Goal: Task Accomplishment & Management: Manage account settings

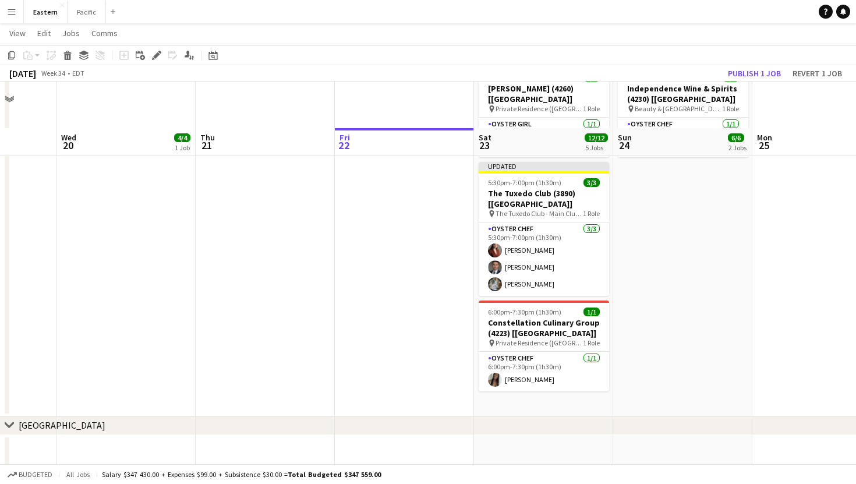
scroll to position [685, 0]
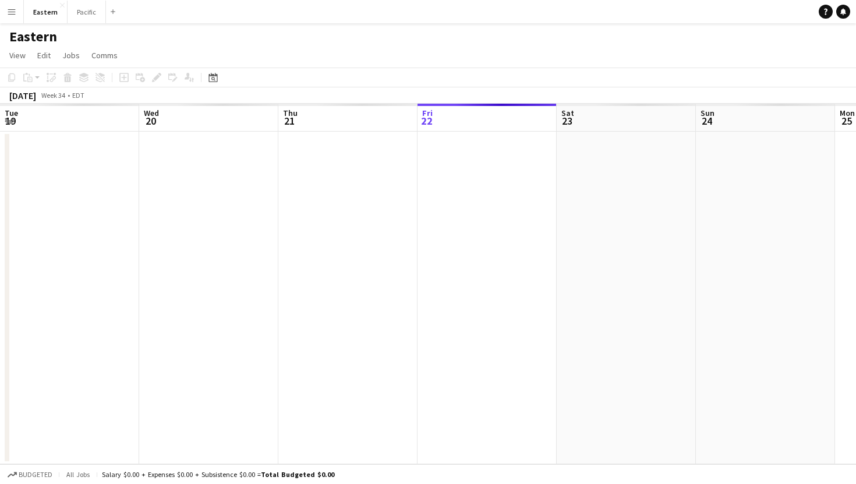
scroll to position [0, 278]
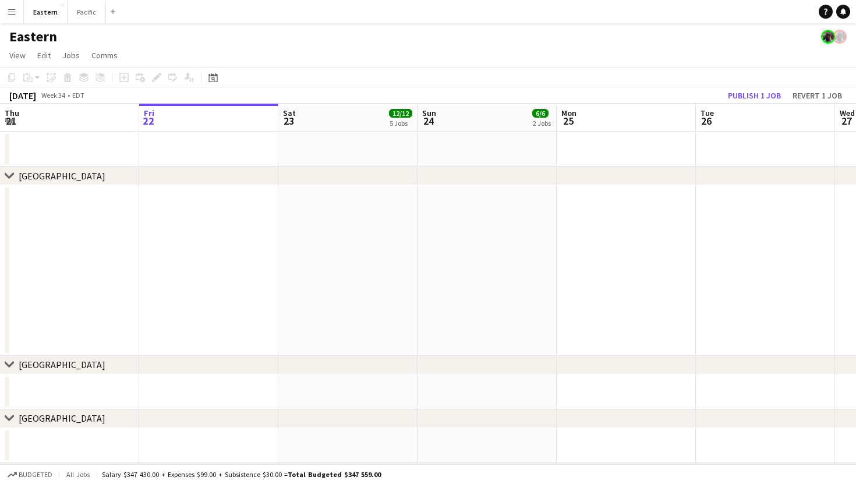
click at [9, 9] on app-icon "Menu" at bounding box center [11, 11] width 9 height 9
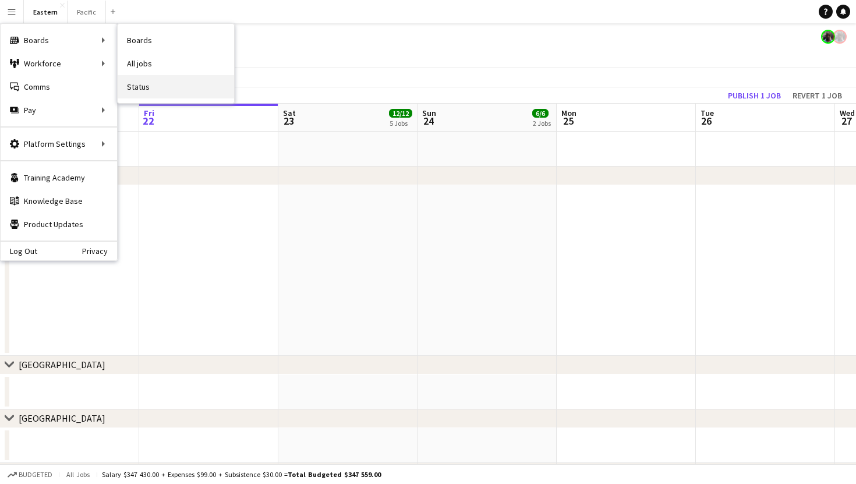
click at [178, 76] on link "Status" at bounding box center [176, 86] width 116 height 23
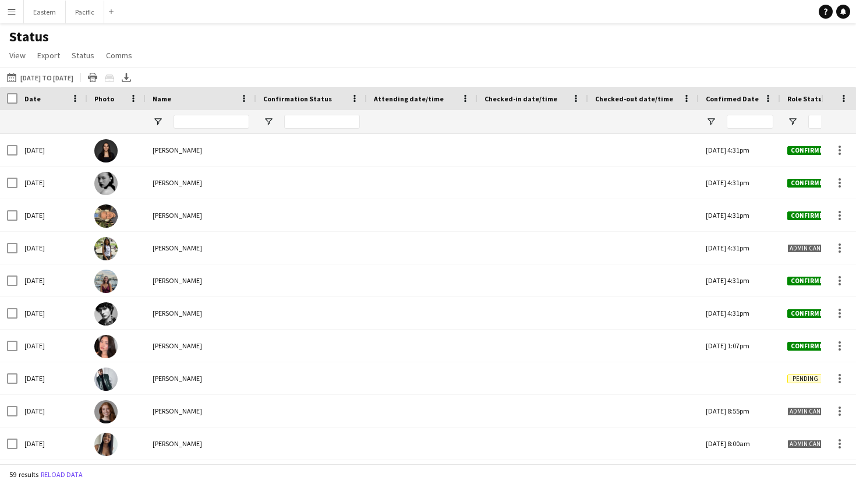
click at [0, 15] on button "Menu" at bounding box center [11, 11] width 23 height 23
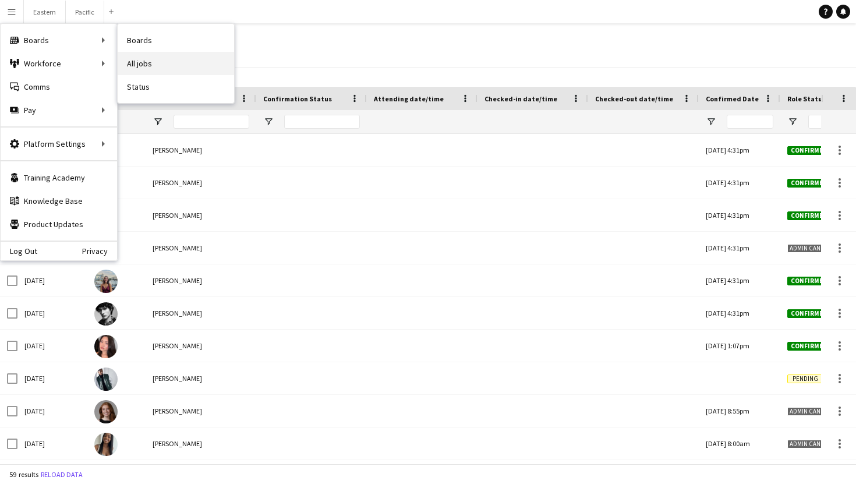
click at [194, 61] on link "All jobs" at bounding box center [176, 63] width 116 height 23
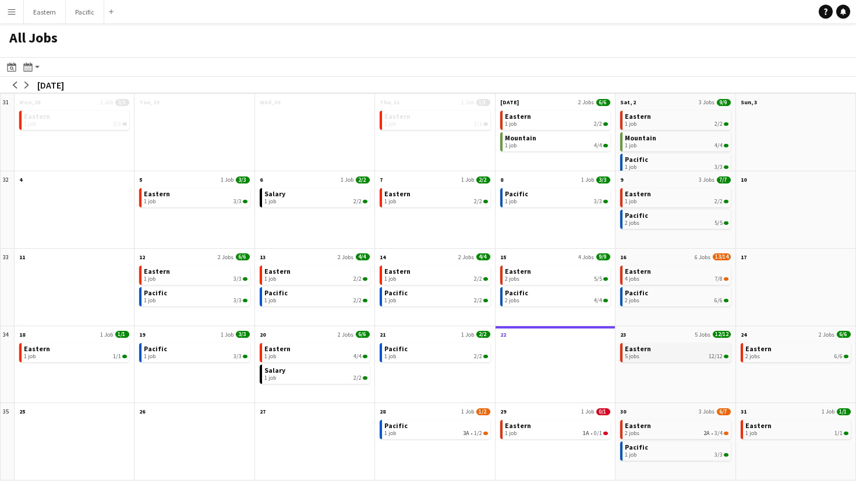
click at [653, 359] on app-month-view-brief-board "Eastern 5 jobs 12/12" at bounding box center [675, 352] width 110 height 19
click at [656, 353] on div "5 jobs 12/12" at bounding box center [676, 356] width 103 height 7
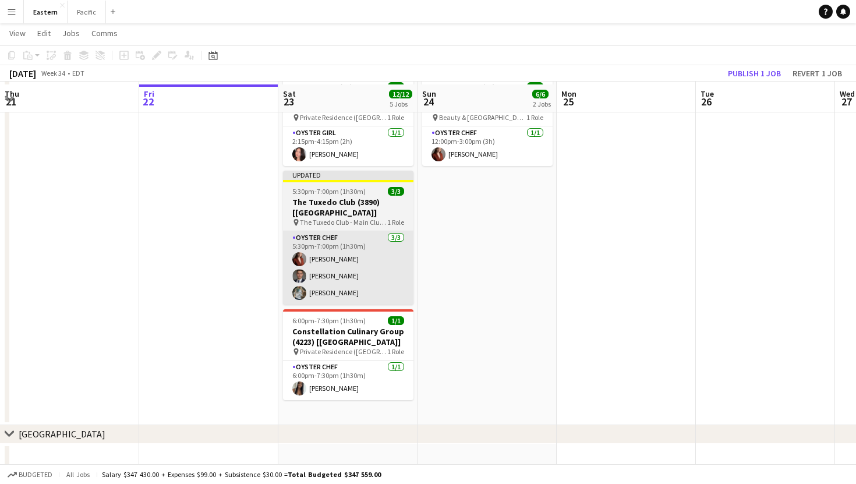
scroll to position [590, 0]
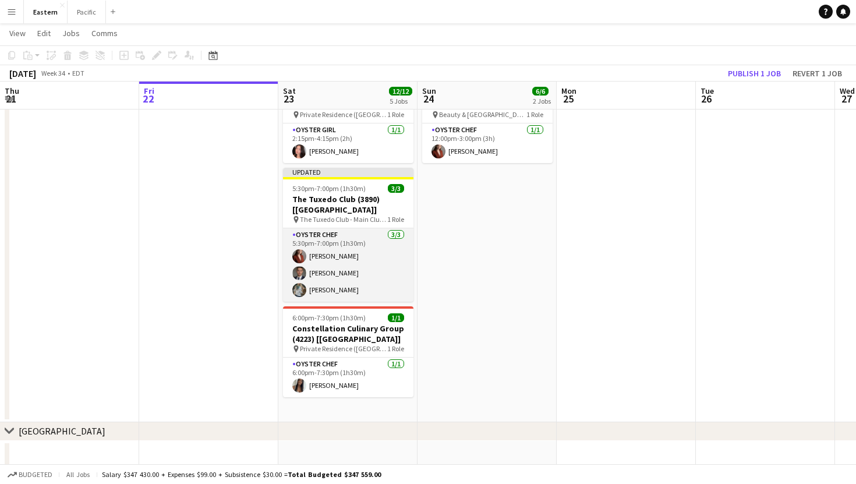
click at [377, 228] on app-card-role "Oyster Chef [DATE] 5:30pm-7:00pm (1h30m) [PERSON_NAME] [PERSON_NAME] [PERSON_NA…" at bounding box center [348, 264] width 130 height 73
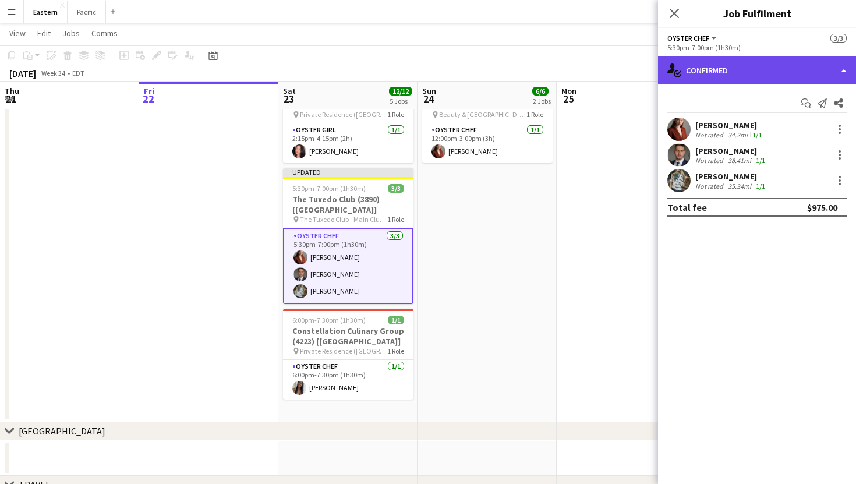
click at [713, 66] on div "single-neutral-actions-check-2 Confirmed" at bounding box center [757, 70] width 198 height 28
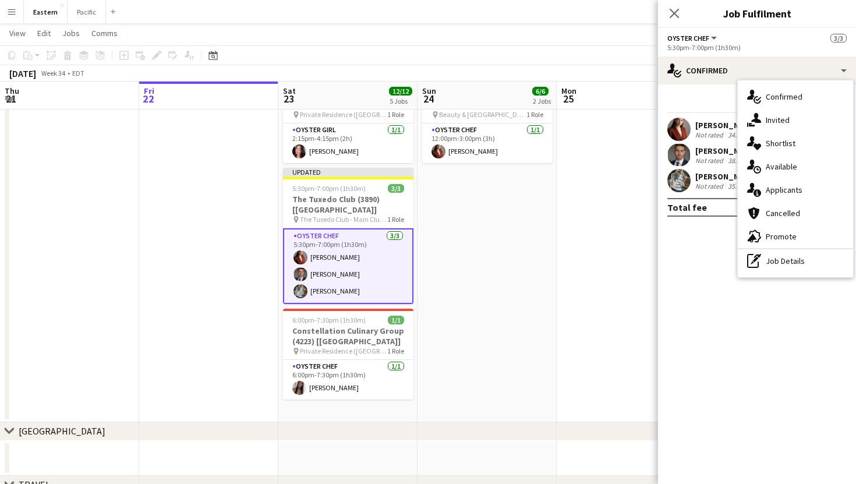
click at [779, 264] on div "pen-write Job Details" at bounding box center [795, 260] width 115 height 23
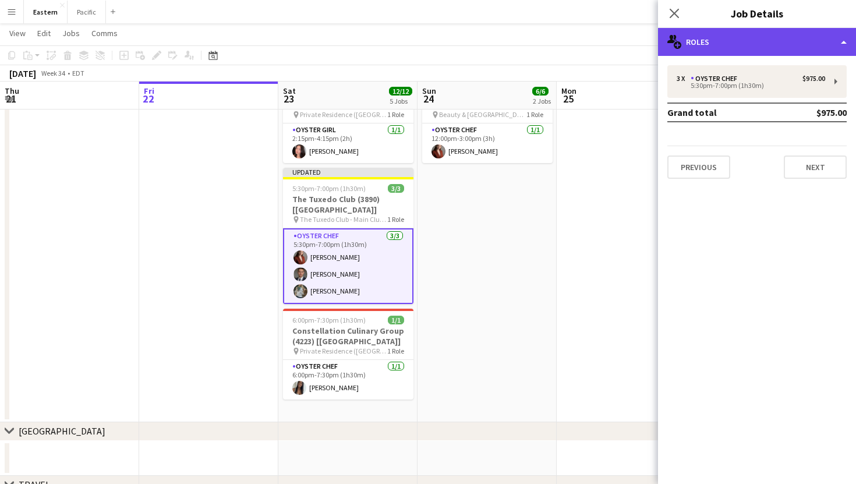
click at [753, 49] on div "multiple-users-add Roles" at bounding box center [757, 42] width 198 height 28
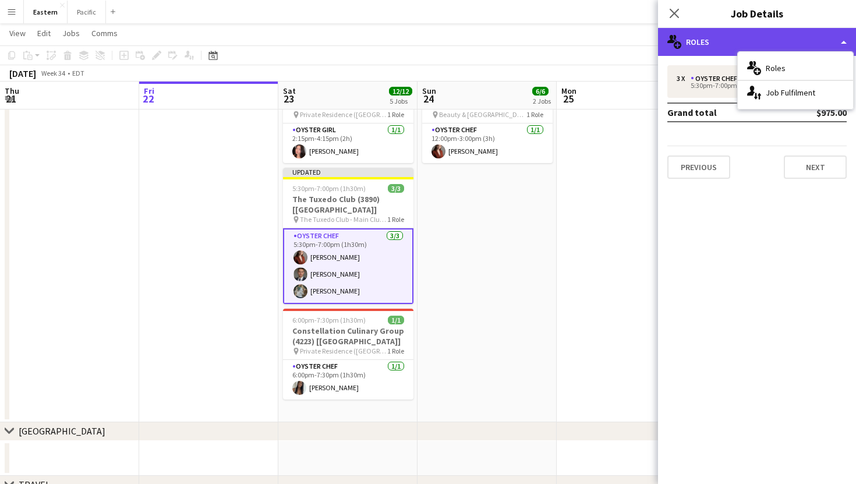
click at [710, 38] on div "multiple-users-add Roles" at bounding box center [757, 42] width 198 height 28
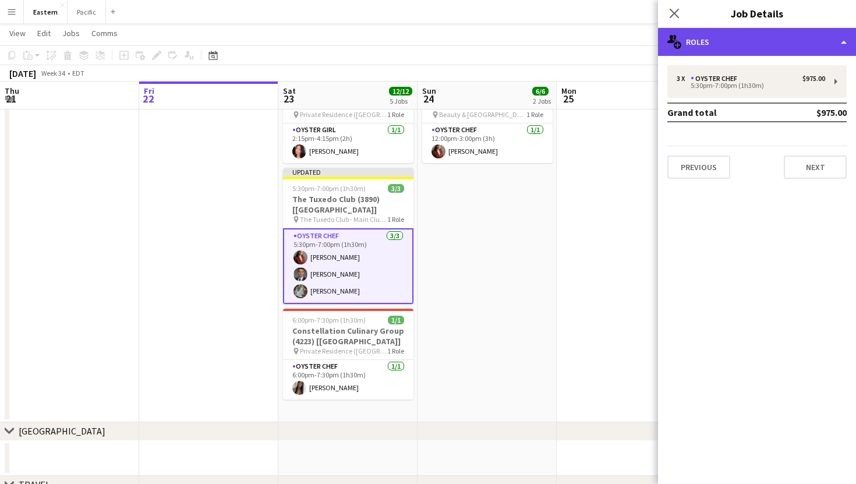
click at [784, 45] on div "multiple-users-add Roles" at bounding box center [757, 42] width 198 height 28
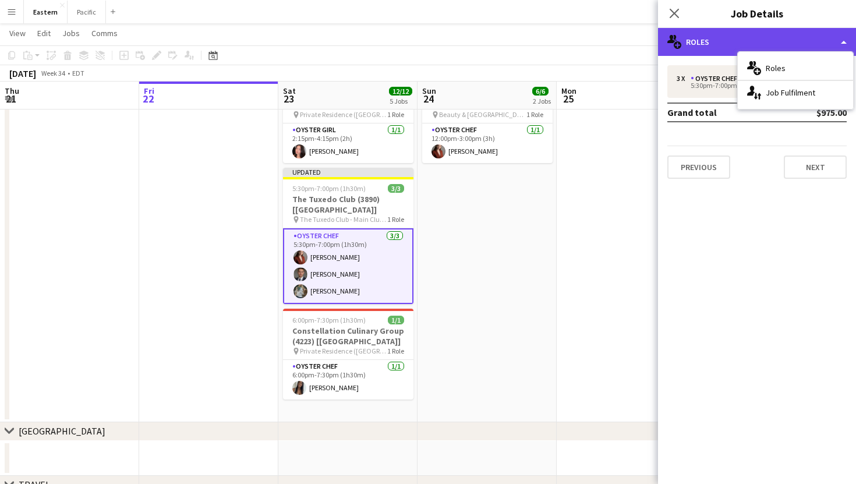
click at [743, 29] on div "multiple-users-add Roles" at bounding box center [757, 42] width 198 height 28
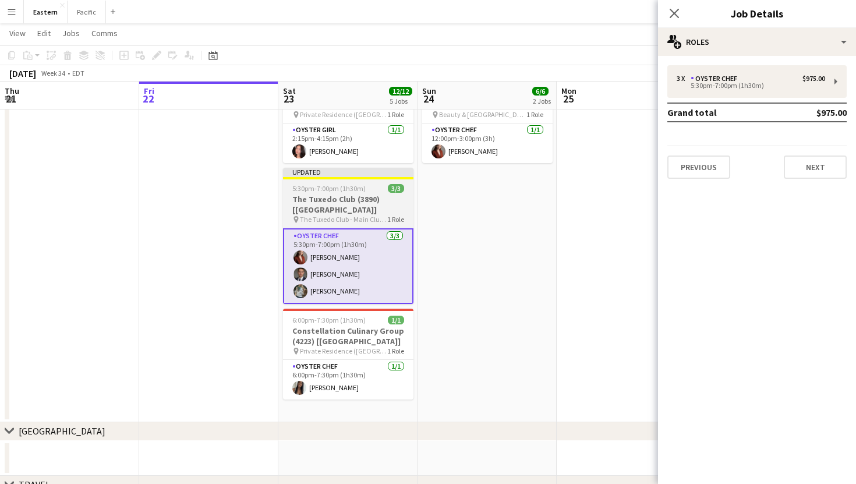
click at [391, 215] on span "1 Role" at bounding box center [395, 219] width 17 height 9
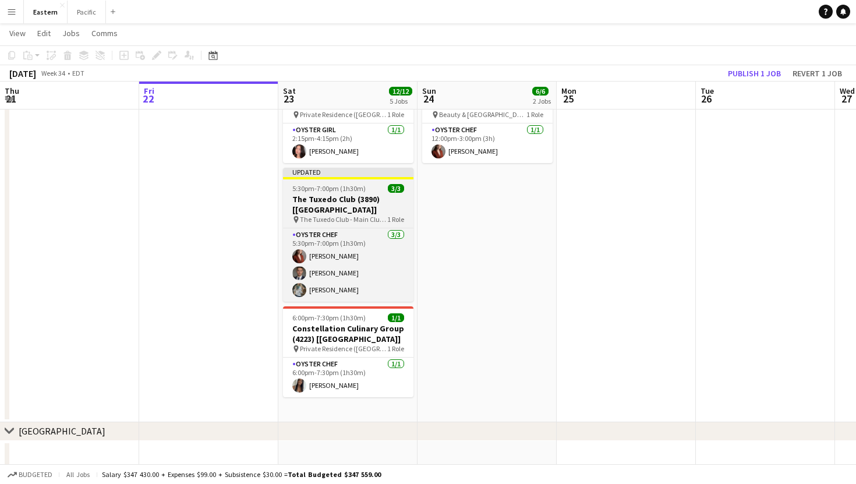
click at [404, 194] on h3 "The Tuxedo Club (3890) [[GEOGRAPHIC_DATA]]" at bounding box center [348, 204] width 130 height 21
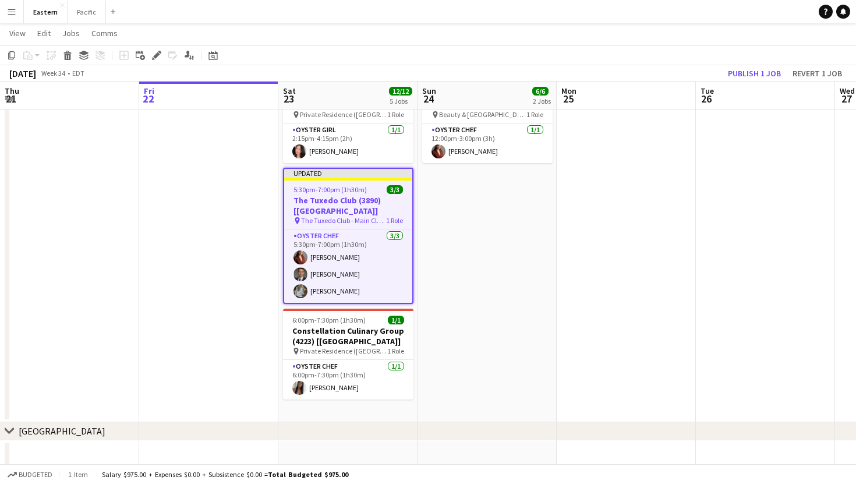
click at [404, 195] on h3 "The Tuxedo Club (3890) [[GEOGRAPHIC_DATA]]" at bounding box center [348, 205] width 128 height 21
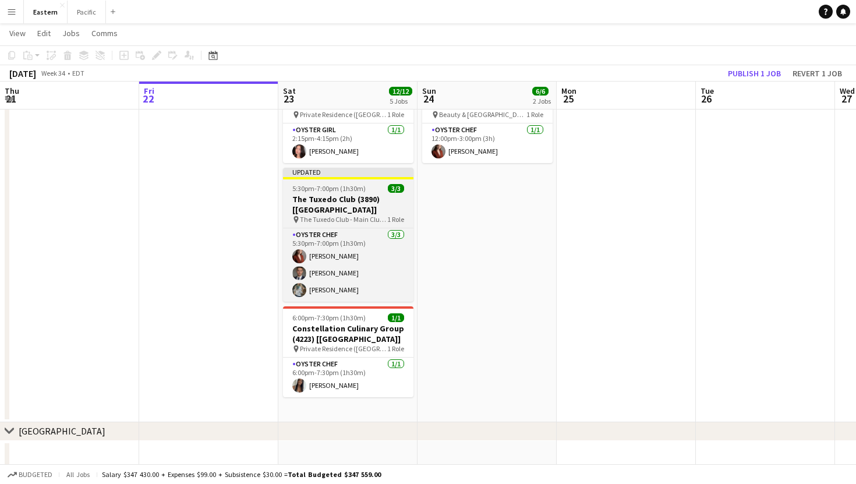
click at [387, 194] on h3 "The Tuxedo Club (3890) [[GEOGRAPHIC_DATA]]" at bounding box center [348, 204] width 130 height 21
click at [387, 194] on h3 "The Tuxedo Club (3890) [[GEOGRAPHIC_DATA]]" at bounding box center [347, 204] width 130 height 21
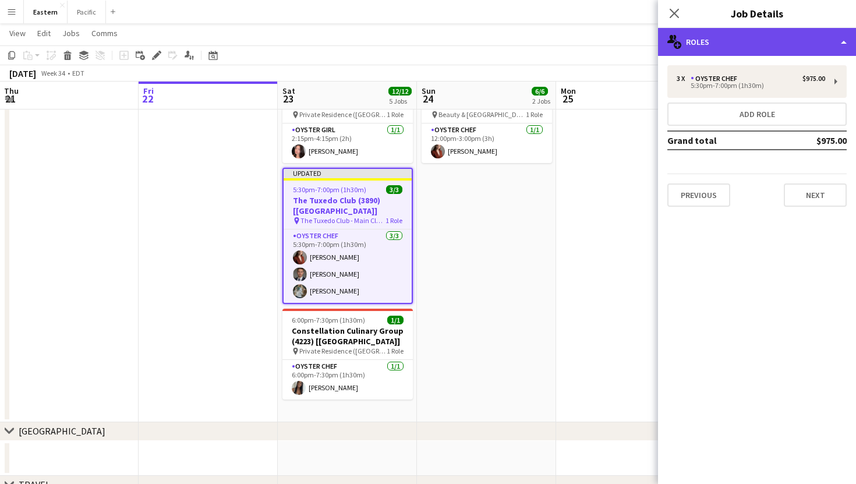
click at [808, 43] on div "multiple-users-add Roles" at bounding box center [757, 42] width 198 height 28
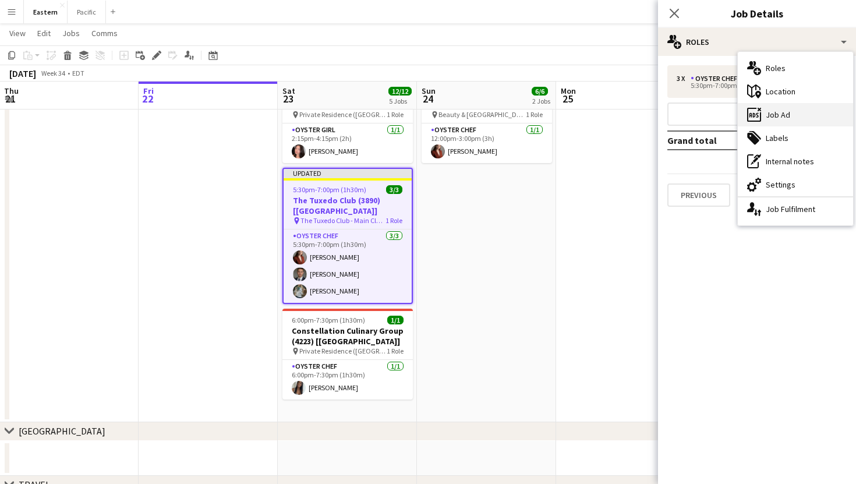
click at [790, 121] on div "ads-window Job Ad" at bounding box center [795, 114] width 115 height 23
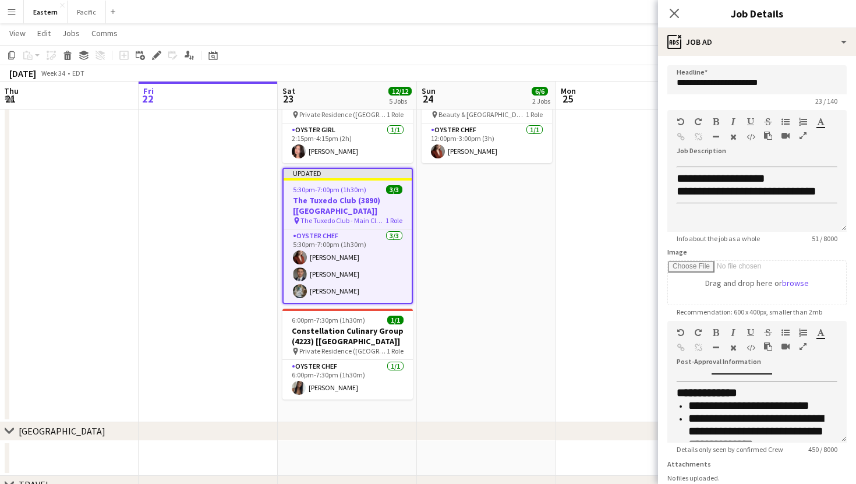
scroll to position [129, 0]
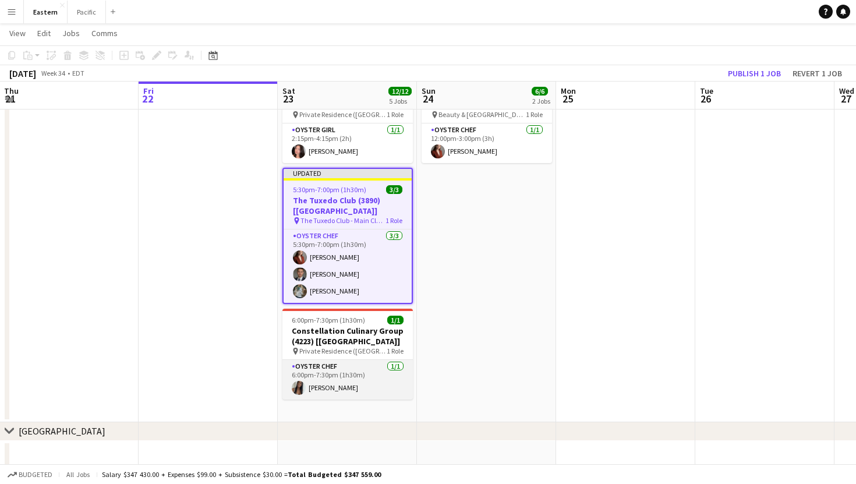
click at [383, 360] on app-card-role "Oyster Chef [DATE] 6:00pm-7:30pm (1h30m) [PERSON_NAME]" at bounding box center [347, 380] width 130 height 40
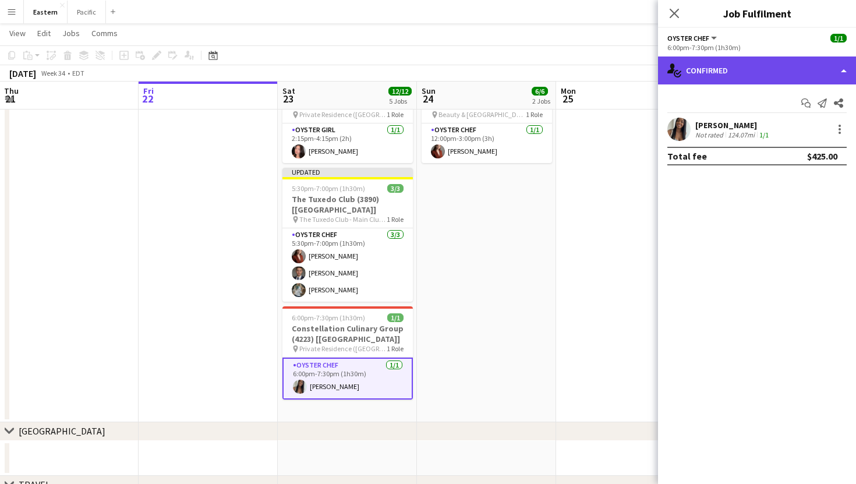
click at [753, 60] on div "single-neutral-actions-check-2 Confirmed" at bounding box center [757, 70] width 198 height 28
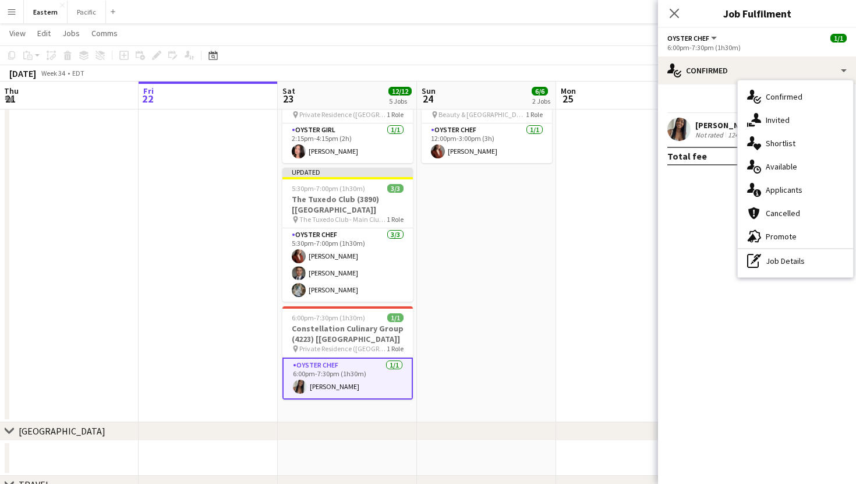
click at [633, 253] on app-date-cell at bounding box center [625, 157] width 139 height 532
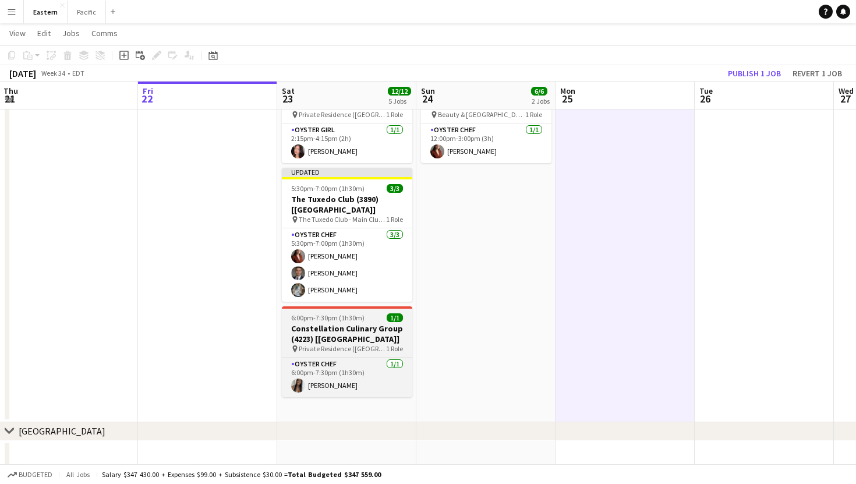
click at [392, 306] on app-job-card "6:00pm-7:30pm (1h30m) 1/1 Constellation Culinary Group (4223) [[GEOGRAPHIC_DATA…" at bounding box center [347, 351] width 130 height 91
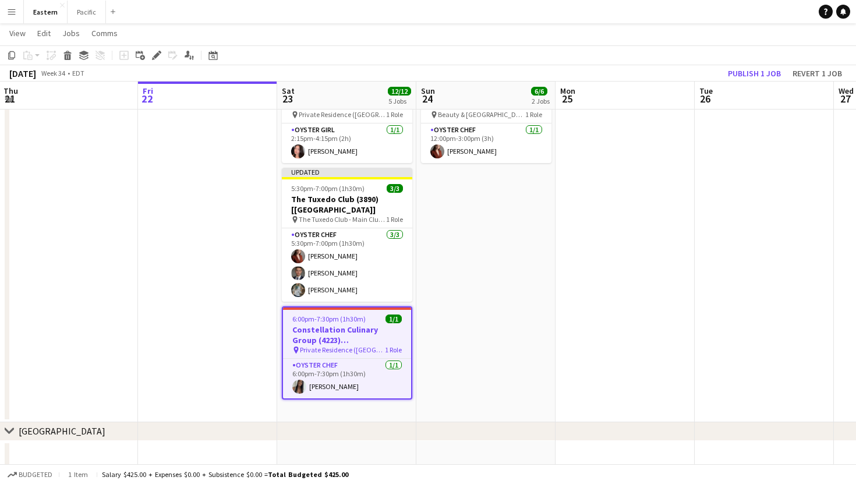
click at [386, 314] on span "1/1" at bounding box center [393, 318] width 16 height 9
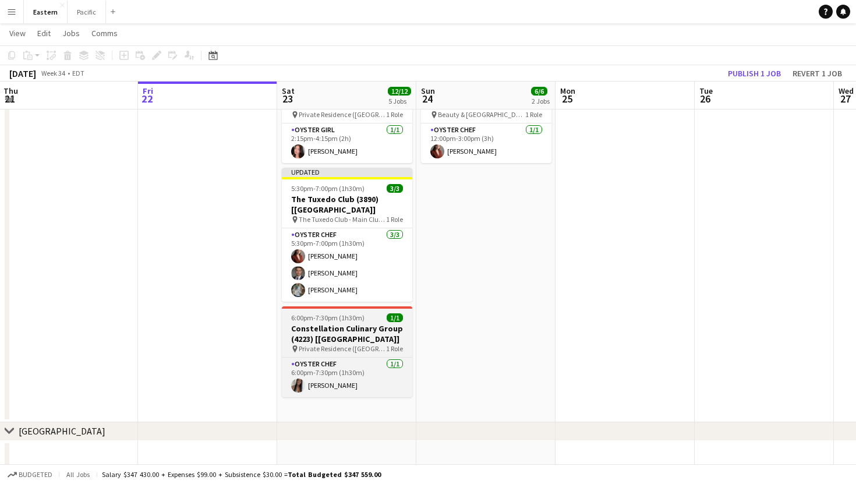
click at [398, 306] on app-job-card "6:00pm-7:30pm (1h30m) 1/1 Constellation Culinary Group (4223) [[GEOGRAPHIC_DATA…" at bounding box center [347, 351] width 130 height 91
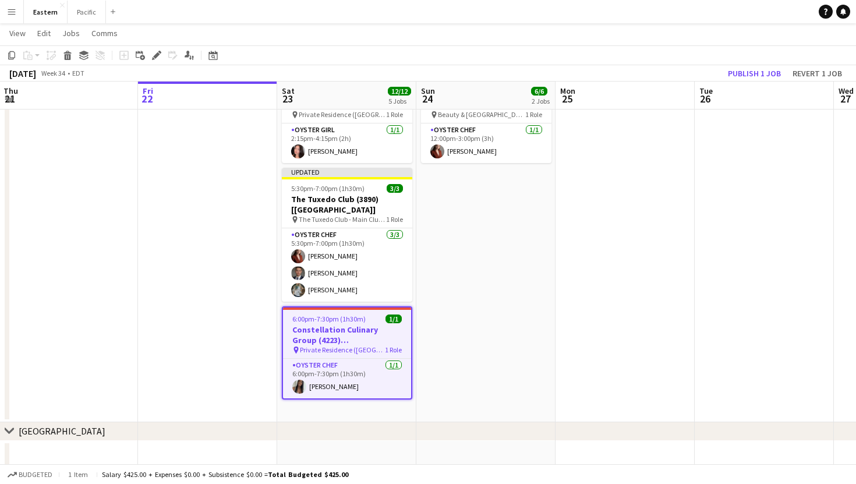
click at [402, 306] on app-job-card "6:00pm-7:30pm (1h30m) 1/1 Constellation Culinary Group (4223) [[GEOGRAPHIC_DATA…" at bounding box center [347, 352] width 130 height 93
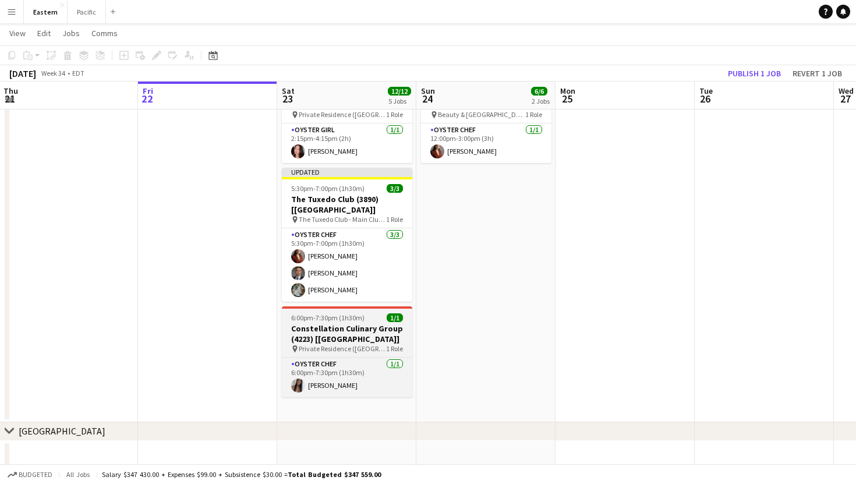
click at [402, 313] on div "1/1" at bounding box center [395, 317] width 16 height 9
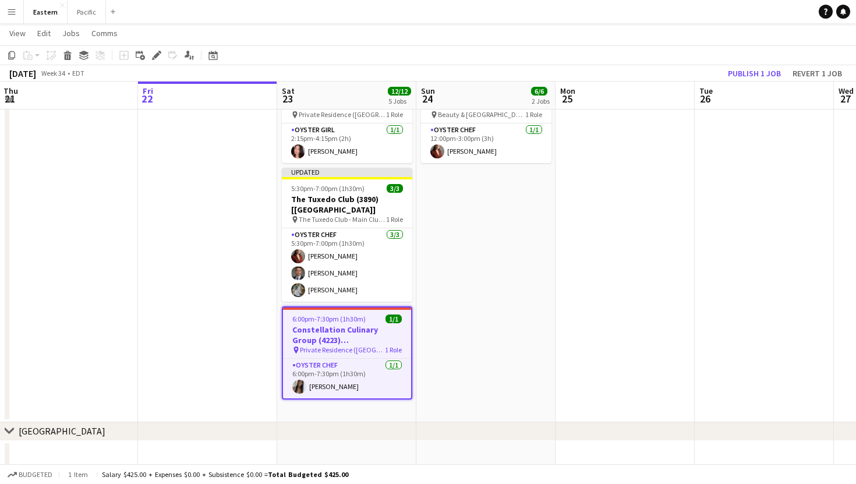
click at [364, 324] on h3 "Constellation Culinary Group (4223) [[GEOGRAPHIC_DATA]]" at bounding box center [347, 334] width 128 height 21
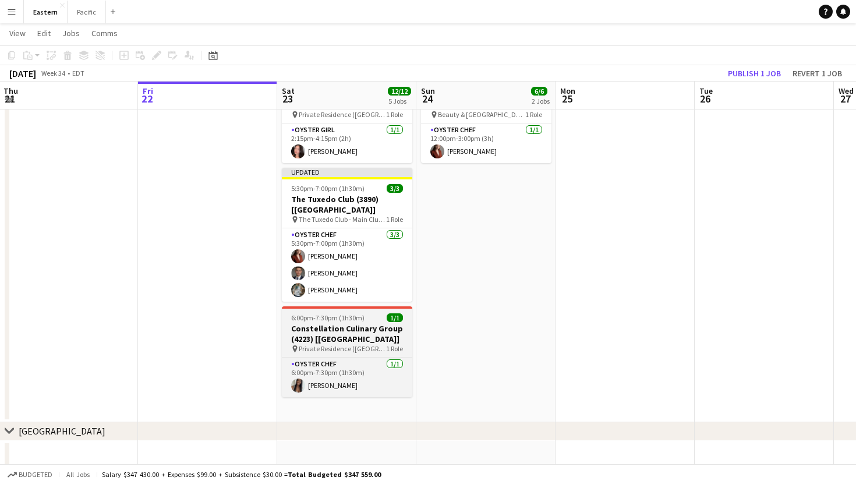
click at [362, 323] on h3 "Constellation Culinary Group (4223) [[GEOGRAPHIC_DATA]]" at bounding box center [347, 333] width 130 height 21
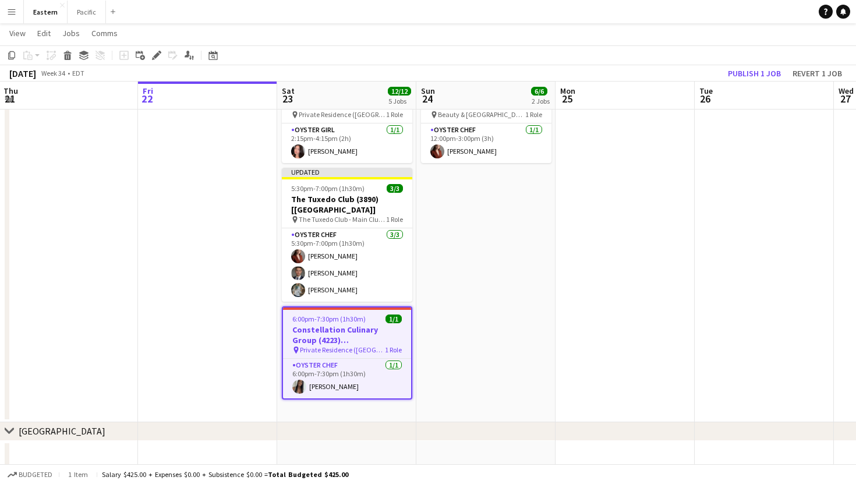
click at [362, 324] on h3 "Constellation Culinary Group (4223) [[GEOGRAPHIC_DATA]]" at bounding box center [347, 334] width 128 height 21
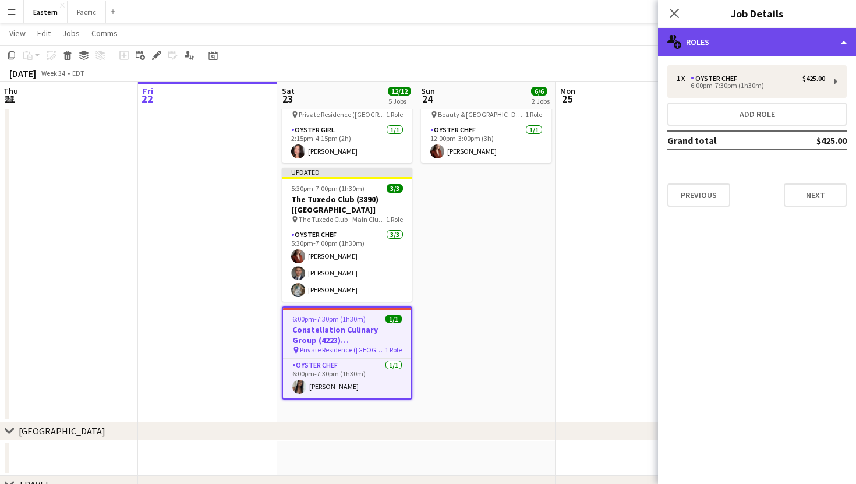
click at [765, 30] on div "multiple-users-add Roles" at bounding box center [757, 42] width 198 height 28
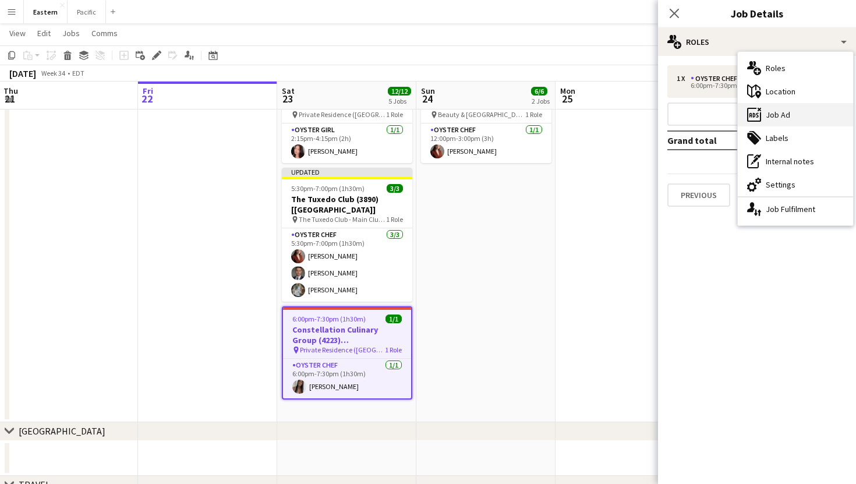
click at [788, 114] on div "ads-window Job Ad" at bounding box center [795, 114] width 115 height 23
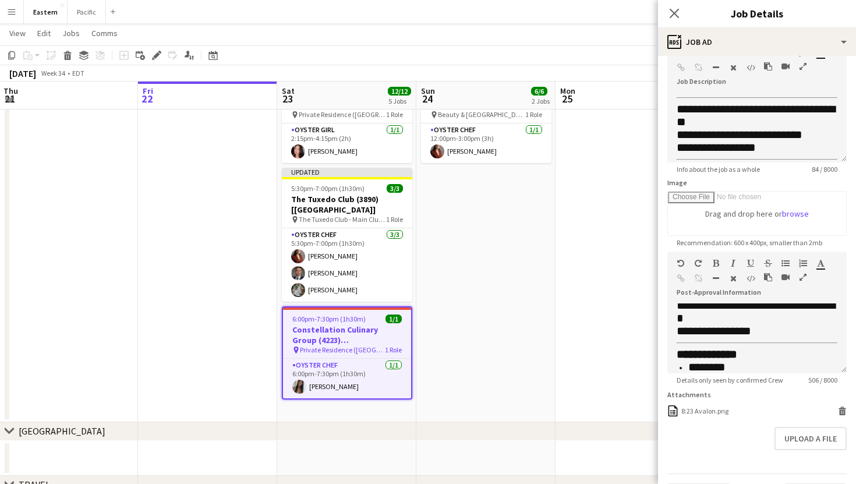
scroll to position [278, 0]
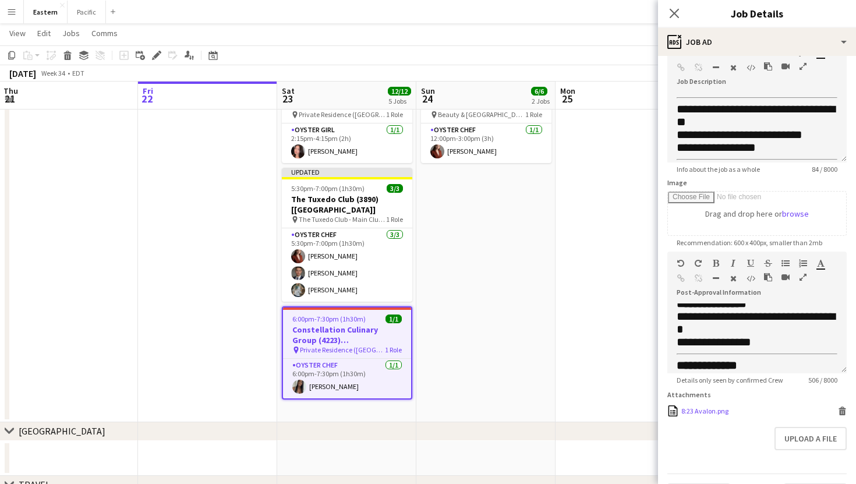
click at [717, 410] on div "8:23 Avalon.png" at bounding box center [704, 410] width 47 height 9
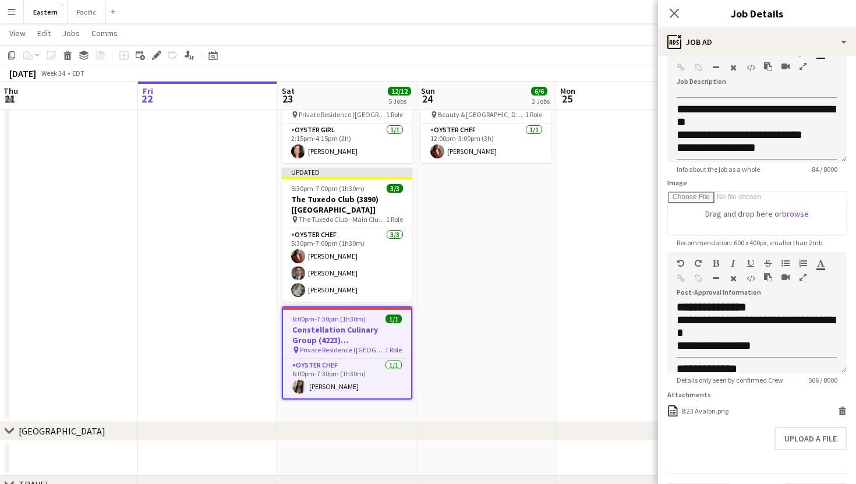
scroll to position [272, 0]
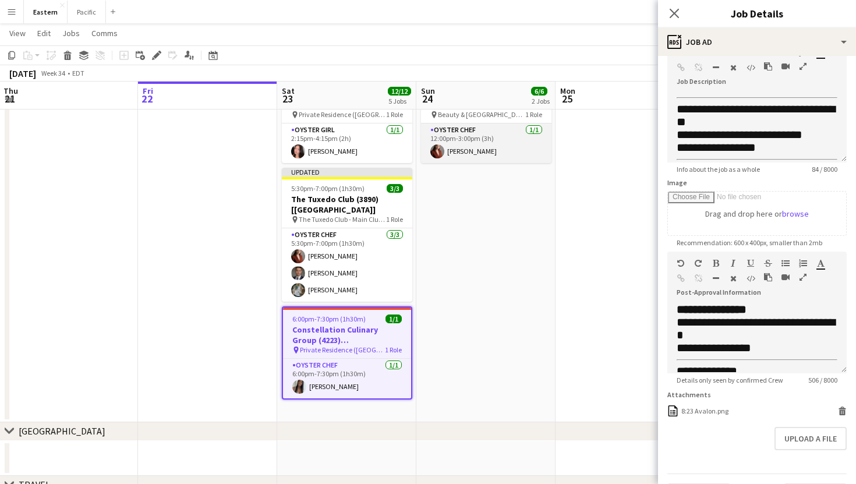
click at [494, 136] on app-card-role "Oyster Chef [DATE] 12:00pm-3:00pm (3h) [PERSON_NAME]" at bounding box center [486, 143] width 130 height 40
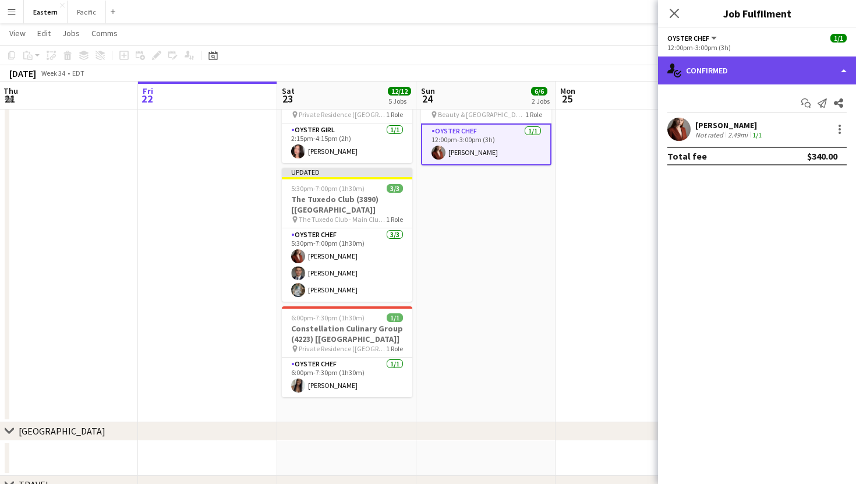
click at [763, 69] on div "single-neutral-actions-check-2 Confirmed" at bounding box center [757, 70] width 198 height 28
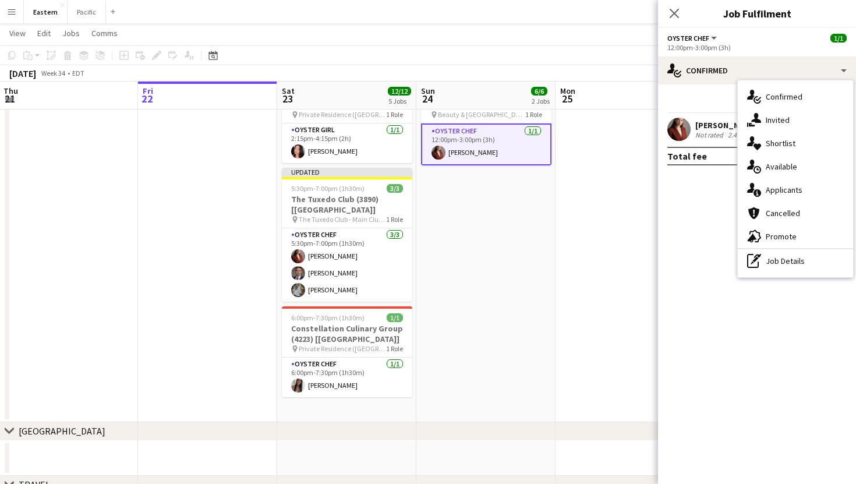
click at [536, 91] on span "6/6" at bounding box center [539, 91] width 16 height 9
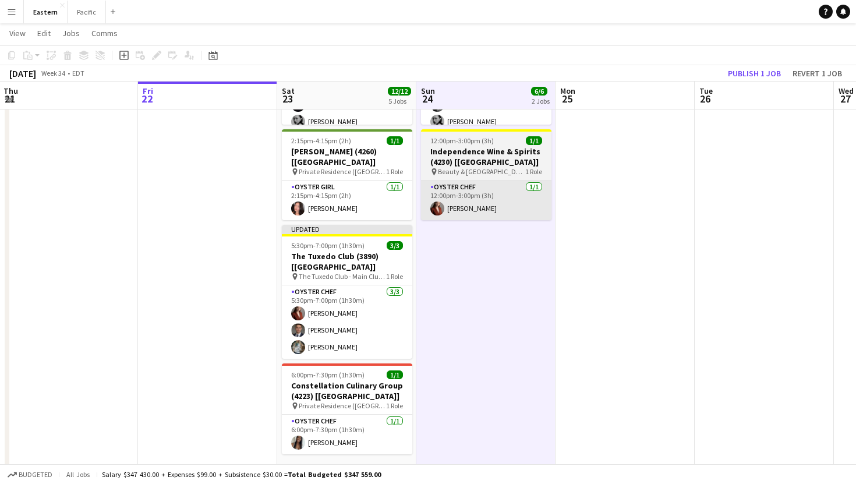
scroll to position [525, 0]
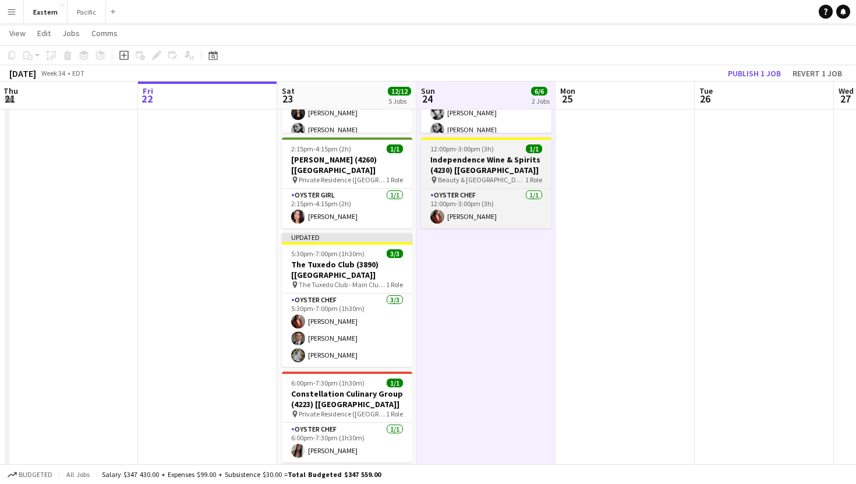
click at [535, 169] on h3 "Independence Wine & Spirits (4230) [[GEOGRAPHIC_DATA]]" at bounding box center [486, 164] width 130 height 21
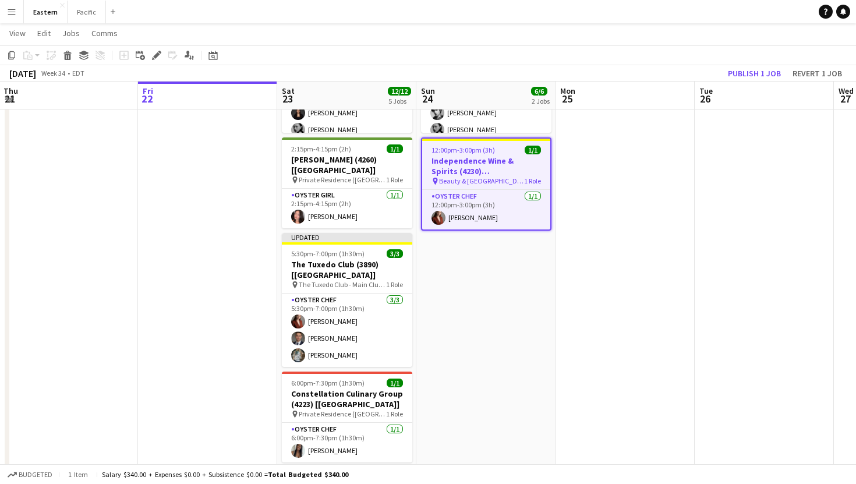
click at [535, 169] on h3 "Independence Wine & Spirits (4230) [[GEOGRAPHIC_DATA]]" at bounding box center [486, 165] width 128 height 21
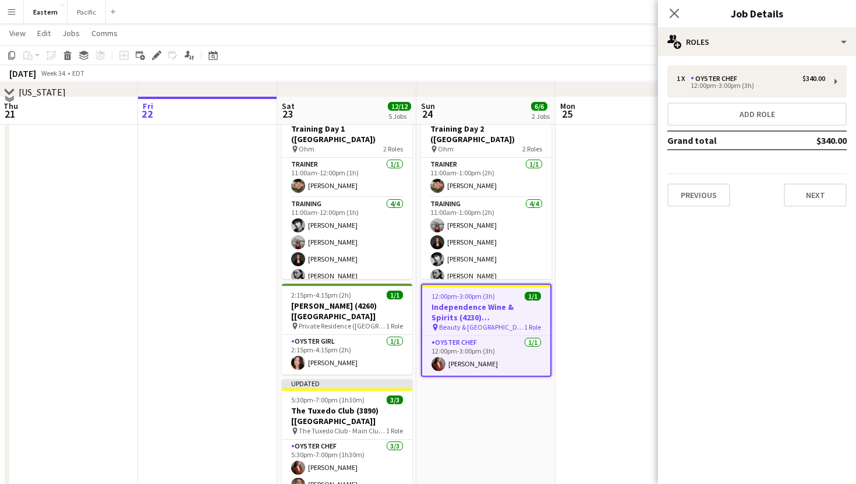
scroll to position [374, 0]
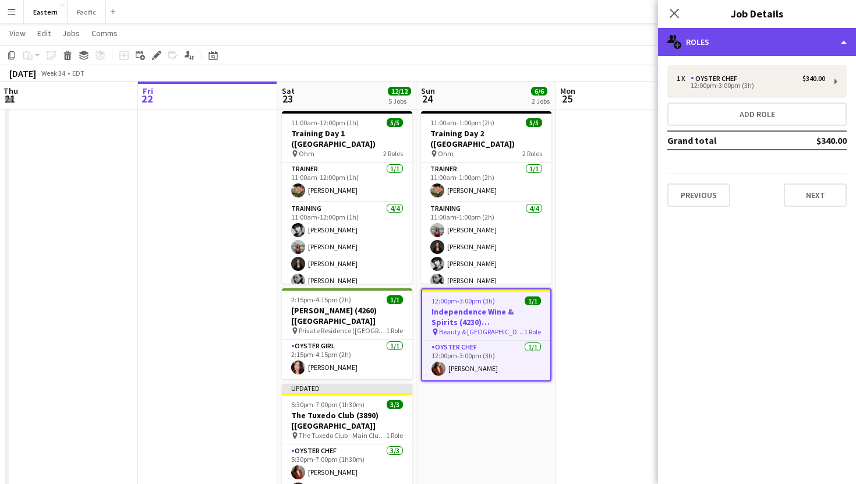
click at [815, 38] on div "multiple-users-add Roles" at bounding box center [757, 42] width 198 height 28
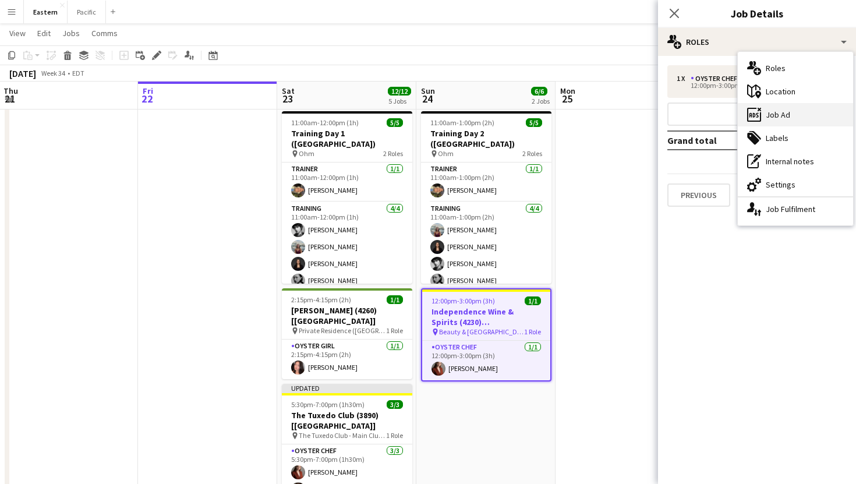
click at [802, 114] on div "ads-window Job Ad" at bounding box center [795, 114] width 115 height 23
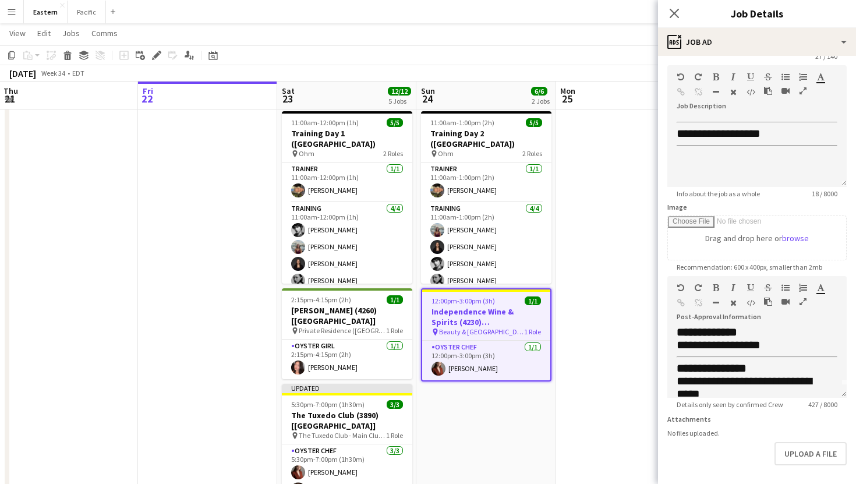
scroll to position [0, 0]
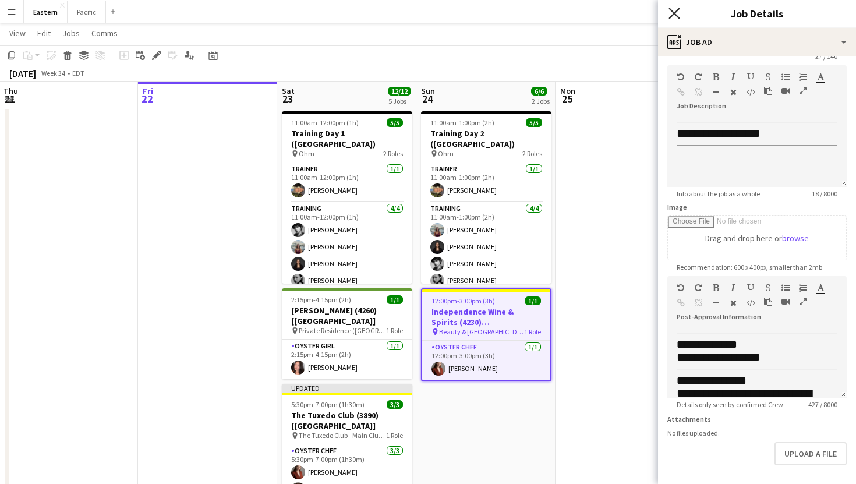
click at [670, 15] on icon "Close pop-in" at bounding box center [673, 13] width 11 height 11
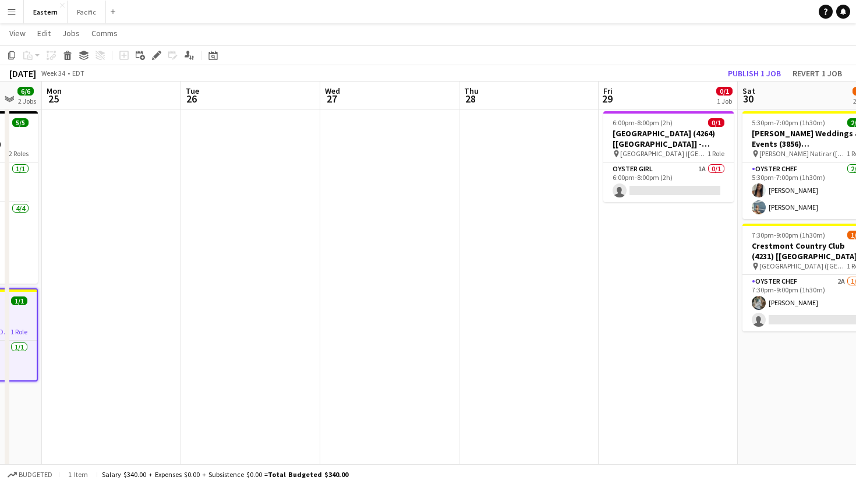
scroll to position [0, 524]
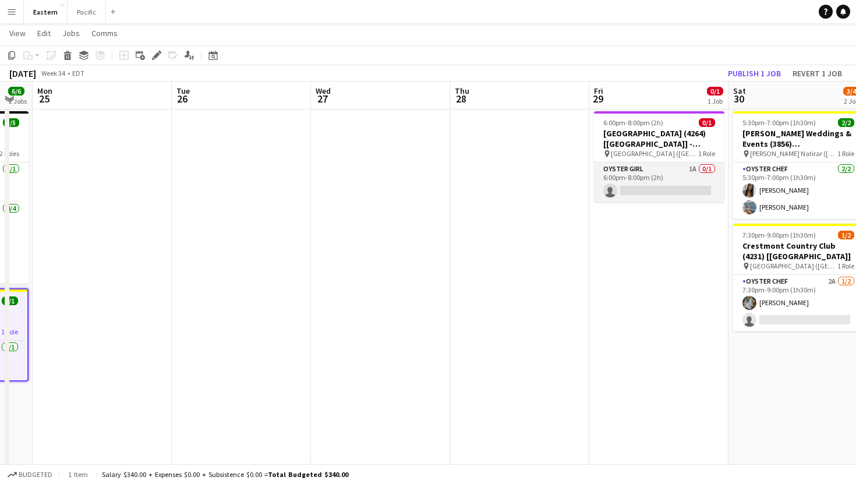
click at [695, 176] on app-card-role "Oyster Girl 1A 0/1 6:00pm-8:00pm (2h) single-neutral-actions" at bounding box center [659, 182] width 130 height 40
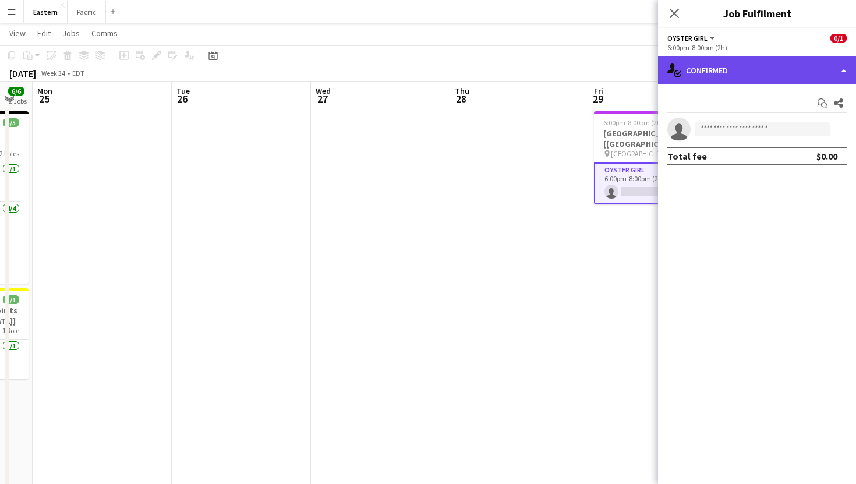
click at [742, 79] on div "single-neutral-actions-check-2 Confirmed" at bounding box center [757, 70] width 198 height 28
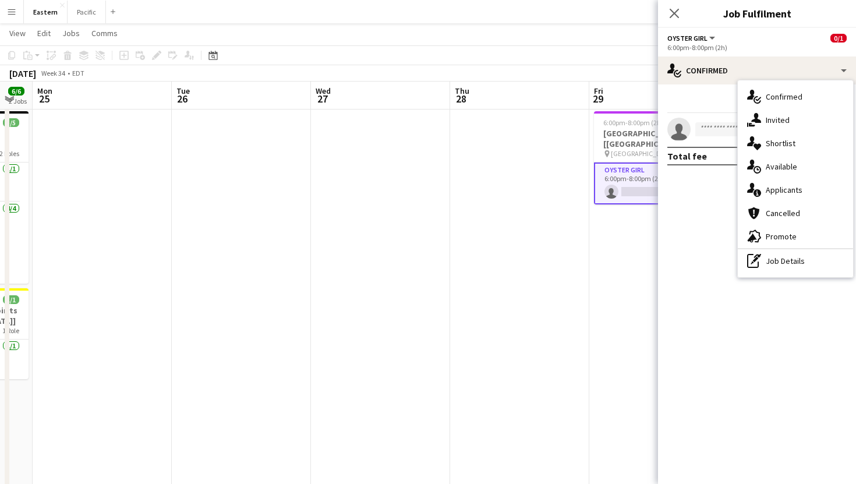
click at [715, 225] on mat-expansion-panel "check Confirmed Start chat Share single-neutral-actions Total fee $0.00" at bounding box center [757, 283] width 198 height 399
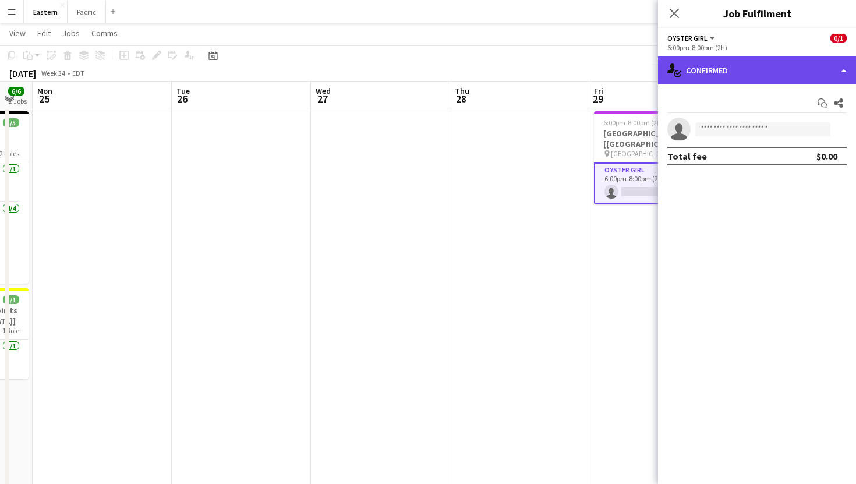
click at [769, 76] on div "single-neutral-actions-check-2 Confirmed" at bounding box center [757, 70] width 198 height 28
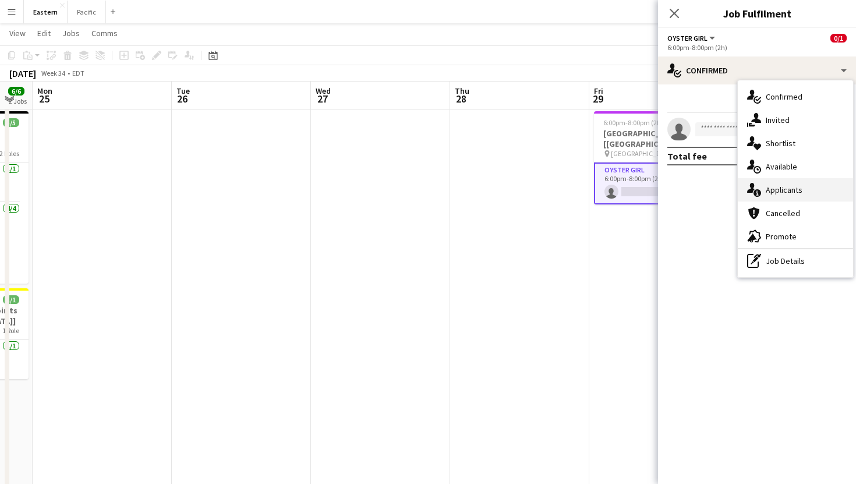
click at [770, 187] on div "single-neutral-actions-information Applicants" at bounding box center [795, 189] width 115 height 23
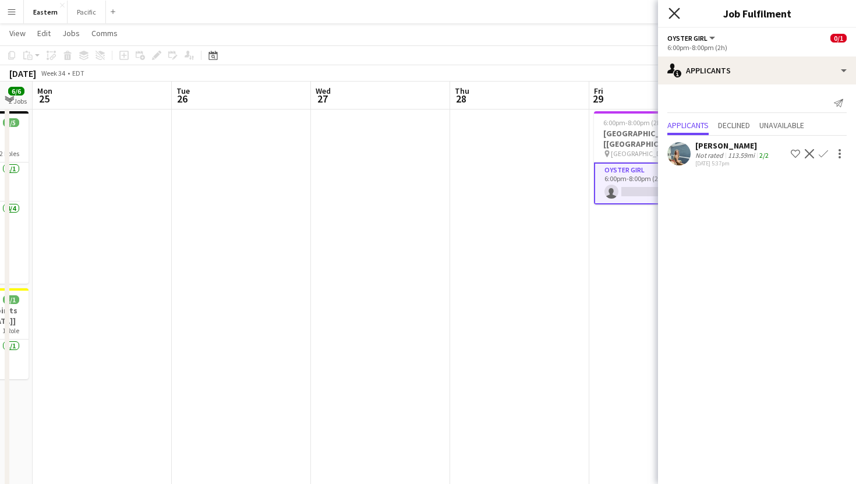
click at [676, 11] on icon at bounding box center [673, 13] width 11 height 11
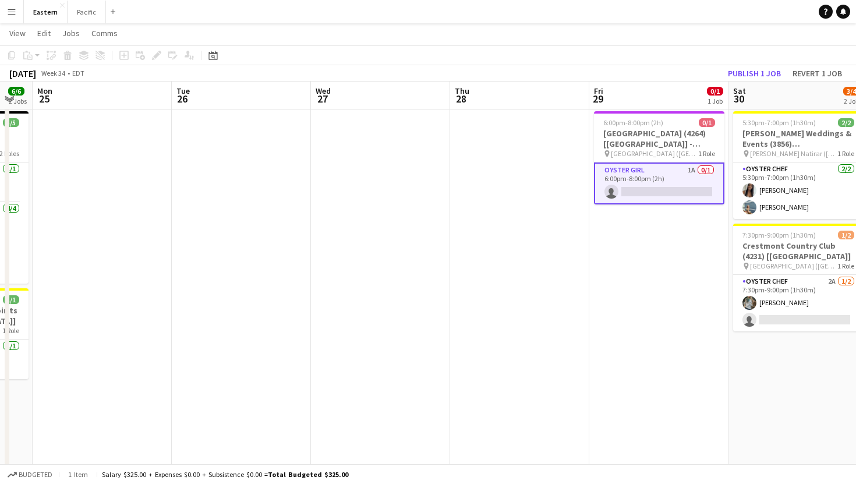
click at [695, 168] on app-card-role "Oyster Girl 1A 0/1 6:00pm-8:00pm (2h) single-neutral-actions" at bounding box center [659, 183] width 130 height 42
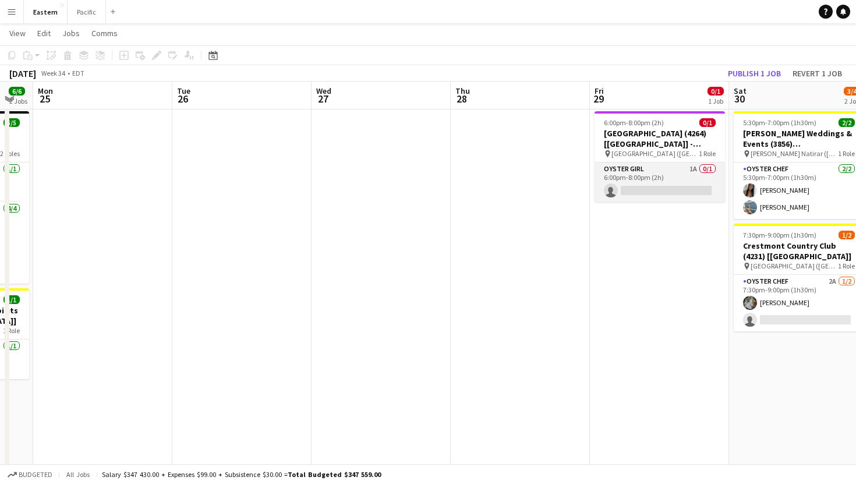
click at [695, 168] on app-card-role "Oyster Girl 1A 0/1 6:00pm-8:00pm (2h) single-neutral-actions" at bounding box center [659, 182] width 130 height 40
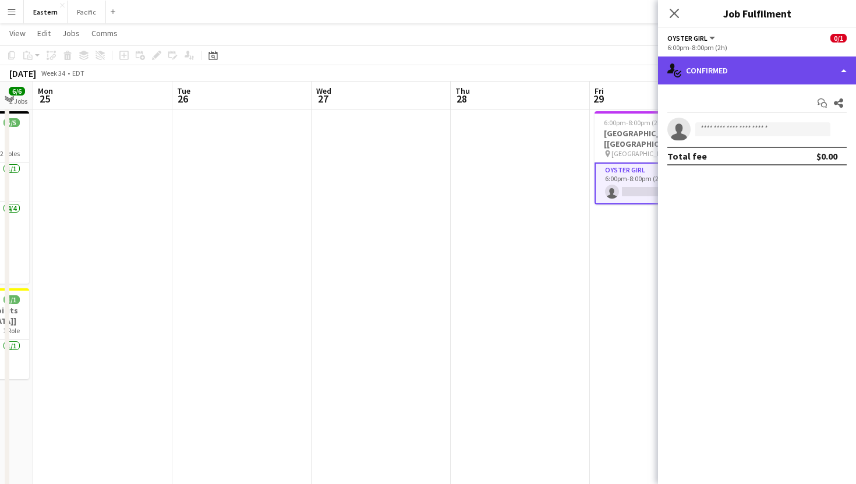
click at [762, 68] on div "single-neutral-actions-check-2 Confirmed" at bounding box center [757, 70] width 198 height 28
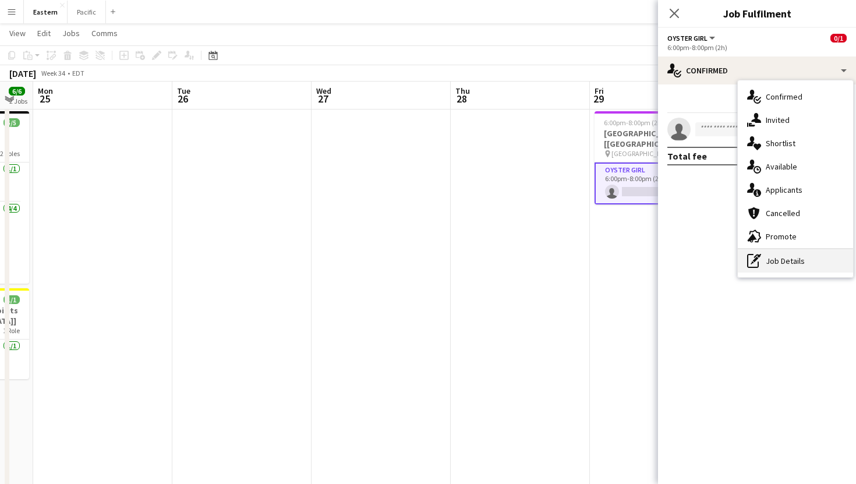
click at [796, 259] on div "pen-write Job Details" at bounding box center [795, 260] width 115 height 23
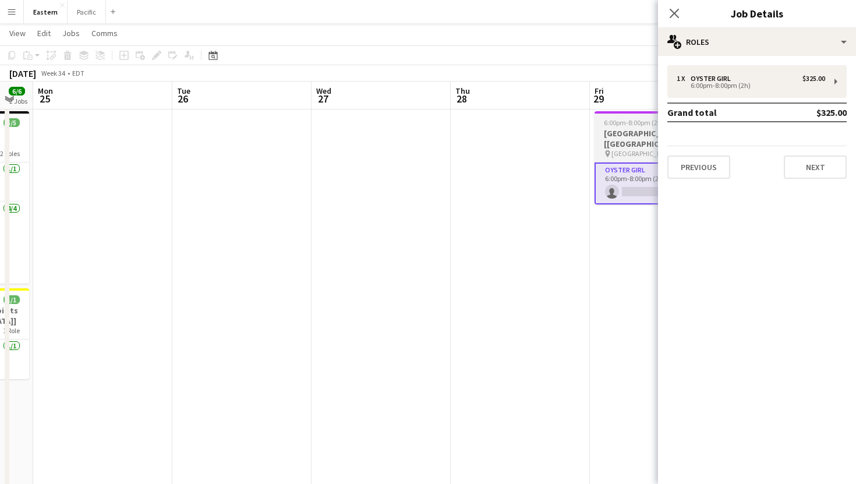
click at [635, 139] on h3 "[GEOGRAPHIC_DATA] (4264) [[GEOGRAPHIC_DATA]] - POSTPONED" at bounding box center [659, 138] width 130 height 21
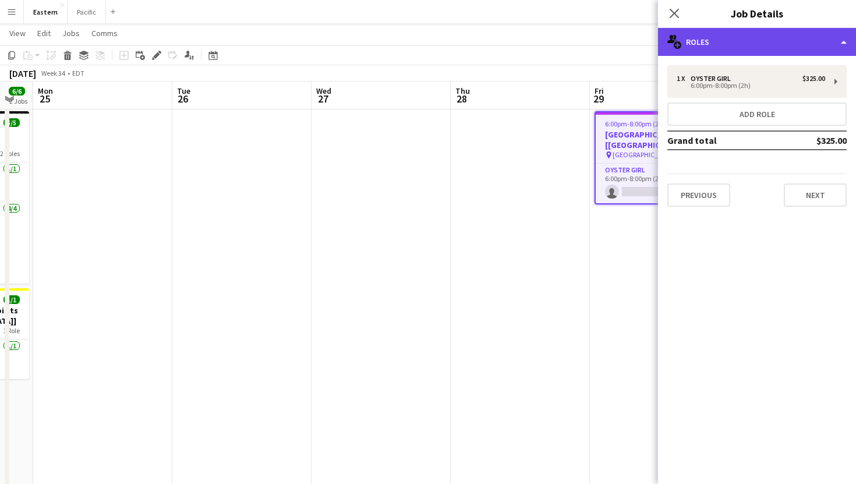
click at [725, 42] on div "multiple-users-add Roles" at bounding box center [757, 42] width 198 height 28
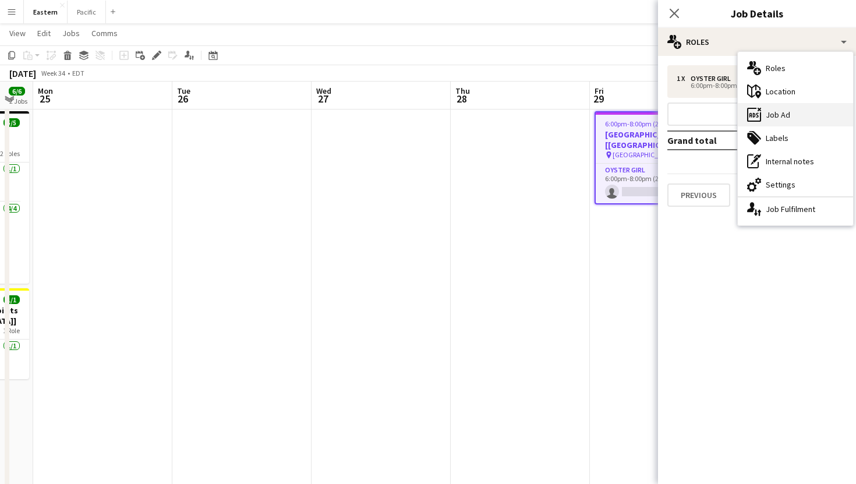
click at [774, 116] on div "ads-window Job Ad" at bounding box center [795, 114] width 115 height 23
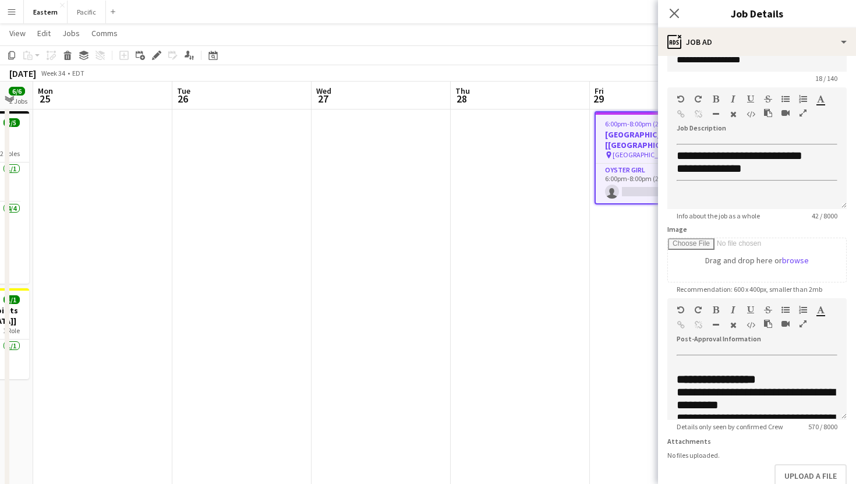
scroll to position [17, 0]
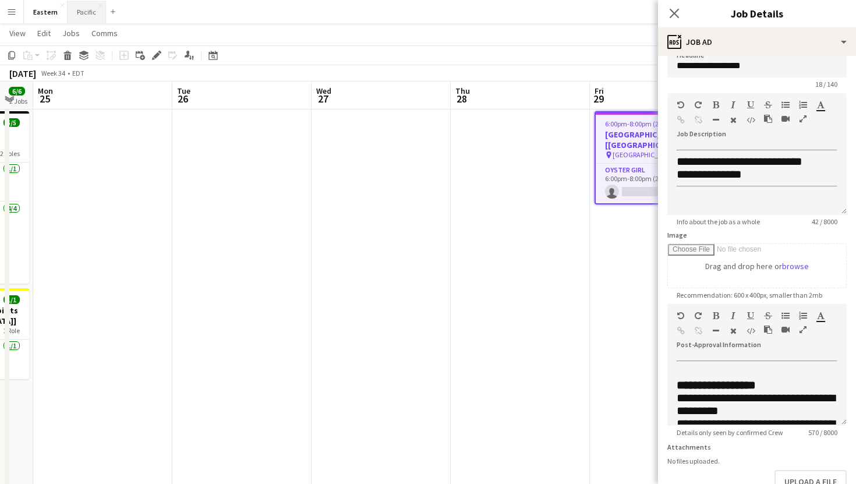
click at [81, 8] on button "Pacific Close" at bounding box center [87, 12] width 38 height 23
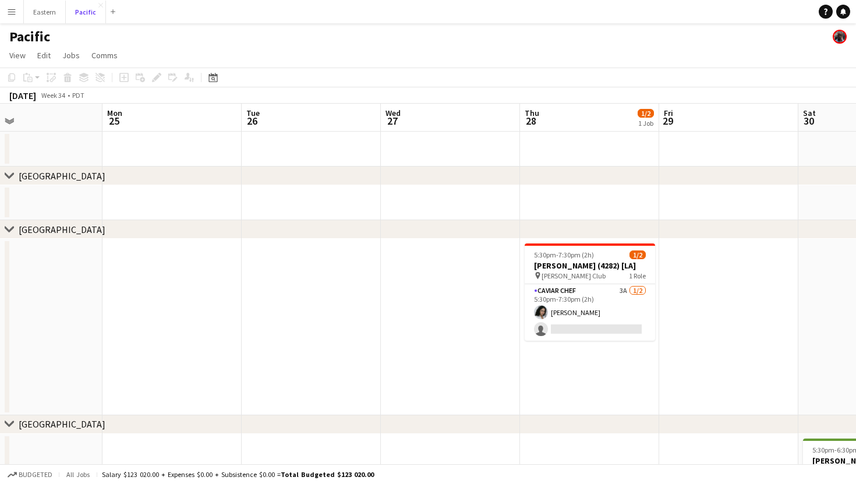
scroll to position [0, 456]
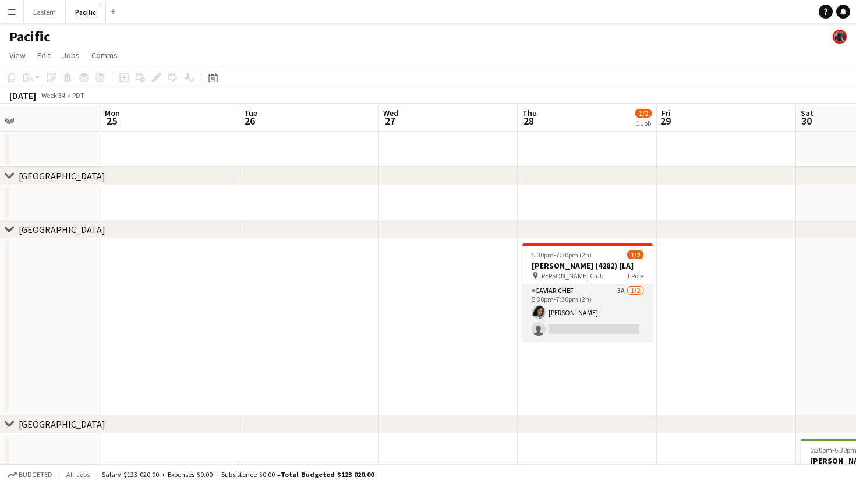
click at [625, 303] on app-card-role "Caviar Chef 3A [DATE] 5:30pm-7:30pm (2h) [PERSON_NAME] single-neutral-actions" at bounding box center [587, 312] width 130 height 56
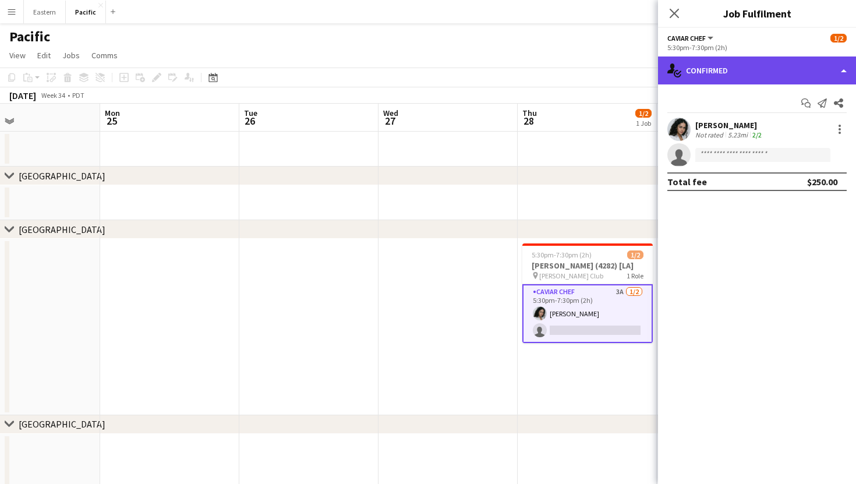
click at [795, 61] on div "single-neutral-actions-check-2 Confirmed" at bounding box center [757, 70] width 198 height 28
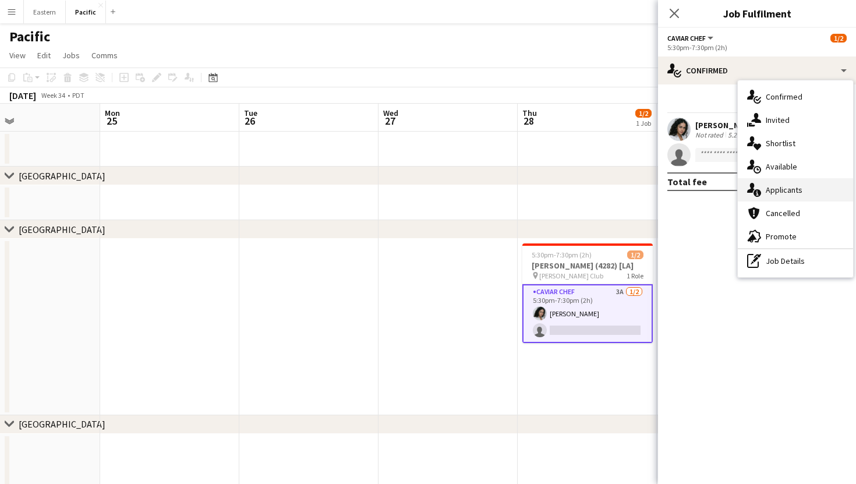
click at [784, 187] on div "single-neutral-actions-information Applicants" at bounding box center [795, 189] width 115 height 23
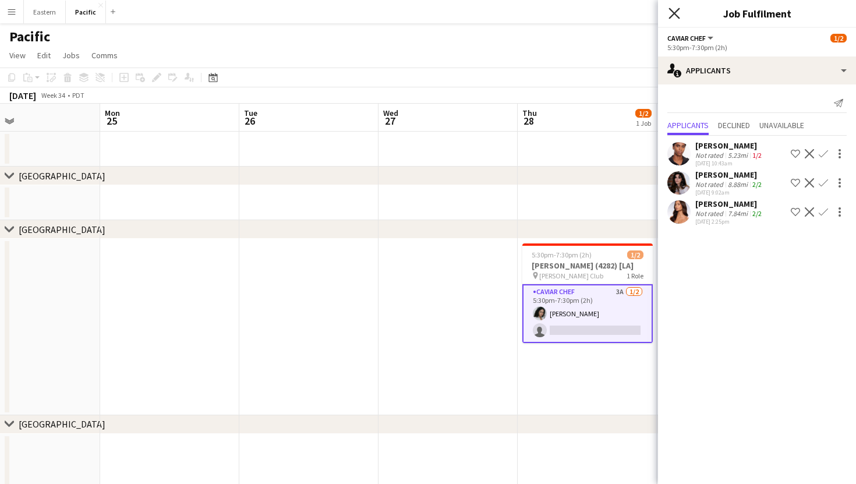
click at [678, 8] on icon "Close pop-in" at bounding box center [673, 13] width 11 height 11
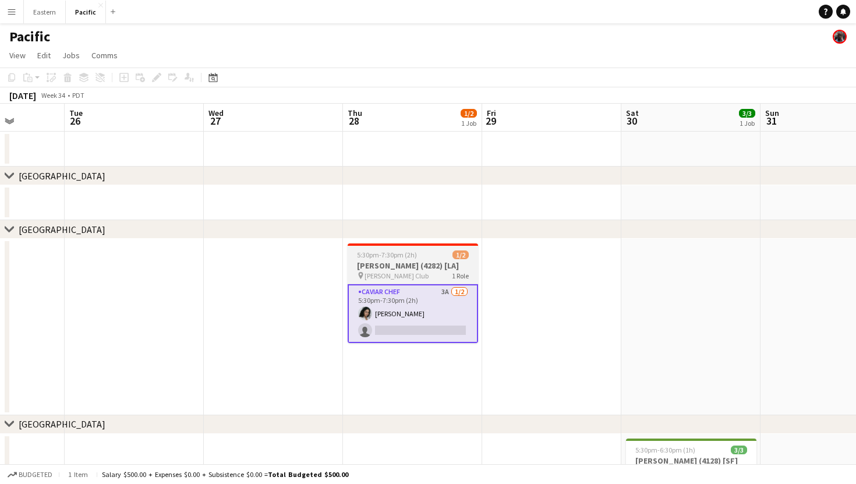
scroll to position [0, 352]
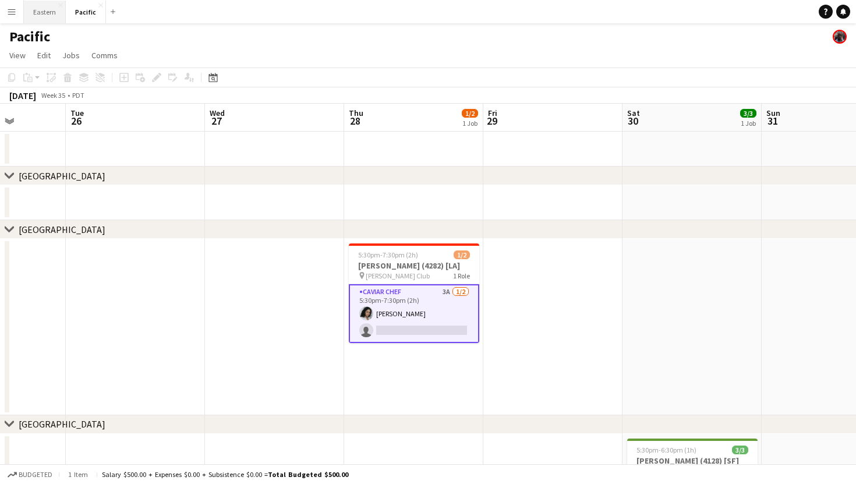
click at [48, 8] on button "Eastern Close" at bounding box center [45, 12] width 42 height 23
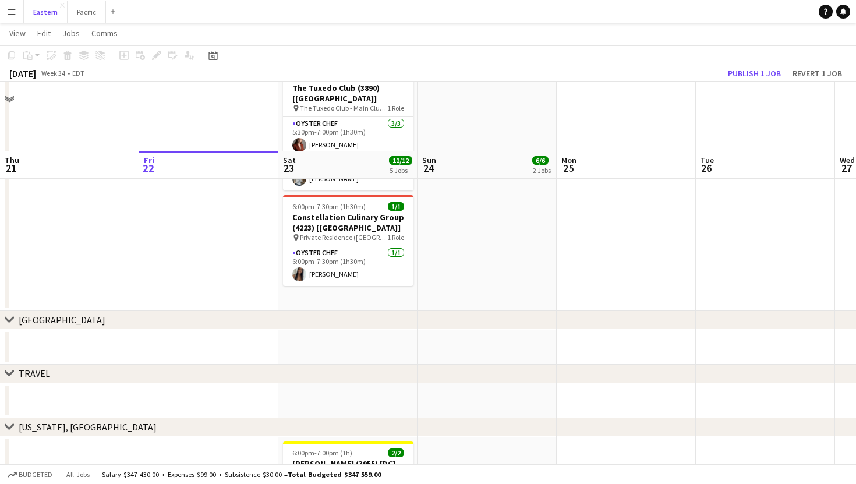
scroll to position [810, 0]
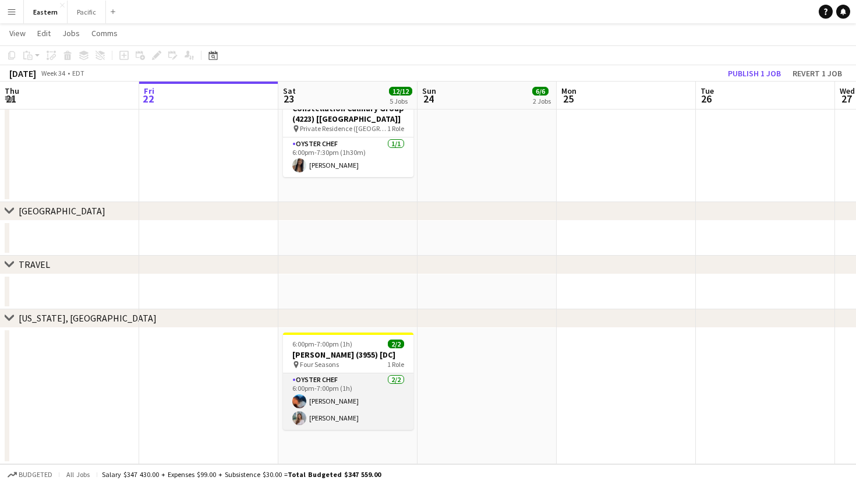
click at [392, 382] on app-card-role "Oyster Chef [DATE] 6:00pm-7:00pm (1h) [PERSON_NAME] [PERSON_NAME]" at bounding box center [348, 401] width 130 height 56
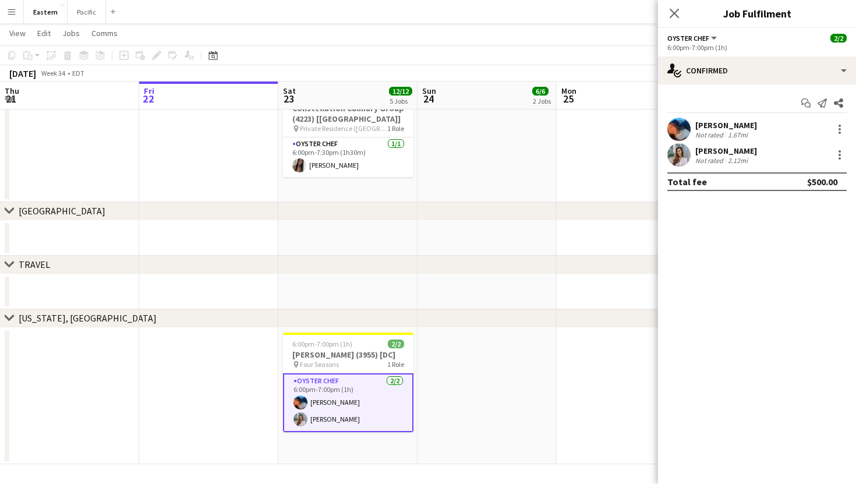
click at [758, 55] on app-options-switcher "Oyster Chef All roles Oyster Chef [DATE] 6:00pm-7:00pm (1h)" at bounding box center [757, 42] width 198 height 29
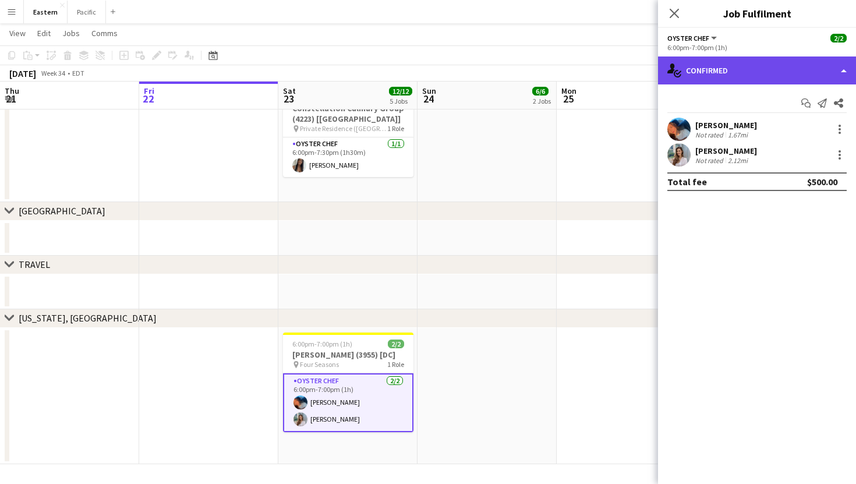
click at [758, 75] on div "single-neutral-actions-check-2 Confirmed" at bounding box center [757, 70] width 198 height 28
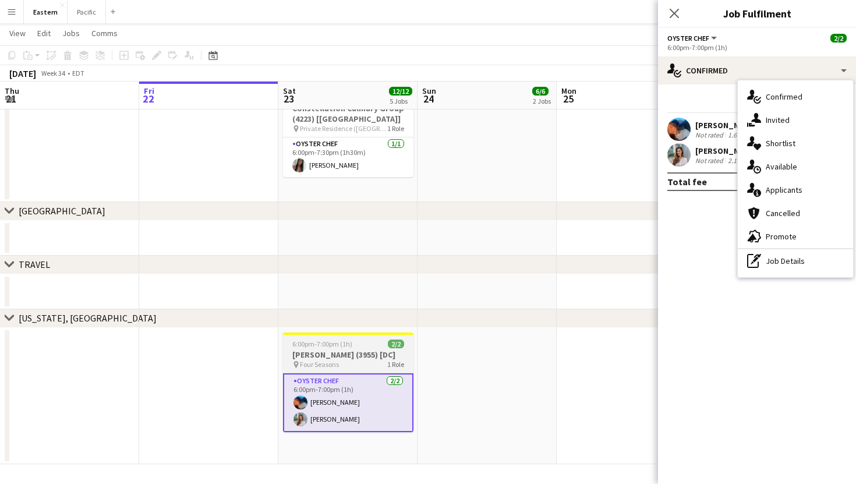
click at [389, 353] on h3 "[PERSON_NAME] (3955) [DC]" at bounding box center [348, 354] width 130 height 10
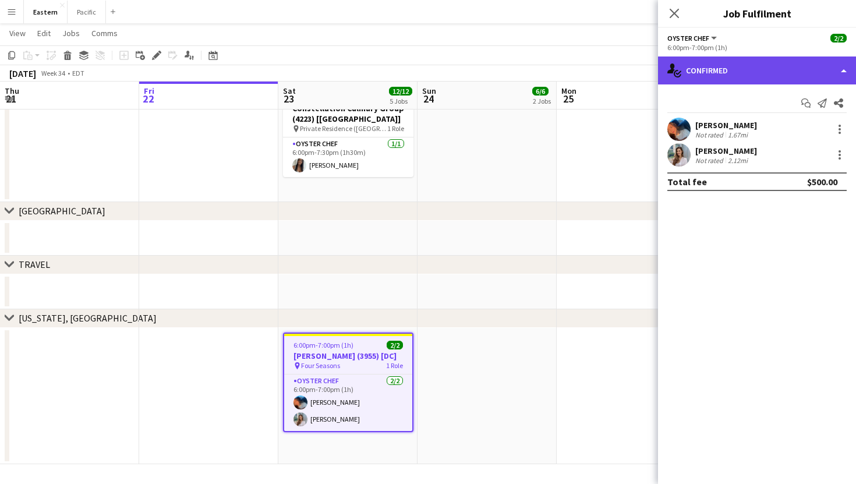
click at [781, 69] on div "single-neutral-actions-check-2 Confirmed" at bounding box center [757, 70] width 198 height 28
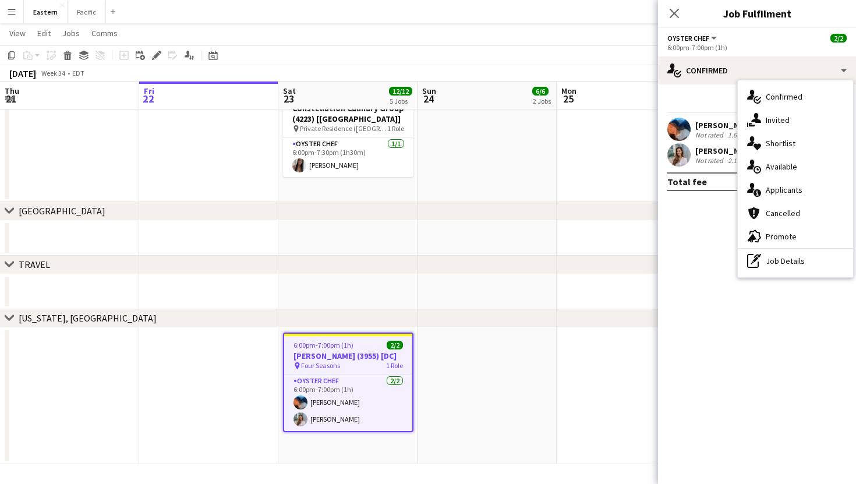
click at [725, 99] on div "Start chat Send notification Share" at bounding box center [756, 103] width 179 height 19
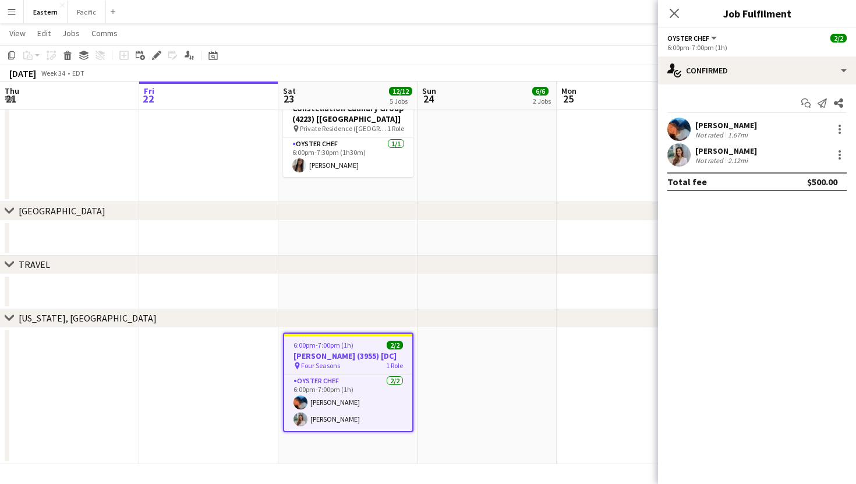
click at [366, 364] on div "pin Four Seasons 1 Role" at bounding box center [348, 365] width 128 height 9
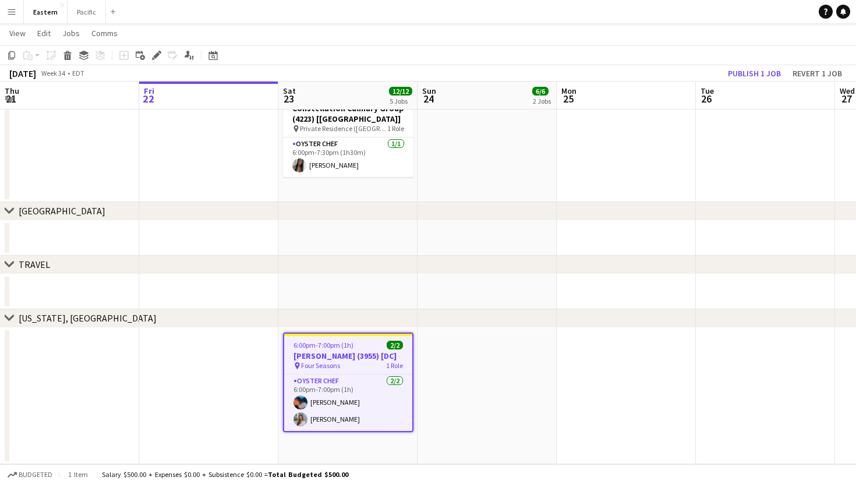
click at [387, 352] on h3 "[PERSON_NAME] (3955) [DC]" at bounding box center [348, 356] width 128 height 10
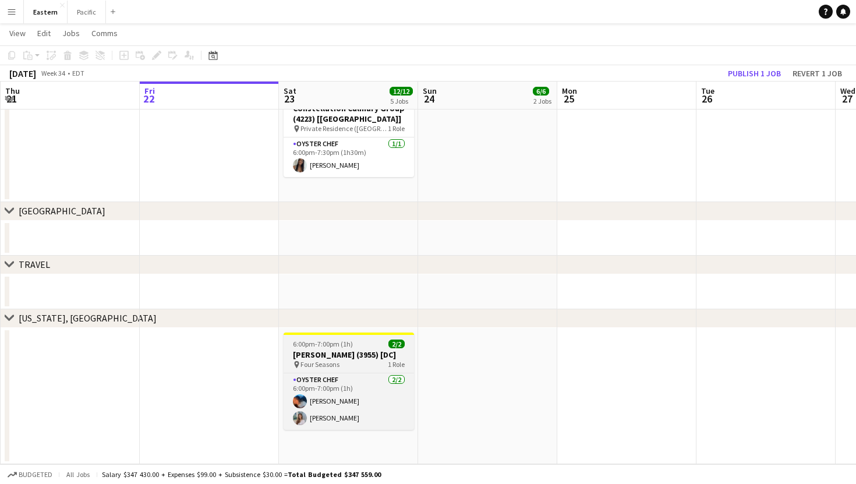
click at [387, 352] on h3 "[PERSON_NAME] (3955) [DC]" at bounding box center [349, 354] width 130 height 10
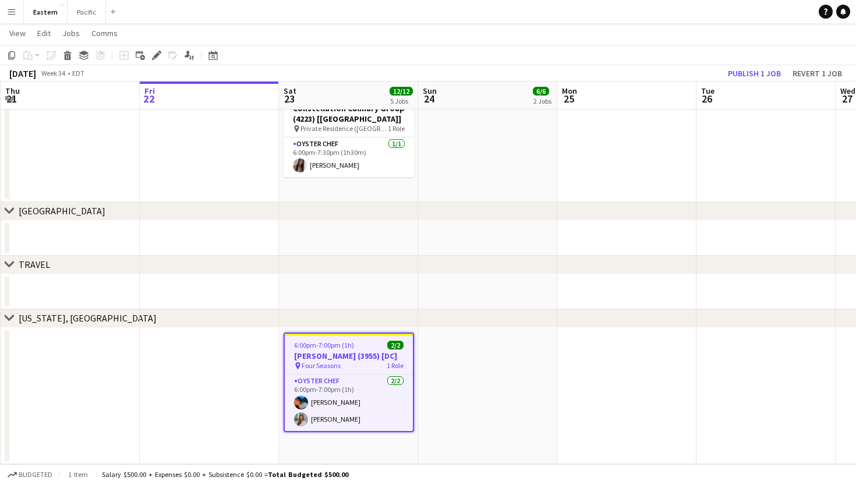
click at [409, 331] on app-date-cell "6:00pm-7:00pm (1h) 2/2 [PERSON_NAME] (3955) [DC] pin Four Seasons 1 Role Oyster…" at bounding box center [348, 396] width 139 height 137
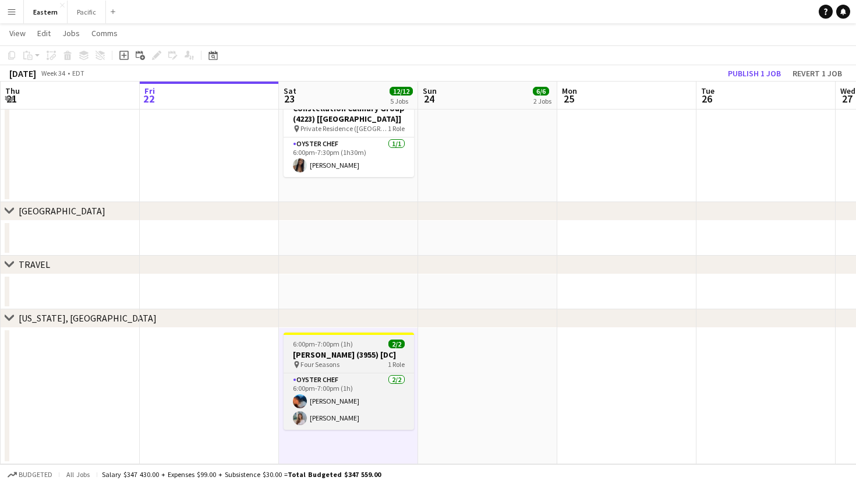
click at [403, 340] on span "2/2" at bounding box center [396, 343] width 16 height 9
click at [403, 340] on div "2/2" at bounding box center [396, 343] width 16 height 9
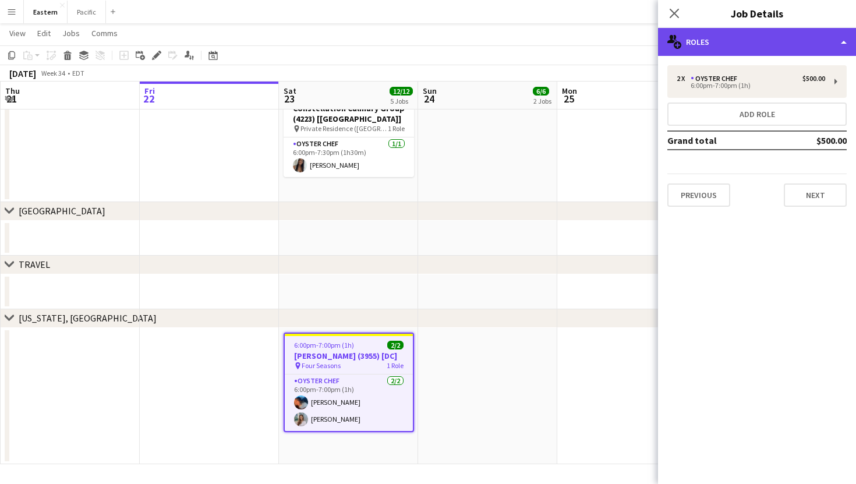
click at [779, 47] on div "multiple-users-add Roles" at bounding box center [757, 42] width 198 height 28
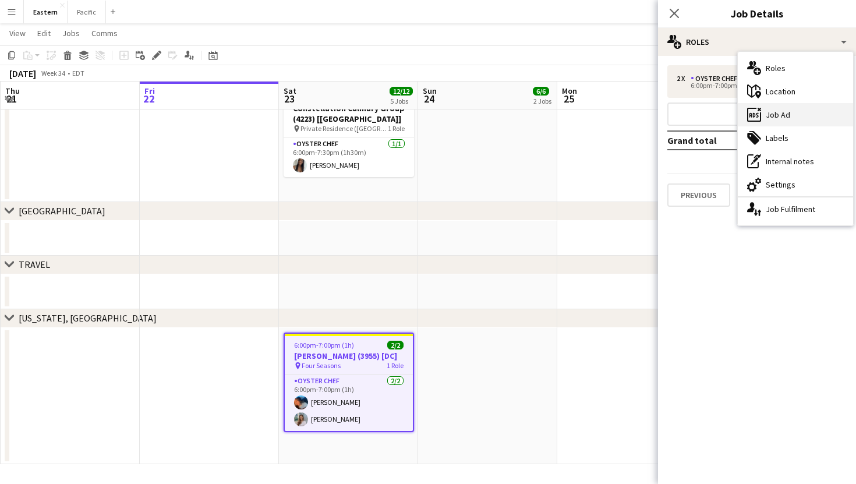
click at [788, 111] on div "ads-window Job Ad" at bounding box center [795, 114] width 115 height 23
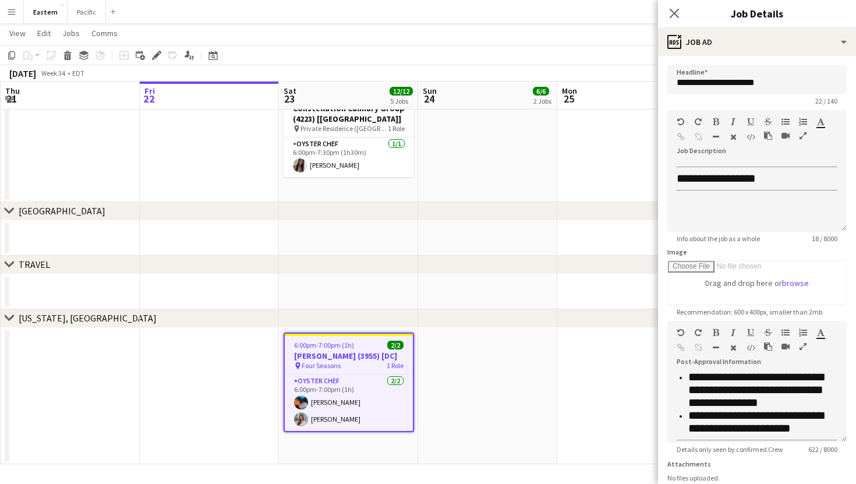
scroll to position [330, 0]
click at [679, 1] on div "Close pop-in" at bounding box center [674, 13] width 33 height 27
click at [675, 12] on icon at bounding box center [673, 13] width 11 height 11
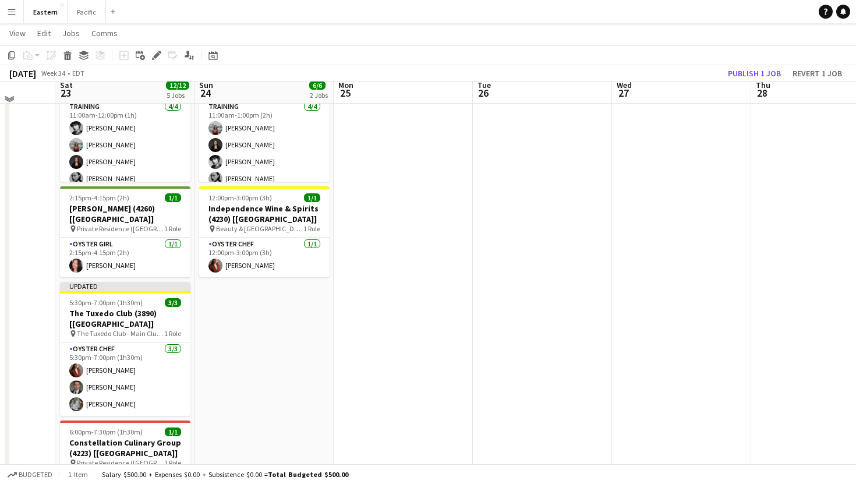
scroll to position [477, 0]
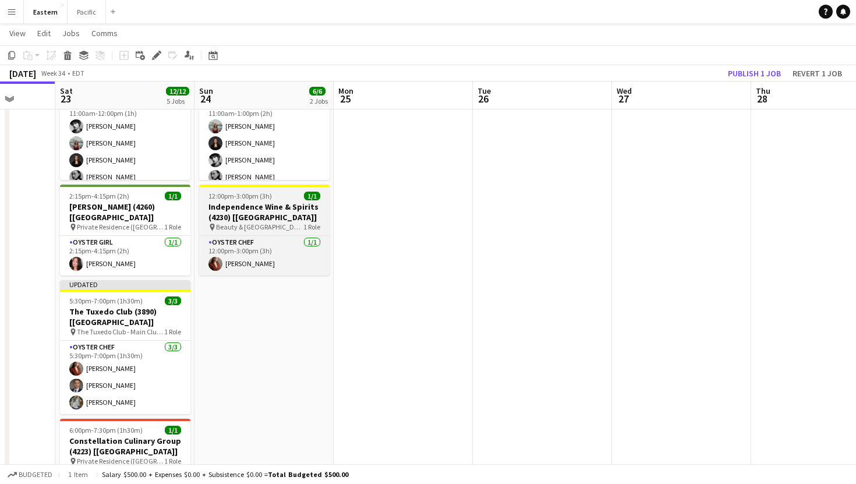
click at [295, 229] on div "pin Beauty & Essex [GEOGRAPHIC_DATA] 1 Role" at bounding box center [264, 226] width 130 height 9
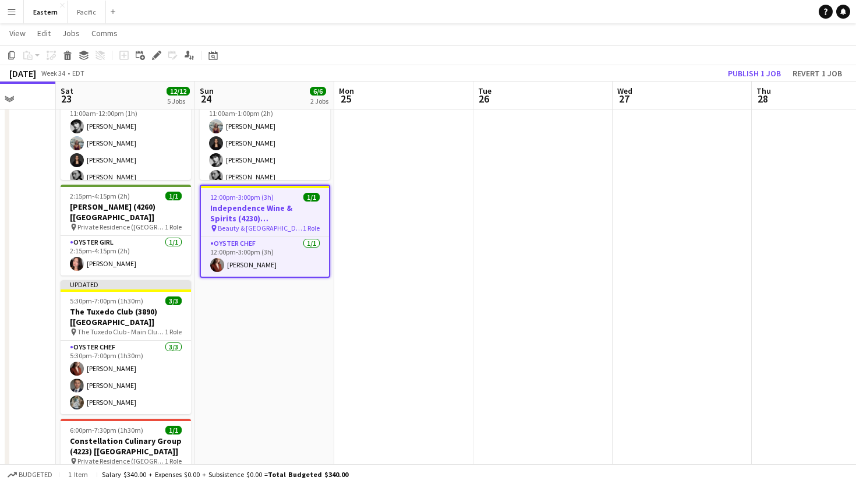
click at [314, 199] on span "1/1" at bounding box center [311, 197] width 16 height 9
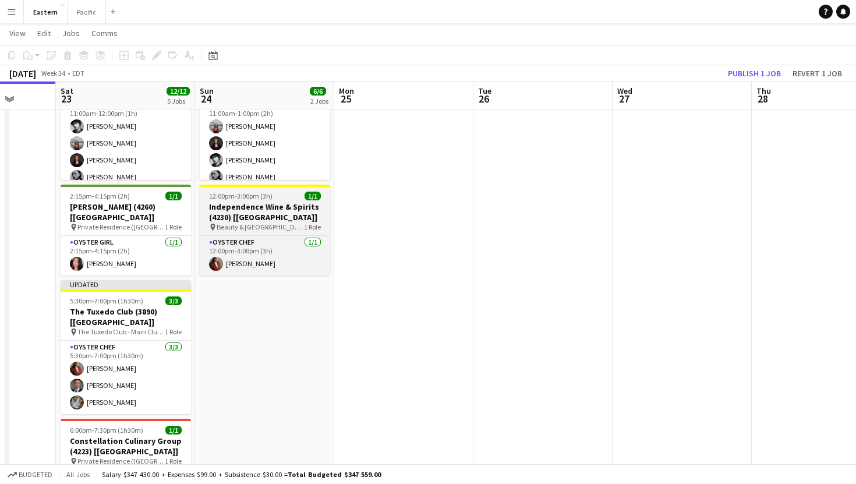
click at [314, 199] on app-job-card "12:00pm-3:00pm (3h) 1/1 Independence Wine & Spirits (4230) [[GEOGRAPHIC_DATA]] …" at bounding box center [265, 230] width 130 height 91
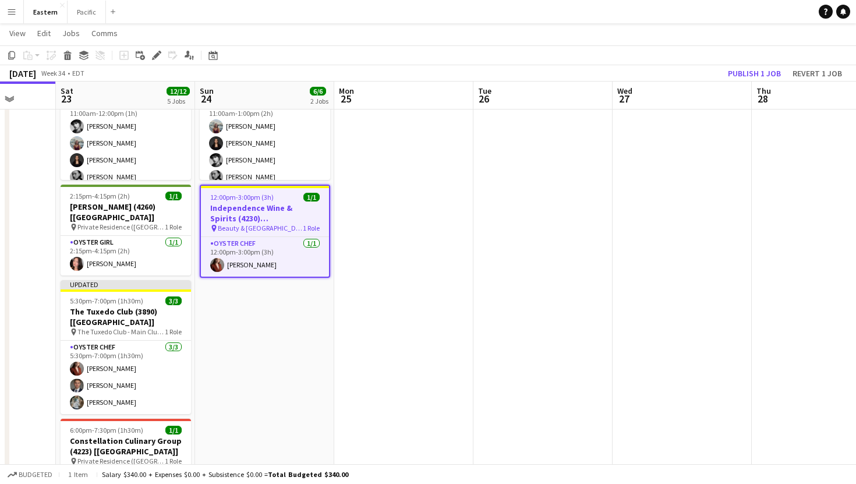
click at [314, 199] on span "1/1" at bounding box center [311, 197] width 16 height 9
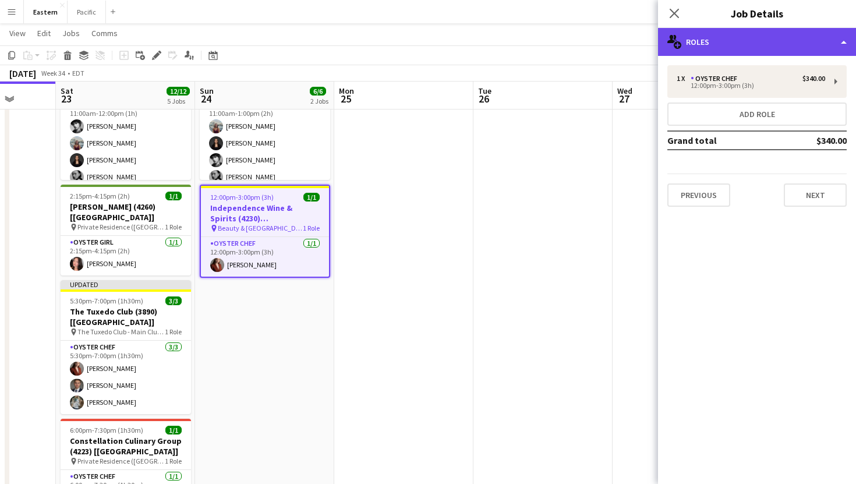
click at [801, 31] on div "multiple-users-add Roles" at bounding box center [757, 42] width 198 height 28
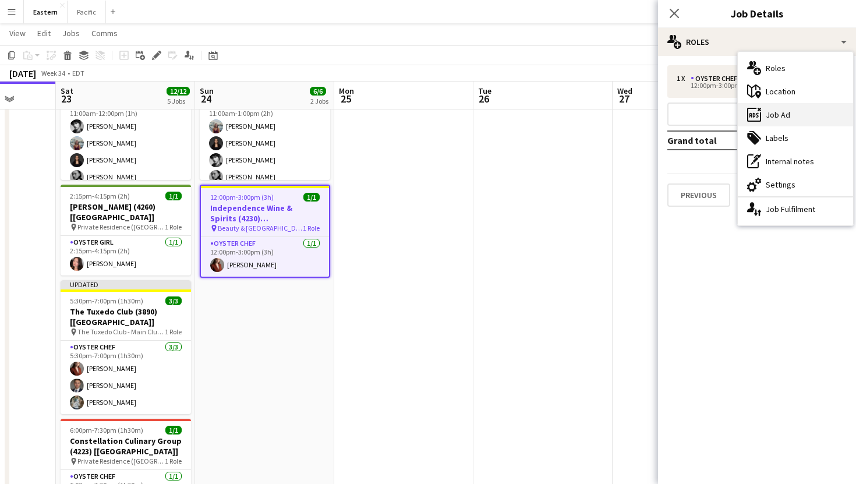
click at [780, 112] on div "ads-window Job Ad" at bounding box center [795, 114] width 115 height 23
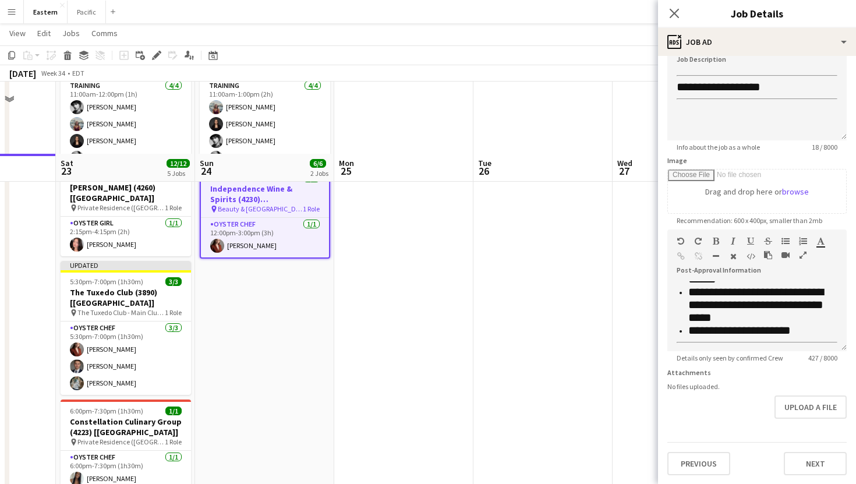
scroll to position [810, 0]
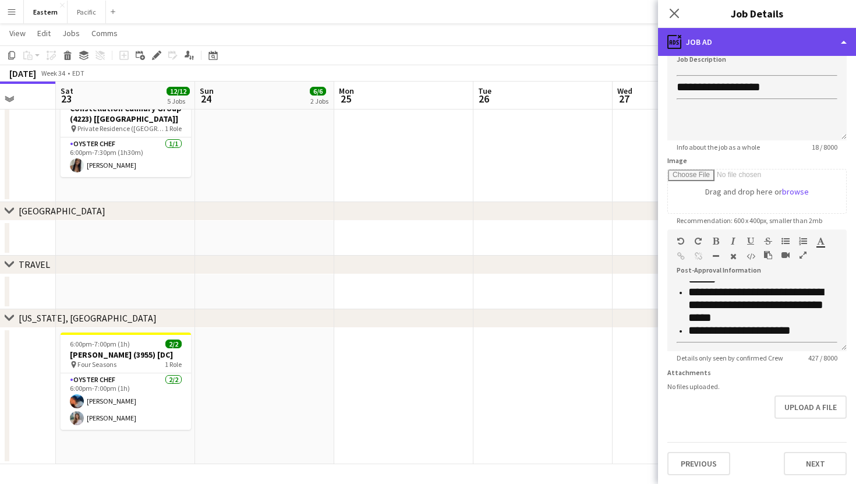
click at [703, 51] on div "ads-window Job Ad" at bounding box center [757, 42] width 198 height 28
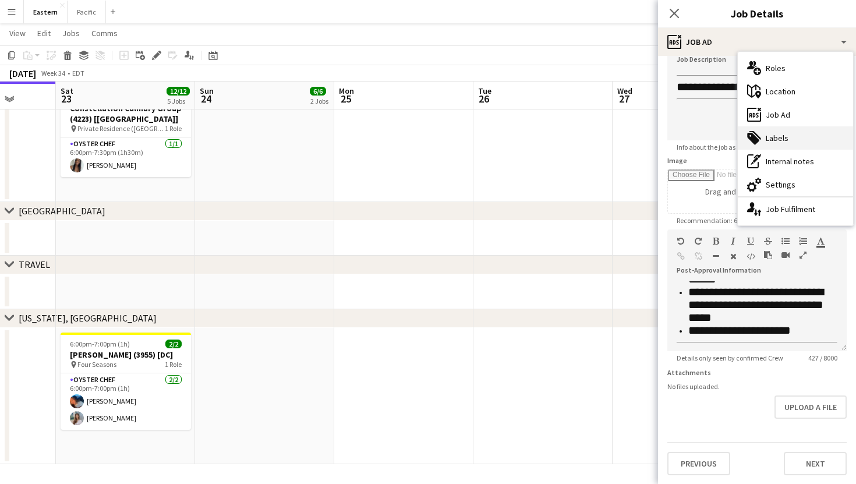
click at [786, 146] on div "tags-double Labels" at bounding box center [795, 137] width 115 height 23
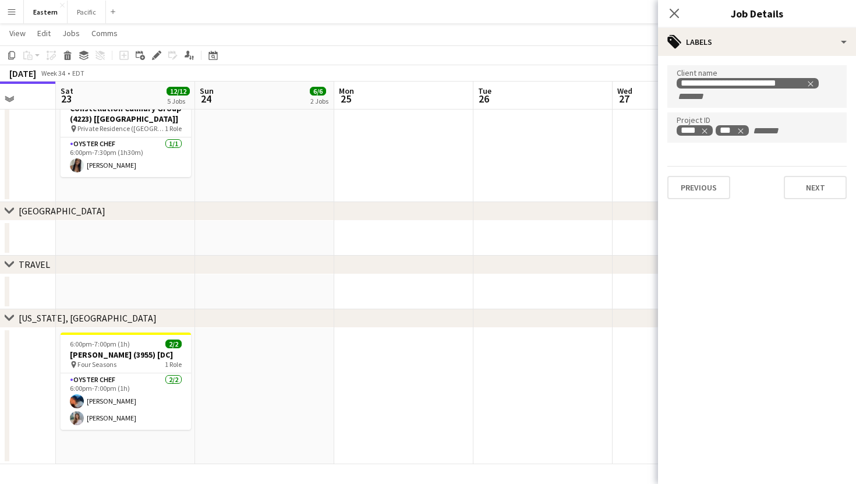
scroll to position [0, 0]
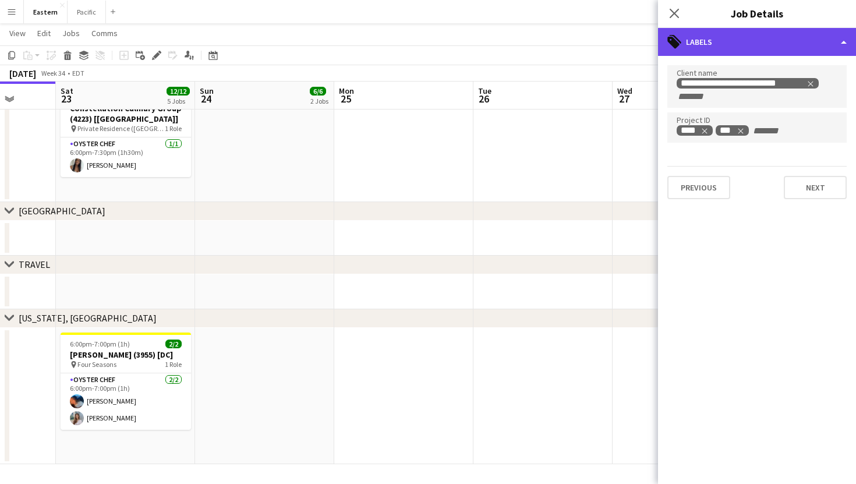
click at [787, 38] on div "tags-double Labels" at bounding box center [757, 42] width 198 height 28
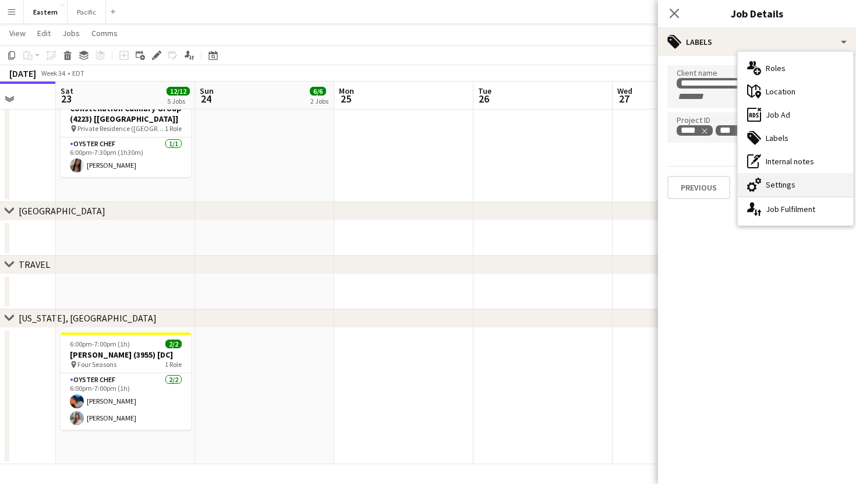
click at [783, 182] on div "cog-double-3 Settings" at bounding box center [795, 184] width 115 height 23
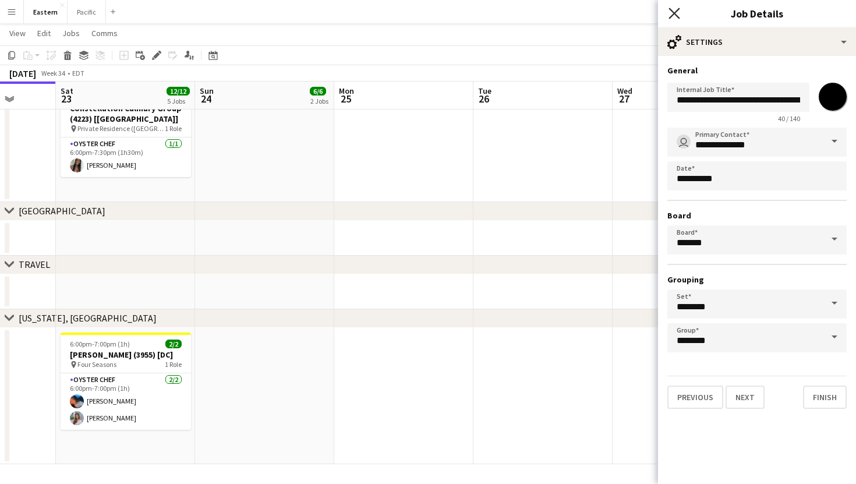
click at [678, 17] on icon at bounding box center [673, 13] width 11 height 11
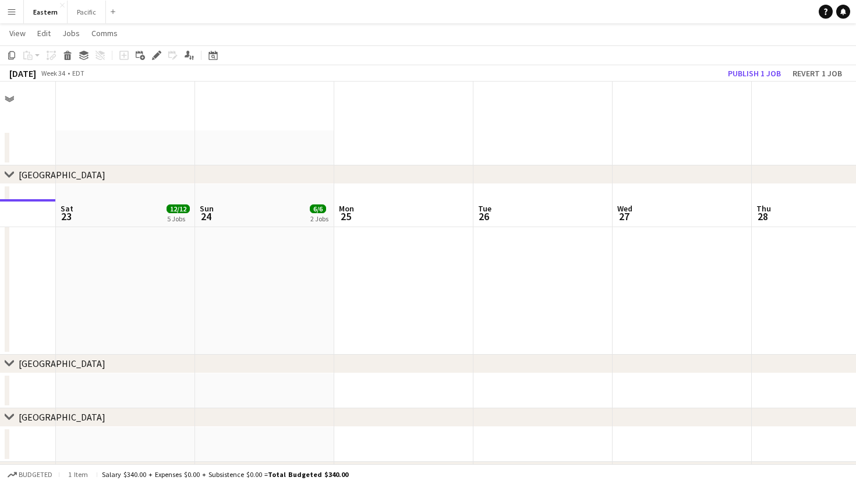
scroll to position [458, 0]
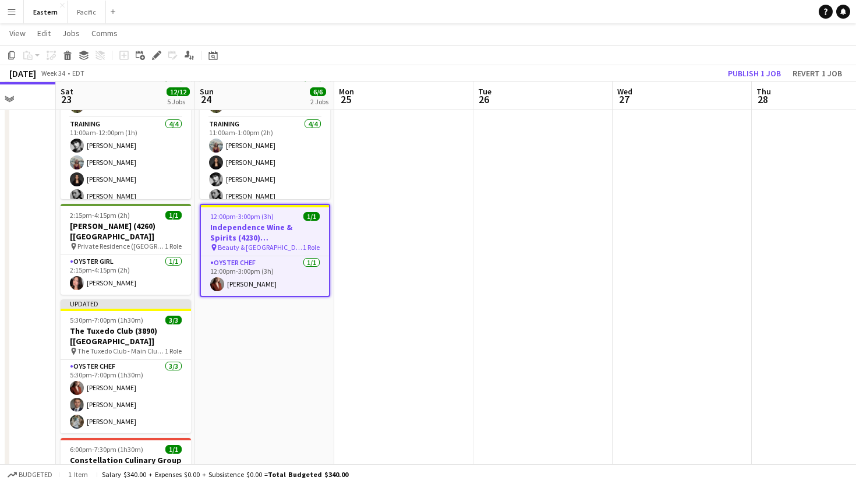
click at [282, 229] on h3 "Independence Wine & Spirits (4230) [[GEOGRAPHIC_DATA]]" at bounding box center [265, 232] width 128 height 21
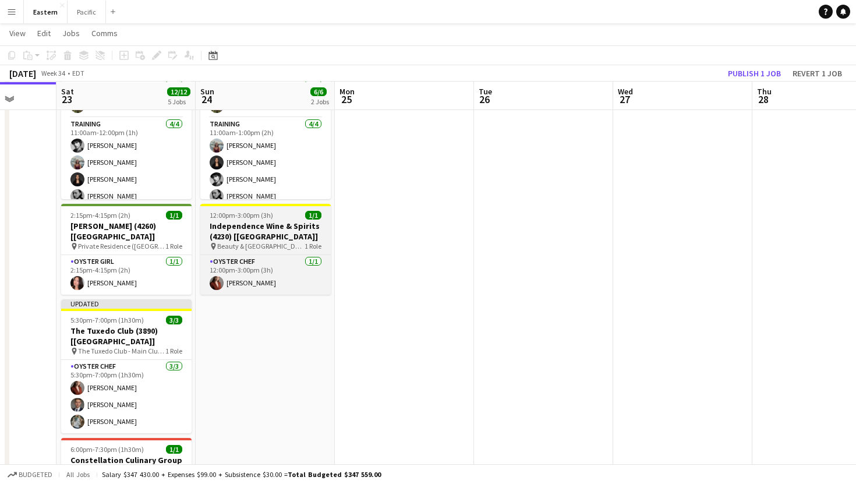
click at [294, 224] on h3 "Independence Wine & Spirits (4230) [[GEOGRAPHIC_DATA]]" at bounding box center [265, 231] width 130 height 21
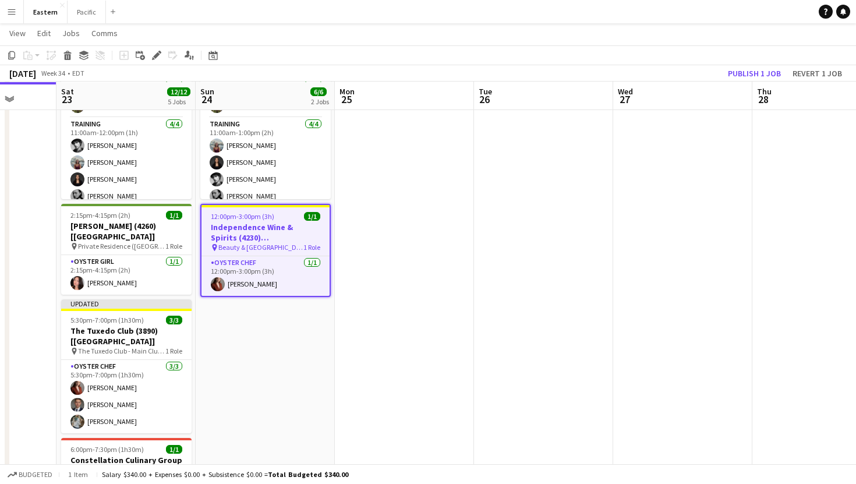
click at [294, 224] on h3 "Independence Wine & Spirits (4230) [[GEOGRAPHIC_DATA]]" at bounding box center [265, 232] width 128 height 21
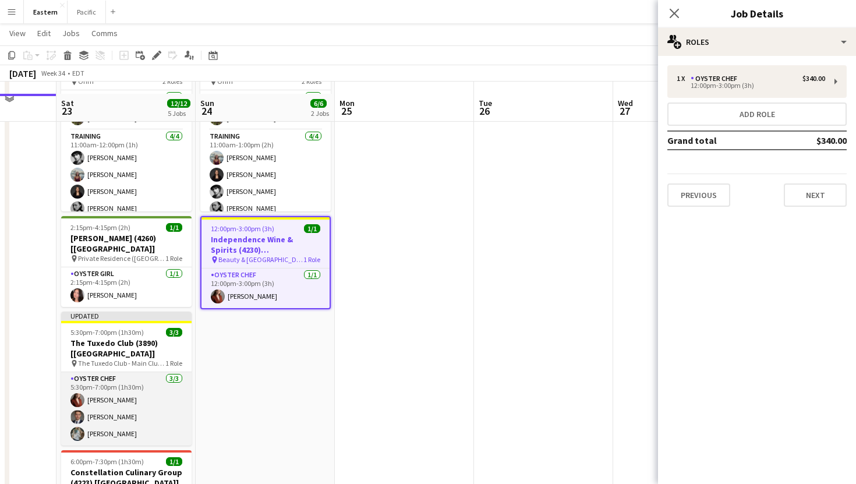
scroll to position [441, 0]
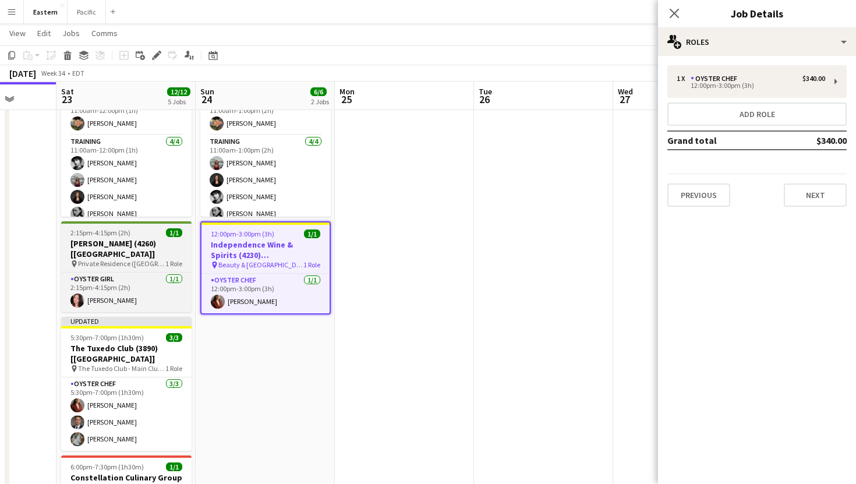
click at [165, 259] on span "1 Role" at bounding box center [173, 263] width 17 height 9
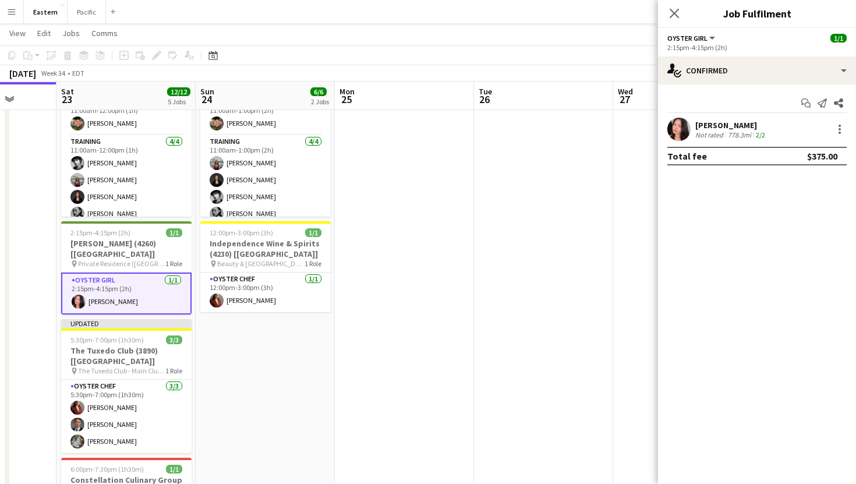
click at [742, 53] on app-options-switcher "Oyster Girl All roles Oyster Girl [DEMOGRAPHIC_DATA][DATE] 2:15pm-4:15pm (2h)" at bounding box center [757, 42] width 198 height 29
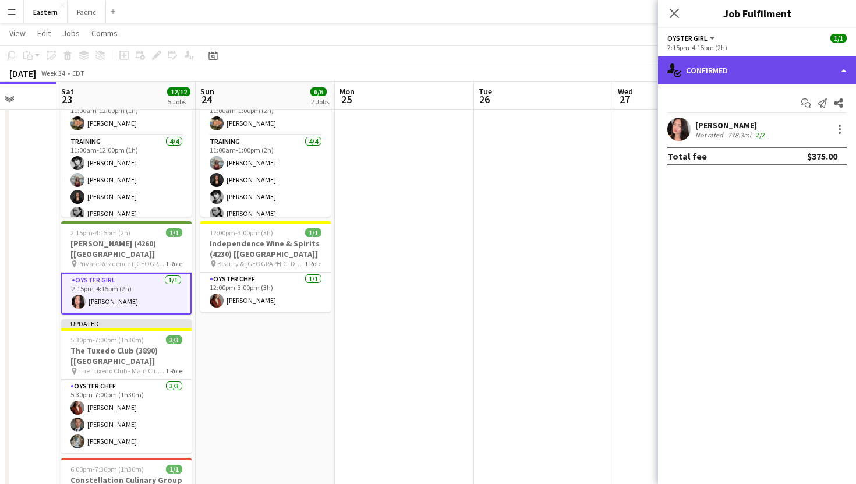
click at [741, 72] on div "single-neutral-actions-check-2 Confirmed" at bounding box center [757, 70] width 198 height 28
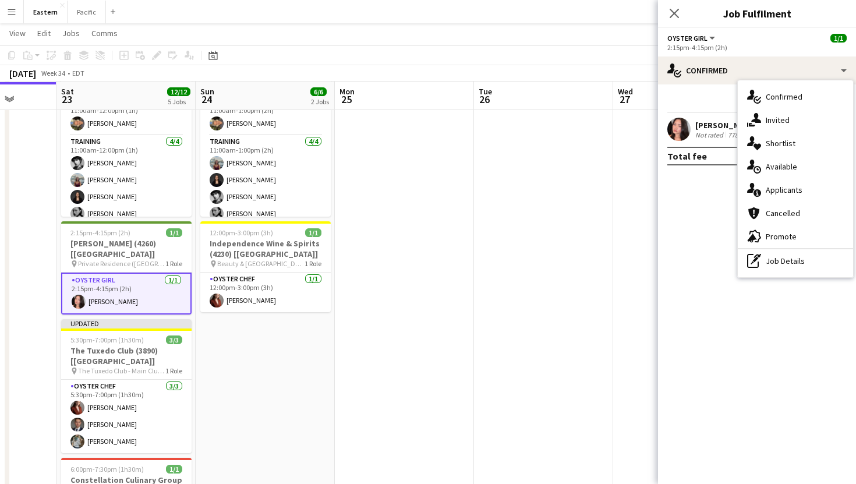
click at [696, 199] on mat-expansion-panel "check Confirmed Start chat Send notification Share [PERSON_NAME] Not rated 778.…" at bounding box center [757, 283] width 198 height 399
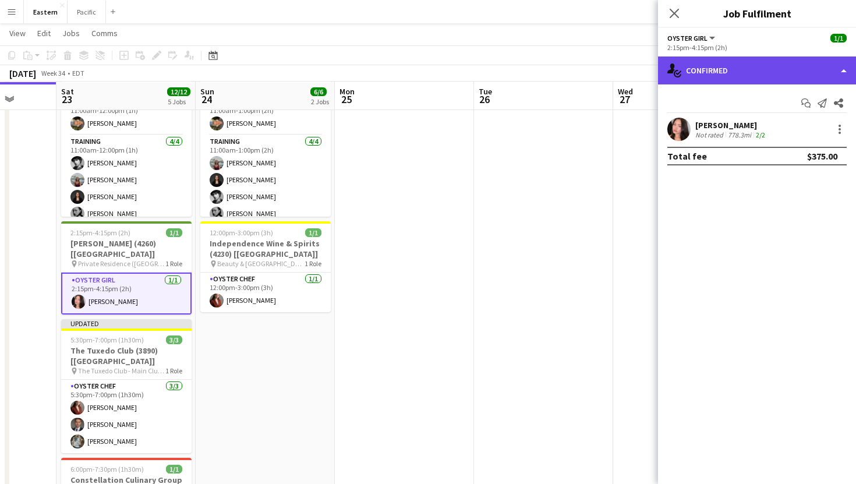
click at [783, 66] on div "single-neutral-actions-check-2 Confirmed" at bounding box center [757, 70] width 198 height 28
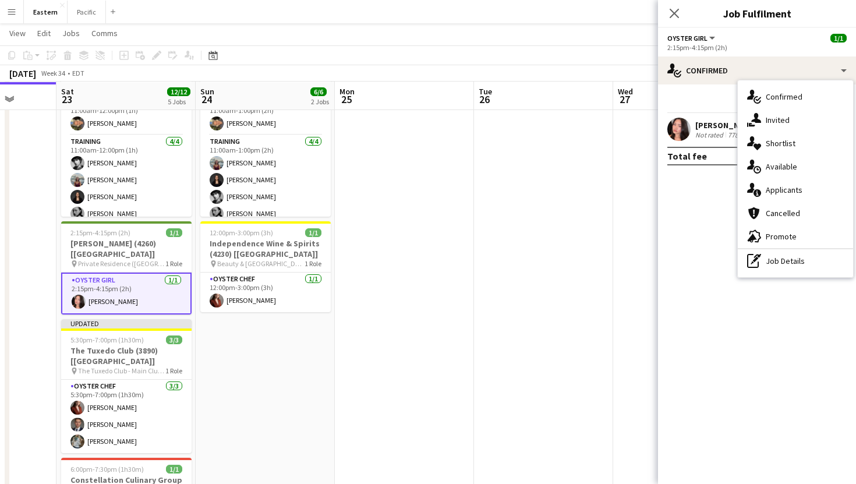
click at [708, 47] on div "2:15pm-4:15pm (2h)" at bounding box center [756, 47] width 179 height 9
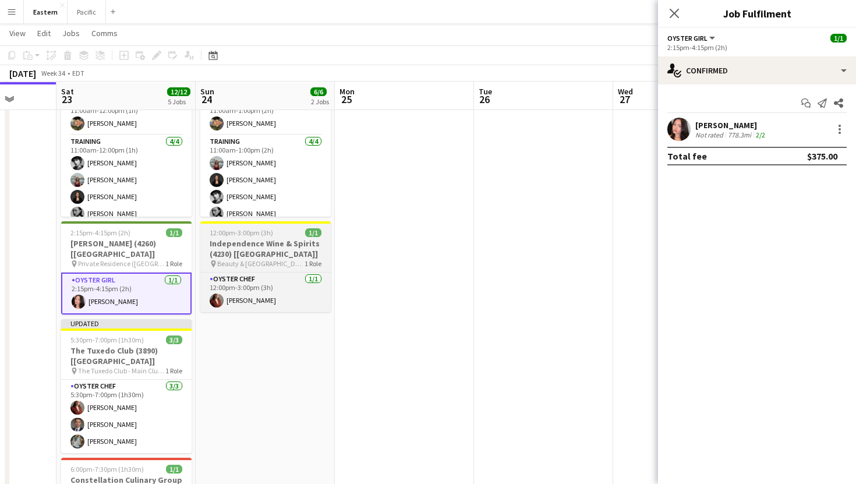
click at [254, 254] on h3 "Independence Wine & Spirits (4230) [[GEOGRAPHIC_DATA]]" at bounding box center [265, 248] width 130 height 21
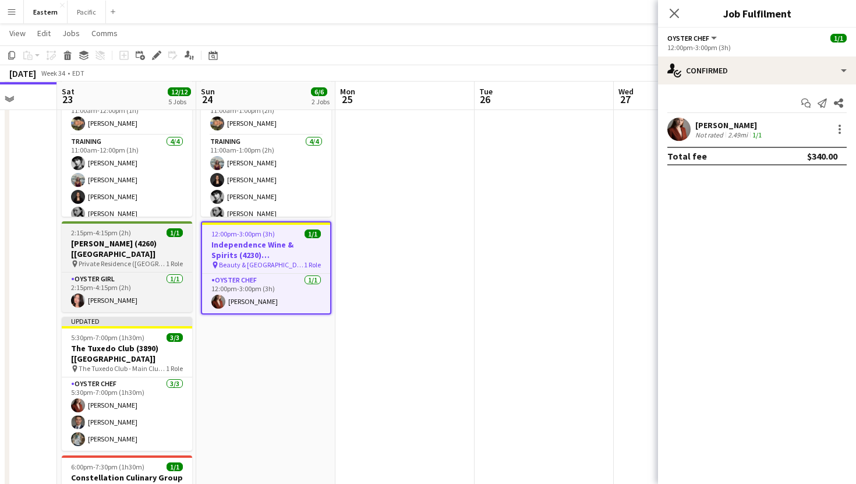
click at [166, 259] on span "1 Role" at bounding box center [174, 263] width 17 height 9
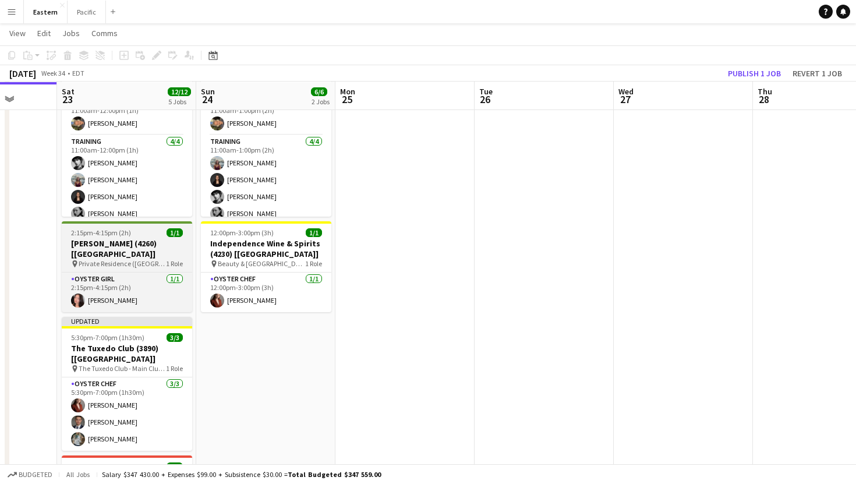
click at [171, 238] on h3 "[PERSON_NAME] (4260) [[GEOGRAPHIC_DATA]]" at bounding box center [127, 248] width 130 height 21
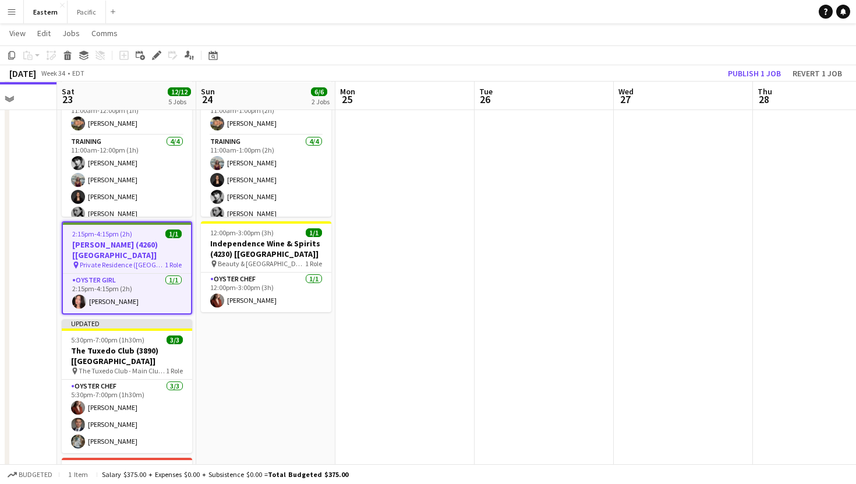
click at [171, 239] on h3 "[PERSON_NAME] (4260) [[GEOGRAPHIC_DATA]]" at bounding box center [127, 249] width 128 height 21
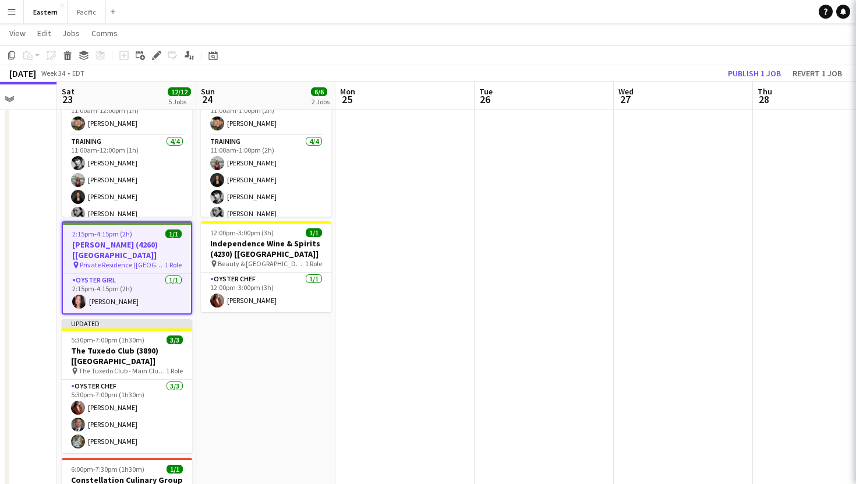
click at [171, 239] on h3 "[PERSON_NAME] (4260) [[GEOGRAPHIC_DATA]]" at bounding box center [127, 249] width 128 height 21
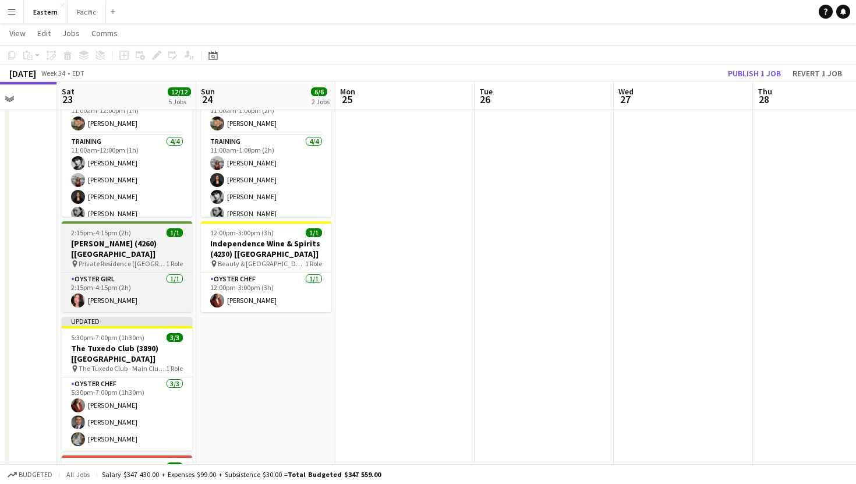
click at [171, 238] on h3 "[PERSON_NAME] (4260) [[GEOGRAPHIC_DATA]]" at bounding box center [127, 248] width 130 height 21
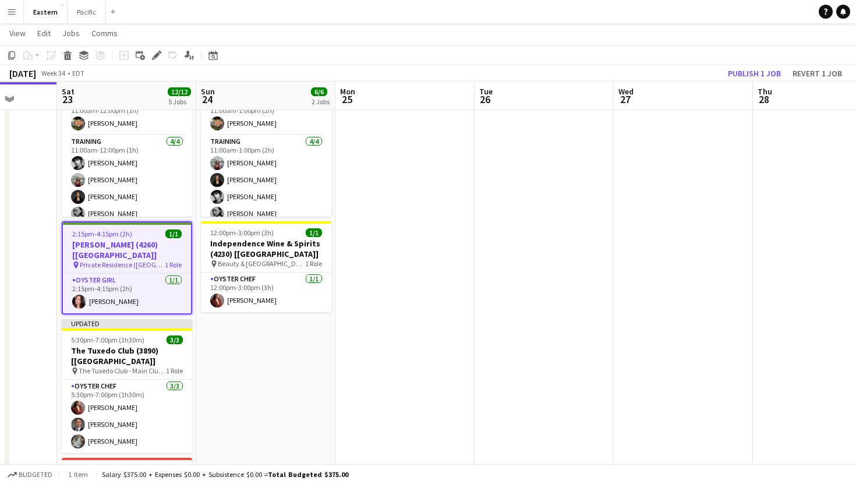
click at [171, 239] on h3 "[PERSON_NAME] (4260) [[GEOGRAPHIC_DATA]]" at bounding box center [127, 249] width 128 height 21
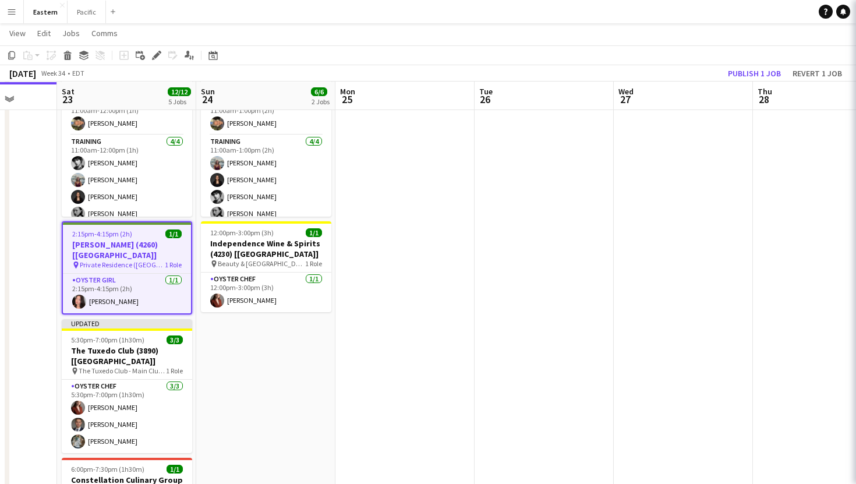
click at [171, 239] on h3 "[PERSON_NAME] (4260) [[GEOGRAPHIC_DATA]]" at bounding box center [127, 249] width 128 height 21
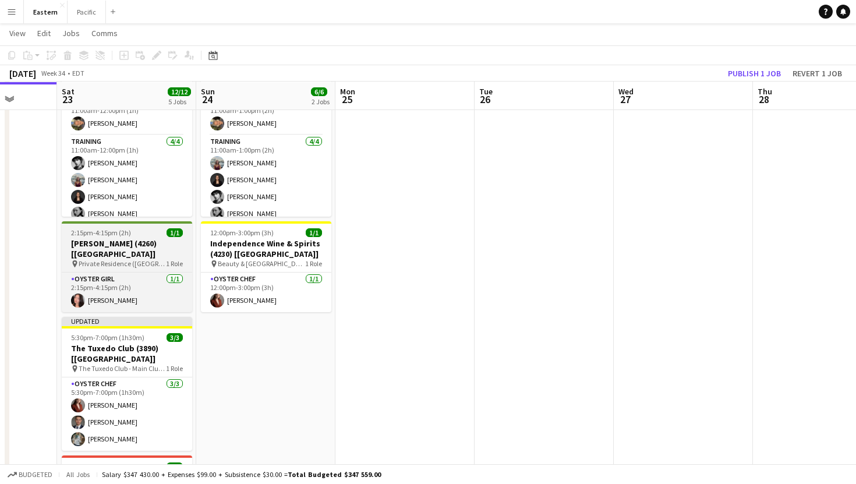
click at [172, 242] on h3 "[PERSON_NAME] (4260) [[GEOGRAPHIC_DATA]]" at bounding box center [127, 248] width 130 height 21
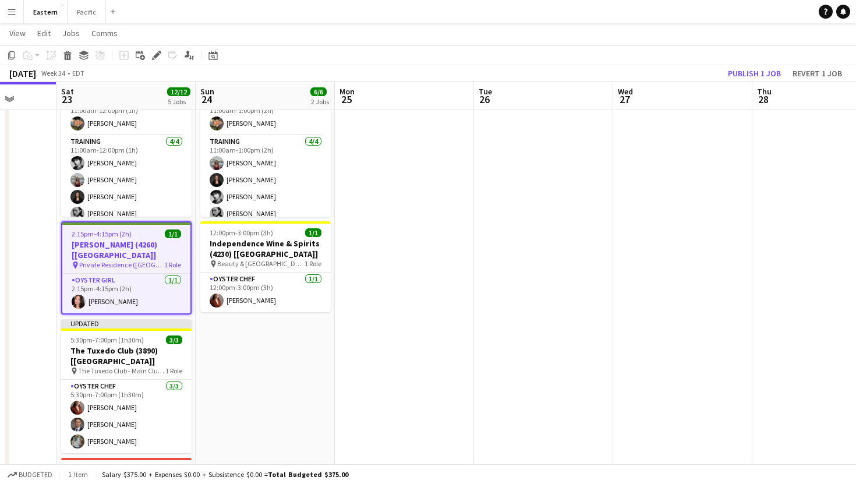
click at [172, 242] on h3 "[PERSON_NAME] (4260) [[GEOGRAPHIC_DATA]]" at bounding box center [126, 249] width 128 height 21
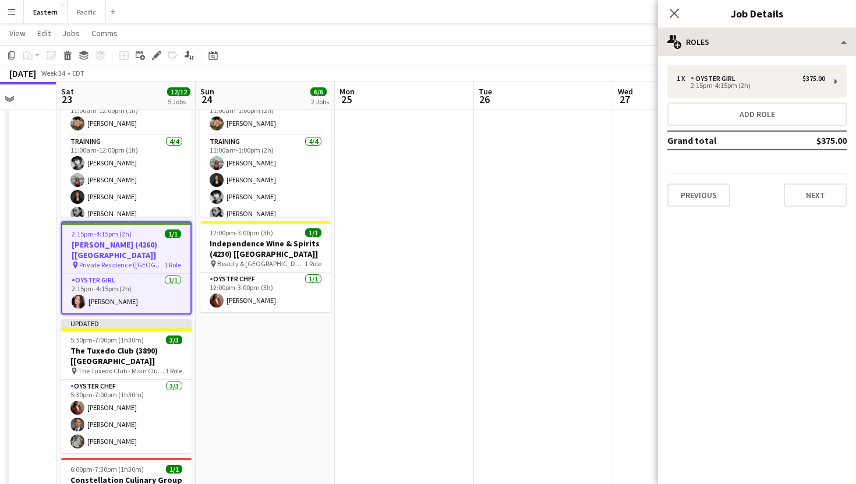
click at [773, 55] on div "**********" at bounding box center [757, 256] width 198 height 456
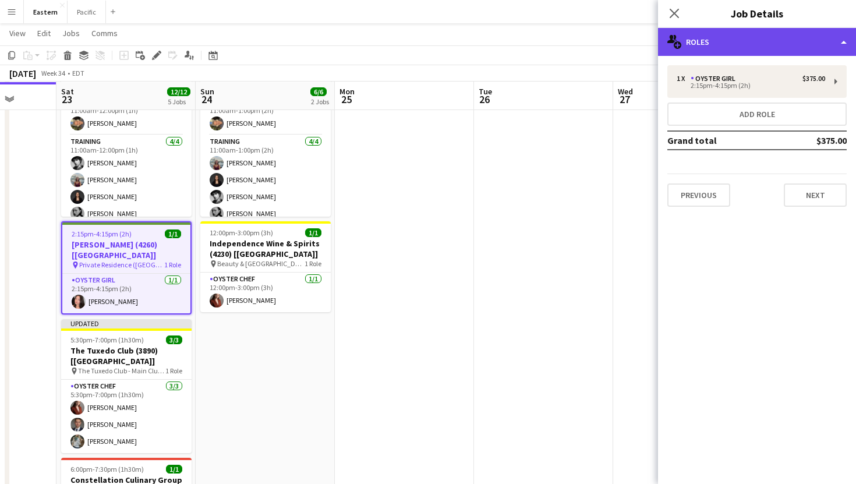
click at [771, 42] on div "multiple-users-add Roles" at bounding box center [757, 42] width 198 height 28
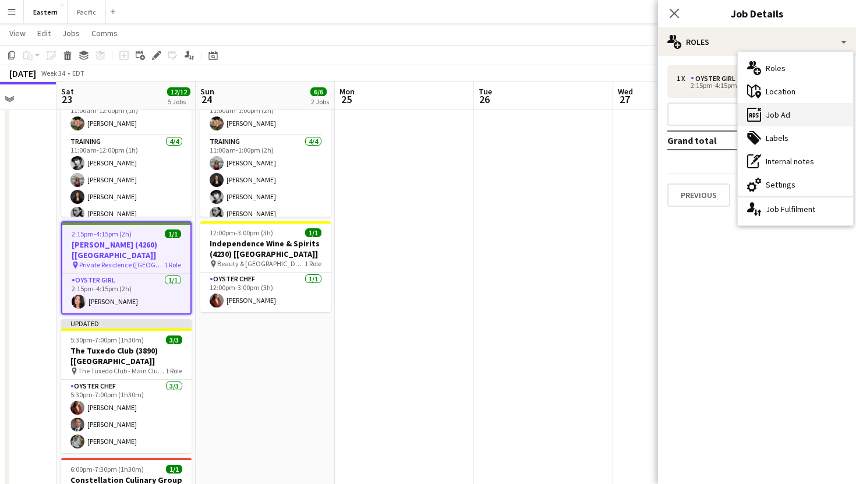
click at [773, 117] on div "ads-window Job Ad" at bounding box center [795, 114] width 115 height 23
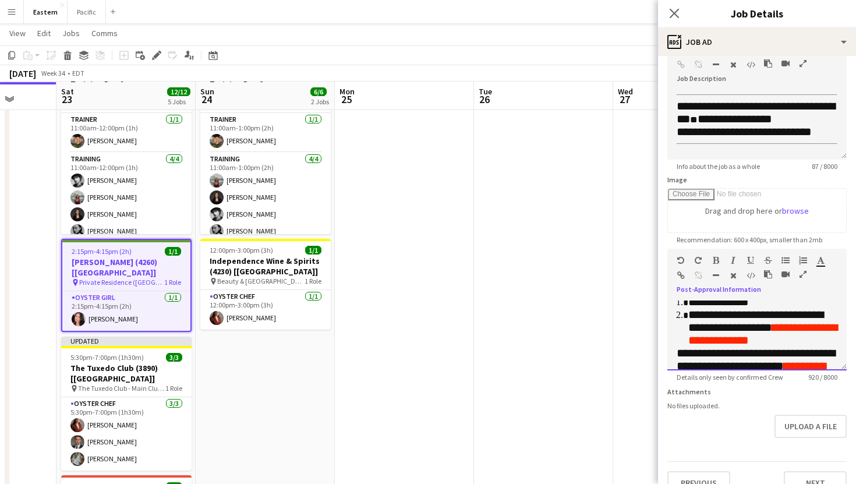
scroll to position [0, 0]
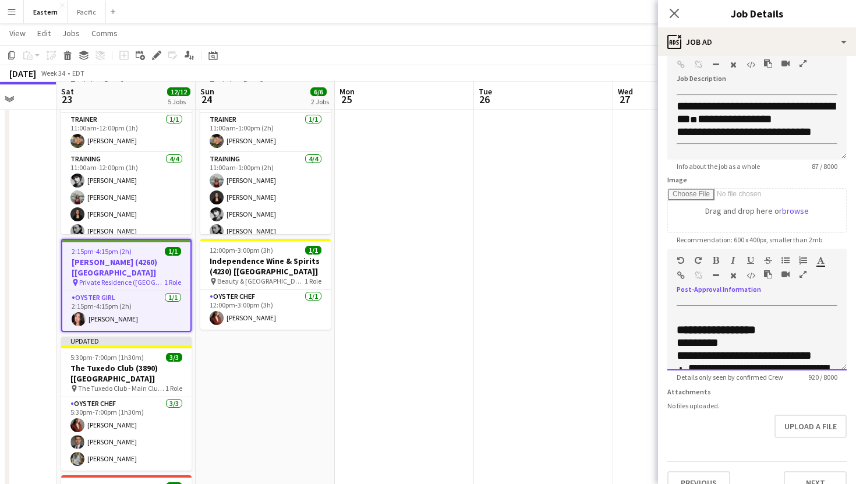
drag, startPoint x: 756, startPoint y: 345, endPoint x: 675, endPoint y: 316, distance: 86.0
click at [675, 316] on div "**********" at bounding box center [756, 335] width 179 height 70
copy div "**********"
click at [652, 434] on app-date-cell at bounding box center [682, 323] width 139 height 532
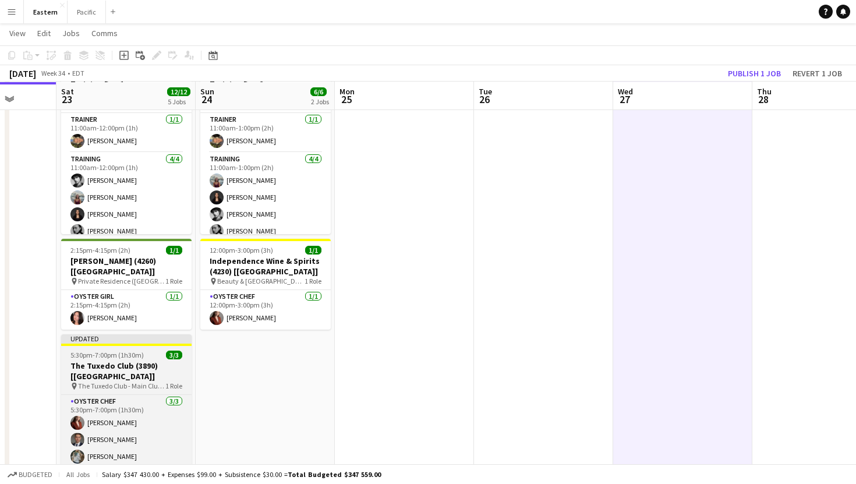
click at [136, 360] on h3 "The Tuxedo Club (3890) [[GEOGRAPHIC_DATA]]" at bounding box center [126, 370] width 130 height 21
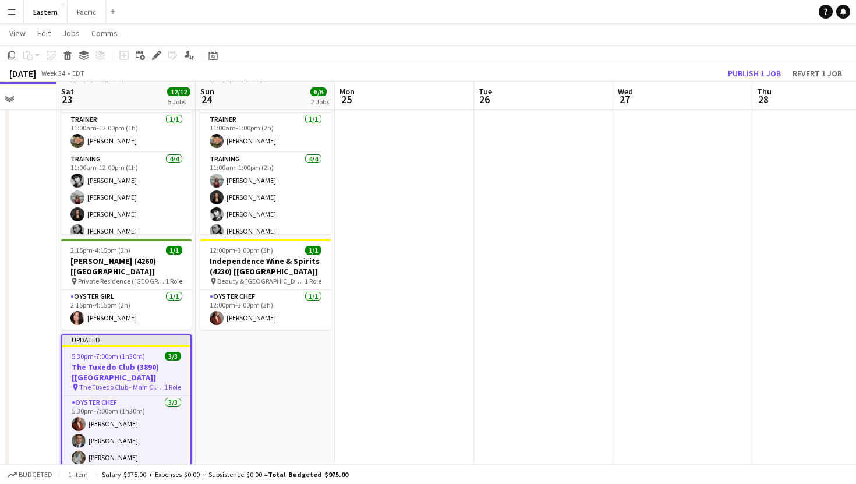
click at [158, 352] on div "5:30pm-7:00pm (1h30m) 3/3" at bounding box center [126, 356] width 128 height 9
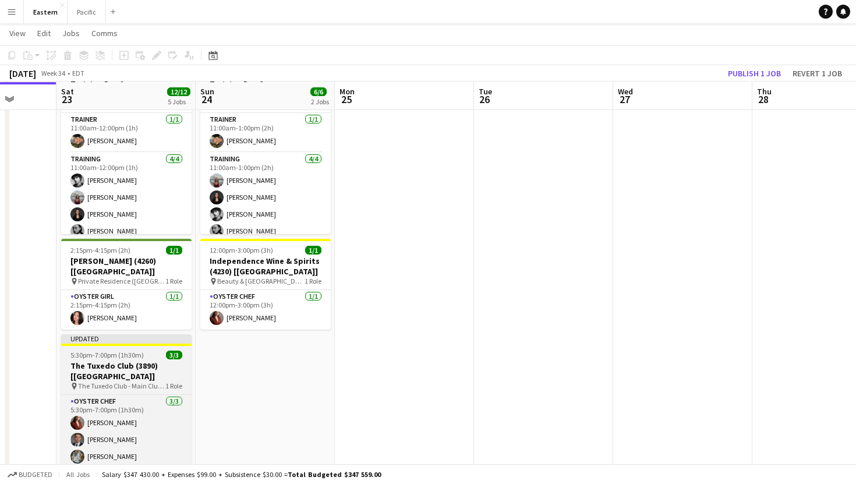
click at [158, 351] on div "5:30pm-7:00pm (1h30m) 3/3" at bounding box center [126, 355] width 130 height 9
click at [164, 351] on div "5:30pm-7:00pm (1h30m) 3/3" at bounding box center [126, 355] width 130 height 9
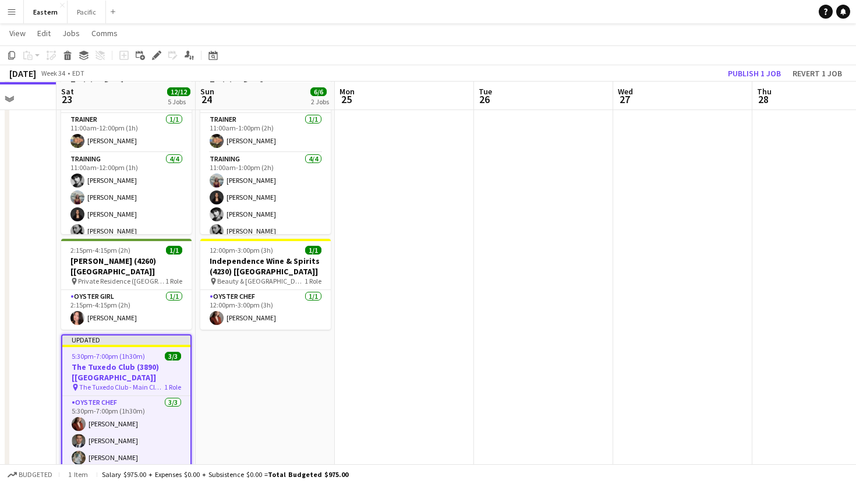
click at [178, 362] on h3 "The Tuxedo Club (3890) [[GEOGRAPHIC_DATA]]" at bounding box center [126, 372] width 128 height 21
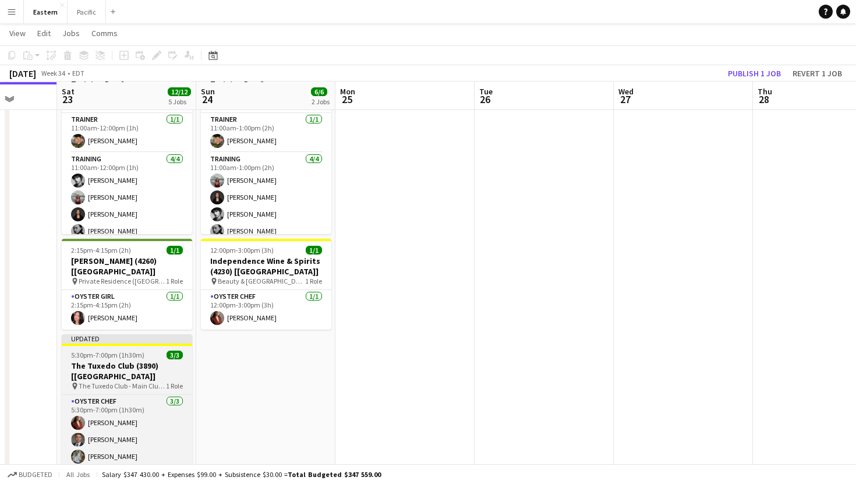
click at [178, 360] on h3 "The Tuxedo Club (3890) [[GEOGRAPHIC_DATA]]" at bounding box center [127, 370] width 130 height 21
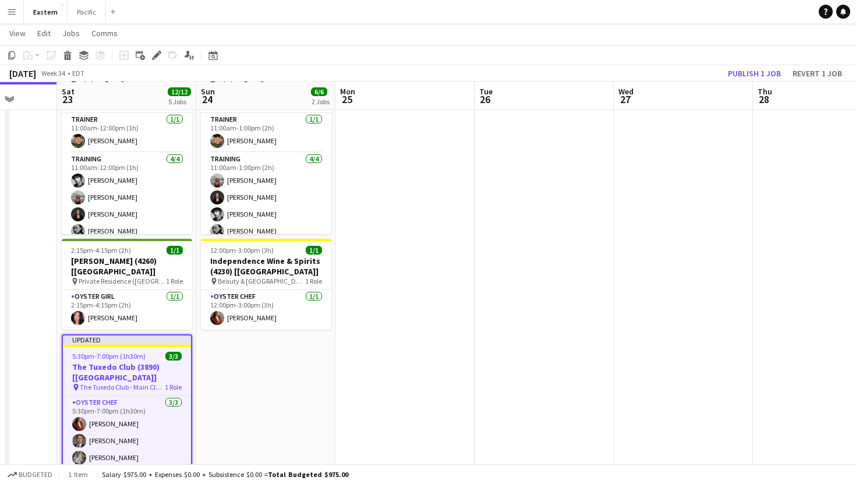
click at [157, 362] on h3 "The Tuxedo Club (3890) [[GEOGRAPHIC_DATA]]" at bounding box center [127, 372] width 128 height 21
click at [170, 337] on app-job-card "Updated 5:30pm-7:00pm (1h30m) 3/3 The Tuxedo Club (3890) [[GEOGRAPHIC_DATA]] pi…" at bounding box center [127, 402] width 130 height 136
click at [170, 352] on span "3/3" at bounding box center [173, 356] width 16 height 9
click at [167, 362] on h3 "The Tuxedo Club (3890) [[GEOGRAPHIC_DATA]]" at bounding box center [127, 372] width 128 height 21
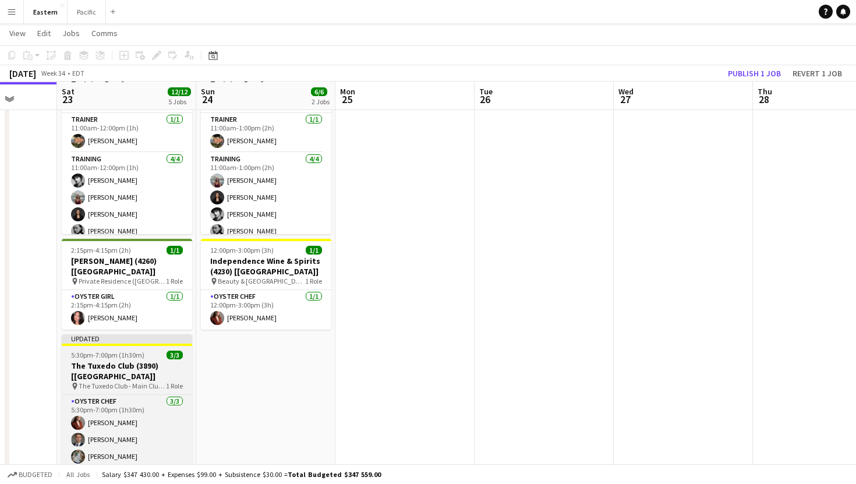
click at [167, 360] on h3 "The Tuxedo Club (3890) [[GEOGRAPHIC_DATA]]" at bounding box center [127, 370] width 130 height 21
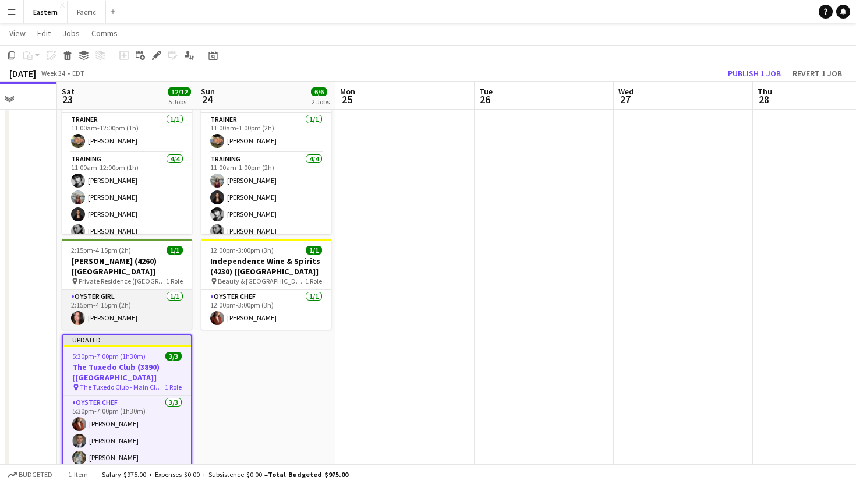
click at [176, 290] on app-card-role "Oyster Girl [DEMOGRAPHIC_DATA][DATE] 2:15pm-4:15pm (2h) [PERSON_NAME]" at bounding box center [127, 310] width 130 height 40
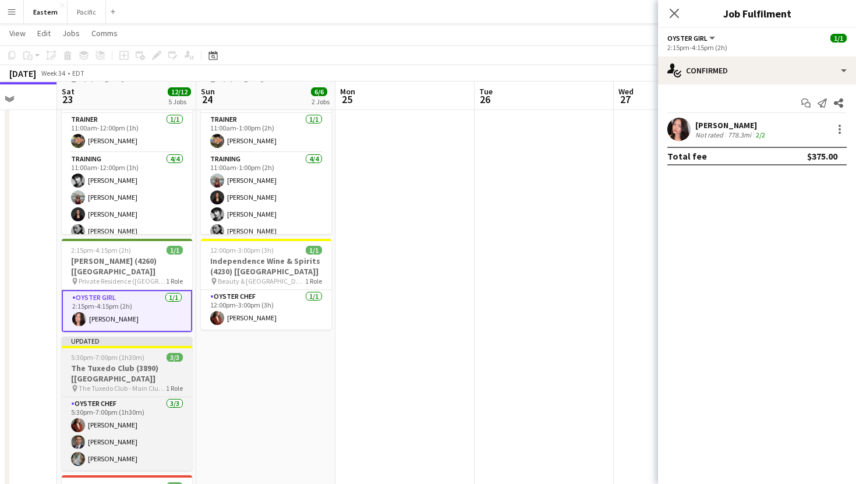
click at [168, 353] on span "3/3" at bounding box center [175, 357] width 16 height 9
click at [168, 348] on app-job-card "Updated 5:30pm-7:00pm (1h30m) 3/3 The Tuxedo Club (3890) [[GEOGRAPHIC_DATA]] pi…" at bounding box center [127, 404] width 130 height 134
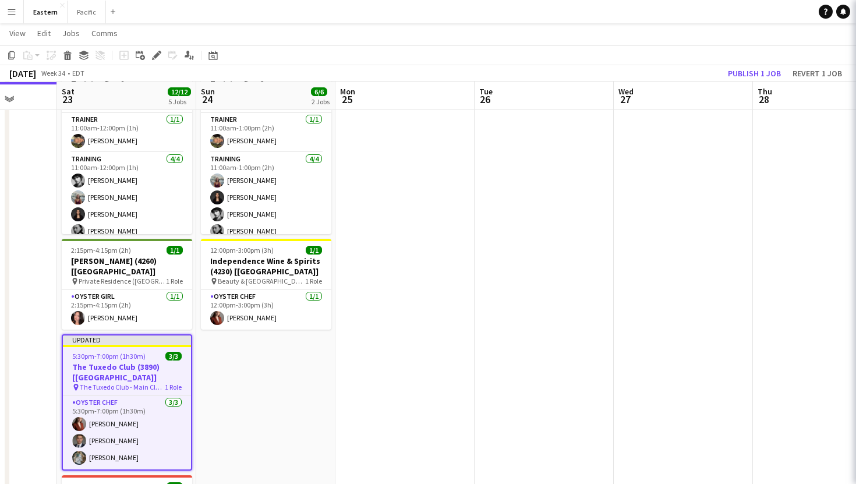
type input "**********"
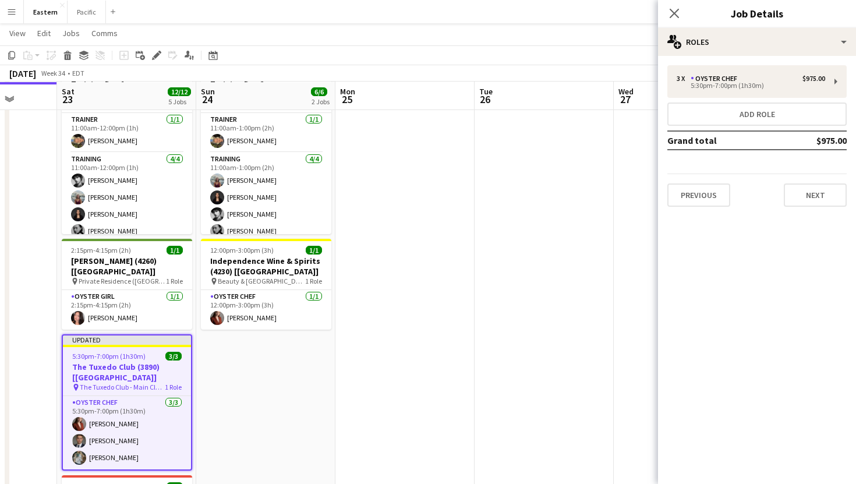
click at [759, 27] on div "Close pop-in Job Details" at bounding box center [757, 14] width 198 height 28
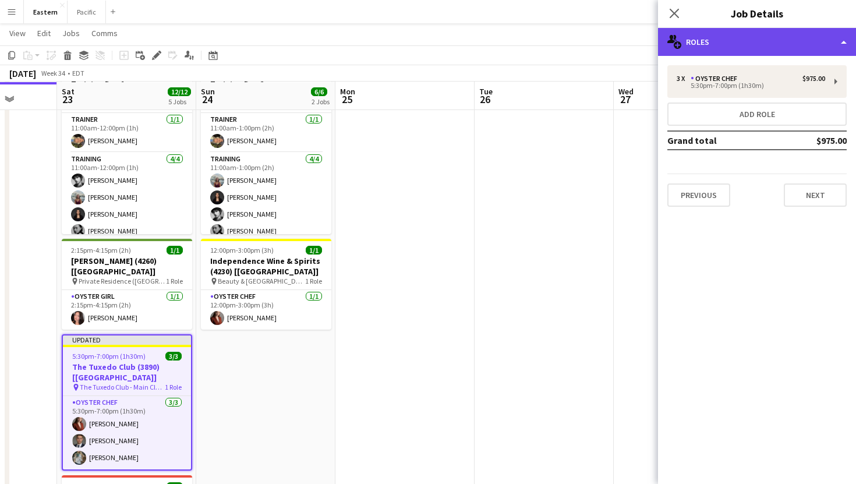
click at [762, 44] on div "multiple-users-add Roles" at bounding box center [757, 42] width 198 height 28
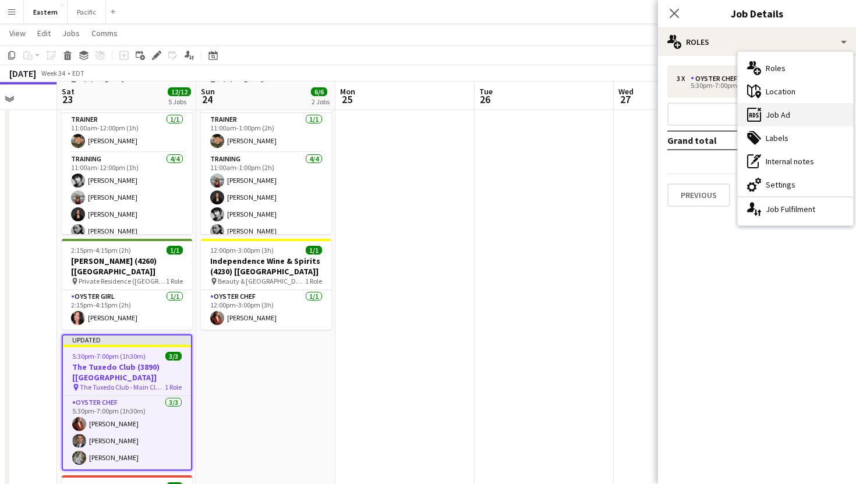
click at [791, 110] on div "ads-window Job Ad" at bounding box center [795, 114] width 115 height 23
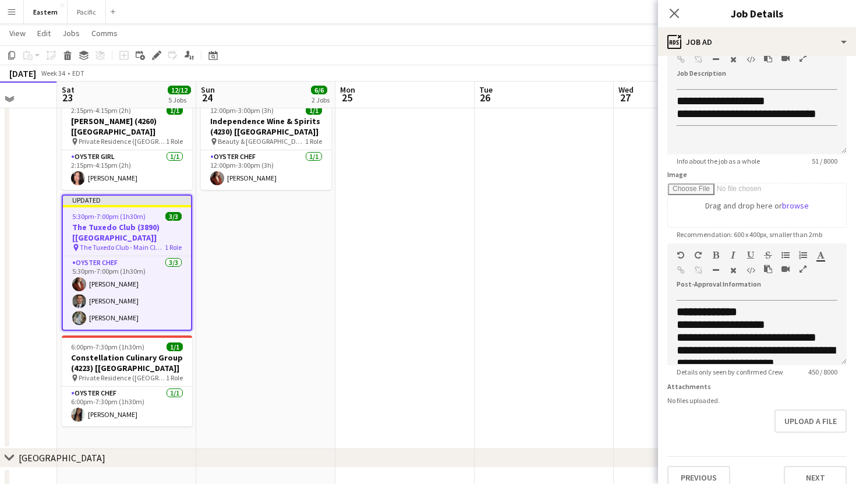
scroll to position [565, 0]
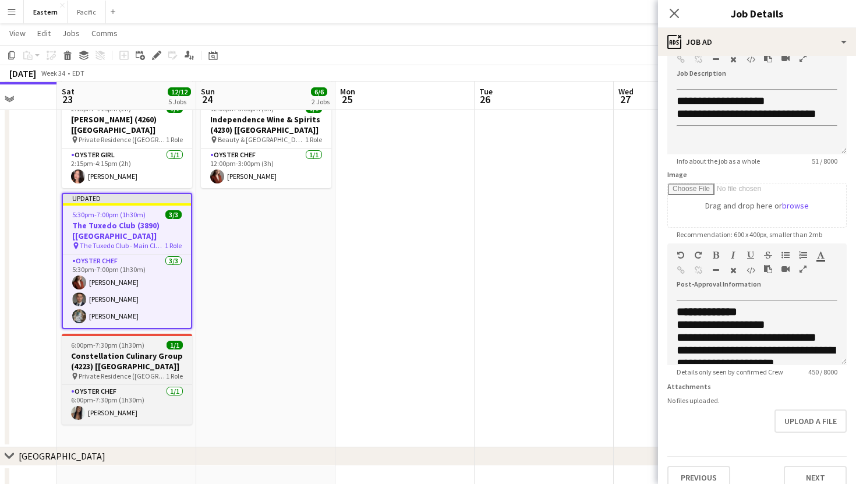
click at [162, 351] on h3 "Constellation Culinary Group (4223) [[GEOGRAPHIC_DATA]]" at bounding box center [127, 361] width 130 height 21
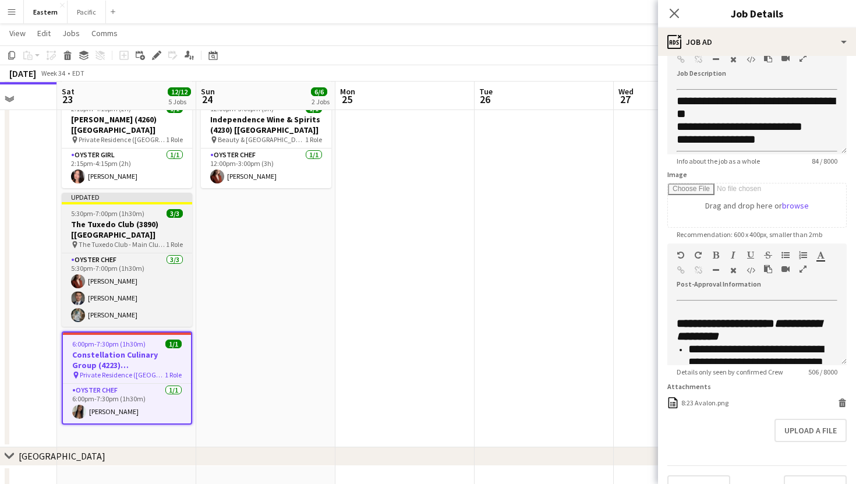
click at [159, 219] on h3 "The Tuxedo Club (3890) [[GEOGRAPHIC_DATA]]" at bounding box center [127, 229] width 130 height 21
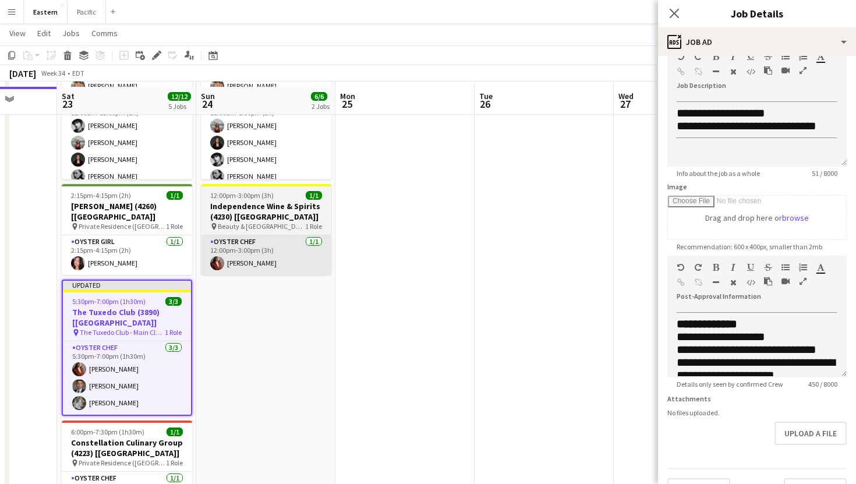
scroll to position [475, 0]
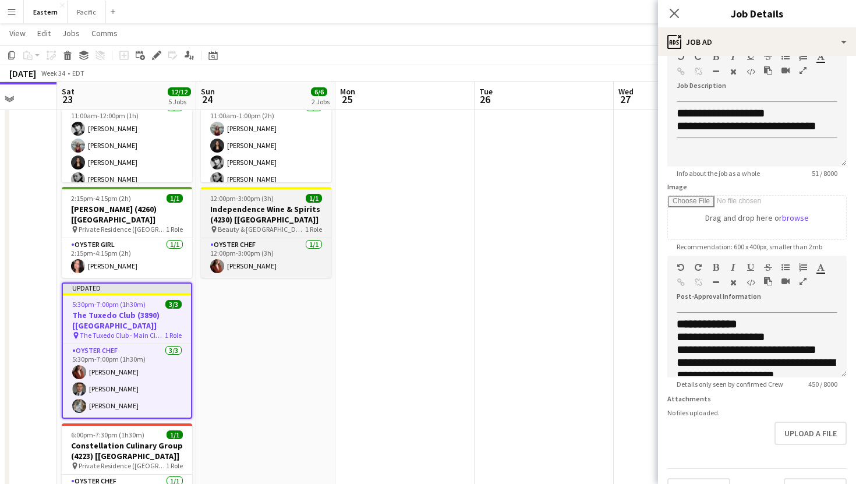
click at [302, 229] on div "pin Beauty & Essex [GEOGRAPHIC_DATA] 1 Role" at bounding box center [266, 229] width 130 height 9
type input "**********"
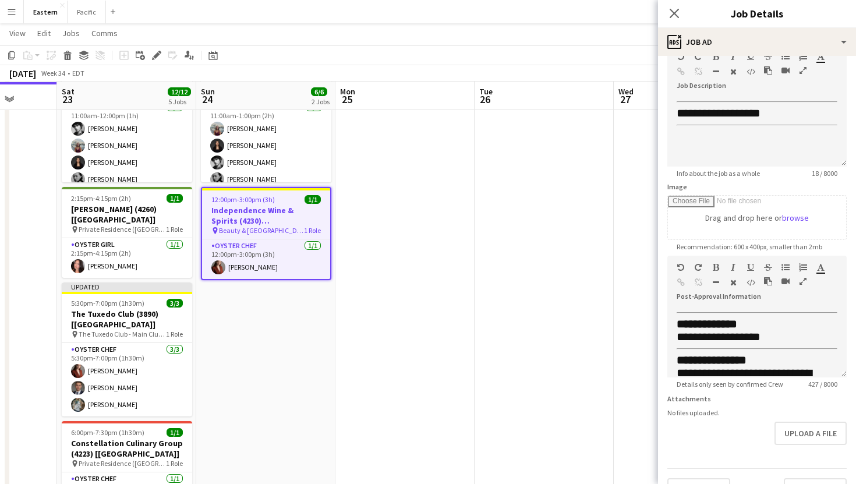
scroll to position [0, 0]
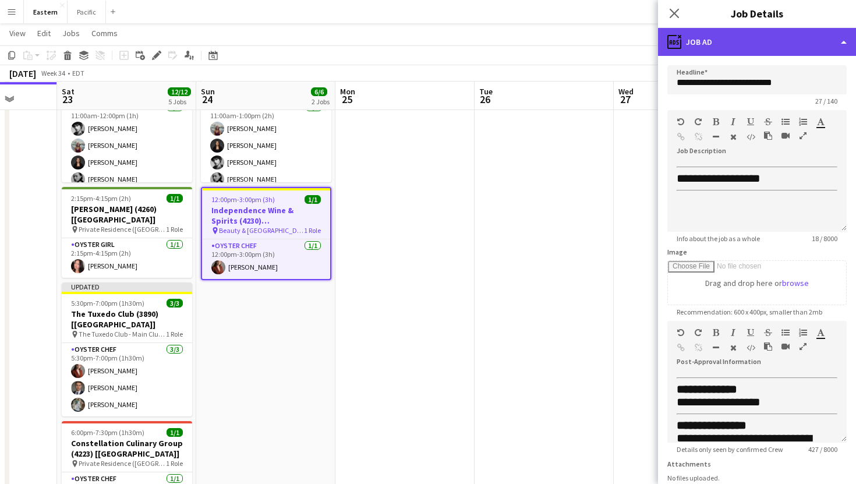
click at [811, 36] on div "ads-window Job Ad" at bounding box center [757, 42] width 198 height 28
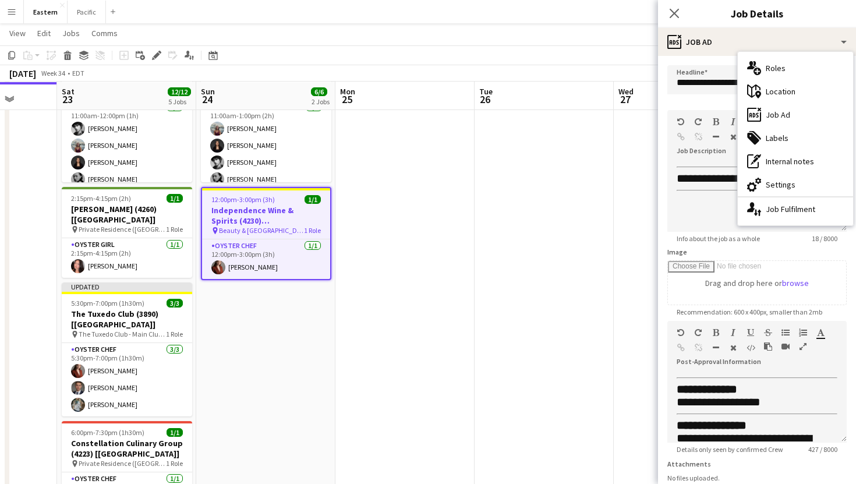
click at [296, 210] on h3 "Independence Wine & Spirits (4230) [[GEOGRAPHIC_DATA]]" at bounding box center [266, 215] width 128 height 21
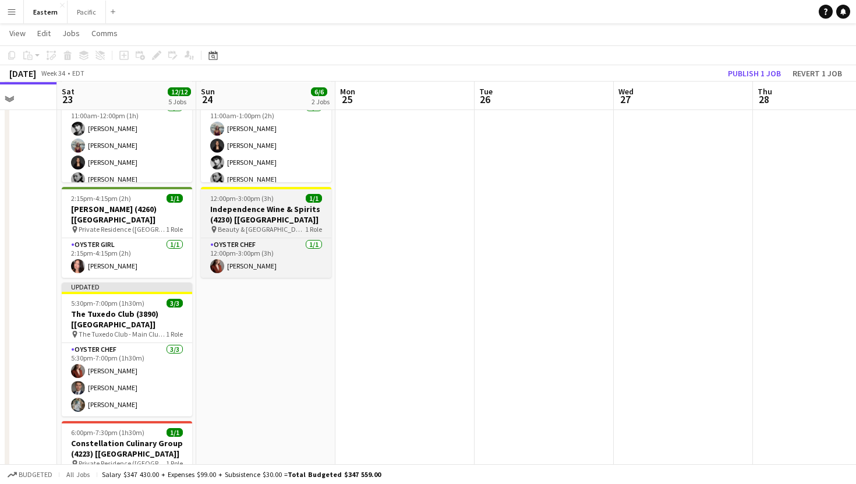
click at [296, 210] on h3 "Independence Wine & Spirits (4230) [[GEOGRAPHIC_DATA]]" at bounding box center [266, 214] width 130 height 21
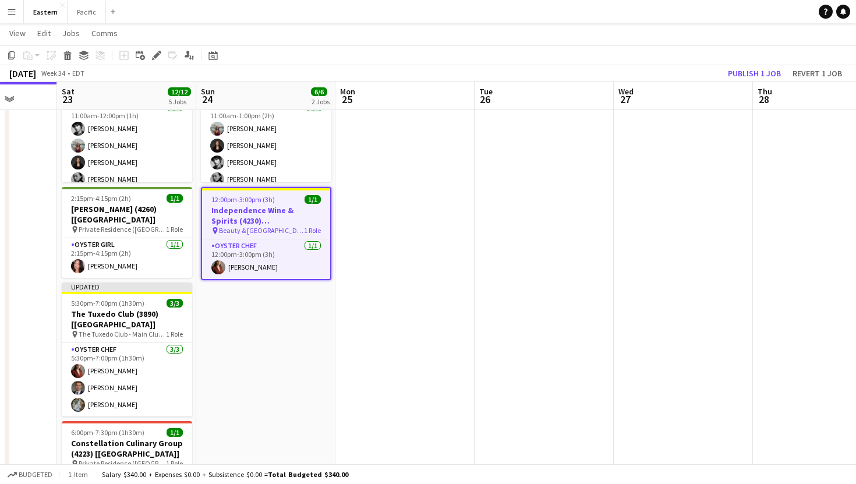
click at [296, 210] on h3 "Independence Wine & Spirits (4230) [[GEOGRAPHIC_DATA]]" at bounding box center [266, 215] width 128 height 21
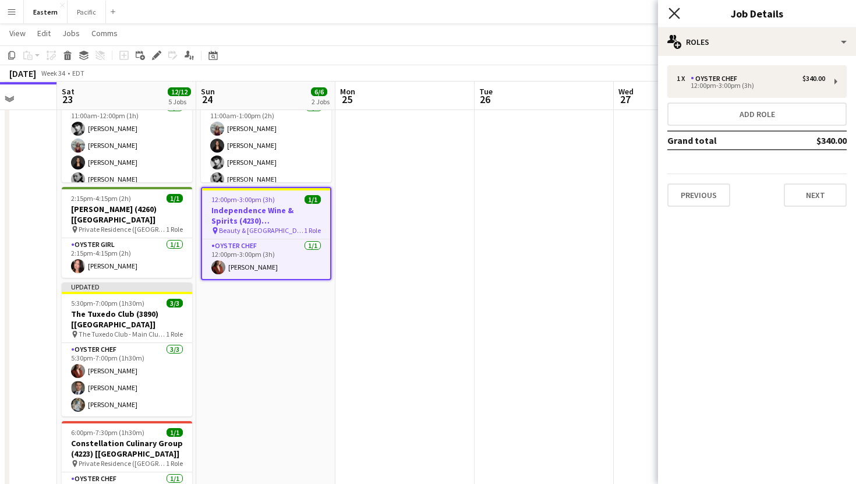
click at [673, 17] on icon "Close pop-in" at bounding box center [673, 13] width 11 height 11
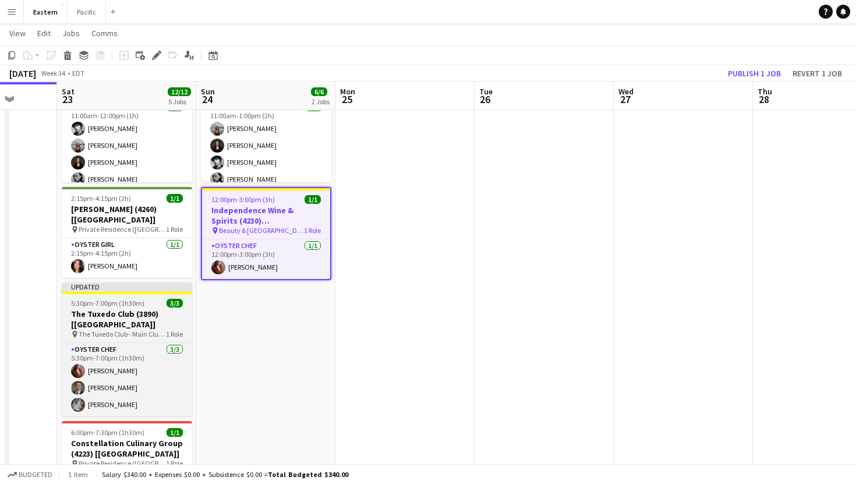
click at [94, 282] on div "Updated" at bounding box center [127, 286] width 130 height 9
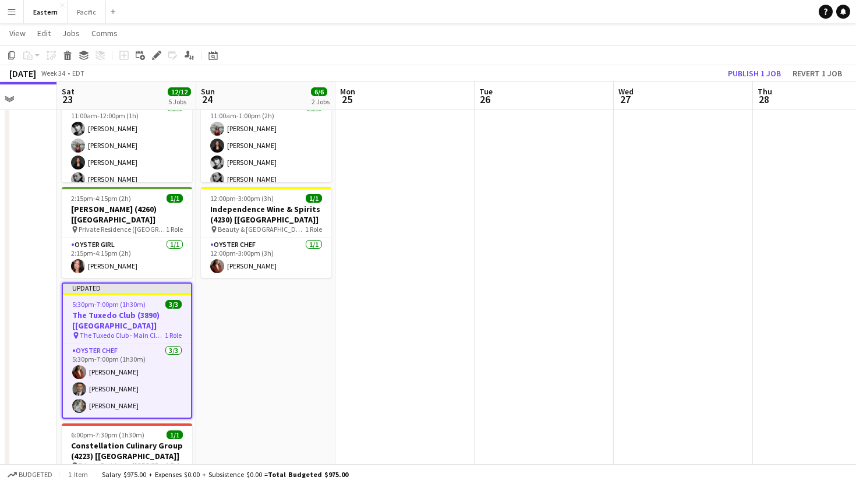
click at [143, 331] on span "The Tuxedo Club - Main Clubhouse ([GEOGRAPHIC_DATA], [GEOGRAPHIC_DATA])" at bounding box center [122, 335] width 85 height 9
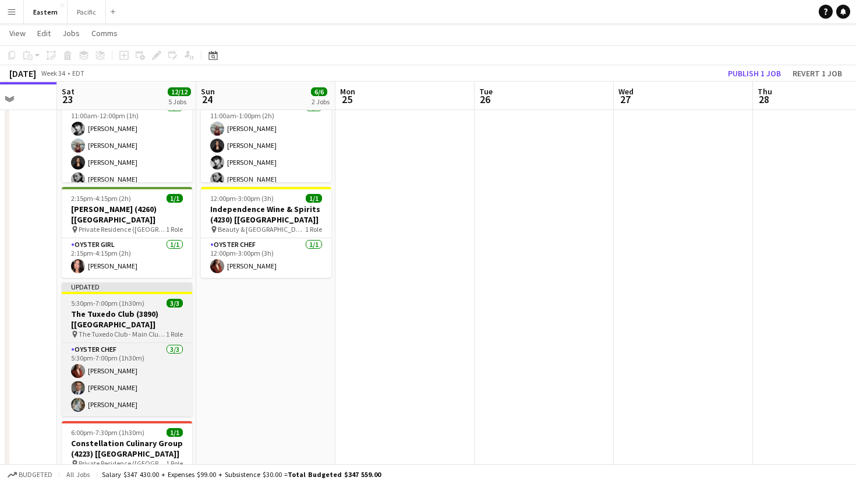
click at [143, 330] on span "The Tuxedo Club - Main Clubhouse ([GEOGRAPHIC_DATA], [GEOGRAPHIC_DATA])" at bounding box center [122, 334] width 87 height 9
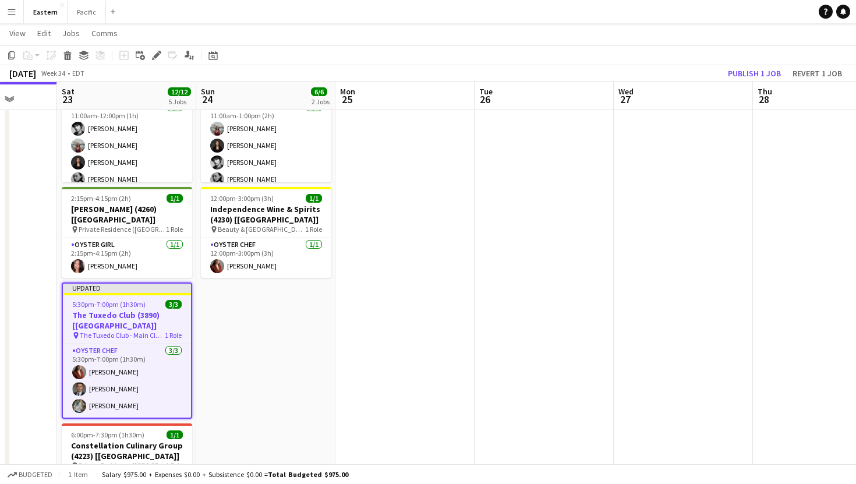
click at [172, 310] on h3 "The Tuxedo Club (3890) [[GEOGRAPHIC_DATA]]" at bounding box center [127, 320] width 128 height 21
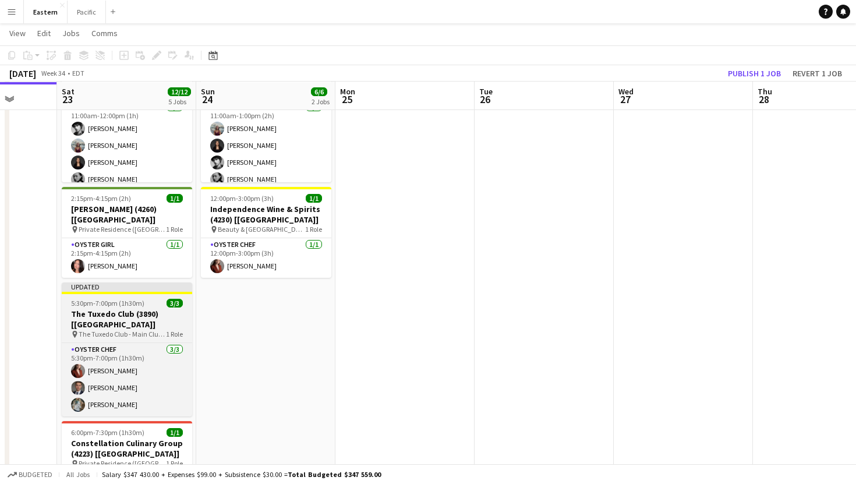
click at [172, 309] on h3 "The Tuxedo Club (3890) [[GEOGRAPHIC_DATA]]" at bounding box center [127, 319] width 130 height 21
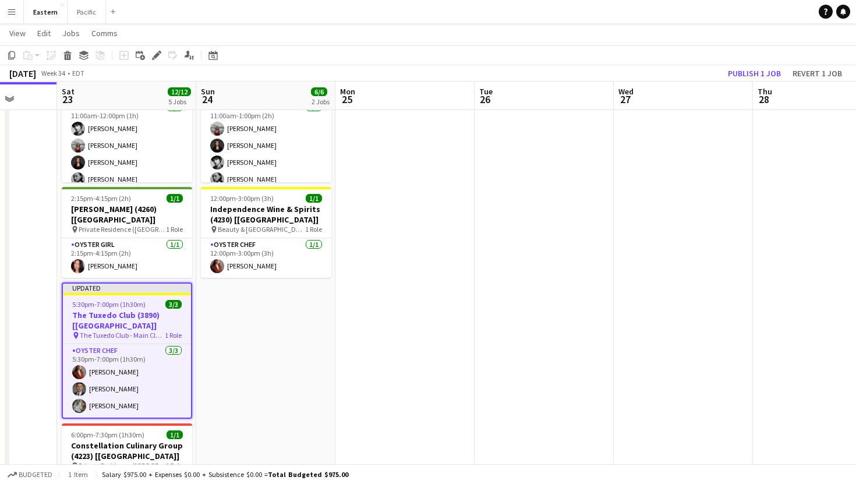
click at [164, 300] on div "5:30pm-7:00pm (1h30m) 3/3" at bounding box center [127, 304] width 128 height 9
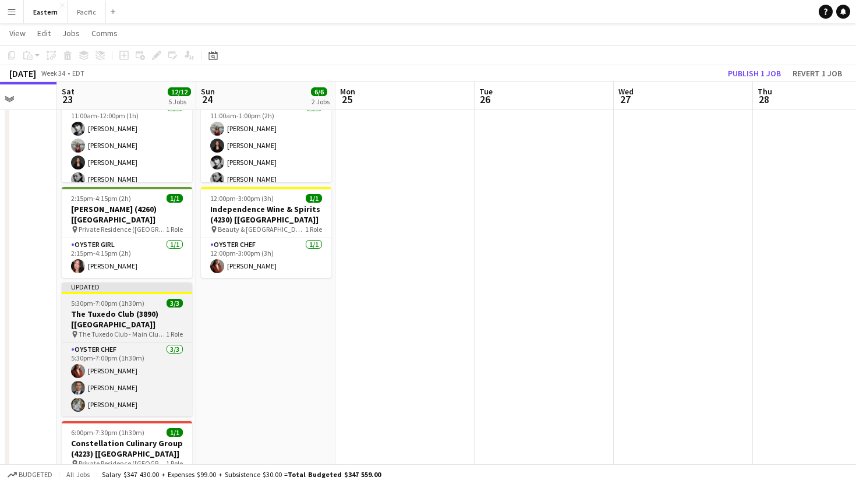
click at [164, 295] on app-job-card "Updated 5:30pm-7:00pm (1h30m) 3/3 The Tuxedo Club (3890) [[GEOGRAPHIC_DATA]] pi…" at bounding box center [127, 349] width 130 height 134
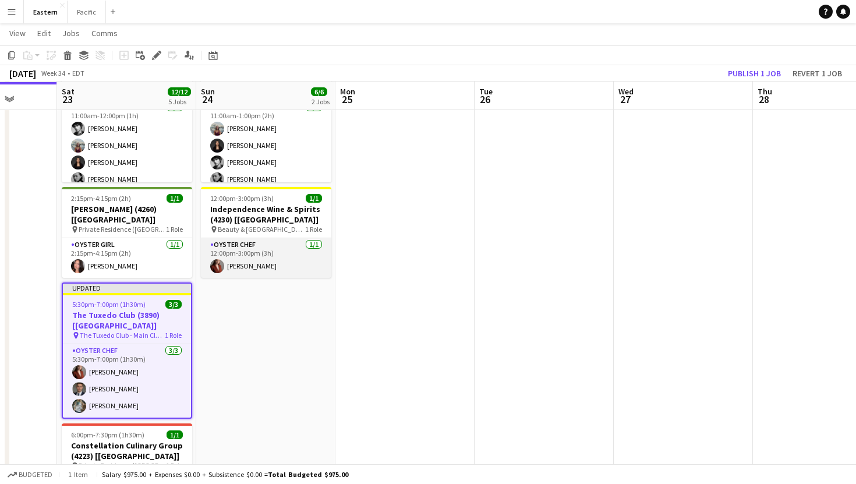
click at [216, 260] on app-user-avatar at bounding box center [217, 266] width 14 height 14
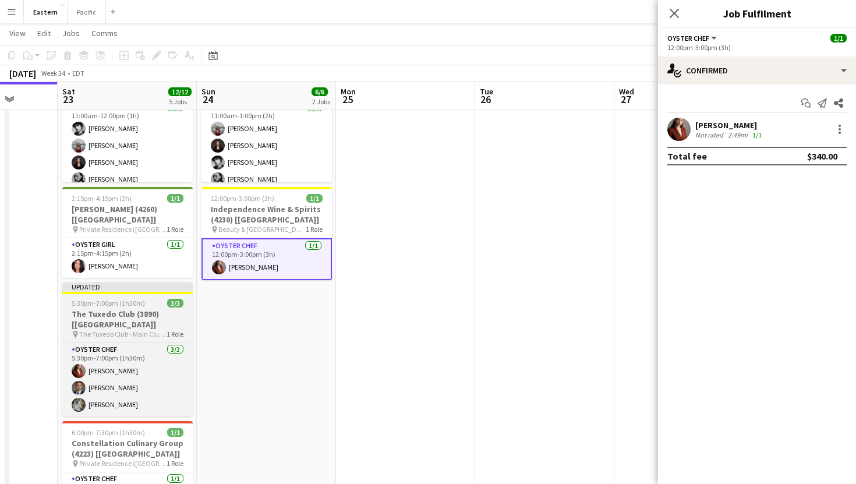
click at [178, 299] on span "3/3" at bounding box center [175, 303] width 16 height 9
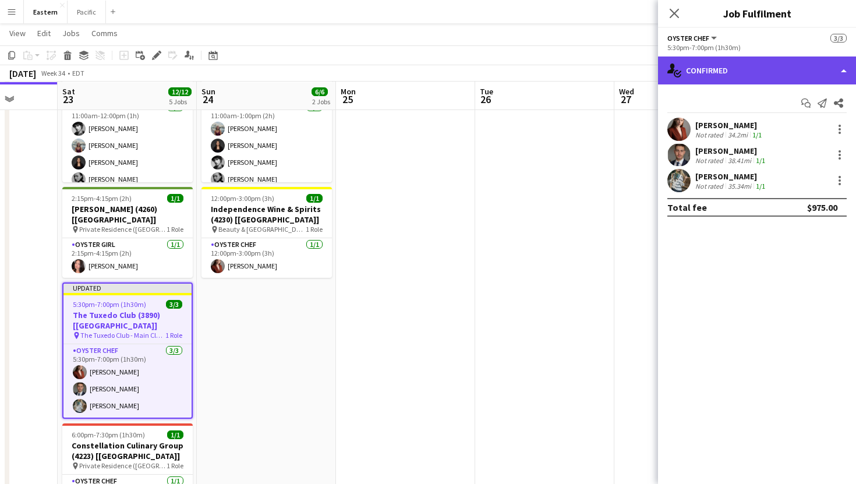
click at [706, 73] on div "single-neutral-actions-check-2 Confirmed" at bounding box center [757, 70] width 198 height 28
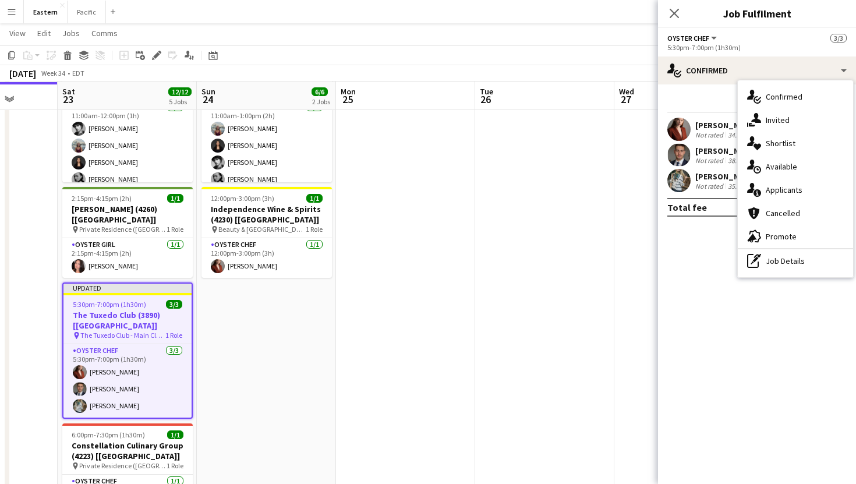
click at [665, 20] on div "Close pop-in" at bounding box center [674, 13] width 33 height 27
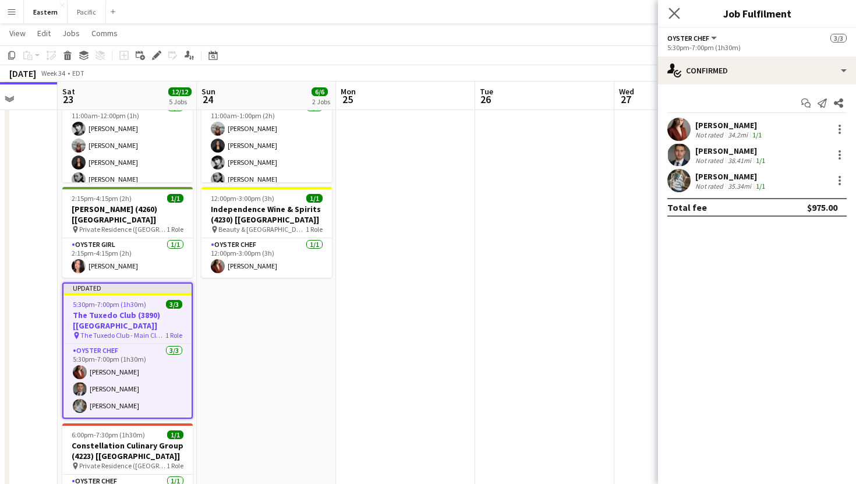
click at [667, 15] on app-icon "Close pop-in" at bounding box center [674, 13] width 17 height 17
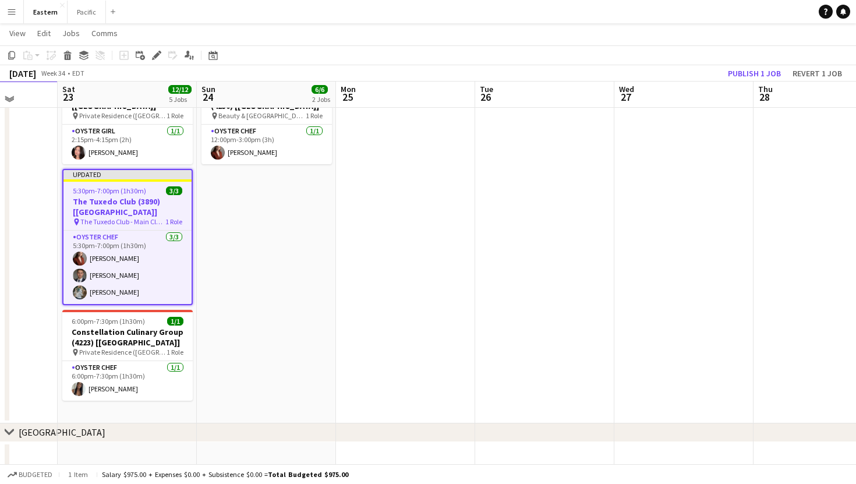
scroll to position [592, 0]
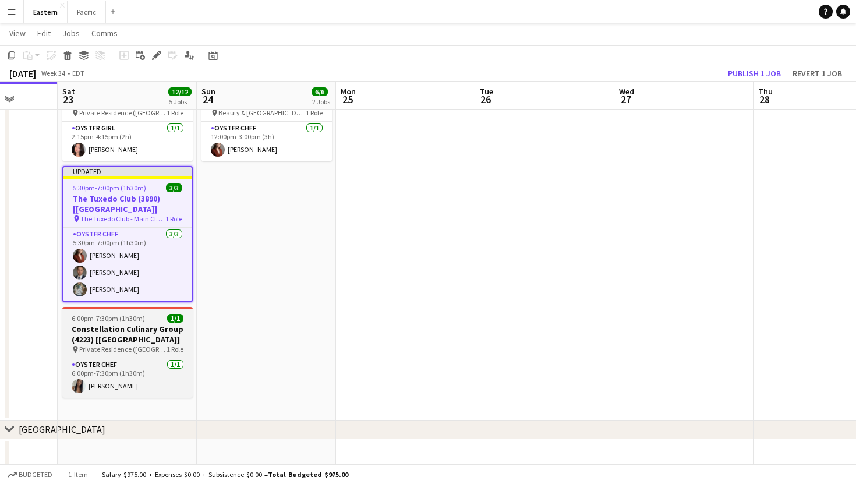
click at [122, 324] on h3 "Constellation Culinary Group (4223) [[GEOGRAPHIC_DATA]]" at bounding box center [127, 334] width 130 height 21
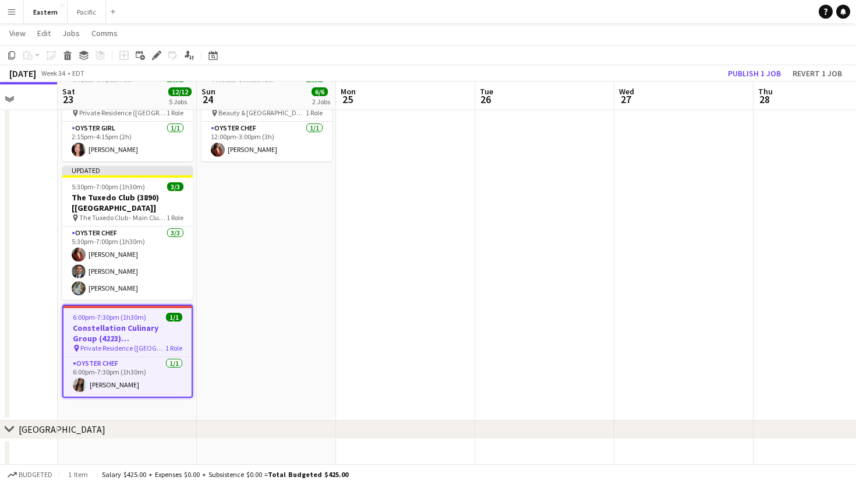
click at [141, 323] on h3 "Constellation Culinary Group (4223) [[GEOGRAPHIC_DATA]]" at bounding box center [127, 333] width 128 height 21
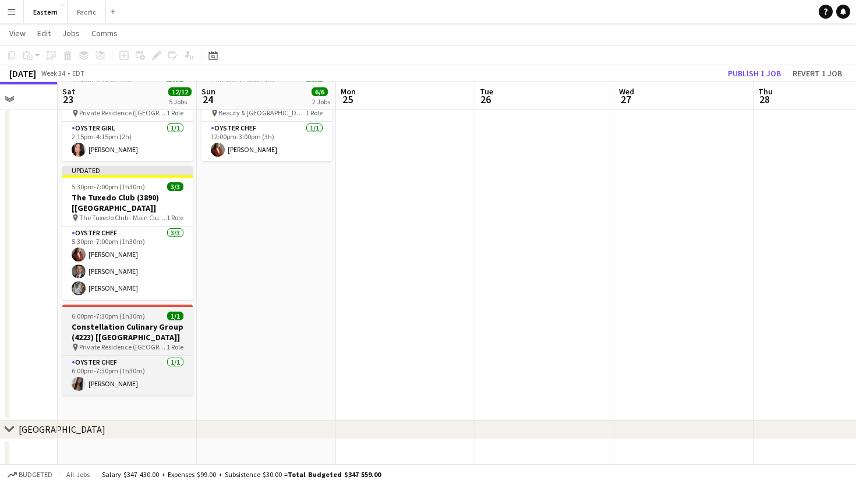
click at [141, 321] on h3 "Constellation Culinary Group (4223) [[GEOGRAPHIC_DATA]]" at bounding box center [127, 331] width 130 height 21
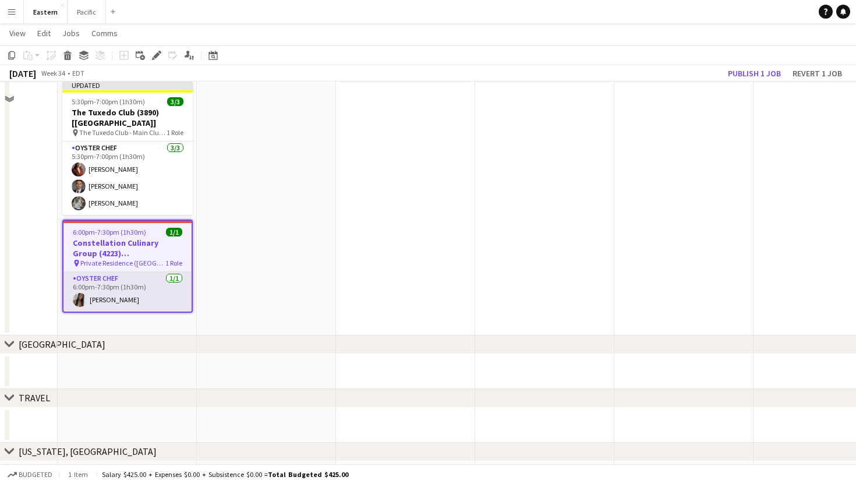
scroll to position [810, 0]
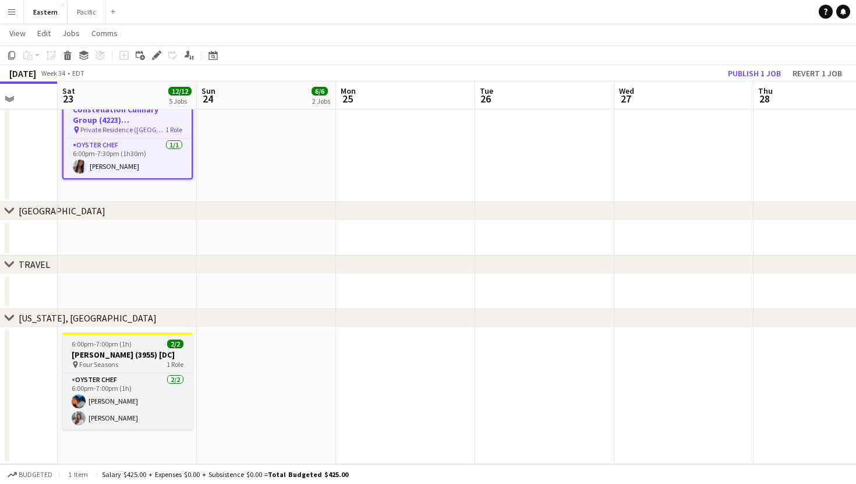
click at [152, 360] on div "pin Four Seasons 1 Role" at bounding box center [127, 364] width 130 height 9
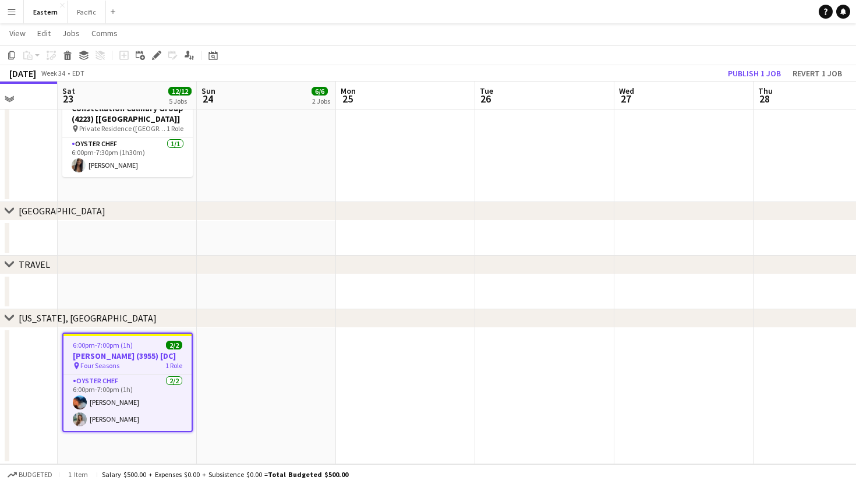
click at [152, 361] on div "pin Four Seasons 1 Role" at bounding box center [127, 365] width 128 height 9
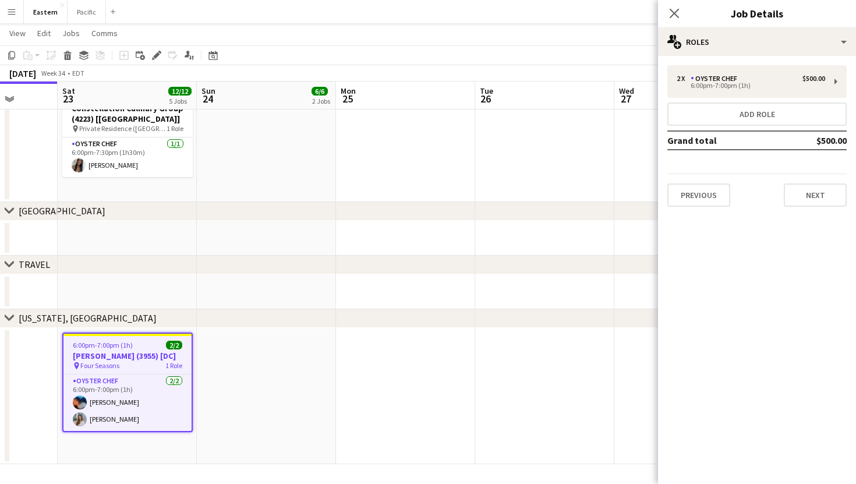
click at [798, 24] on div "Close pop-in Job Details" at bounding box center [757, 14] width 198 height 28
click at [807, 62] on div "2 x Oyster Chef $500.00 6:00pm-7:00pm (1h) Add role Grand total $500.00 Previou…" at bounding box center [757, 136] width 198 height 160
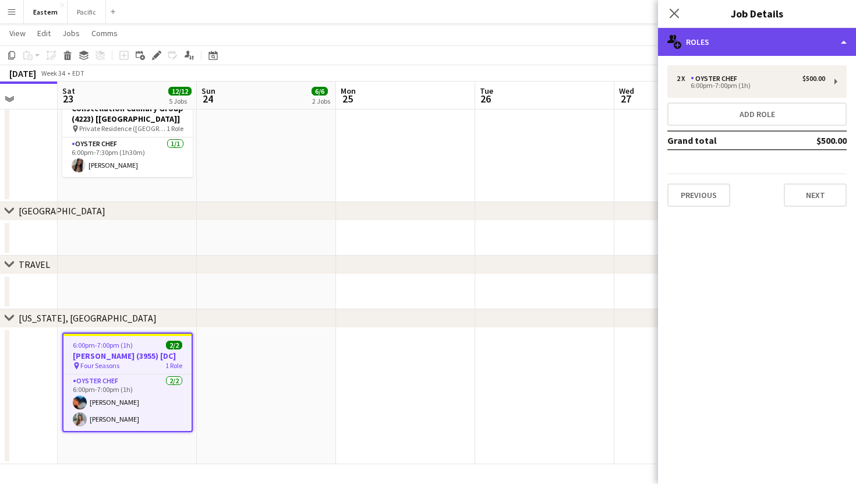
click at [807, 54] on div "multiple-users-add Roles" at bounding box center [757, 42] width 198 height 28
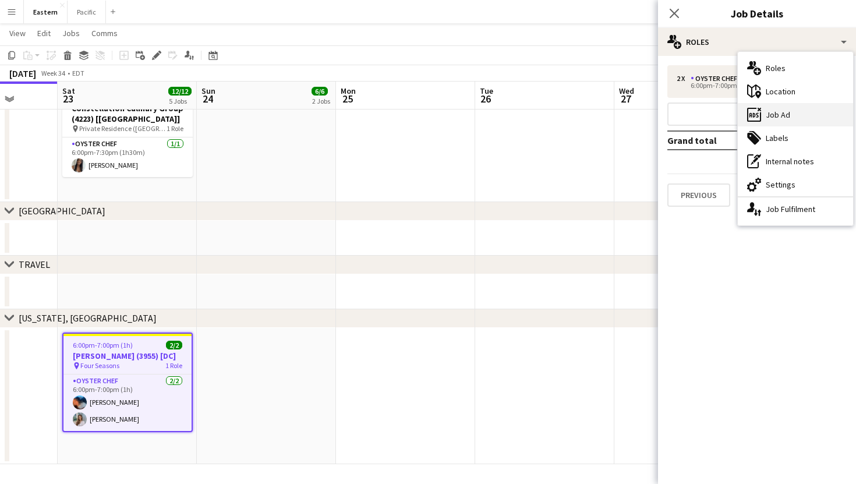
click at [792, 112] on div "ads-window Job Ad" at bounding box center [795, 114] width 115 height 23
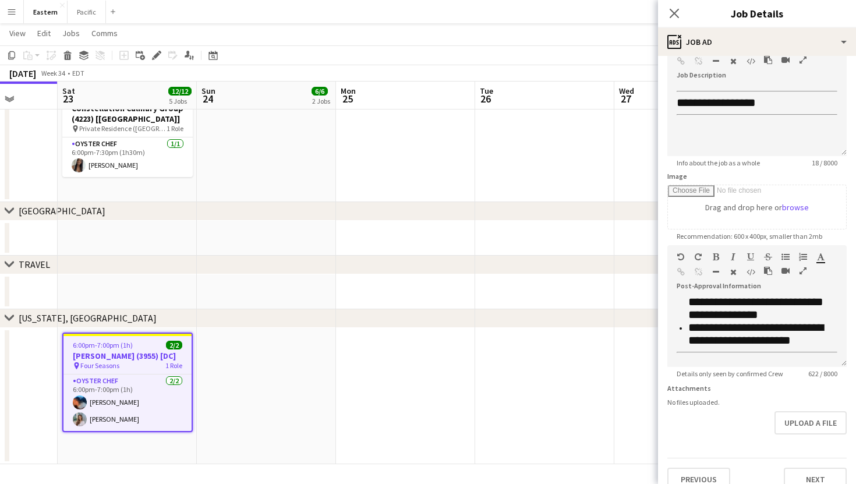
scroll to position [91, 0]
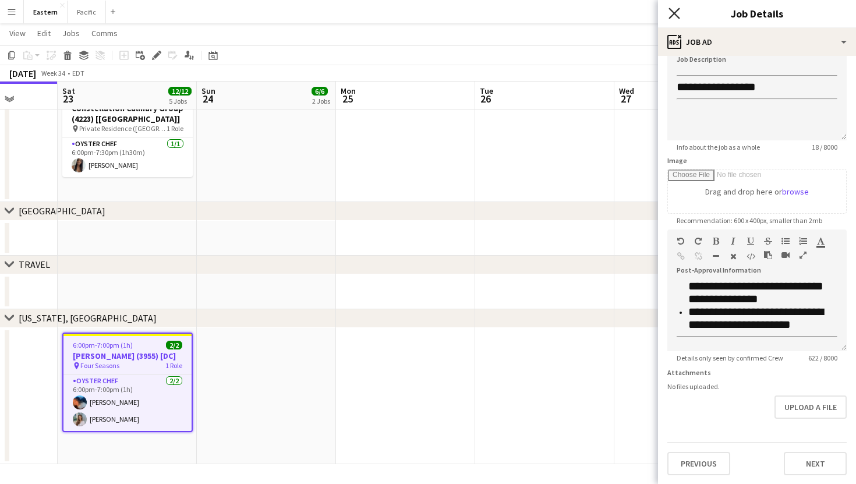
click at [676, 14] on icon "Close pop-in" at bounding box center [673, 13] width 11 height 11
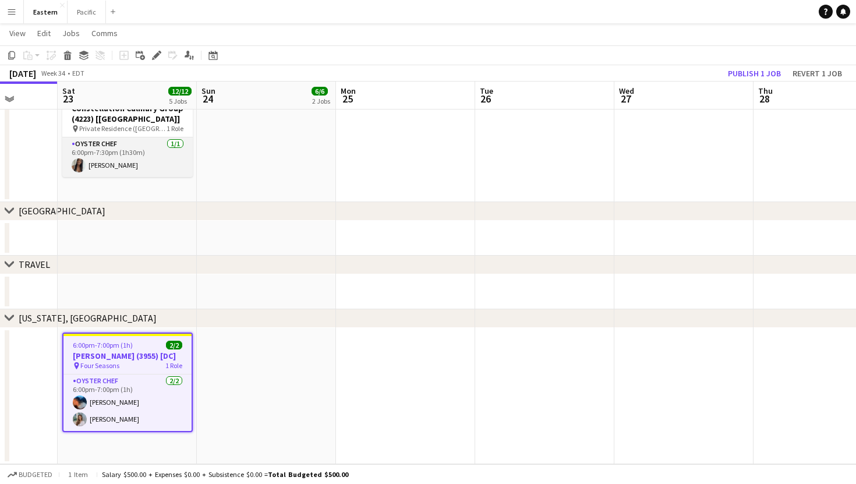
click at [159, 137] on app-card-role "Oyster Chef [DATE] 6:00pm-7:30pm (1h30m) [PERSON_NAME]" at bounding box center [127, 157] width 130 height 40
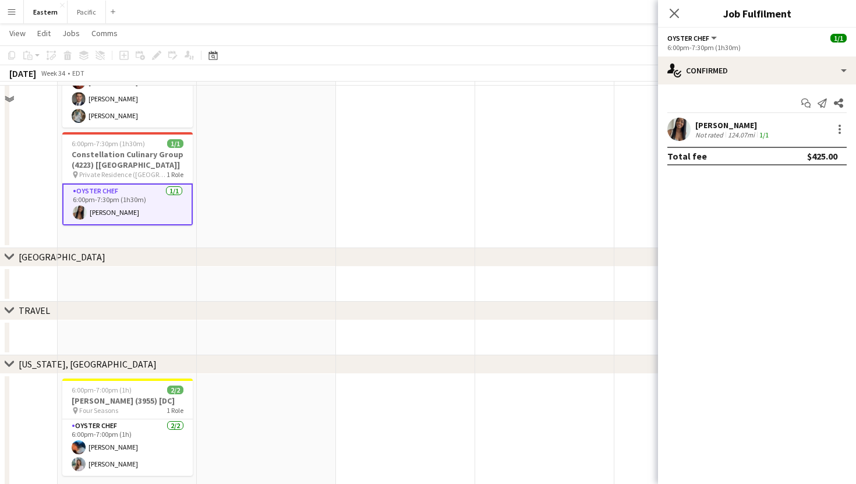
scroll to position [739, 0]
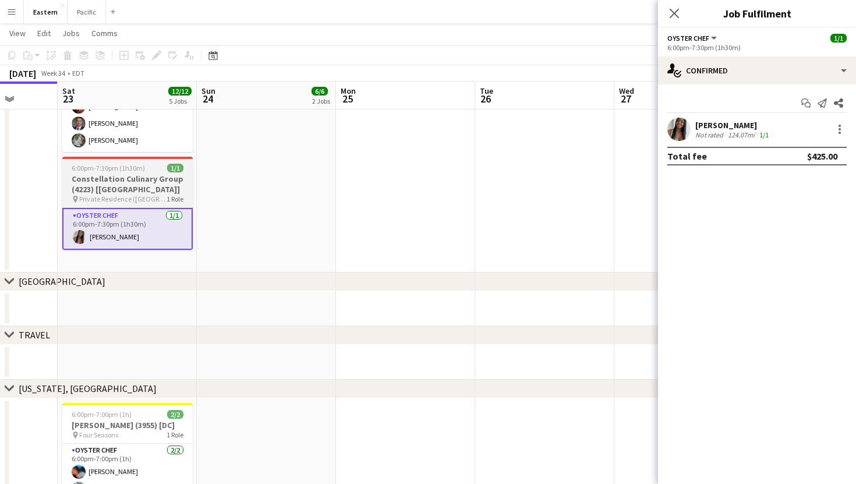
click at [139, 174] on h3 "Constellation Culinary Group (4223) [[GEOGRAPHIC_DATA]]" at bounding box center [127, 184] width 130 height 21
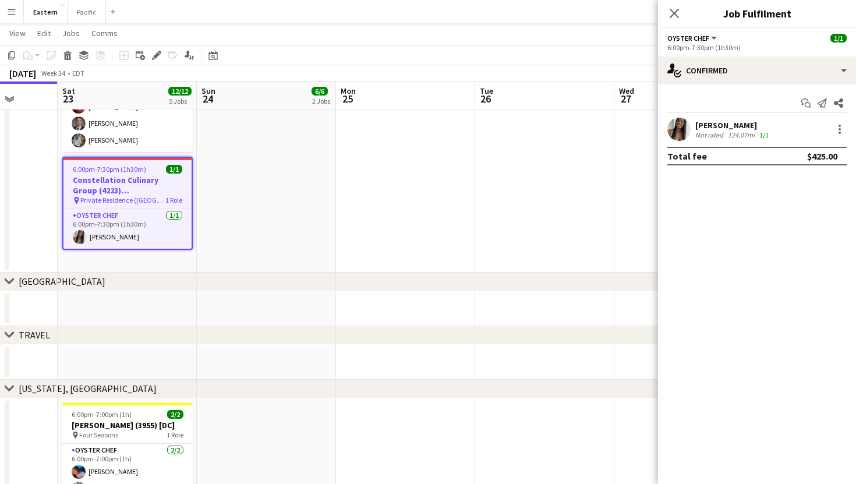
click at [148, 165] on div "6:00pm-7:30pm (1h30m) 1/1" at bounding box center [127, 169] width 128 height 9
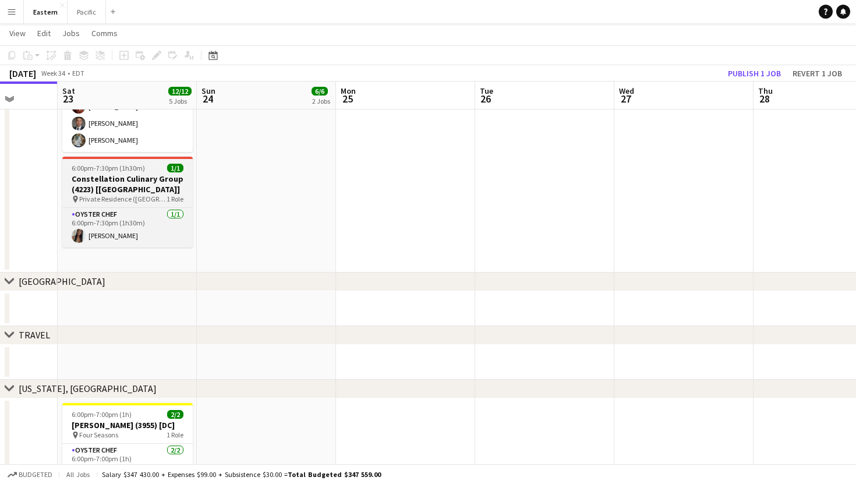
click at [148, 164] on div "6:00pm-7:30pm (1h30m) 1/1" at bounding box center [127, 168] width 130 height 9
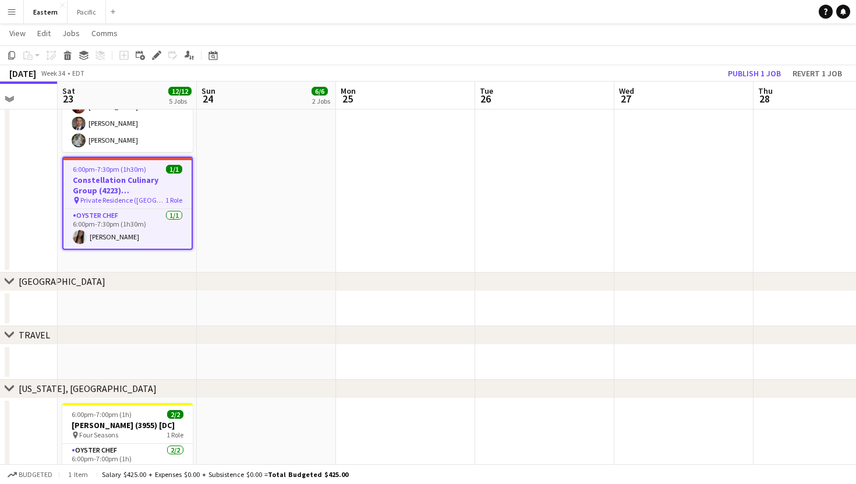
click at [229, 203] on app-date-cell "11:00am-1:00pm (2h) 5/5 Training Day 2 ([GEOGRAPHIC_DATA]) pin Ohm 2 Roles Trai…" at bounding box center [266, 7] width 139 height 532
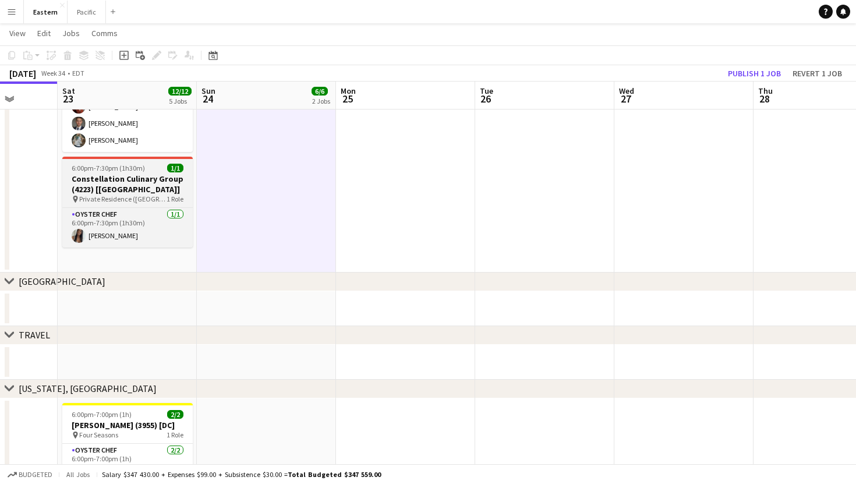
click at [168, 174] on h3 "Constellation Culinary Group (4223) [[GEOGRAPHIC_DATA]]" at bounding box center [127, 184] width 130 height 21
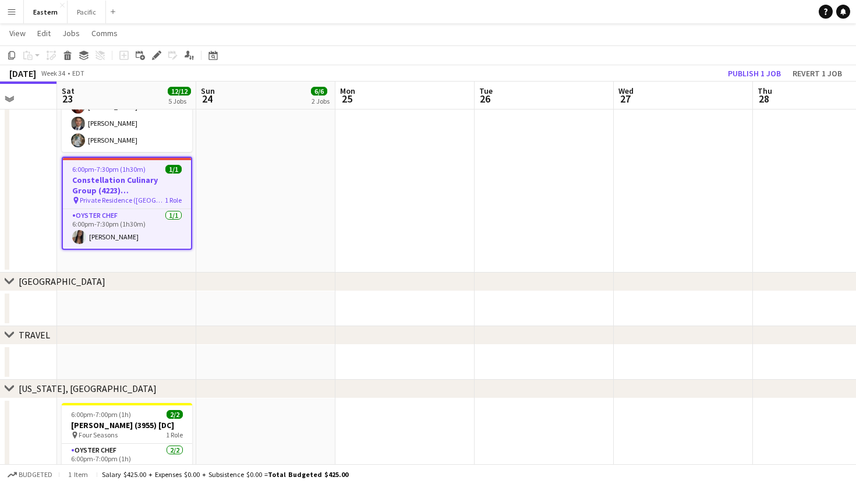
click at [172, 175] on h3 "Constellation Culinary Group (4223) [[GEOGRAPHIC_DATA]]" at bounding box center [127, 185] width 128 height 21
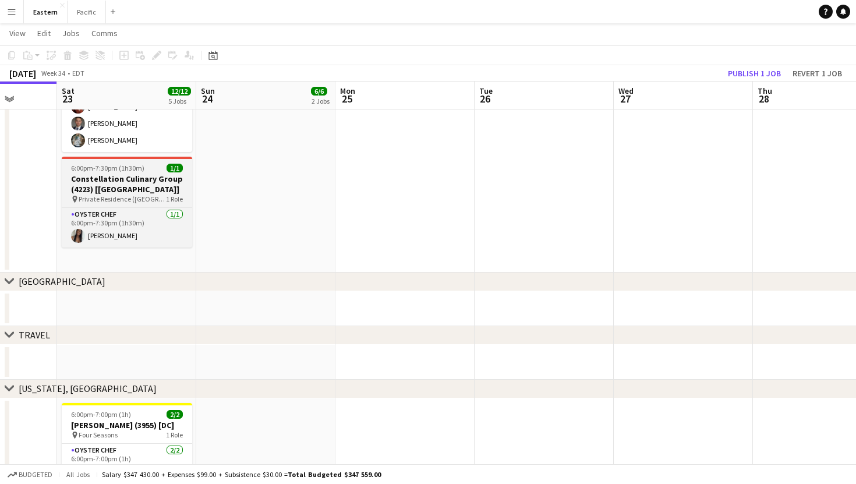
click at [172, 174] on h3 "Constellation Culinary Group (4223) [[GEOGRAPHIC_DATA]]" at bounding box center [127, 184] width 130 height 21
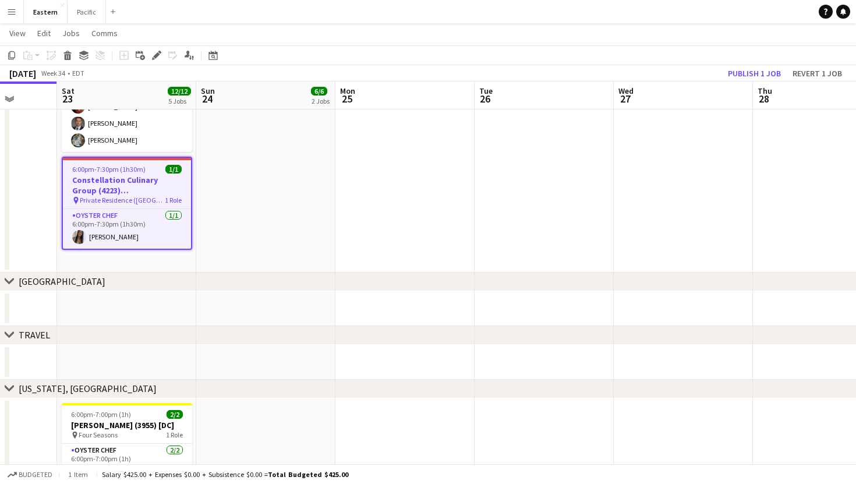
click at [165, 175] on h3 "Constellation Culinary Group (4223) [[GEOGRAPHIC_DATA]]" at bounding box center [127, 185] width 128 height 21
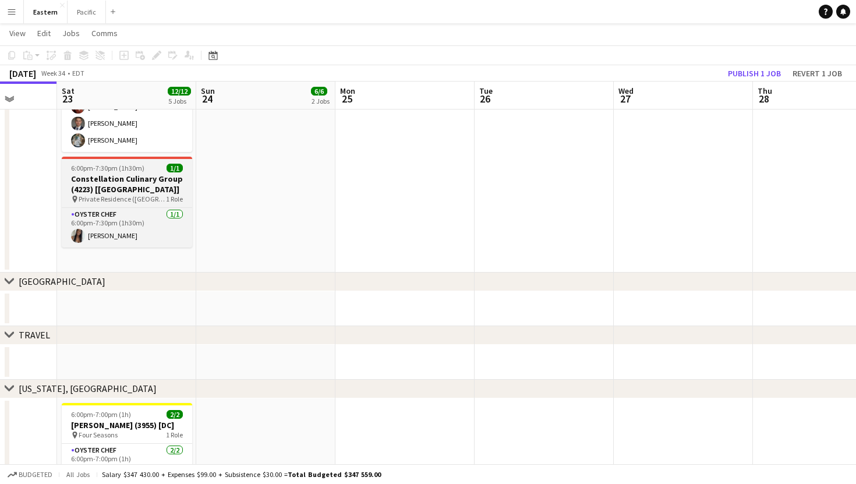
click at [159, 174] on h3 "Constellation Culinary Group (4223) [[GEOGRAPHIC_DATA]]" at bounding box center [127, 184] width 130 height 21
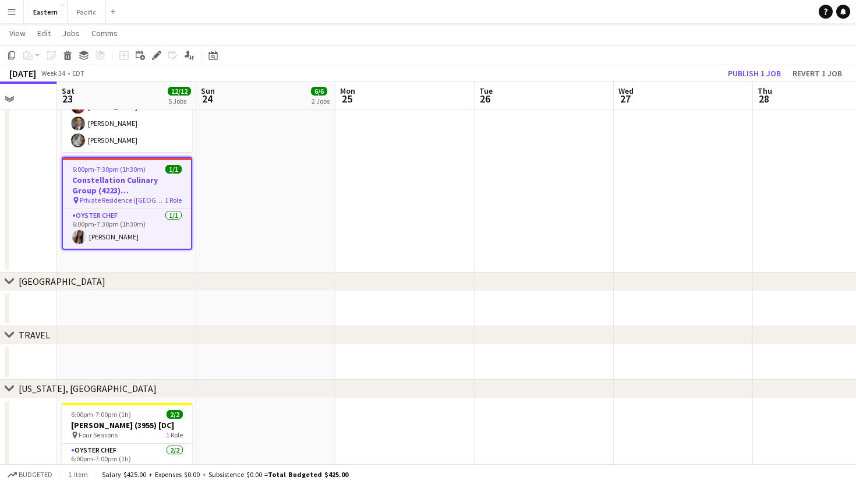
scroll to position [0, 499]
click at [167, 196] on span "1 Role" at bounding box center [173, 200] width 17 height 9
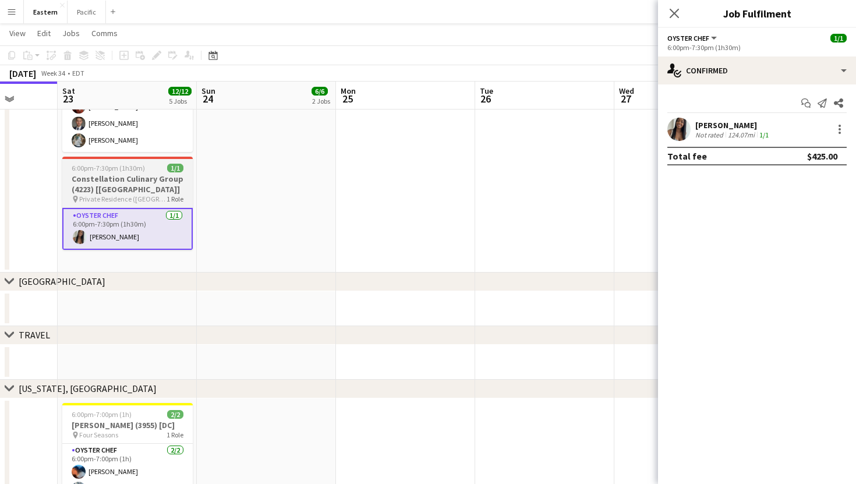
click at [169, 194] on span "1 Role" at bounding box center [175, 198] width 17 height 9
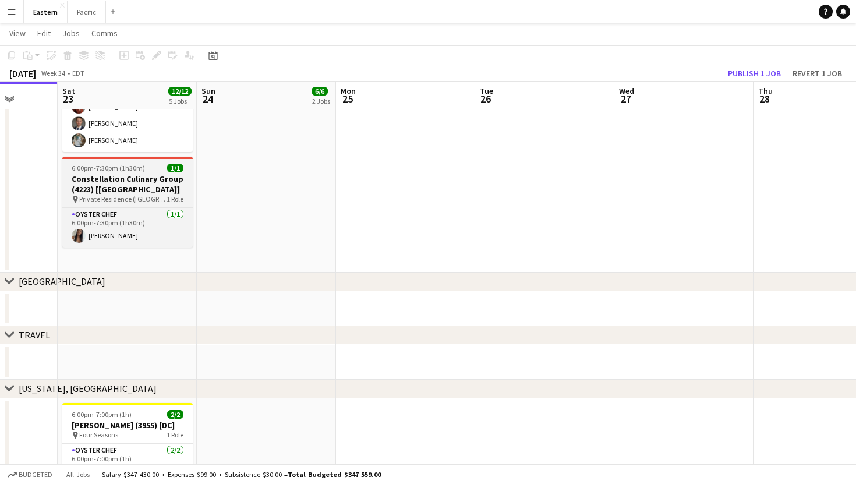
click at [154, 174] on h3 "Constellation Culinary Group (4223) [[GEOGRAPHIC_DATA]]" at bounding box center [127, 184] width 130 height 21
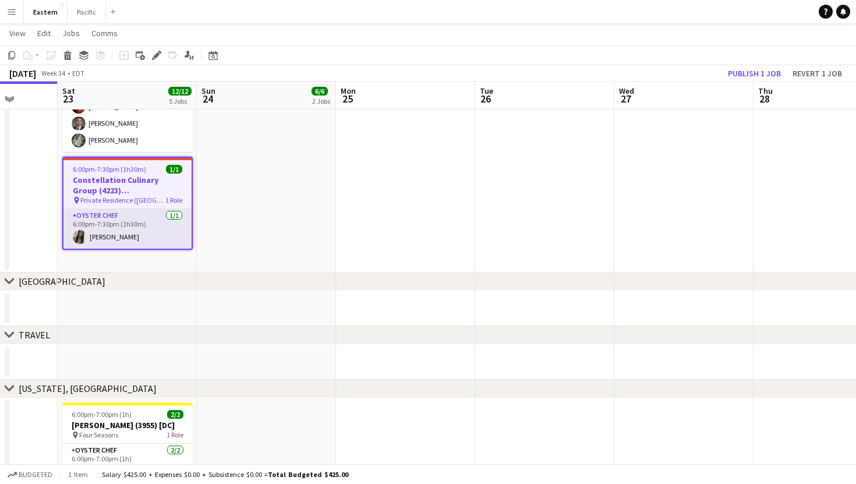
click at [172, 209] on app-card-role "Oyster Chef [DATE] 6:00pm-7:30pm (1h30m) [PERSON_NAME]" at bounding box center [127, 229] width 128 height 40
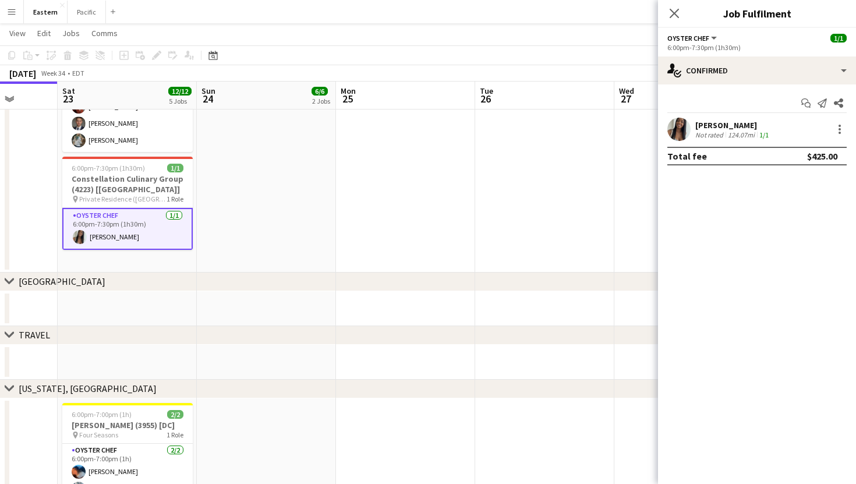
click at [693, 29] on app-options-switcher "Oyster Chef All roles Oyster Chef [DATE] 6:00pm-7:30pm (1h30m)" at bounding box center [757, 42] width 198 height 29
click at [696, 35] on span "Oyster Chef" at bounding box center [688, 38] width 42 height 9
click at [692, 54] on li "All roles" at bounding box center [706, 58] width 58 height 10
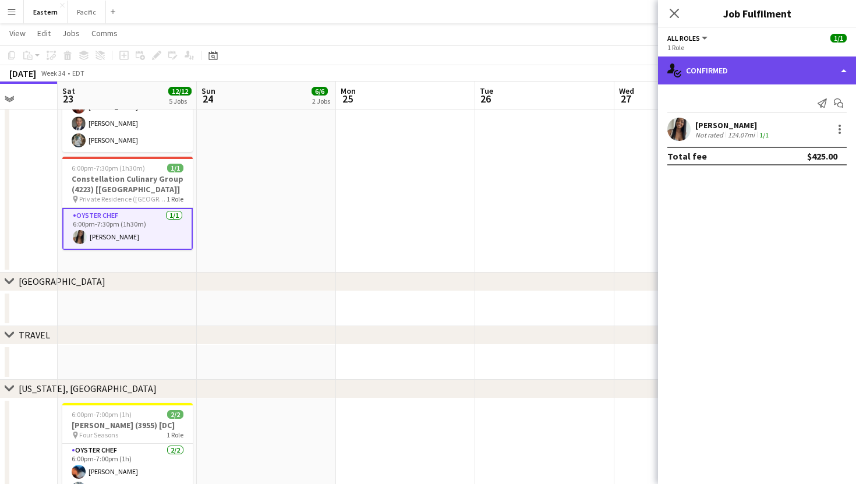
click at [704, 65] on div "single-neutral-actions-check-2 Confirmed" at bounding box center [757, 70] width 198 height 28
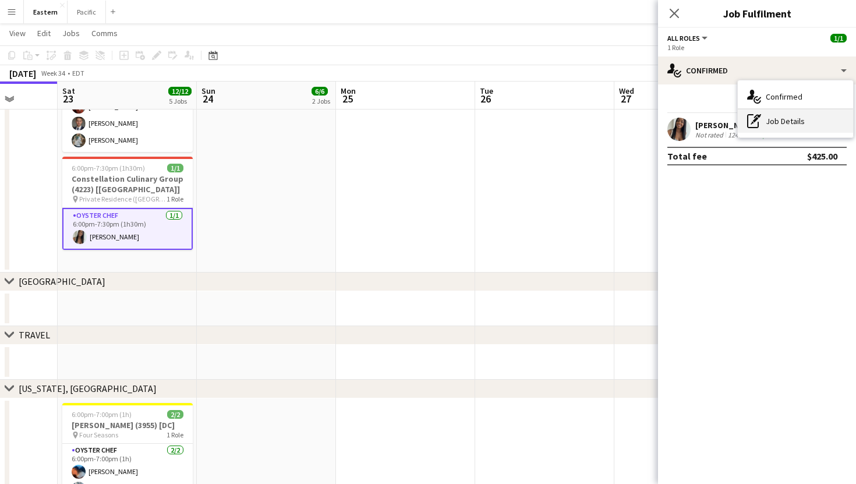
click at [746, 112] on div "pen-write Job Details" at bounding box center [795, 120] width 115 height 23
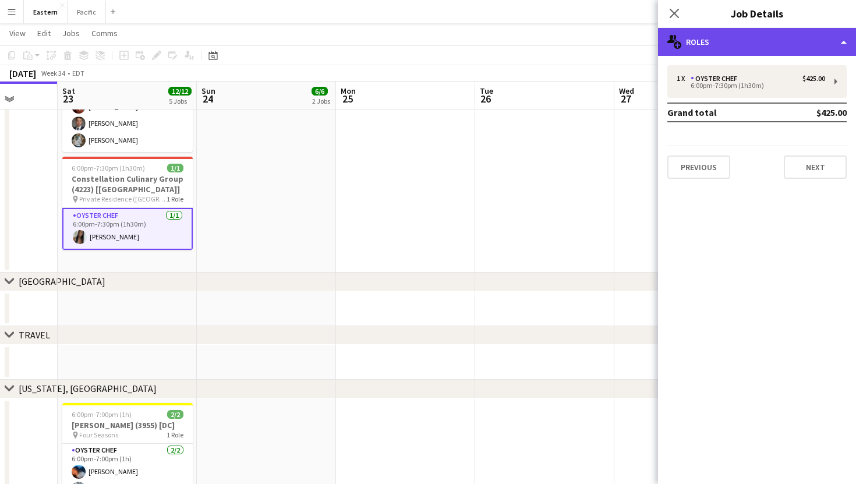
click at [746, 33] on div "multiple-users-add Roles" at bounding box center [757, 42] width 198 height 28
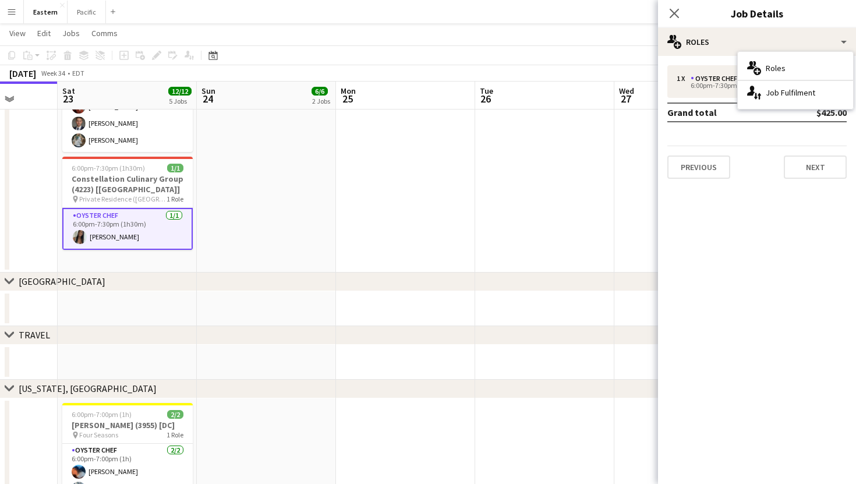
click at [698, 62] on div "1 x Oyster Chef $425.00 6:00pm-7:30pm (1h30m) Grand total $425.00 Previous Next" at bounding box center [757, 122] width 198 height 132
click at [795, 57] on div "1 x Oyster Chef $425.00 6:00pm-7:30pm (1h30m) Grand total $425.00 Previous Next" at bounding box center [757, 122] width 198 height 132
click at [787, 57] on div "1 x Oyster Chef $425.00 6:00pm-7:30pm (1h30m) Grand total $425.00 Previous Next" at bounding box center [757, 122] width 198 height 132
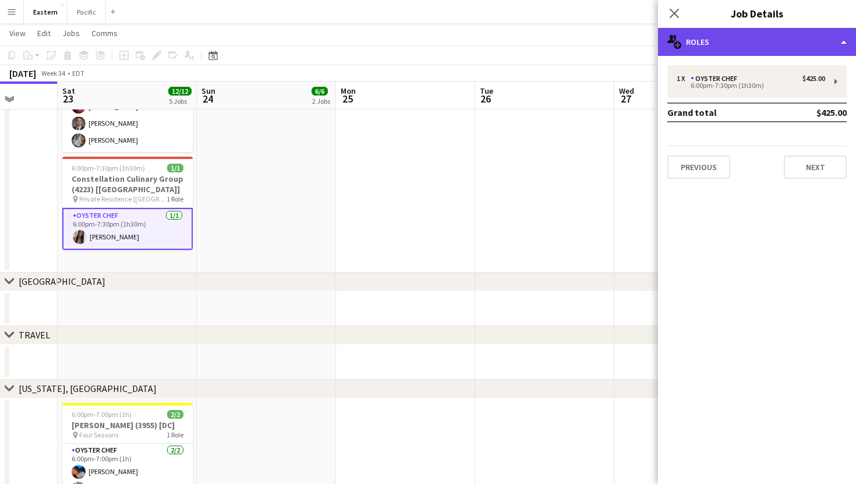
click at [771, 47] on div "multiple-users-add Roles" at bounding box center [757, 42] width 198 height 28
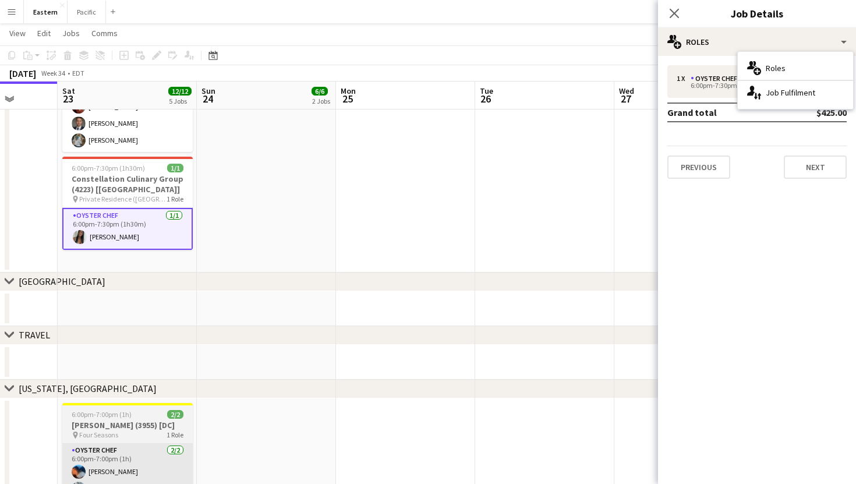
scroll to position [0, 498]
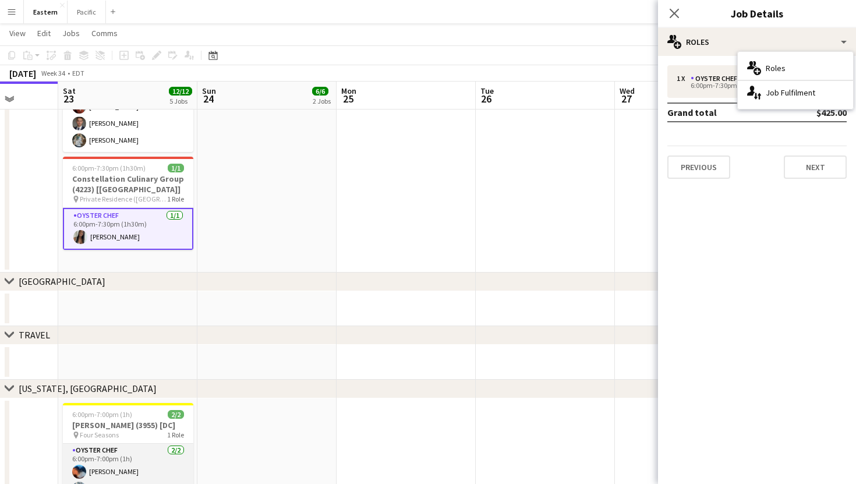
click at [144, 455] on app-card-role "Oyster Chef [DATE] 6:00pm-7:00pm (1h) [PERSON_NAME] [PERSON_NAME]" at bounding box center [128, 472] width 130 height 56
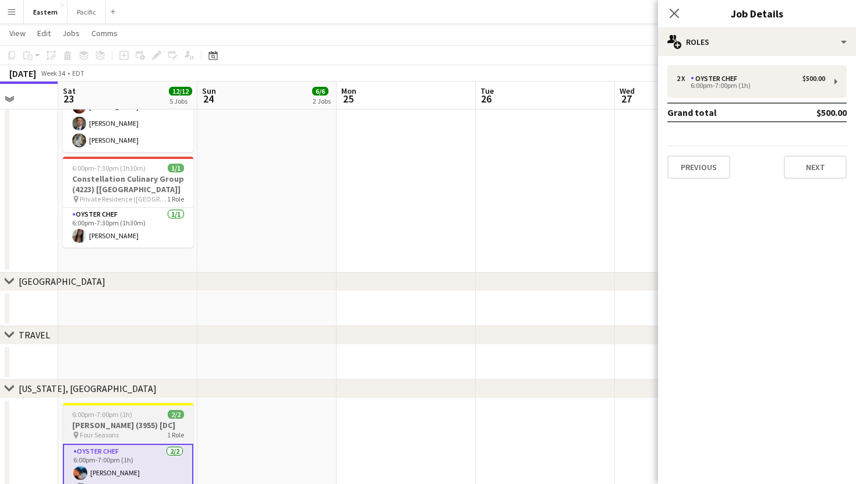
click at [145, 439] on div "pin Four Seasons 1 Role" at bounding box center [128, 434] width 130 height 9
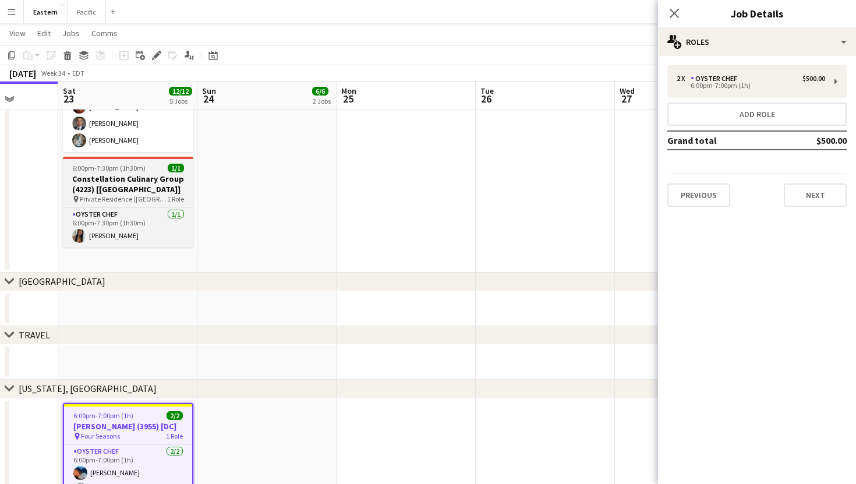
click at [172, 174] on h3 "Constellation Culinary Group (4223) [[GEOGRAPHIC_DATA]]" at bounding box center [128, 184] width 130 height 21
type input "**********"
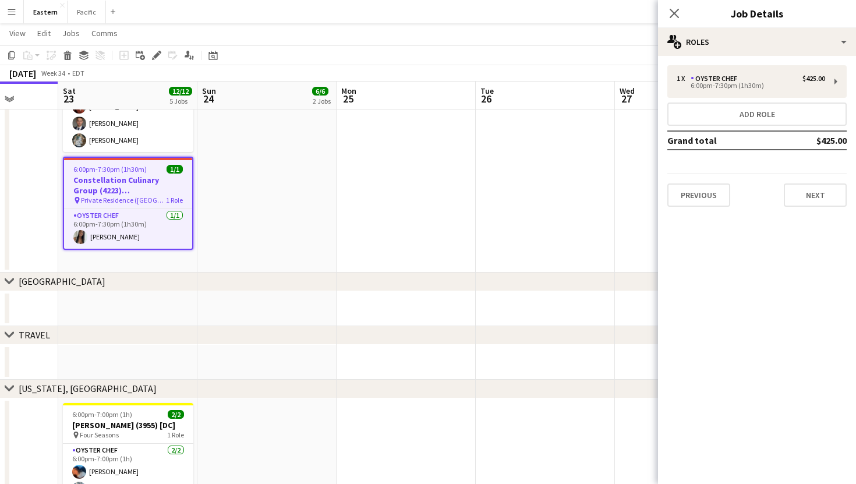
click at [719, 58] on div "1 x Oyster Chef $425.00 6:00pm-7:30pm (1h30m) Add role Grand total $425.00 Prev…" at bounding box center [757, 136] width 198 height 160
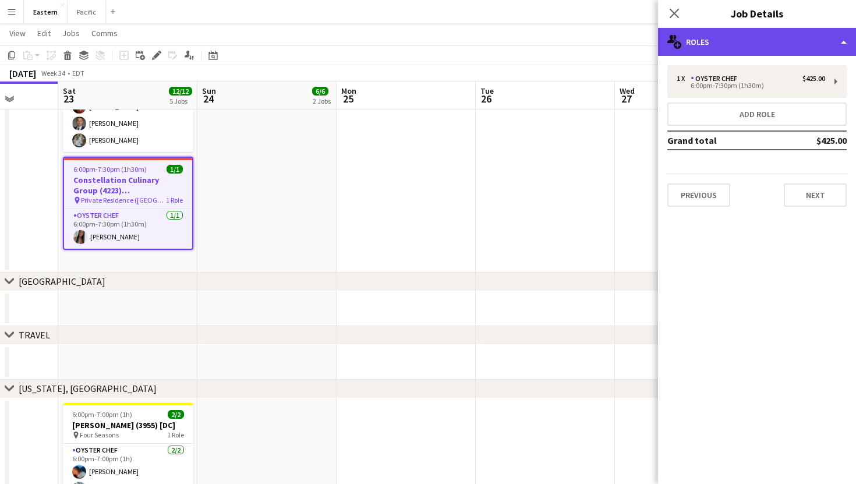
click at [715, 47] on div "multiple-users-add Roles" at bounding box center [757, 42] width 198 height 28
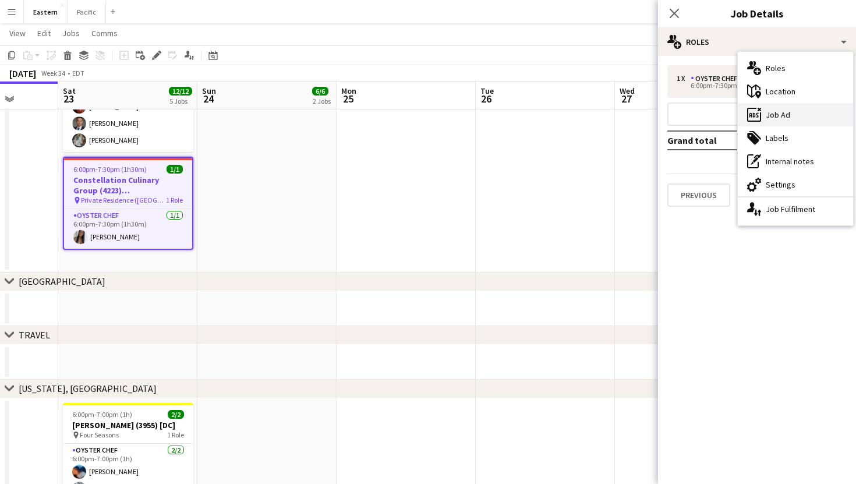
click at [762, 112] on div "ads-window Job Ad" at bounding box center [795, 114] width 115 height 23
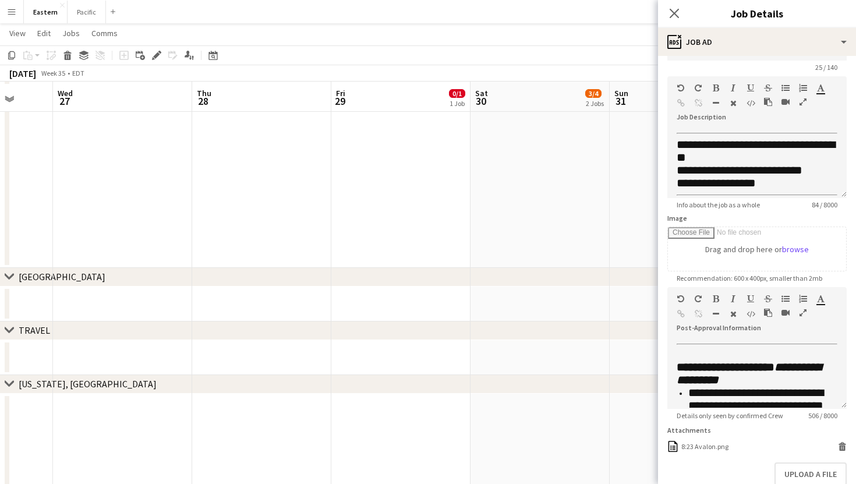
scroll to position [810, 0]
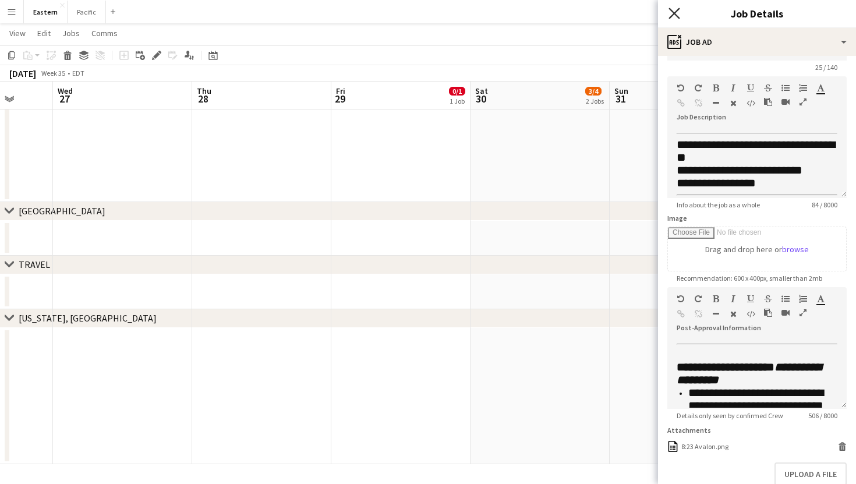
click at [673, 8] on icon "Close pop-in" at bounding box center [673, 13] width 11 height 11
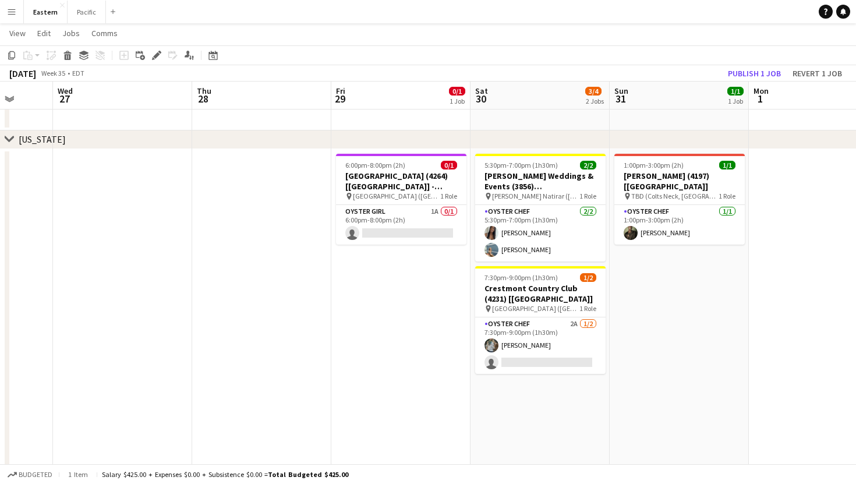
scroll to position [0, 502]
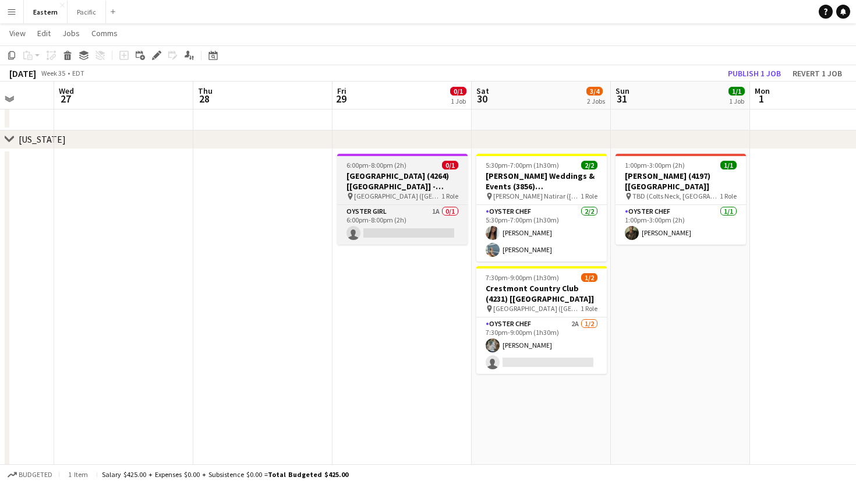
click at [400, 189] on h3 "[GEOGRAPHIC_DATA] (4264) [[GEOGRAPHIC_DATA]] - POSTPONED" at bounding box center [402, 181] width 130 height 21
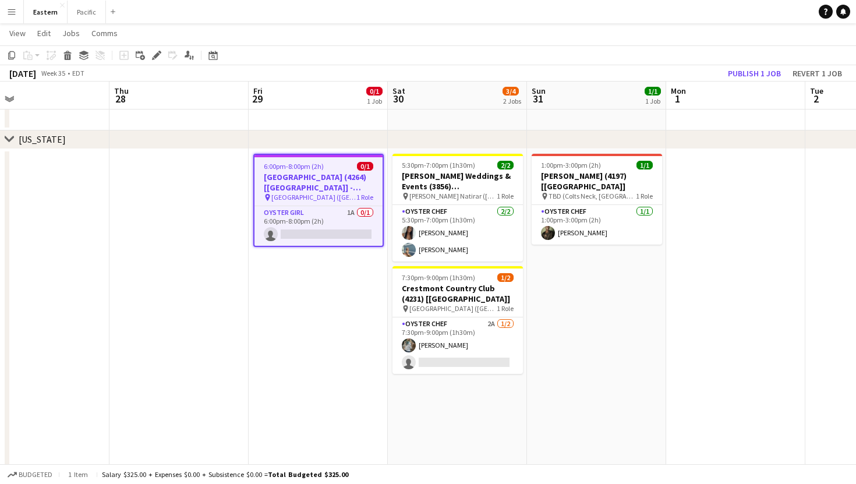
scroll to position [0, 311]
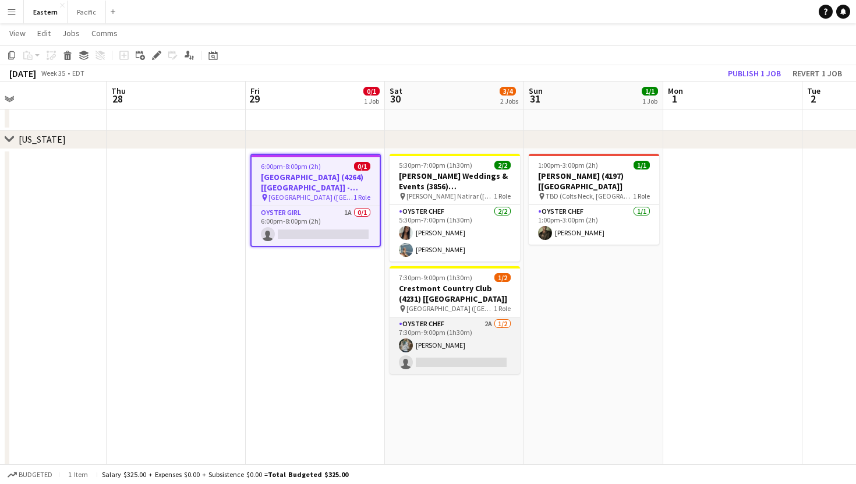
click at [493, 350] on app-card-role "Oyster Chef 2A [DATE] 7:30pm-9:00pm (1h30m) [PERSON_NAME] single-neutral-actions" at bounding box center [455, 345] width 130 height 56
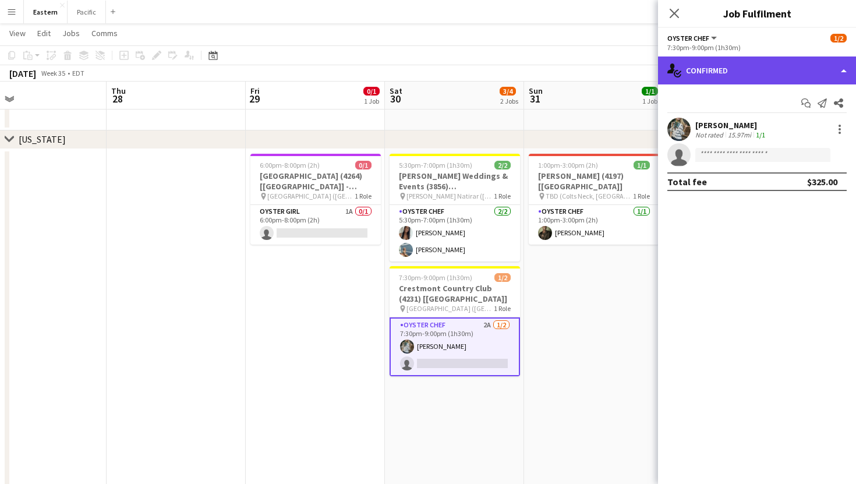
click at [796, 63] on div "single-neutral-actions-check-2 Confirmed" at bounding box center [757, 70] width 198 height 28
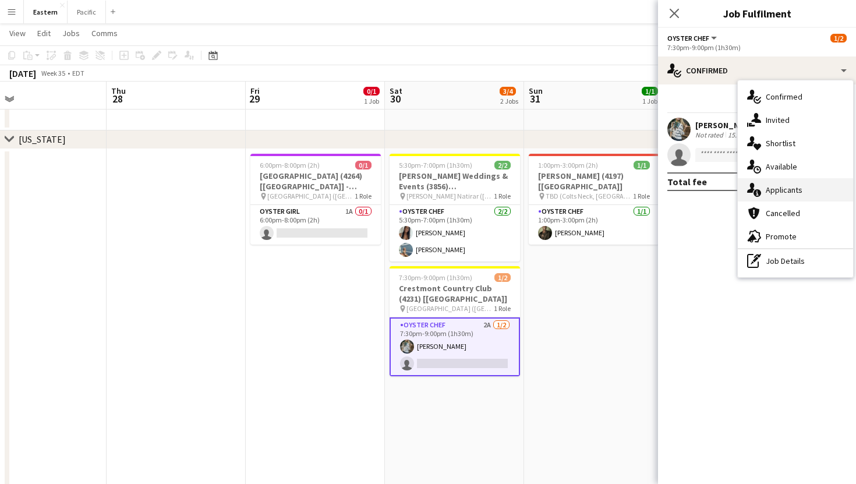
click at [799, 182] on div "single-neutral-actions-information Applicants" at bounding box center [795, 189] width 115 height 23
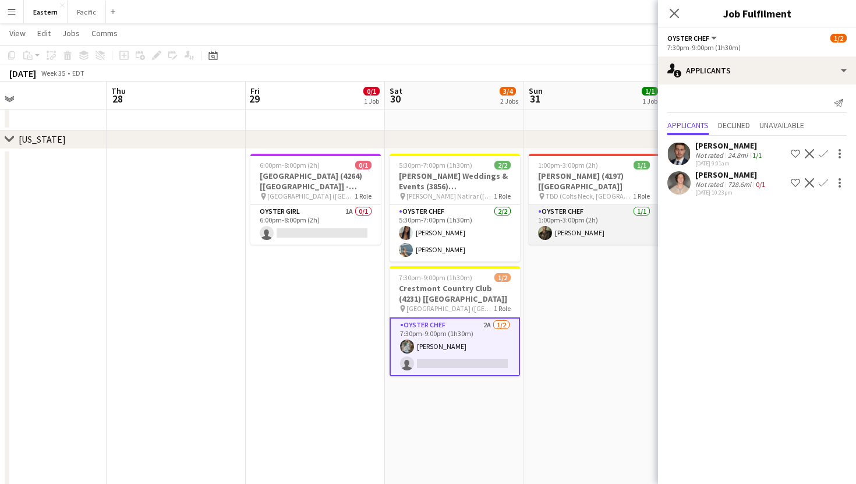
click at [600, 205] on app-card-role "Oyster Chef [DATE] 1:00pm-3:00pm (2h) [PERSON_NAME]" at bounding box center [594, 225] width 130 height 40
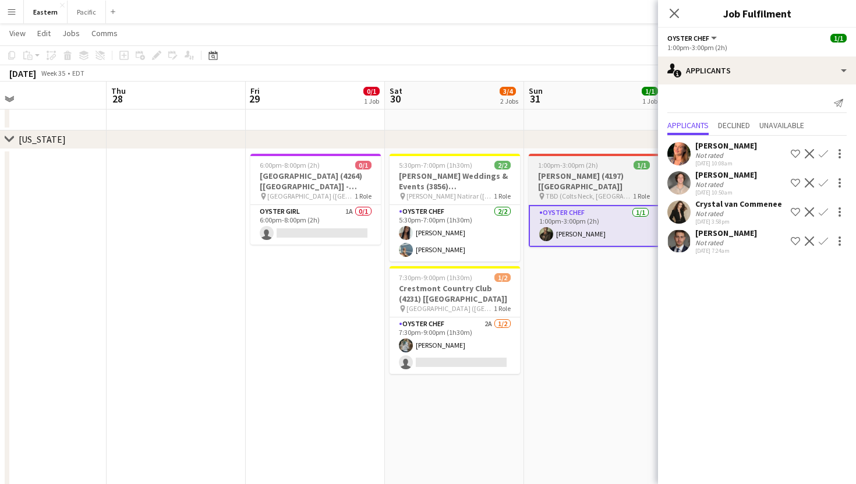
click at [609, 192] on div "pin TBD (Colts Neck, [GEOGRAPHIC_DATA]) 1 Role" at bounding box center [594, 196] width 130 height 9
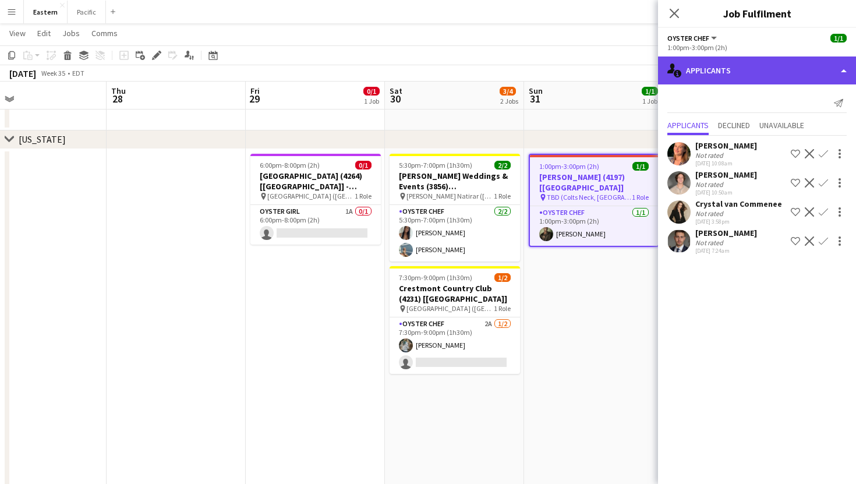
click at [698, 62] on div "single-neutral-actions-information Applicants" at bounding box center [757, 70] width 198 height 28
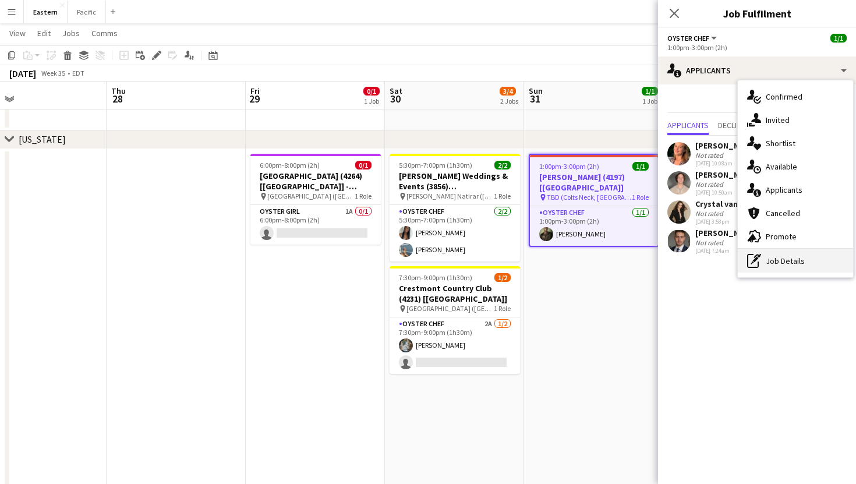
click at [777, 256] on div "pen-write Job Details" at bounding box center [795, 260] width 115 height 23
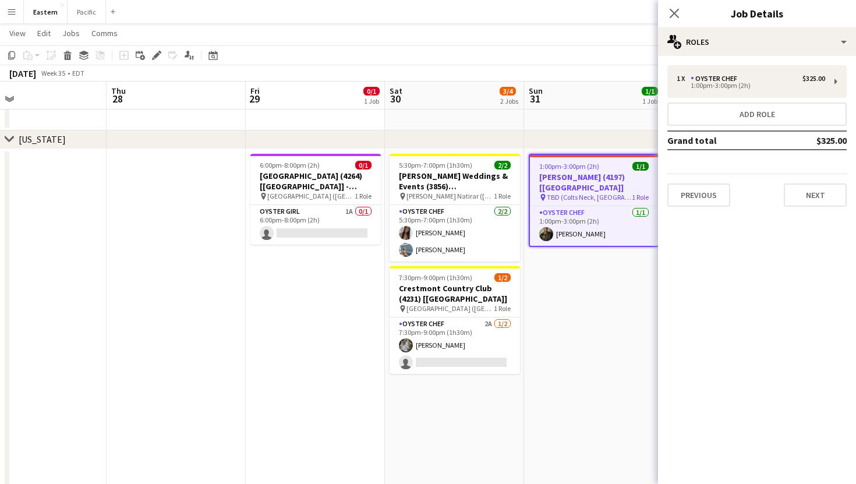
click at [728, 19] on h3 "Job Details" at bounding box center [757, 13] width 198 height 15
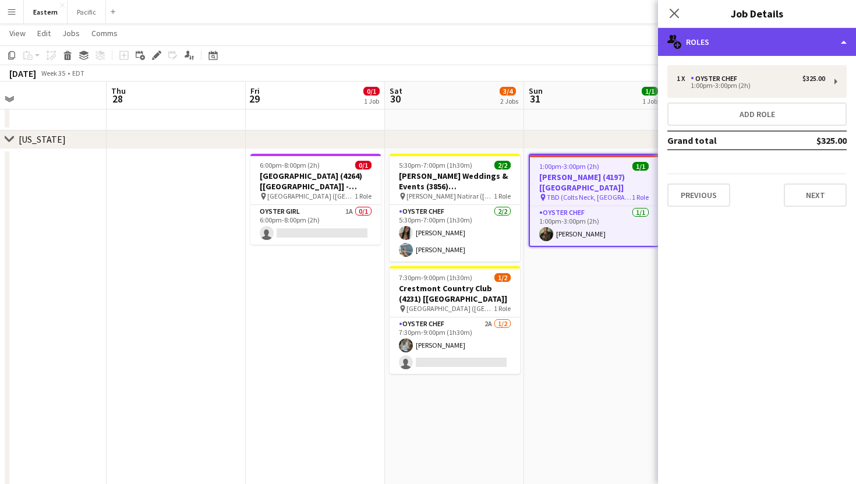
click at [731, 44] on div "multiple-users-add Roles" at bounding box center [757, 42] width 198 height 28
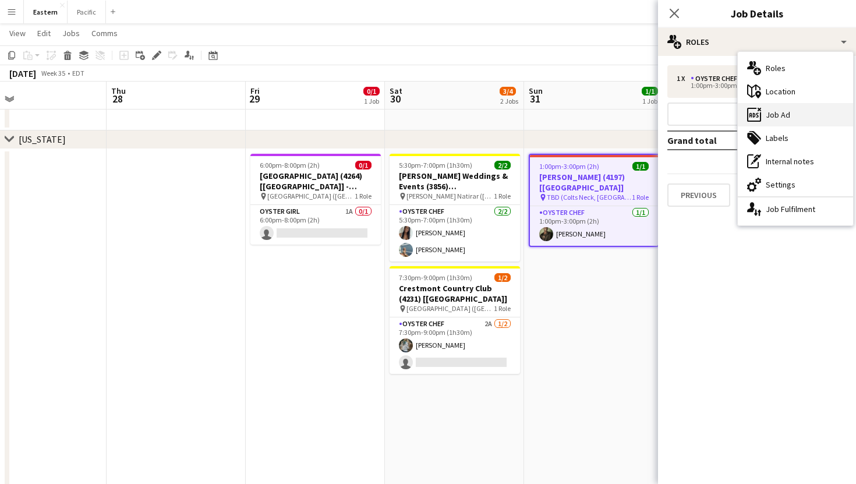
click at [758, 113] on icon at bounding box center [757, 115] width 3 height 5
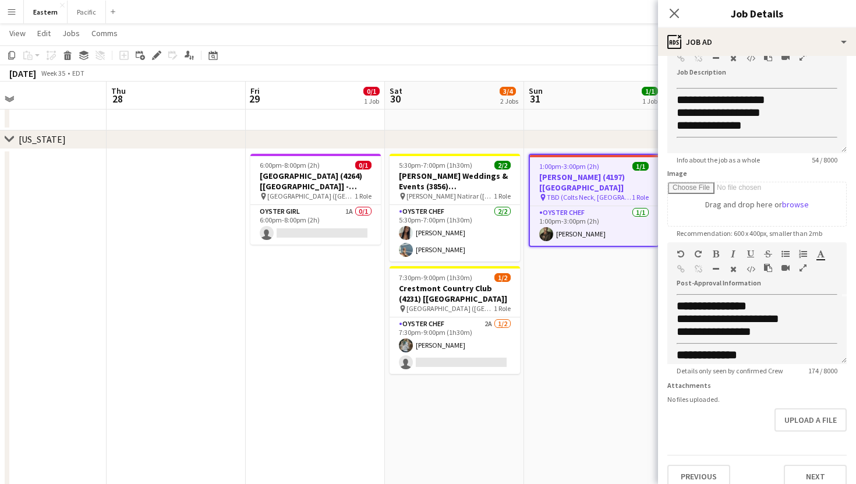
scroll to position [0, 0]
click at [671, 17] on icon "Close pop-in" at bounding box center [673, 13] width 11 height 11
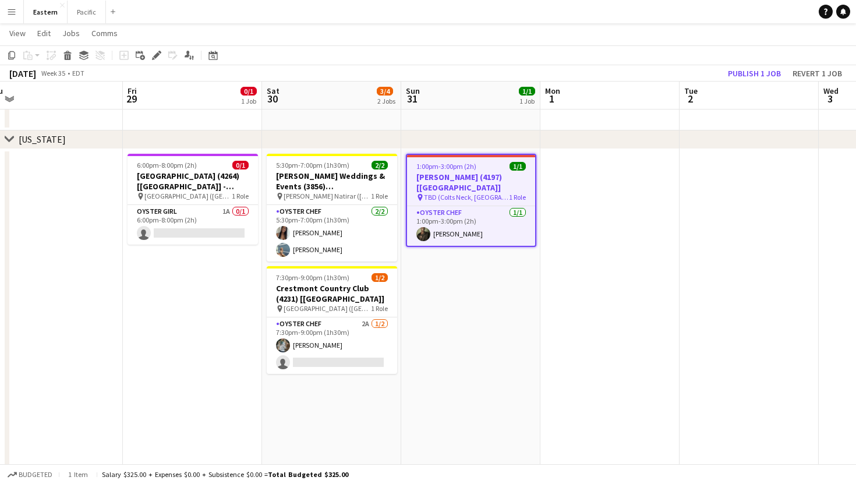
scroll to position [0, 430]
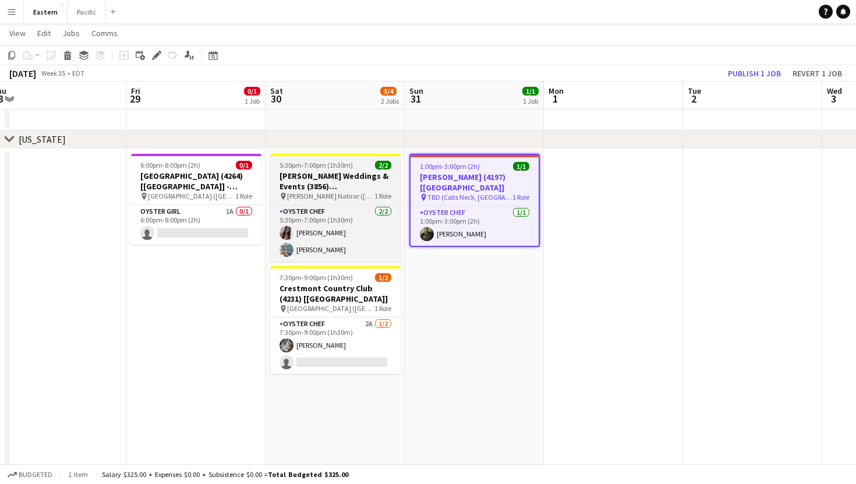
click at [378, 199] on span "1 Role" at bounding box center [382, 196] width 17 height 9
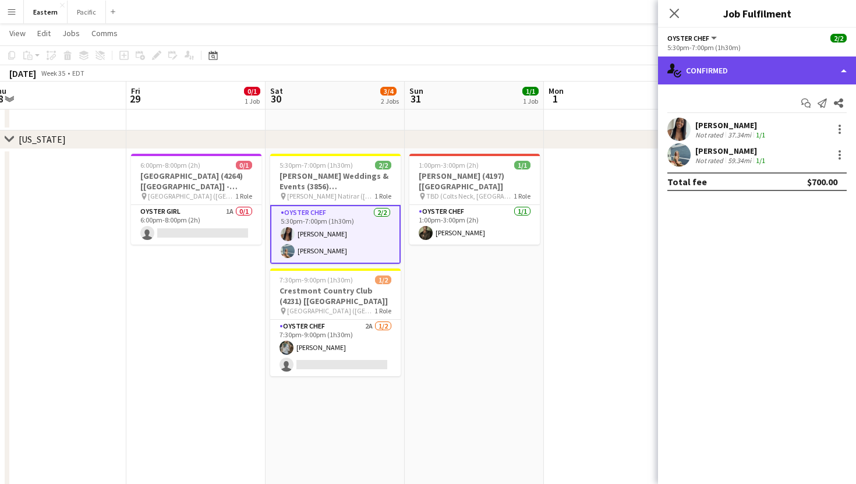
click at [720, 61] on div "single-neutral-actions-check-2 Confirmed" at bounding box center [757, 70] width 198 height 28
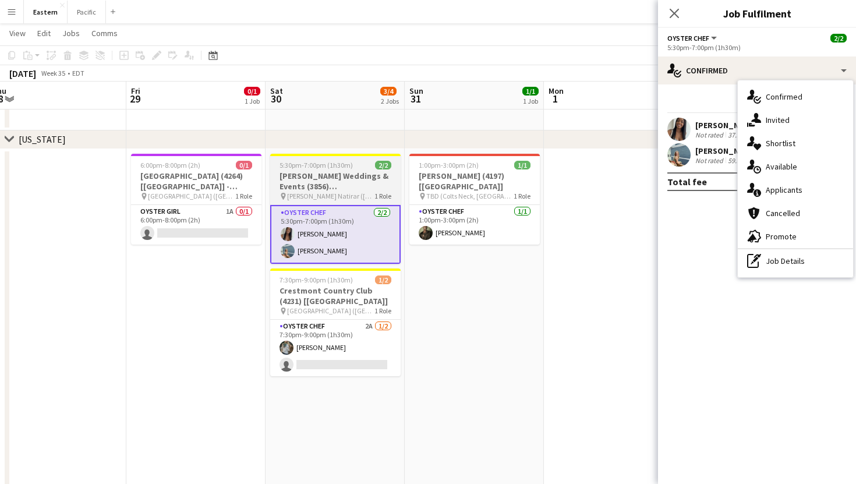
click at [372, 179] on h3 "[PERSON_NAME] Weddings & Events (3856) [[GEOGRAPHIC_DATA]]" at bounding box center [335, 181] width 130 height 21
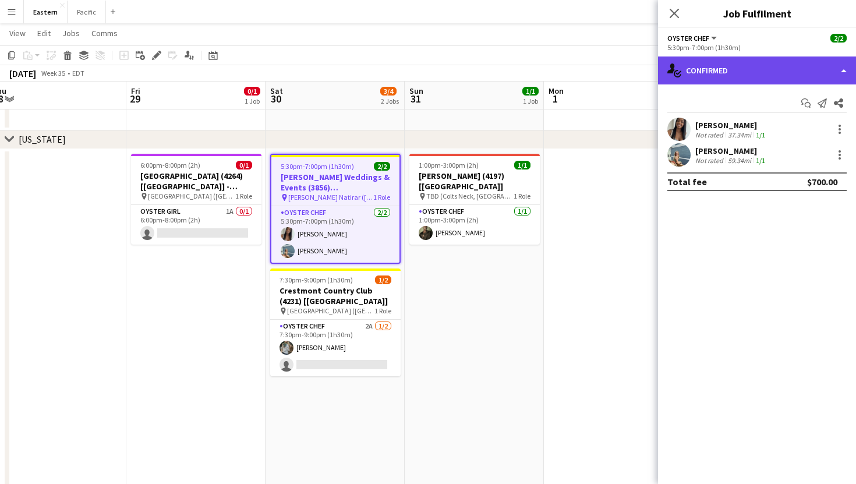
click at [716, 70] on div "single-neutral-actions-check-2 Confirmed" at bounding box center [757, 70] width 198 height 28
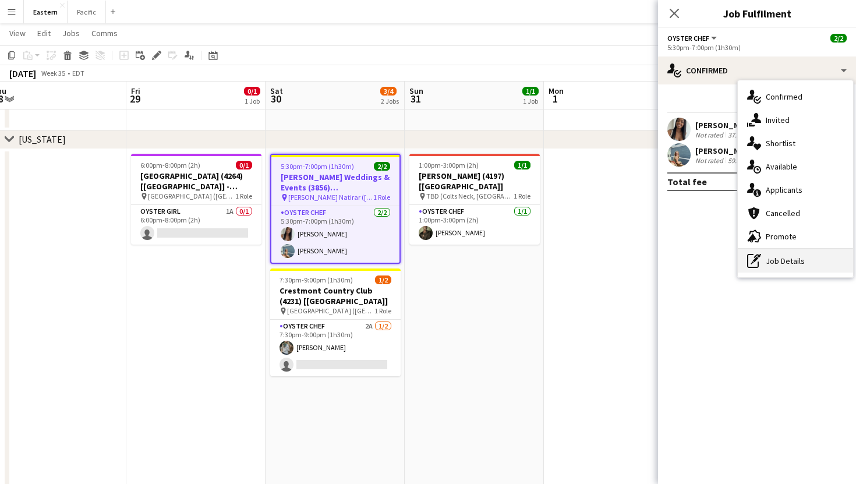
click at [785, 264] on div "pen-write Job Details" at bounding box center [795, 260] width 115 height 23
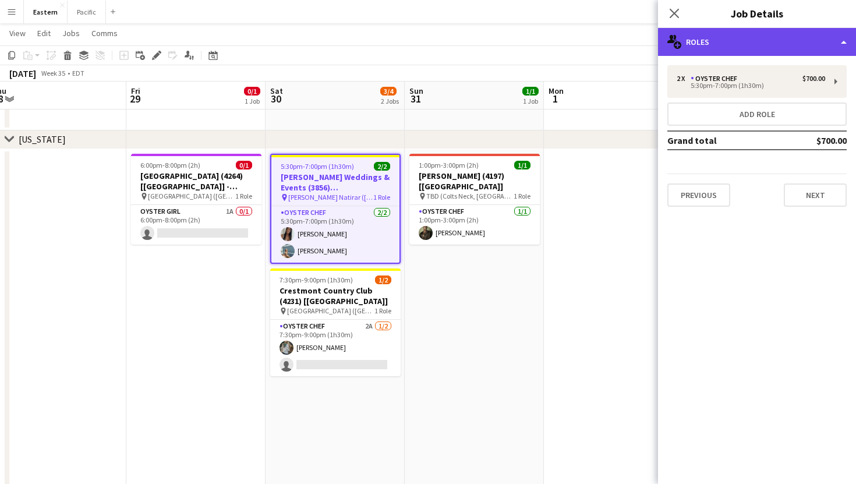
click at [770, 40] on div "multiple-users-add Roles" at bounding box center [757, 42] width 198 height 28
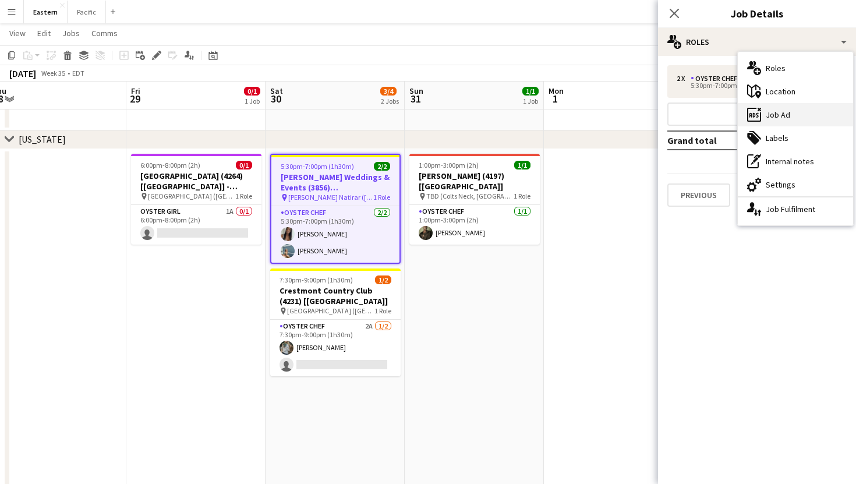
click at [792, 119] on div "ads-window Job Ad" at bounding box center [795, 114] width 115 height 23
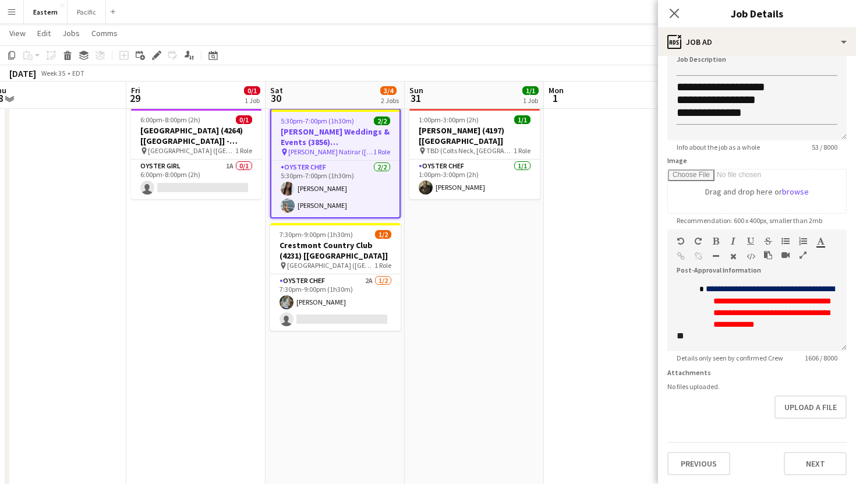
scroll to position [378, 0]
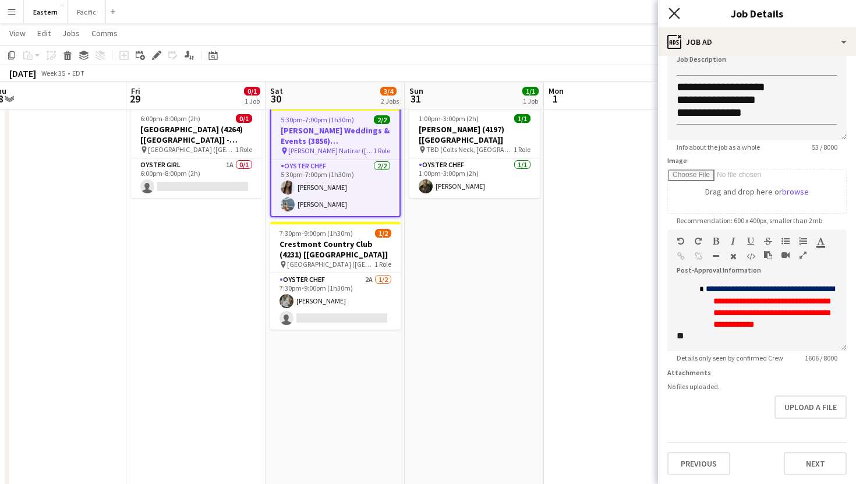
click at [671, 16] on icon at bounding box center [673, 13] width 11 height 11
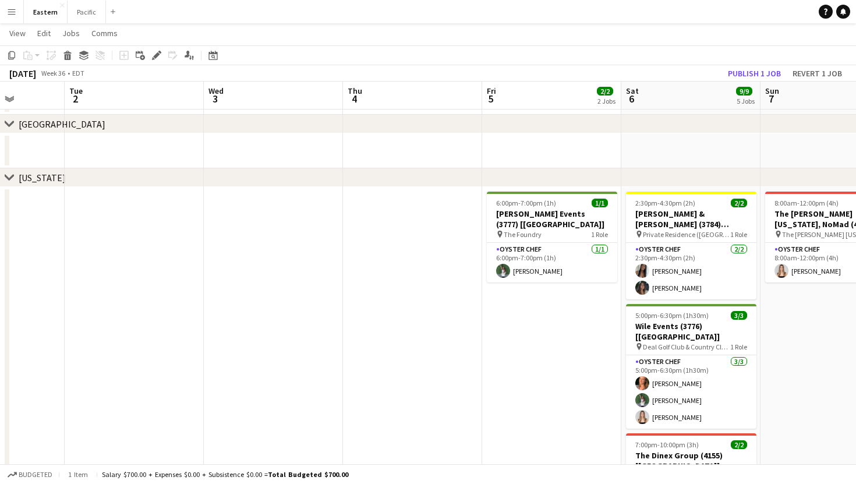
scroll to position [0, 496]
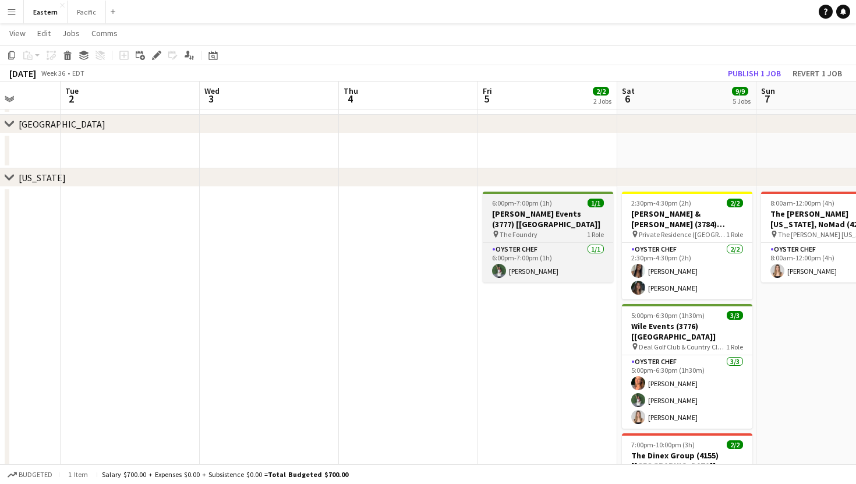
click at [594, 240] on app-job-card "6:00pm-7:00pm (1h) 1/1 [PERSON_NAME] Events (3777) [[GEOGRAPHIC_DATA]] pin The …" at bounding box center [548, 237] width 130 height 91
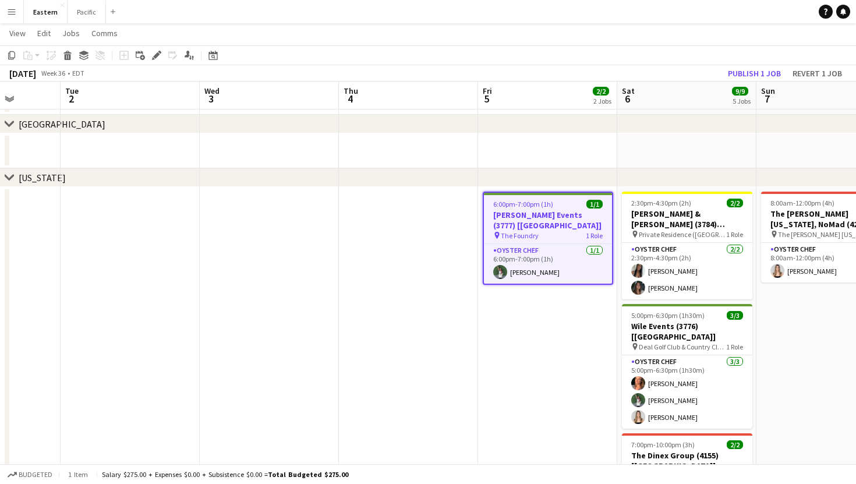
click at [582, 218] on h3 "[PERSON_NAME] Events (3777) [[GEOGRAPHIC_DATA]]" at bounding box center [548, 220] width 128 height 21
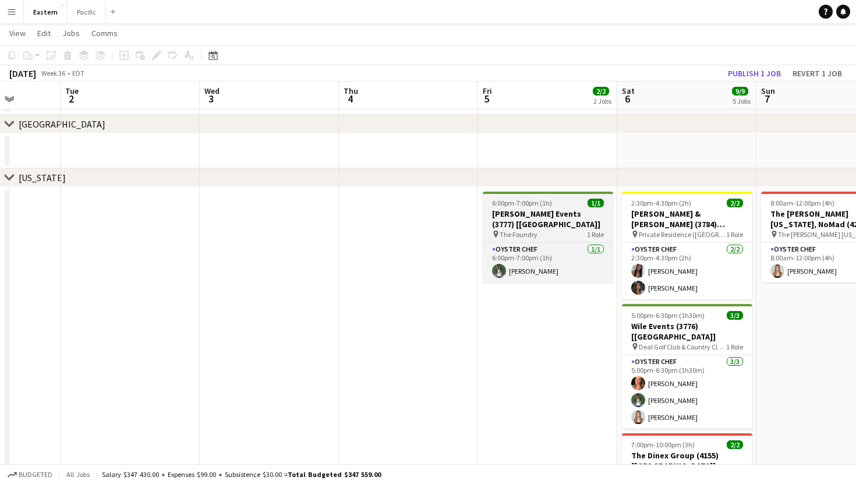
click at [582, 218] on h3 "[PERSON_NAME] Events (3777) [[GEOGRAPHIC_DATA]]" at bounding box center [548, 218] width 130 height 21
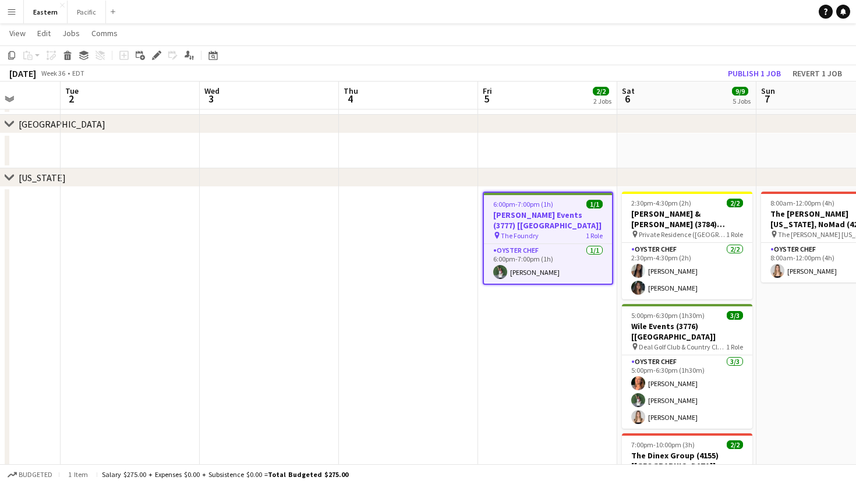
click at [581, 215] on h3 "[PERSON_NAME] Events (3777) [[GEOGRAPHIC_DATA]]" at bounding box center [548, 220] width 128 height 21
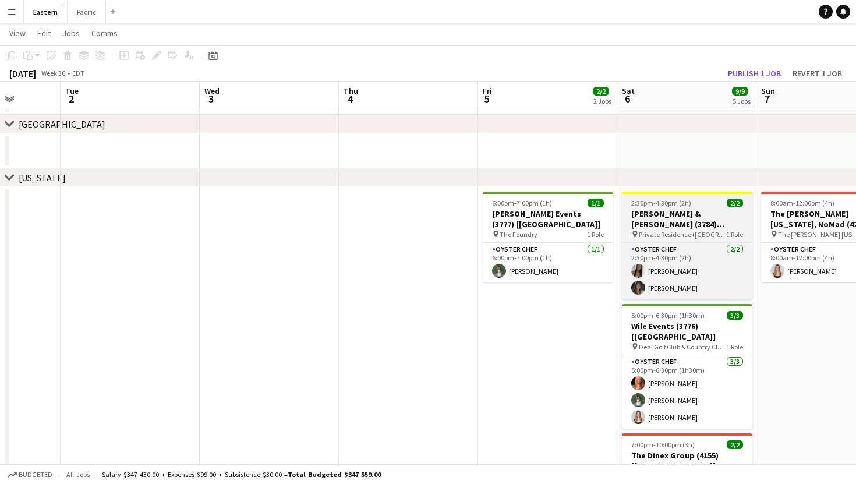
click at [681, 210] on h3 "[PERSON_NAME] & [PERSON_NAME] (3784) [[GEOGRAPHIC_DATA]]" at bounding box center [687, 218] width 130 height 21
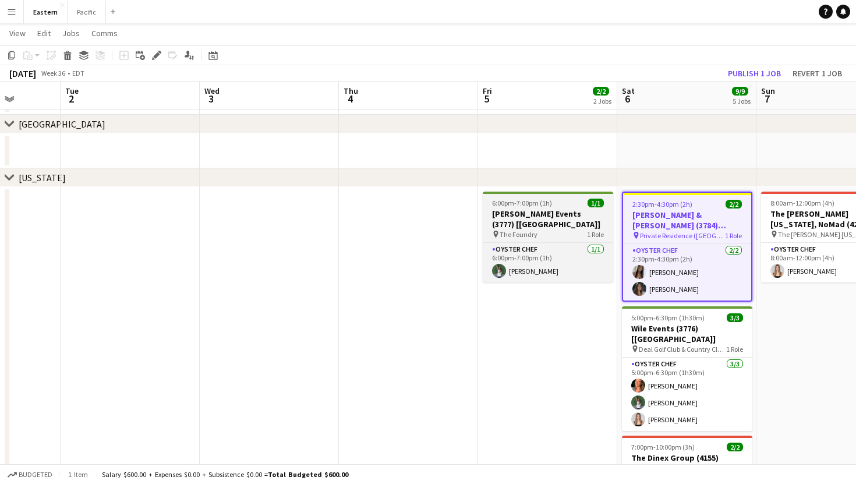
click at [578, 213] on h3 "[PERSON_NAME] Events (3777) [[GEOGRAPHIC_DATA]]" at bounding box center [548, 218] width 130 height 21
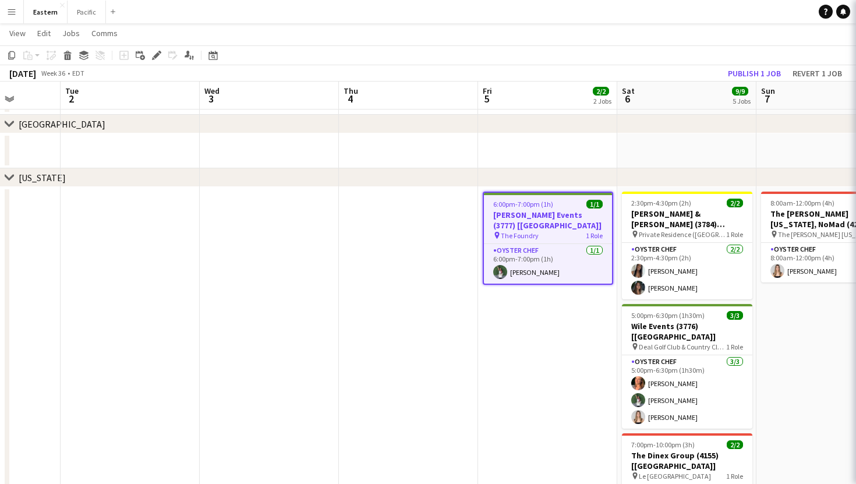
type input "**********"
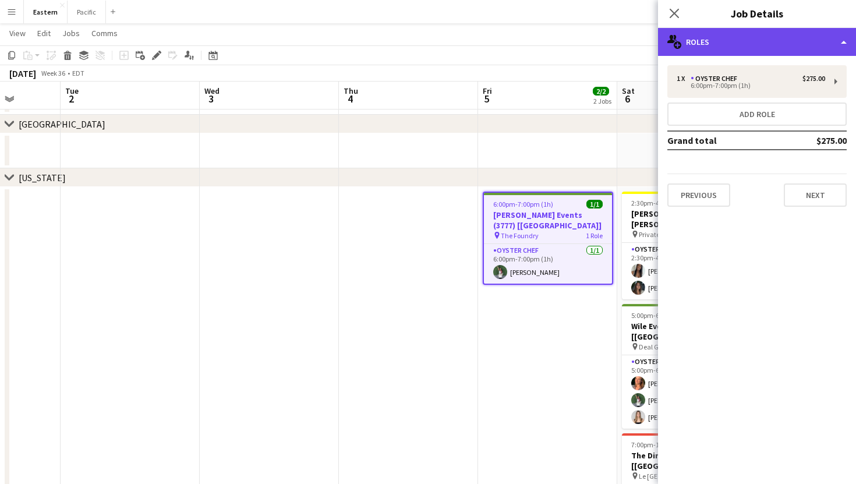
click at [778, 31] on div "multiple-users-add Roles" at bounding box center [757, 42] width 198 height 28
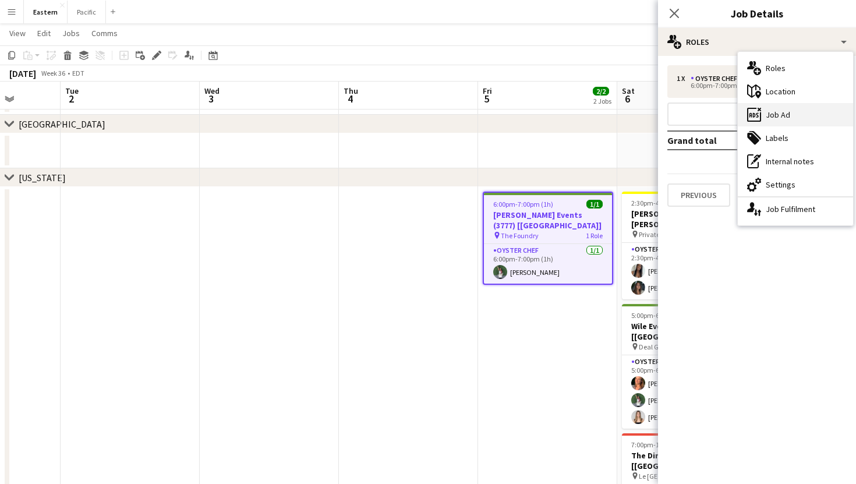
click at [802, 114] on div "ads-window Job Ad" at bounding box center [795, 114] width 115 height 23
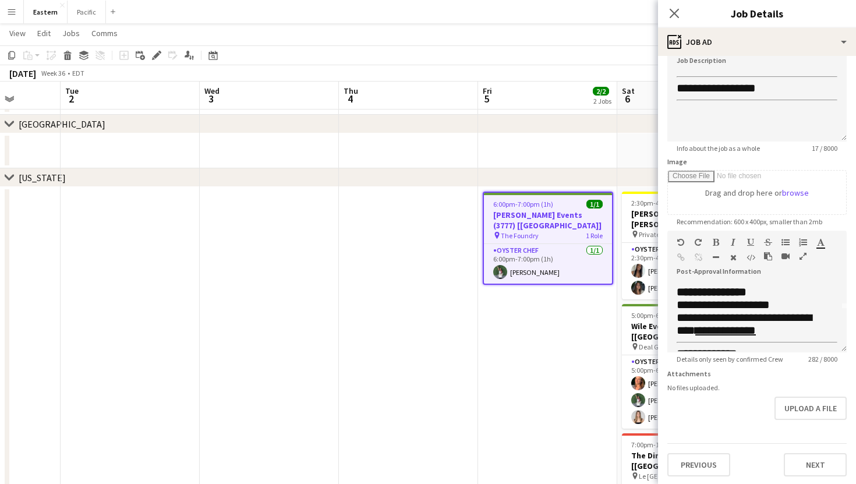
scroll to position [0, 0]
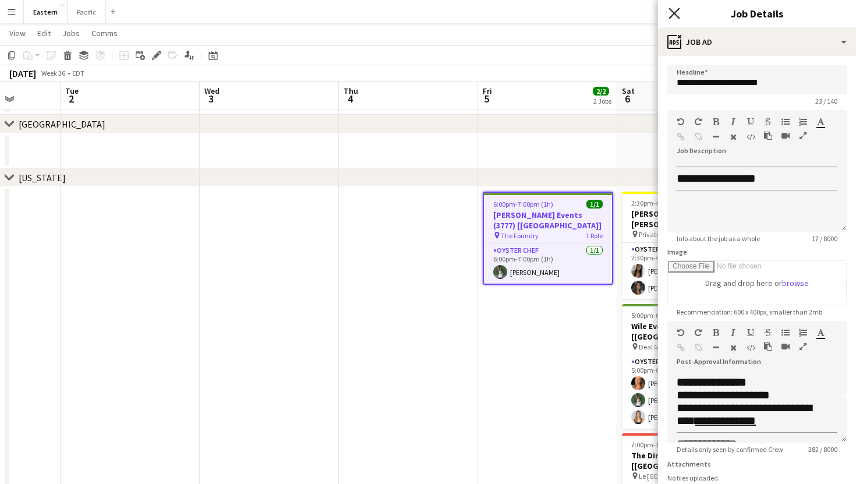
click at [673, 12] on icon at bounding box center [673, 13] width 11 height 11
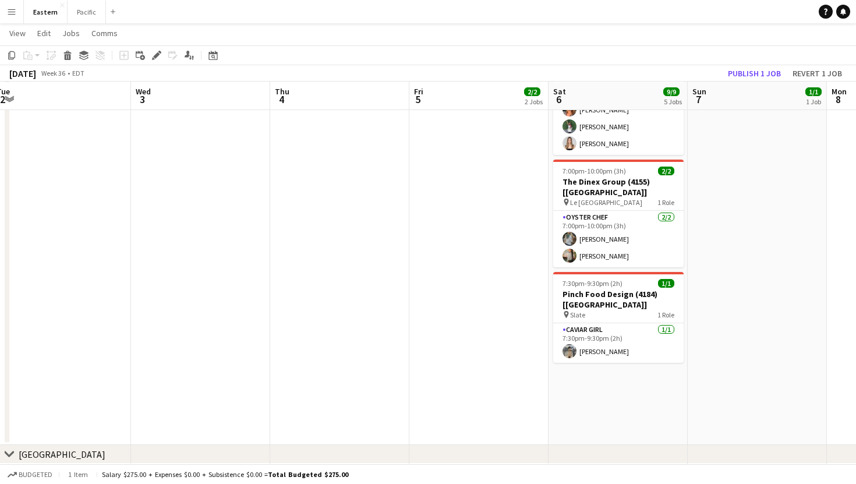
scroll to position [652, 0]
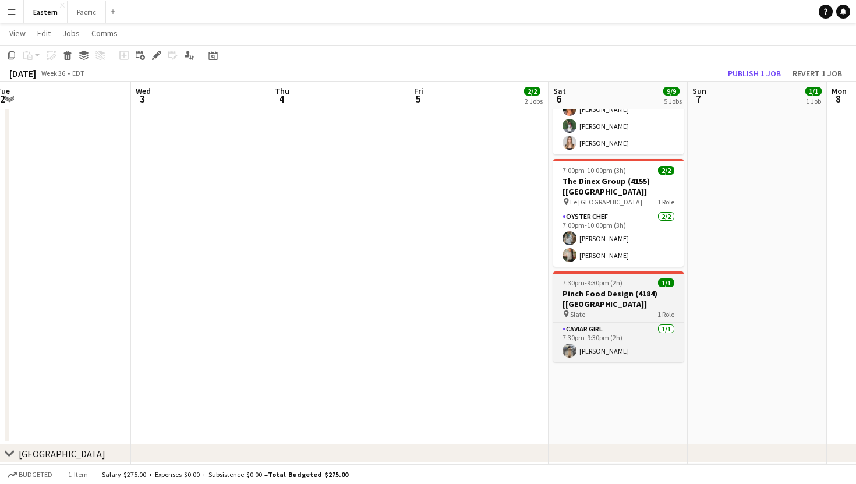
click at [651, 288] on h3 "Pinch Food Design (4184) [[GEOGRAPHIC_DATA]]" at bounding box center [618, 298] width 130 height 21
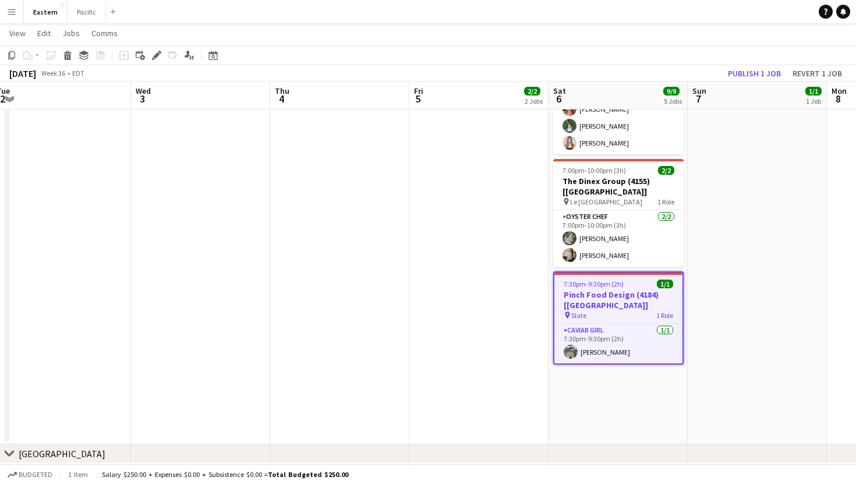
click at [651, 289] on h3 "Pinch Food Design (4184) [[GEOGRAPHIC_DATA]]" at bounding box center [618, 299] width 128 height 21
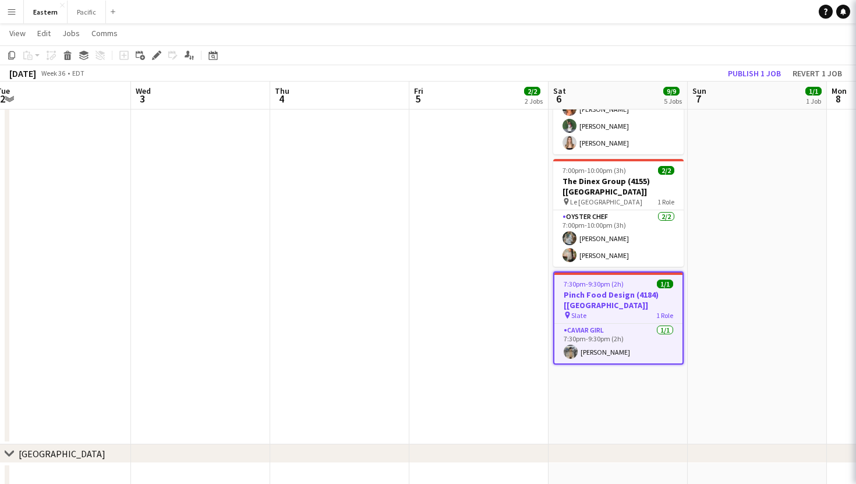
type input "**********"
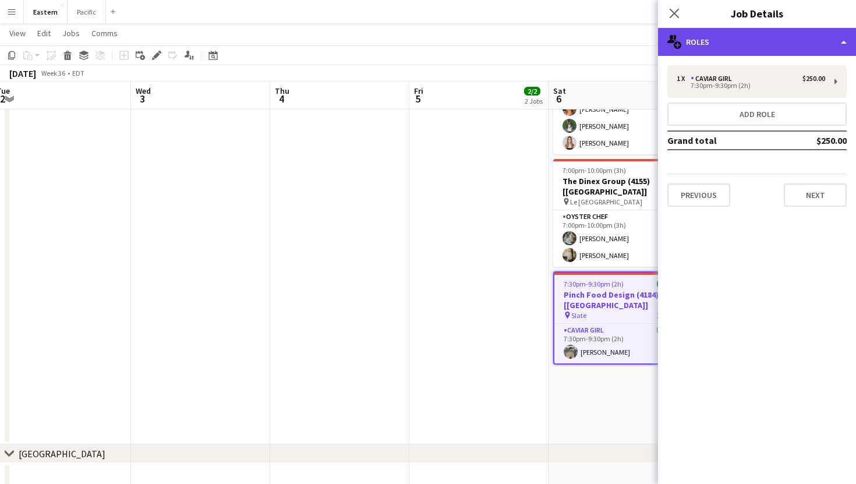
click at [758, 36] on div "multiple-users-add Roles" at bounding box center [757, 42] width 198 height 28
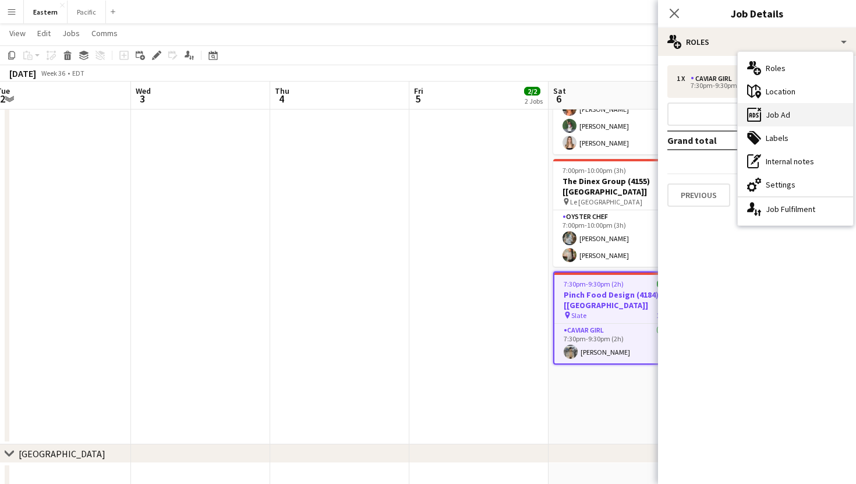
click at [783, 123] on div "ads-window Job Ad" at bounding box center [795, 114] width 115 height 23
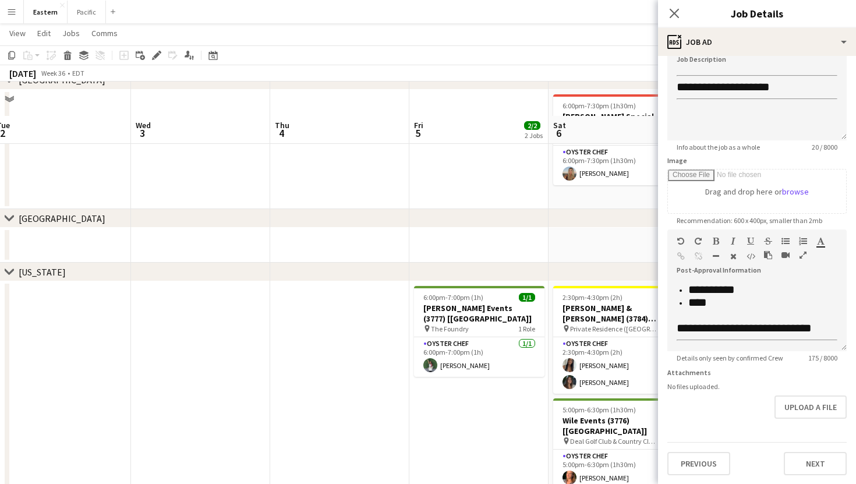
scroll to position [194, 0]
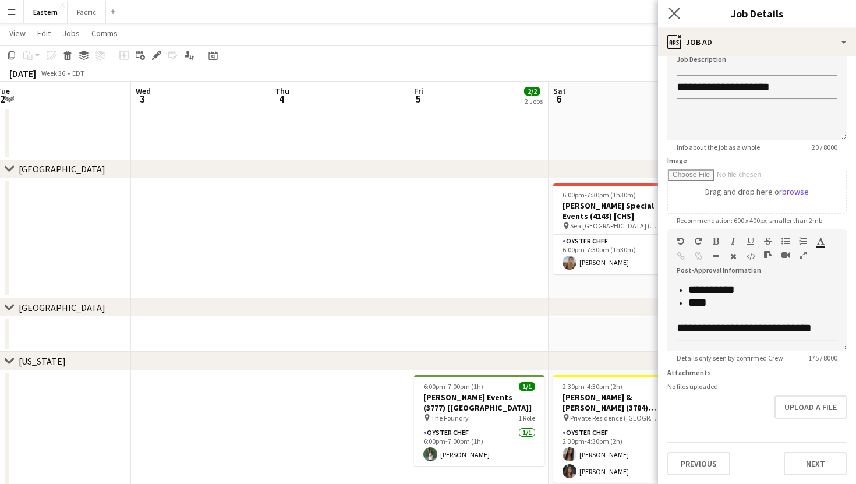
click at [678, 6] on app-icon "Close pop-in" at bounding box center [674, 13] width 17 height 17
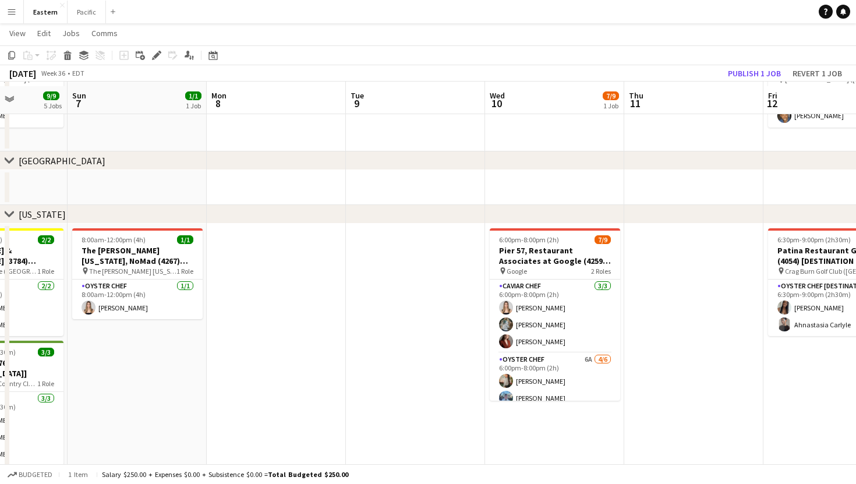
scroll to position [346, 0]
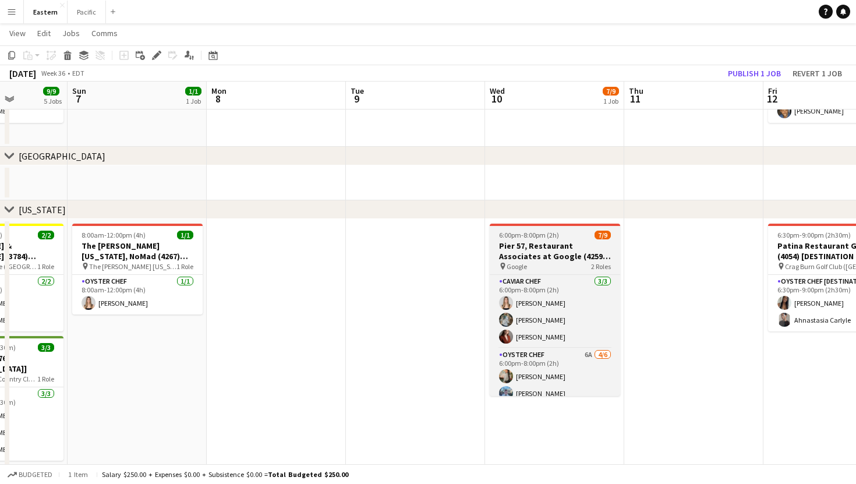
click at [583, 262] on div "pin Google 2 Roles" at bounding box center [555, 265] width 130 height 9
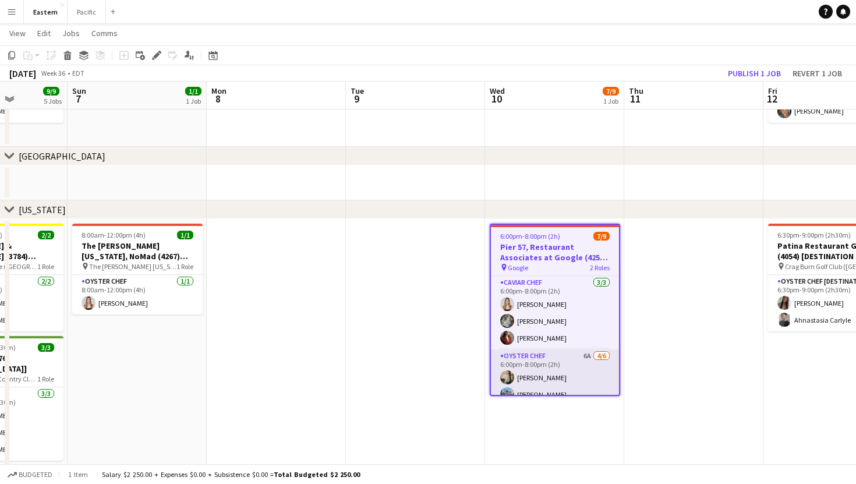
click at [574, 364] on app-card-role "Oyster Chef 6A [DATE] 6:00pm-8:00pm (2h) [PERSON_NAME] [PERSON_NAME] [PERSON_NA…" at bounding box center [555, 411] width 128 height 124
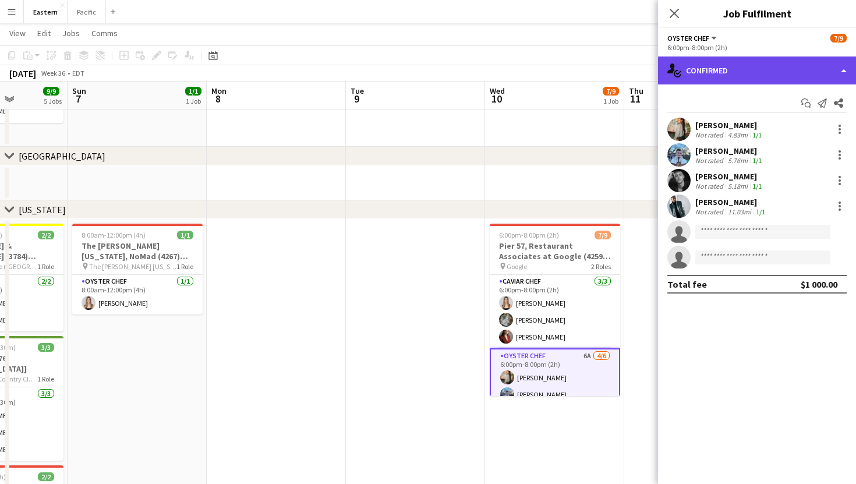
click at [768, 72] on div "single-neutral-actions-check-2 Confirmed" at bounding box center [757, 70] width 198 height 28
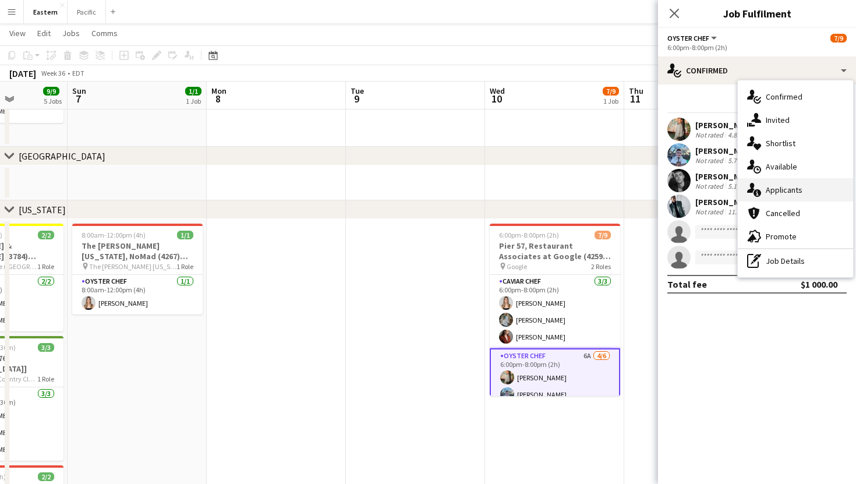
click at [798, 190] on div "single-neutral-actions-information Applicants" at bounding box center [795, 189] width 115 height 23
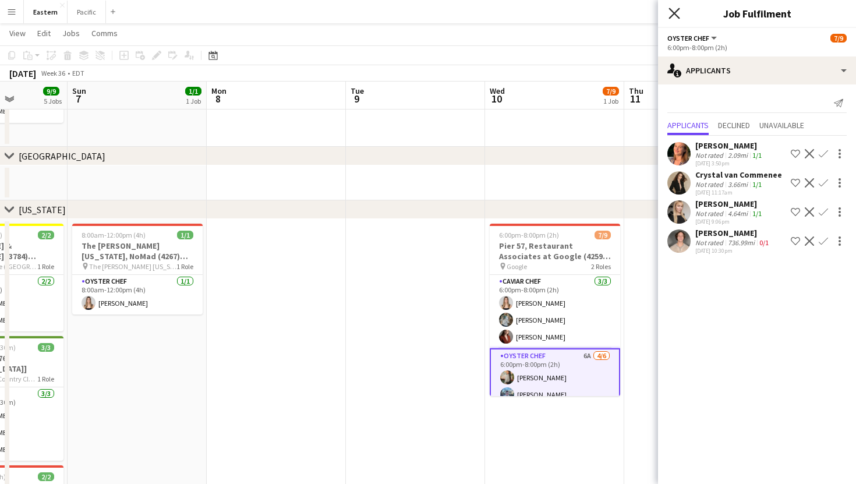
click at [670, 14] on icon "Close pop-in" at bounding box center [673, 13] width 11 height 11
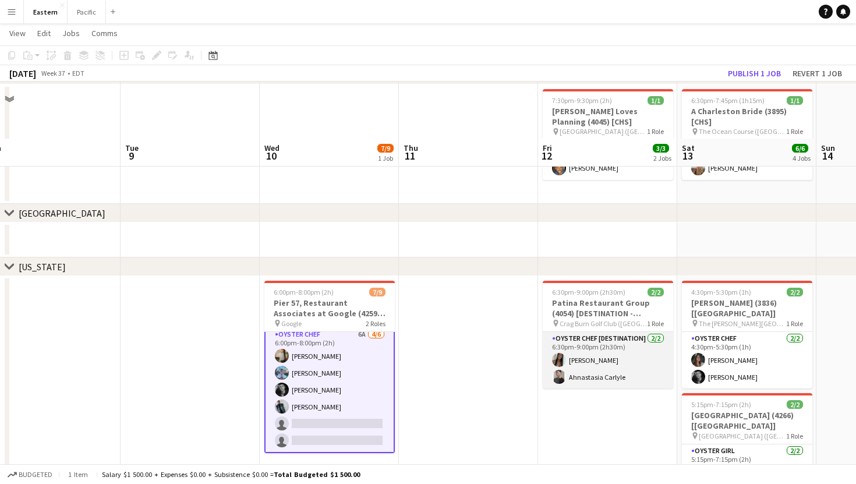
scroll to position [272, 0]
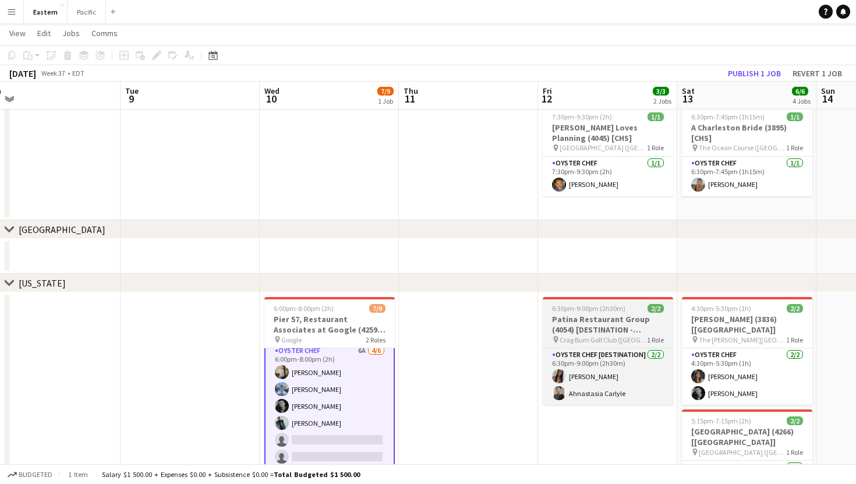
click at [629, 324] on h3 "Patina Restaurant Group (4054) [DESTINATION - [GEOGRAPHIC_DATA], [GEOGRAPHIC_DA…" at bounding box center [608, 324] width 130 height 21
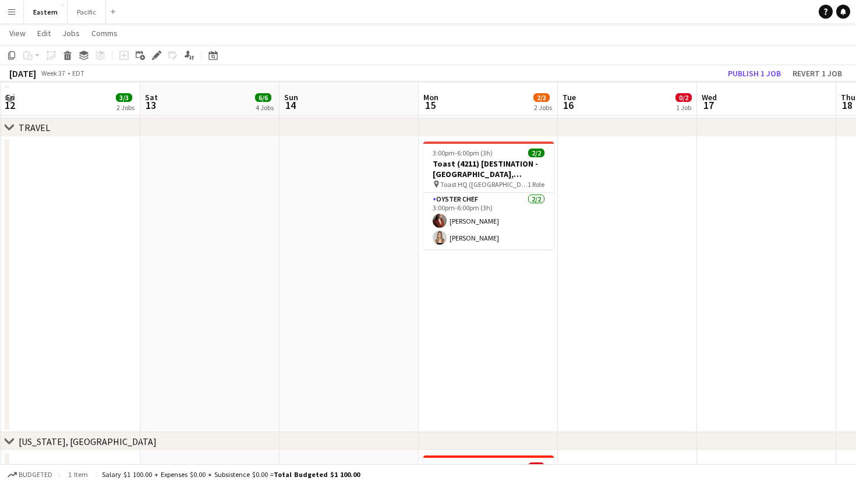
scroll to position [1155, 0]
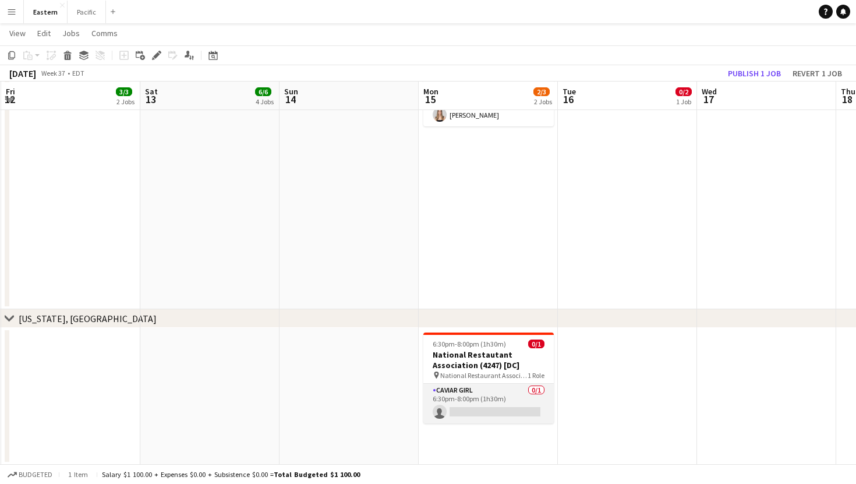
click at [518, 394] on app-card-role "Caviar Girl [DEMOGRAPHIC_DATA]/1 6:30pm-8:00pm (1h30m) single-neutral-actions" at bounding box center [488, 404] width 130 height 40
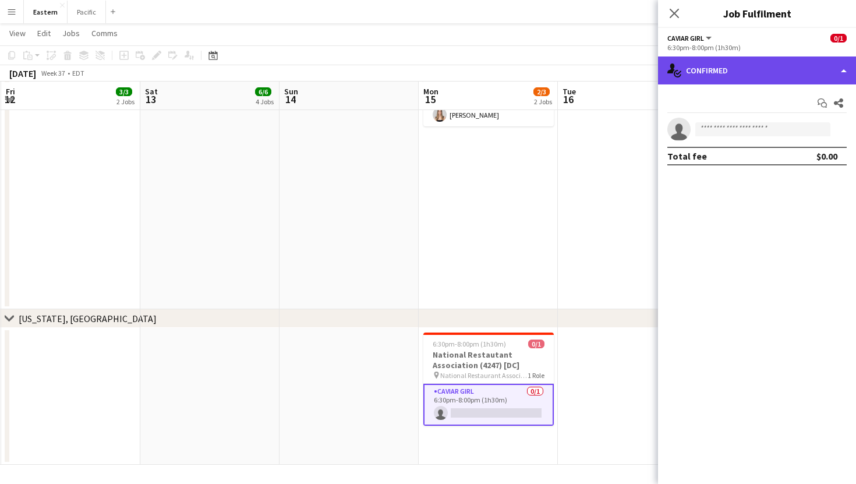
click at [769, 72] on div "single-neutral-actions-check-2 Confirmed" at bounding box center [757, 70] width 198 height 28
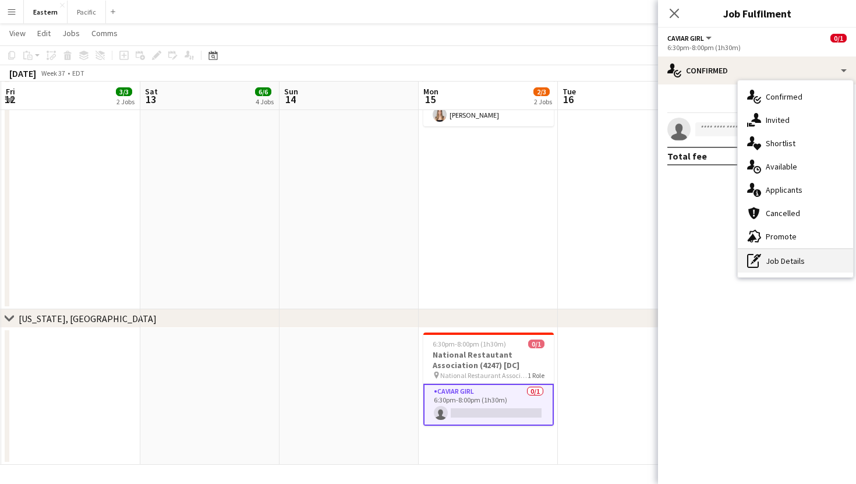
click at [780, 259] on div "pen-write Job Details" at bounding box center [795, 260] width 115 height 23
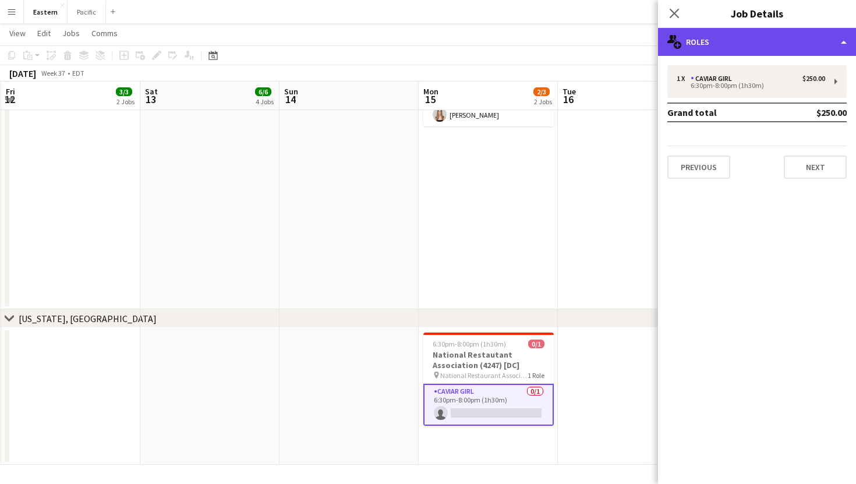
click at [748, 44] on div "multiple-users-add Roles" at bounding box center [757, 42] width 198 height 28
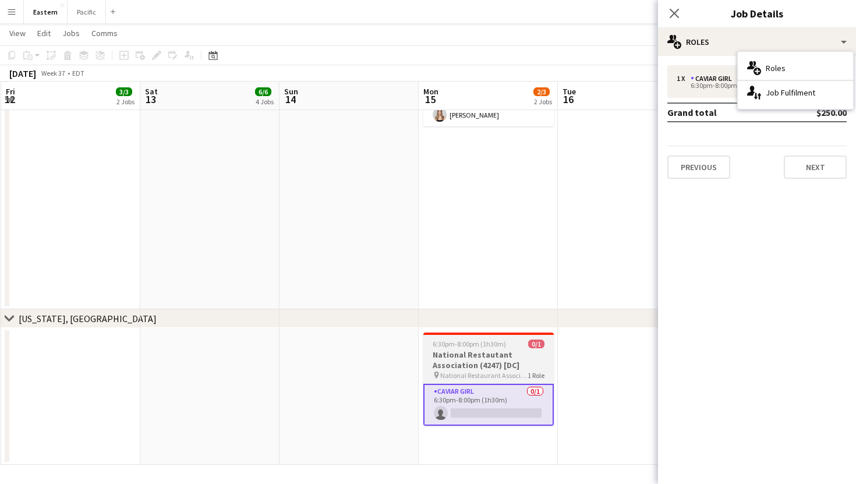
click at [519, 360] on h3 "National Restautant Association (4247) [DC]" at bounding box center [488, 359] width 130 height 21
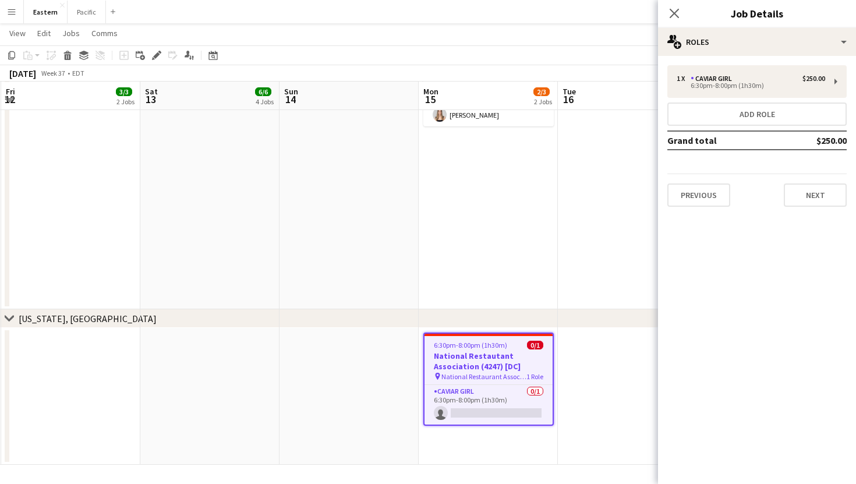
click at [519, 360] on h3 "National Restautant Association (4247) [DC]" at bounding box center [488, 361] width 128 height 21
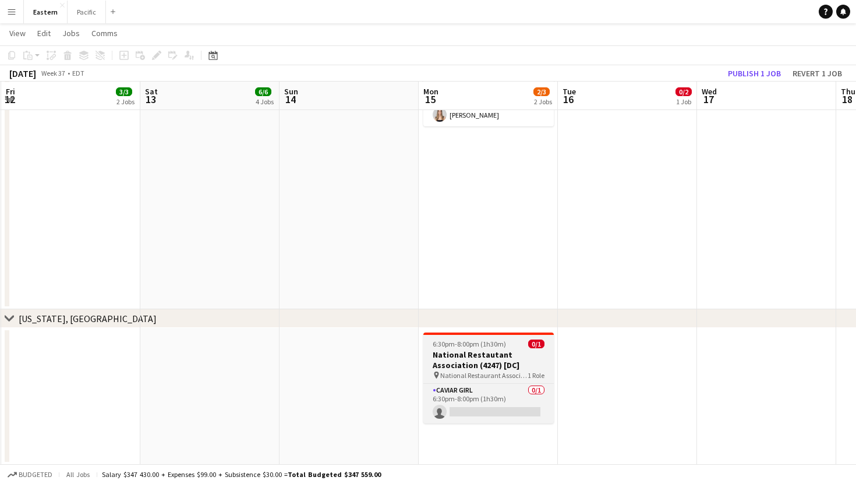
click at [518, 369] on h3 "National Restautant Association (4247) [DC]" at bounding box center [488, 359] width 130 height 21
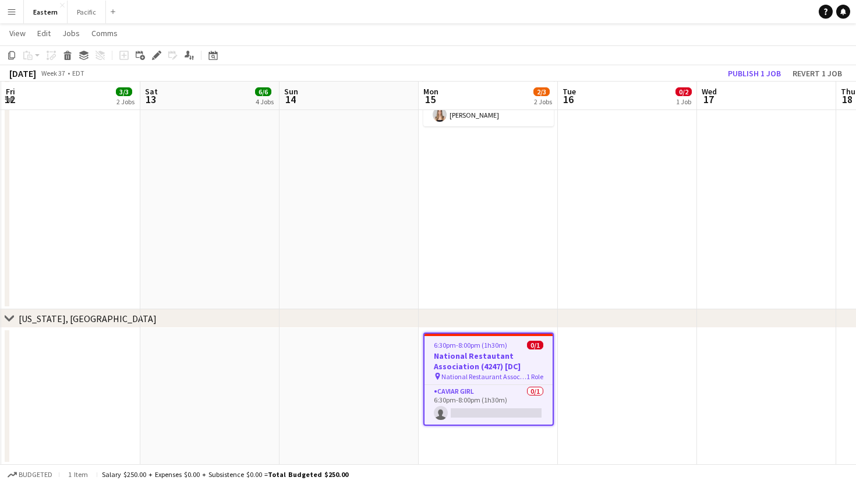
click at [519, 349] on app-job-card "6:30pm-8:00pm (1h30m) 0/1 National Restautant Association (4247) [DC] pin Natio…" at bounding box center [488, 378] width 130 height 93
click at [519, 351] on h3 "National Restautant Association (4247) [DC]" at bounding box center [488, 361] width 128 height 21
click at [505, 358] on h3 "National Restautant Association (4247) [DC]" at bounding box center [488, 361] width 128 height 21
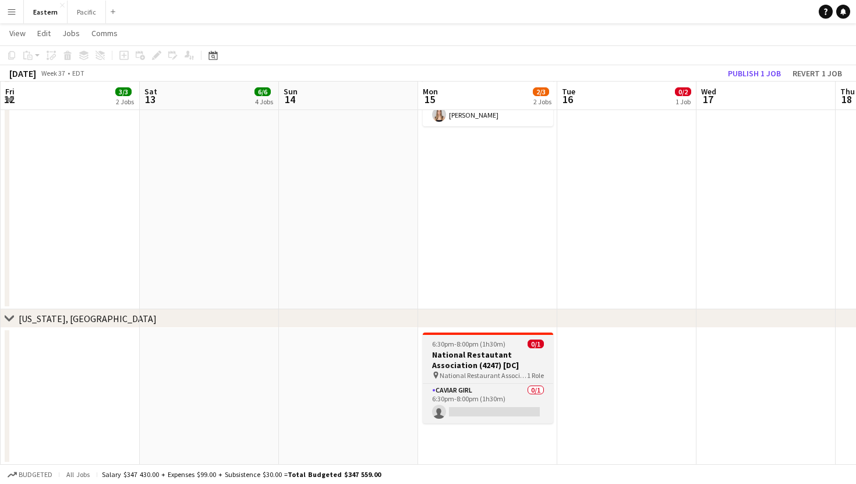
click at [505, 358] on h3 "National Restautant Association (4247) [DC]" at bounding box center [488, 359] width 130 height 21
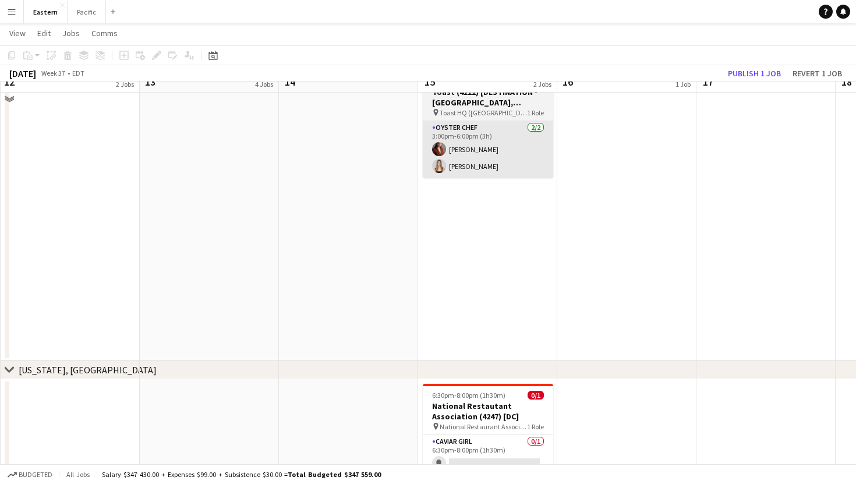
scroll to position [1086, 0]
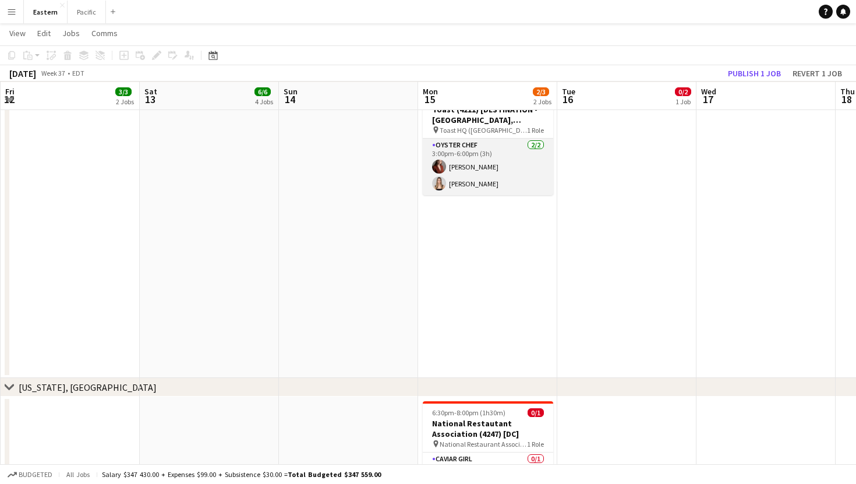
click at [524, 140] on app-card-role "Oyster Chef [DATE] 3:00pm-6:00pm (3h) [PERSON_NAME] Artych [PERSON_NAME]" at bounding box center [488, 167] width 130 height 56
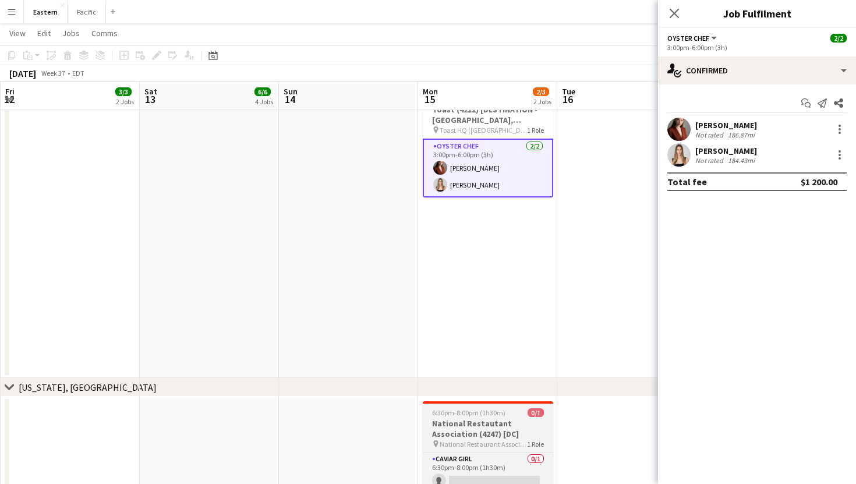
click at [494, 427] on h3 "National Restautant Association (4247) [DC]" at bounding box center [488, 428] width 130 height 21
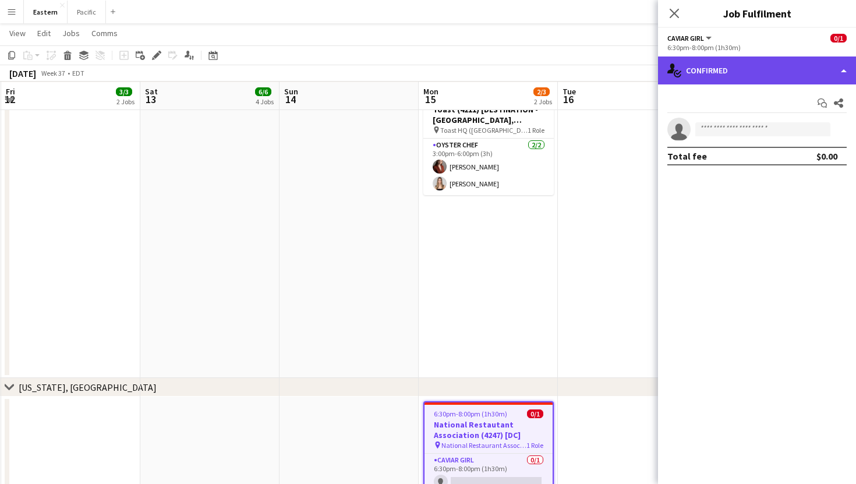
click at [763, 62] on div "single-neutral-actions-check-2 Confirmed" at bounding box center [757, 70] width 198 height 28
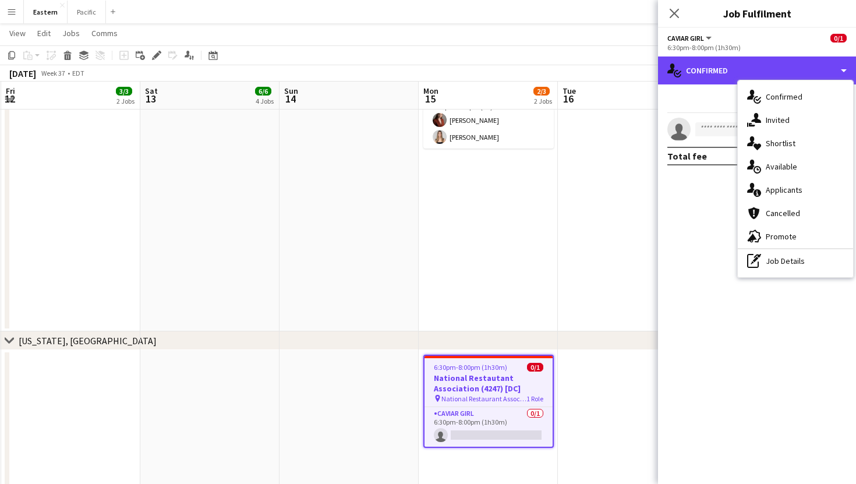
scroll to position [1135, 0]
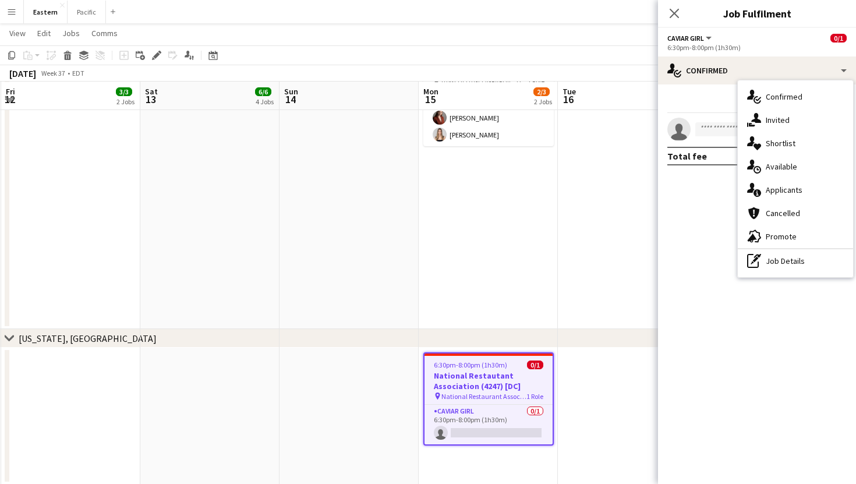
click at [496, 384] on h3 "National Restautant Association (4247) [DC]" at bounding box center [488, 380] width 128 height 21
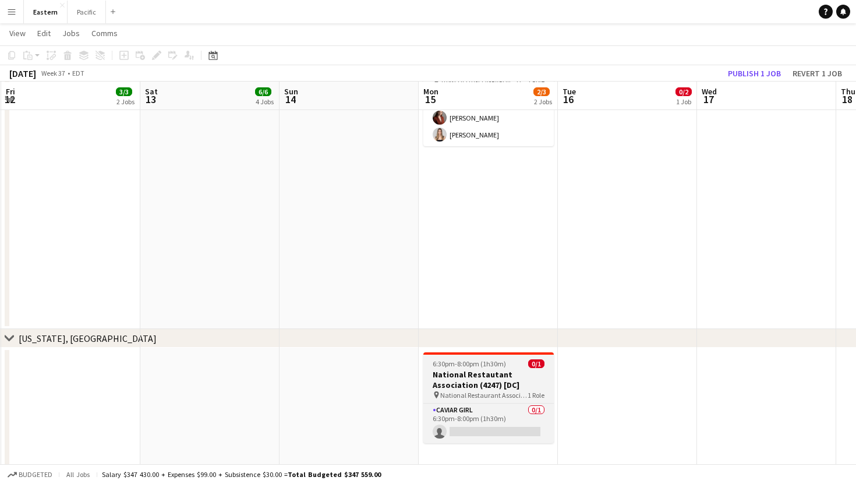
click at [496, 384] on h3 "National Restautant Association (4247) [DC]" at bounding box center [488, 379] width 130 height 21
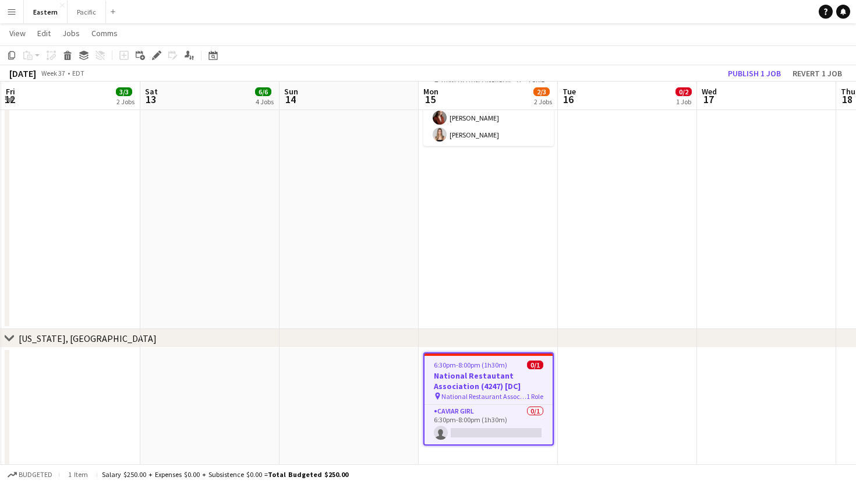
click at [493, 376] on h3 "National Restautant Association (4247) [DC]" at bounding box center [488, 380] width 128 height 21
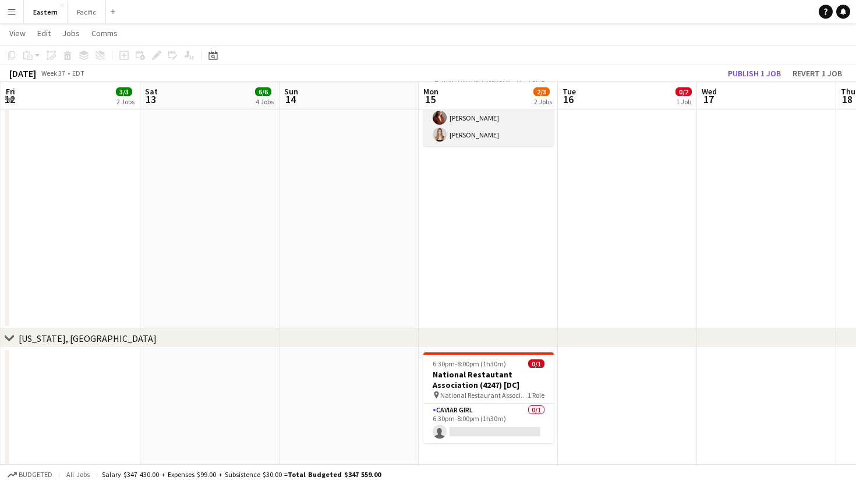
click at [490, 121] on app-card-role "Oyster Chef [DATE] 3:00pm-6:00pm (3h) [PERSON_NAME] Artych [PERSON_NAME]" at bounding box center [488, 118] width 130 height 56
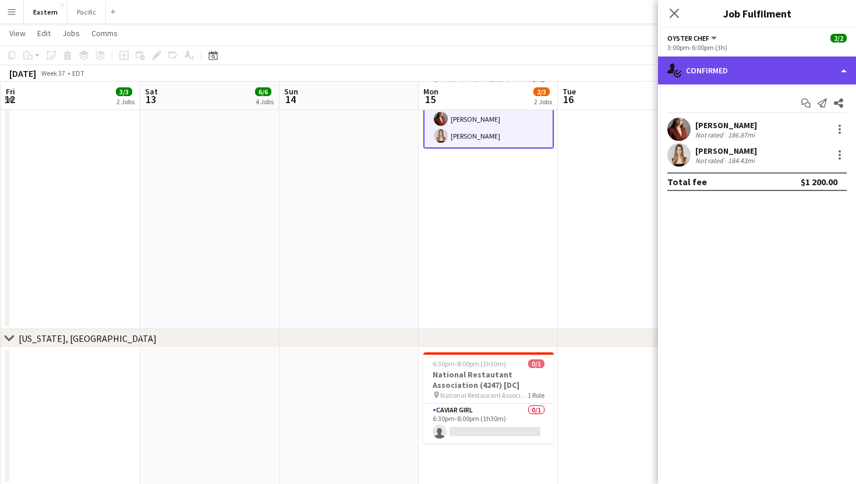
click at [804, 65] on div "single-neutral-actions-check-2 Confirmed" at bounding box center [757, 70] width 198 height 28
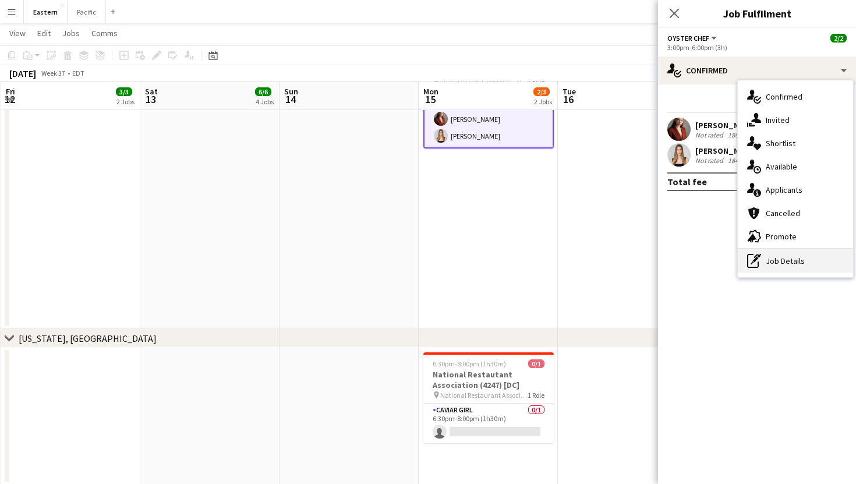
click at [780, 265] on div "pen-write Job Details" at bounding box center [795, 260] width 115 height 23
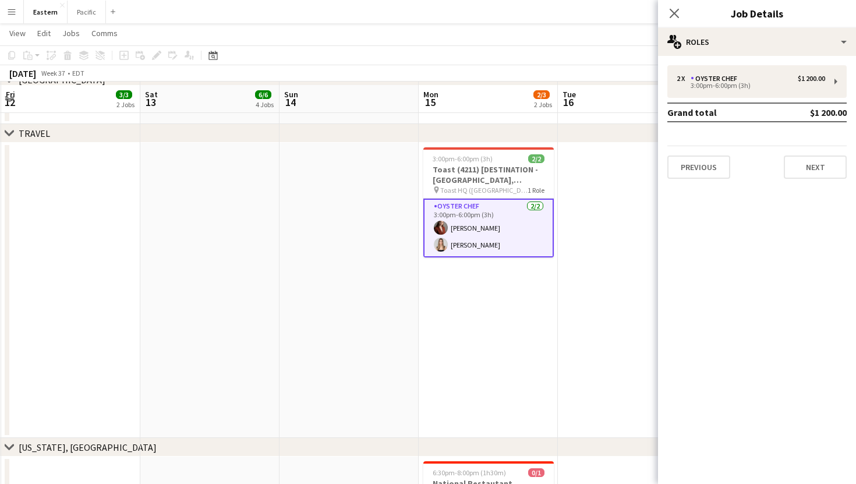
scroll to position [1025, 0]
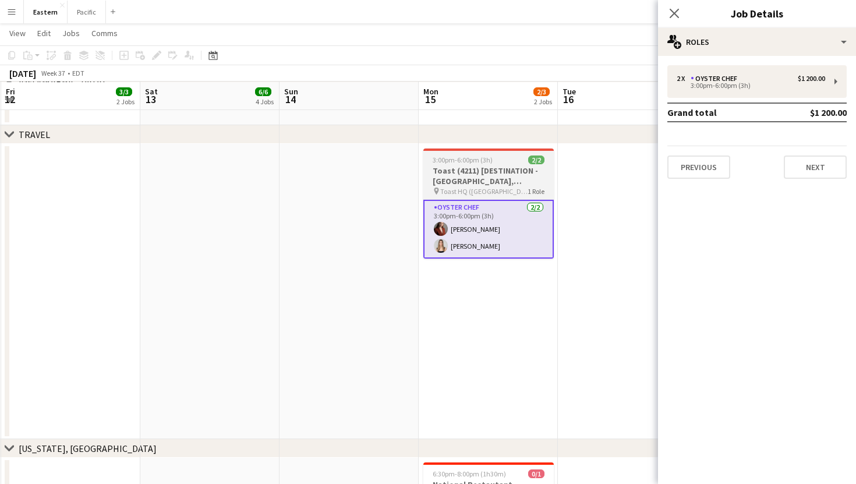
click at [512, 173] on h3 "Toast (4211) [DESTINATION - [GEOGRAPHIC_DATA], [GEOGRAPHIC_DATA]]" at bounding box center [488, 175] width 130 height 21
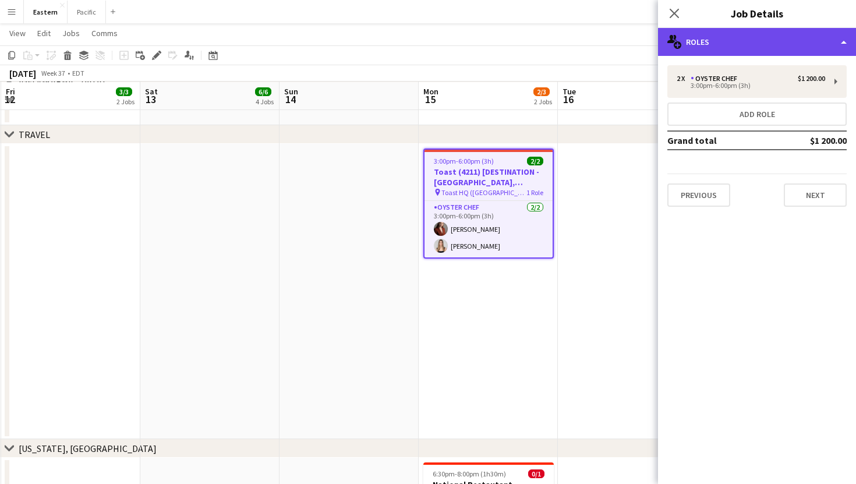
click at [808, 38] on div "multiple-users-add Roles" at bounding box center [757, 42] width 198 height 28
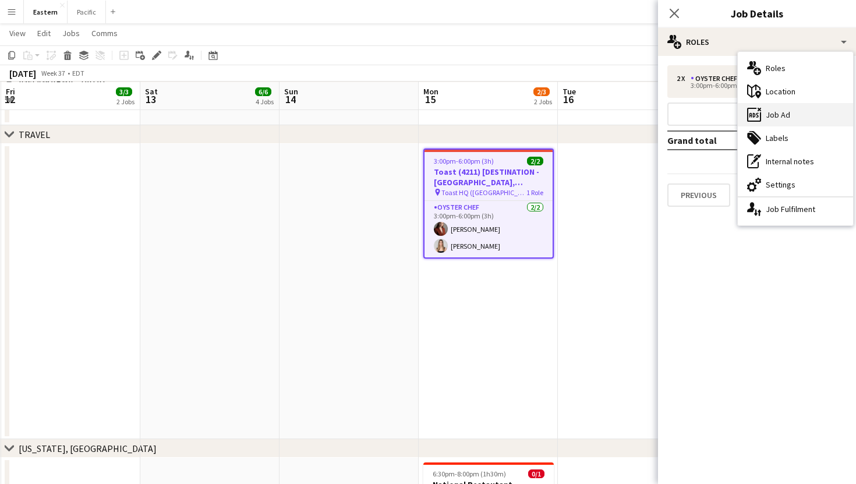
click at [786, 117] on div "ads-window Job Ad" at bounding box center [795, 114] width 115 height 23
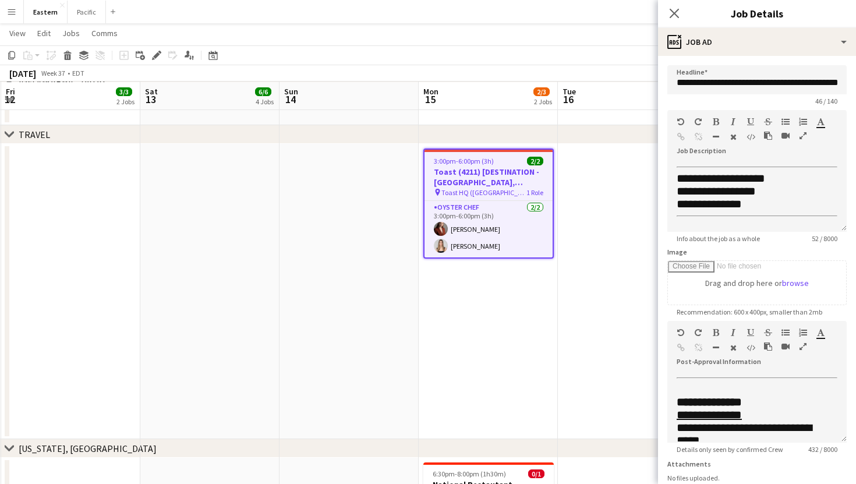
scroll to position [1155, 0]
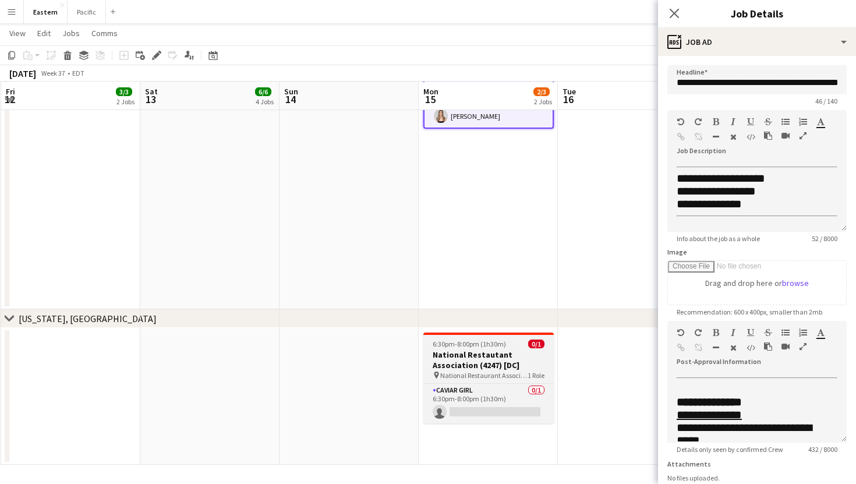
click at [512, 363] on h3 "National Restautant Association (4247) [DC]" at bounding box center [488, 359] width 130 height 21
type input "**********"
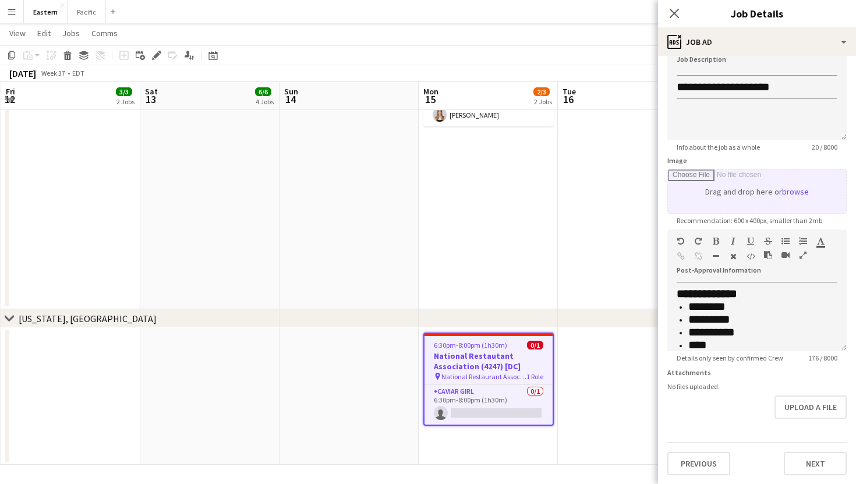
scroll to position [154, 0]
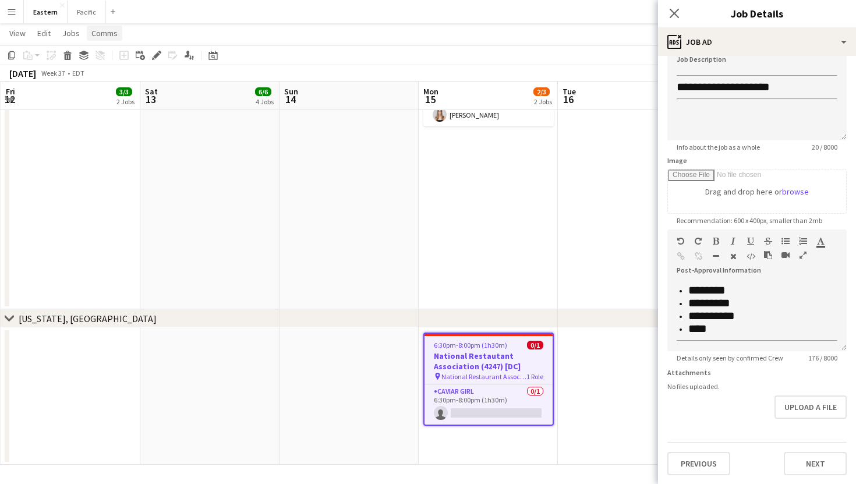
click at [109, 36] on span "Comms" at bounding box center [104, 33] width 26 height 10
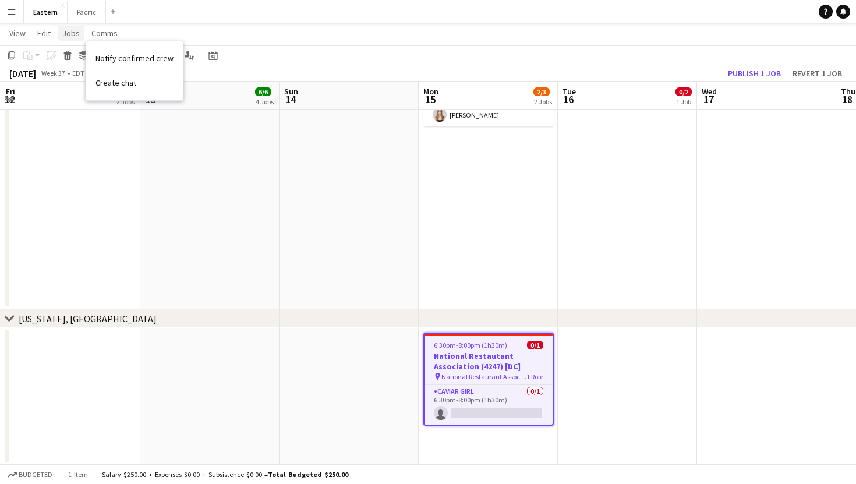
click at [68, 33] on span "Jobs" at bounding box center [70, 33] width 17 height 10
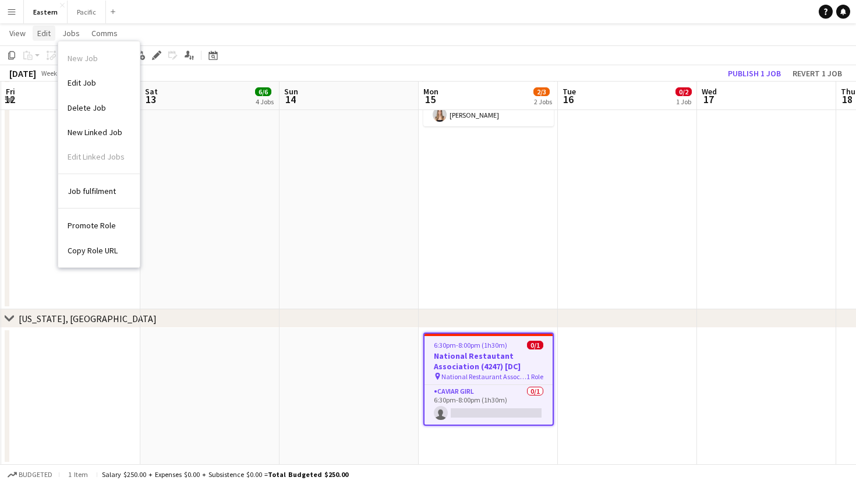
click at [45, 34] on span "Edit" at bounding box center [43, 33] width 13 height 10
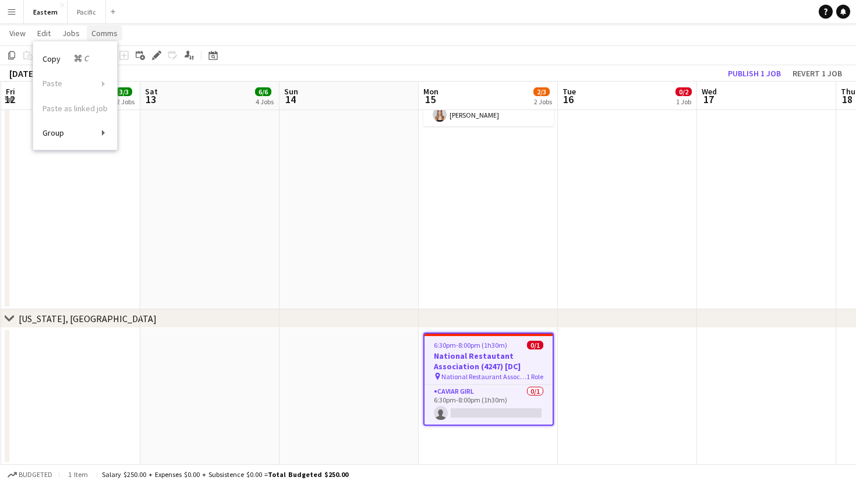
click at [91, 34] on span "Comms" at bounding box center [104, 33] width 26 height 10
click at [486, 349] on app-job-card "6:30pm-8:00pm (1h30m) 0/1 National Restautant Association (4247) [DC] pin Natio…" at bounding box center [488, 378] width 130 height 93
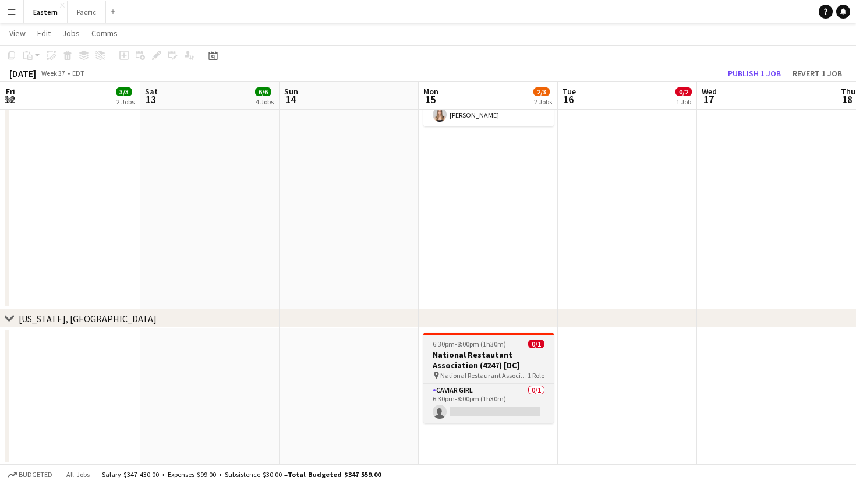
click at [486, 349] on h3 "National Restautant Association (4247) [DC]" at bounding box center [488, 359] width 130 height 21
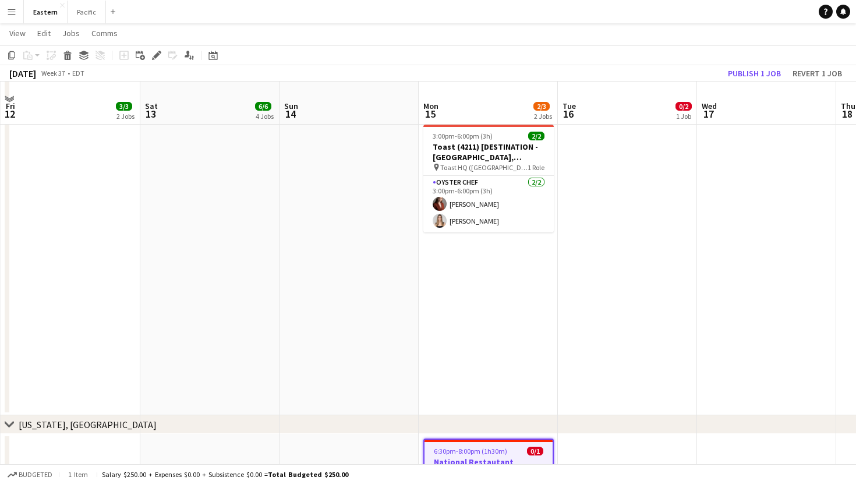
scroll to position [1035, 0]
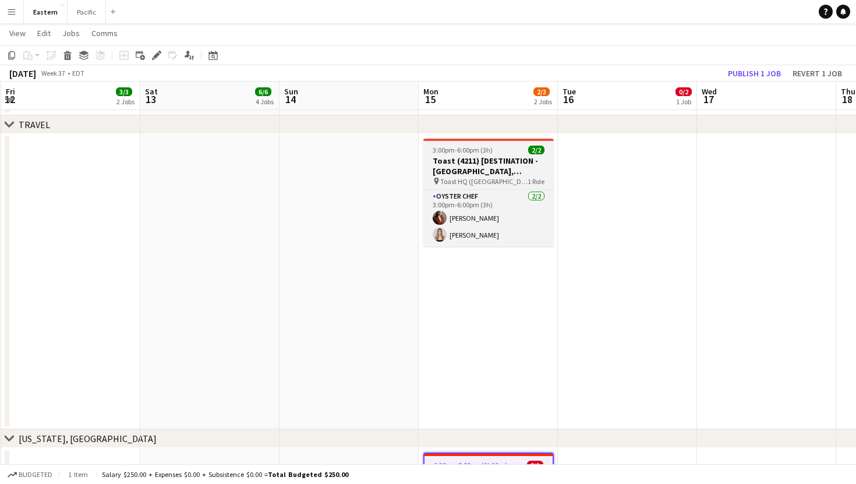
click at [511, 176] on div "pin Toast HQ ([GEOGRAPHIC_DATA], [GEOGRAPHIC_DATA]) 1 Role" at bounding box center [488, 180] width 130 height 9
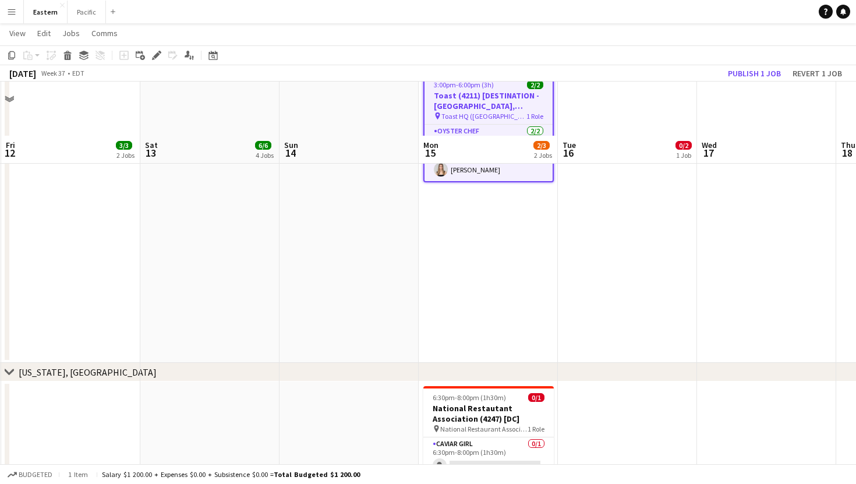
scroll to position [1155, 0]
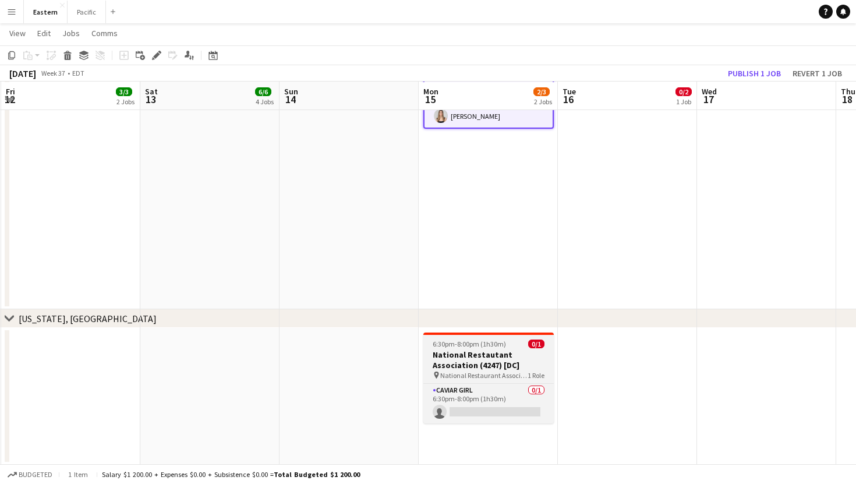
click at [502, 355] on h3 "National Restautant Association (4247) [DC]" at bounding box center [488, 359] width 130 height 21
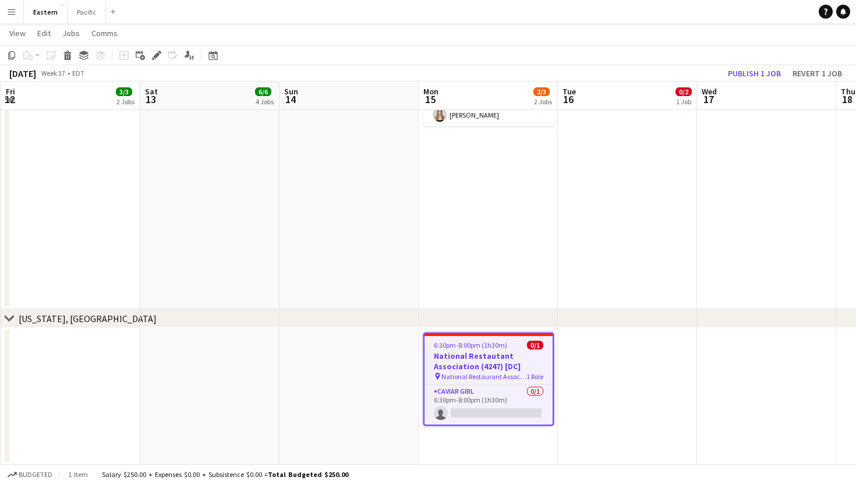
click at [502, 355] on h3 "National Restautant Association (4247) [DC]" at bounding box center [488, 361] width 128 height 21
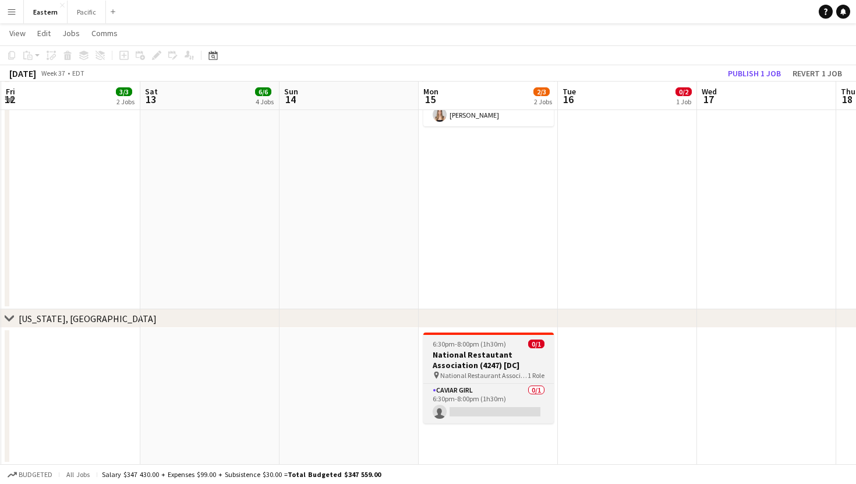
click at [502, 355] on h3 "National Restautant Association (4247) [DC]" at bounding box center [488, 359] width 130 height 21
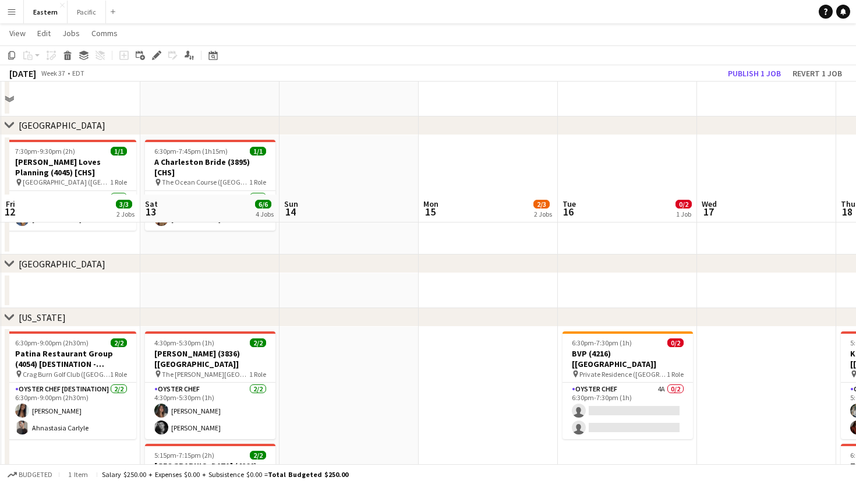
scroll to position [351, 0]
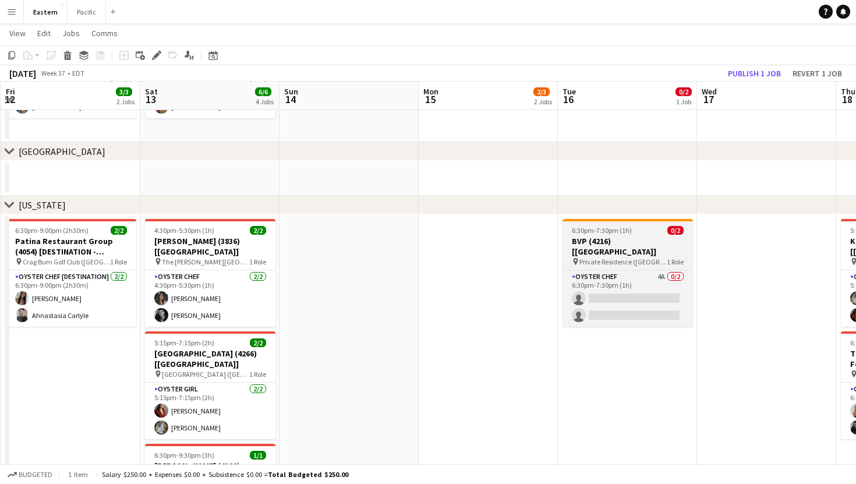
click at [628, 238] on h3 "BVP (4216) [[GEOGRAPHIC_DATA]]" at bounding box center [627, 246] width 130 height 21
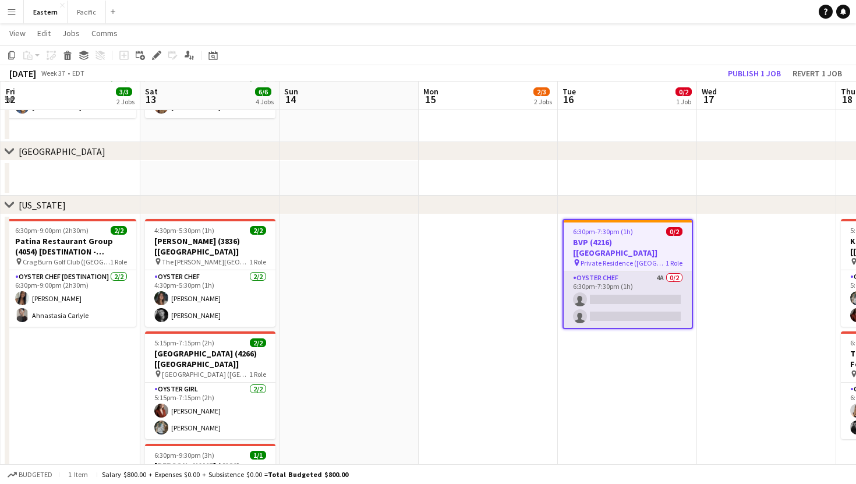
click at [645, 271] on app-card-role "Oyster Chef 4A 0/2 6:30pm-7:30pm (1h) single-neutral-actions single-neutral-act…" at bounding box center [628, 299] width 128 height 56
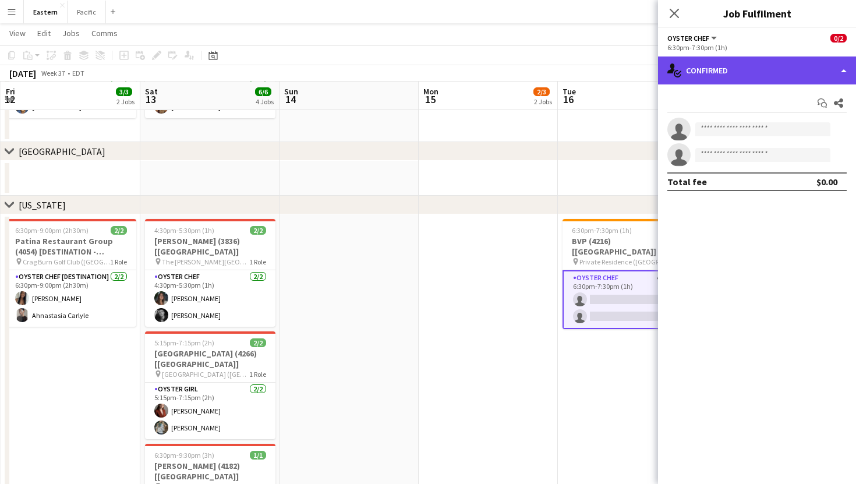
click at [746, 61] on div "single-neutral-actions-check-2 Confirmed" at bounding box center [757, 70] width 198 height 28
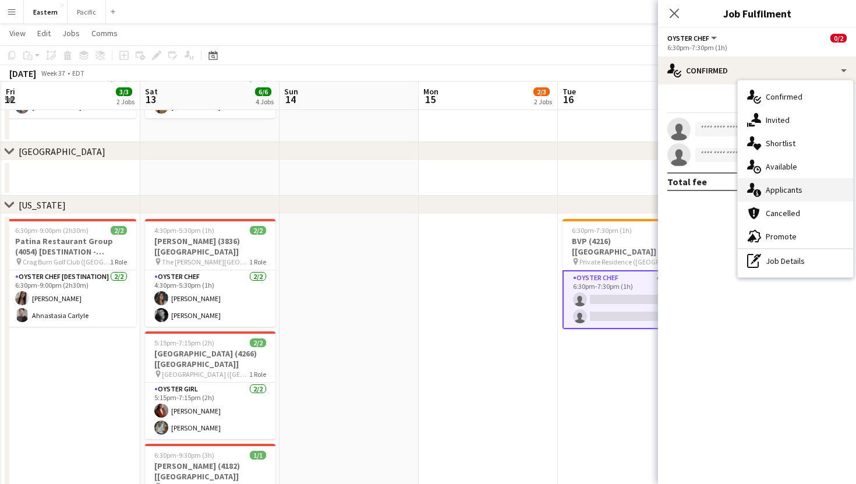
click at [791, 180] on div "single-neutral-actions-information Applicants" at bounding box center [795, 189] width 115 height 23
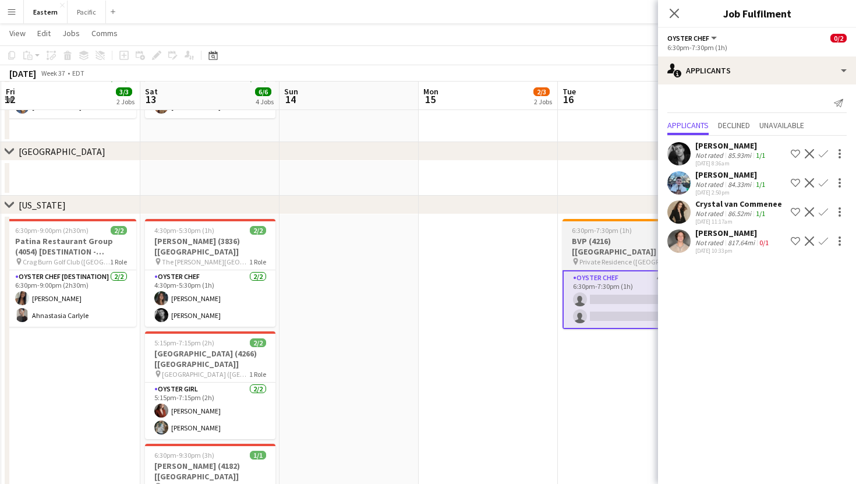
click at [646, 235] on app-job-card "6:30pm-7:30pm (1h) 0/2 BVP (4216) [[GEOGRAPHIC_DATA]] pin Private Residence ([G…" at bounding box center [627, 274] width 130 height 110
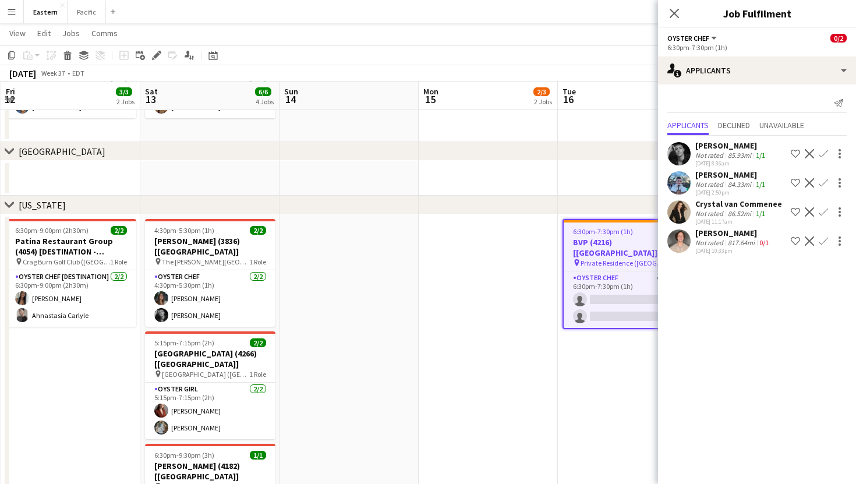
click at [645, 235] on div "6:30pm-7:30pm (1h) 0/2" at bounding box center [628, 231] width 128 height 9
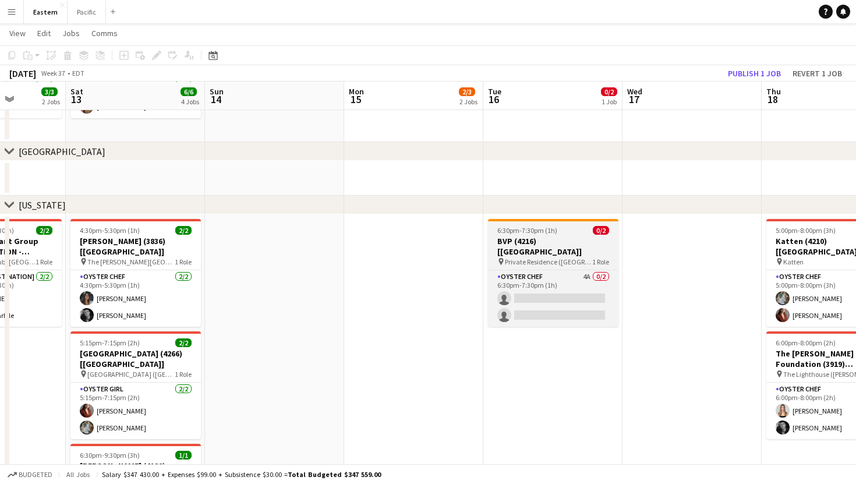
scroll to position [0, 498]
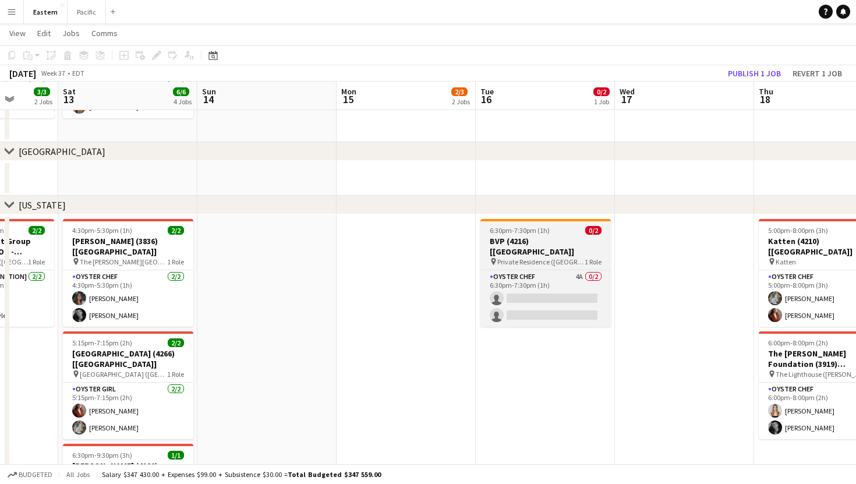
click at [546, 243] on h3 "BVP (4216) [[GEOGRAPHIC_DATA]]" at bounding box center [545, 246] width 130 height 21
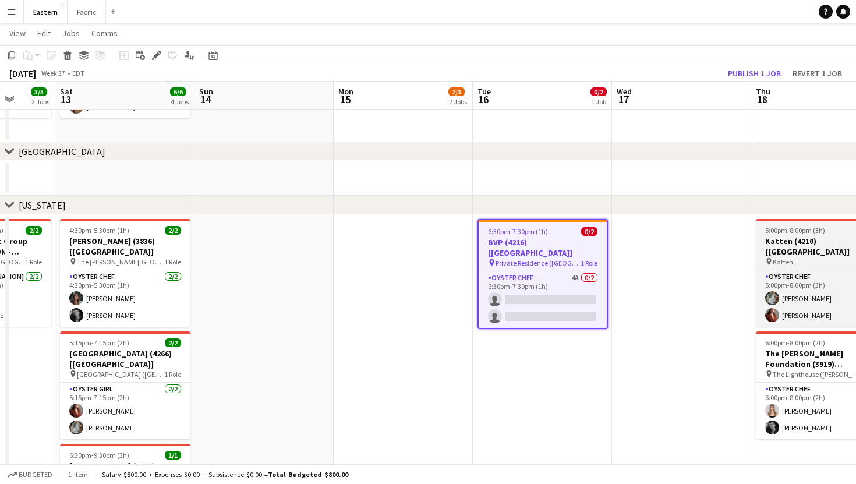
click at [824, 239] on h3 "Katten (4210) [[GEOGRAPHIC_DATA]]" at bounding box center [821, 246] width 130 height 21
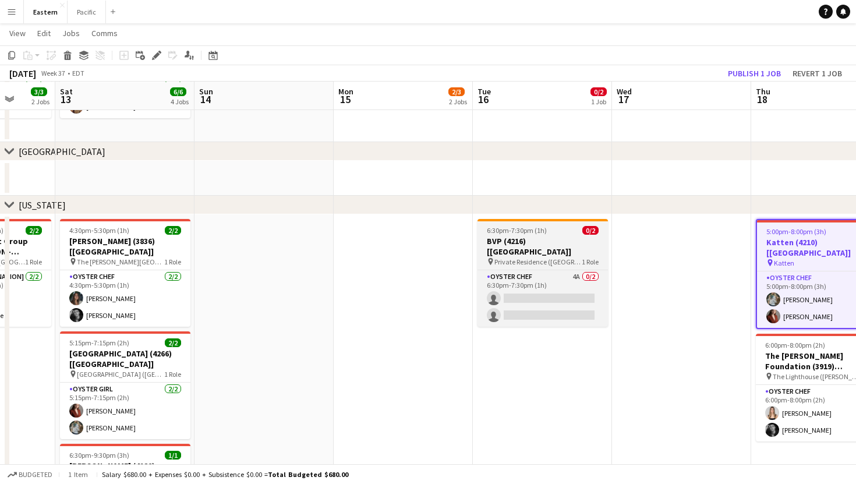
click at [571, 233] on div "6:30pm-7:30pm (1h) 0/2" at bounding box center [542, 230] width 130 height 9
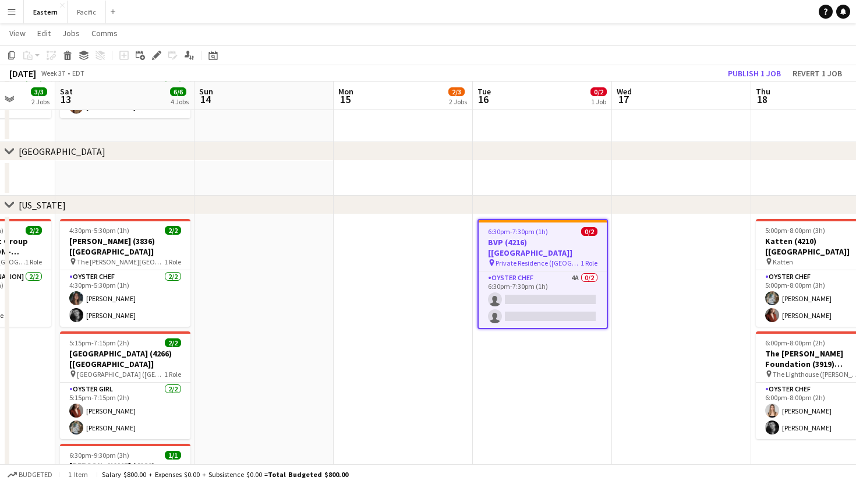
click at [571, 233] on div "6:30pm-7:30pm (1h) 0/2" at bounding box center [543, 231] width 128 height 9
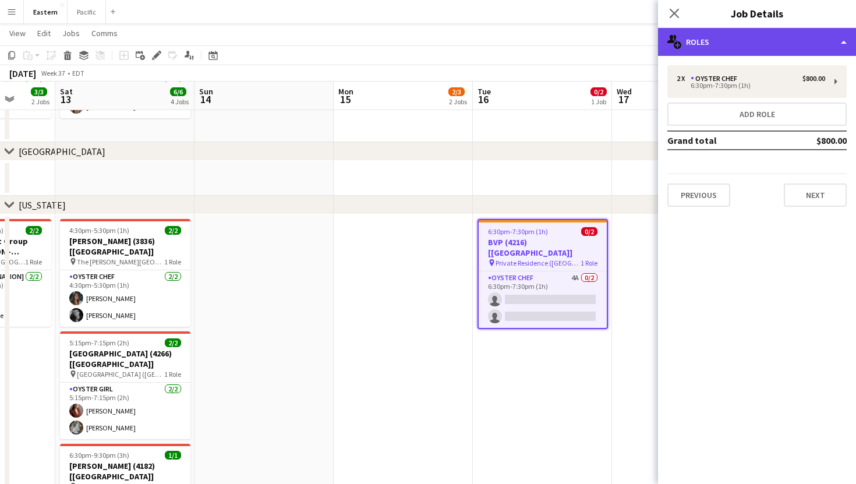
click at [826, 54] on div "multiple-users-add Roles" at bounding box center [757, 42] width 198 height 28
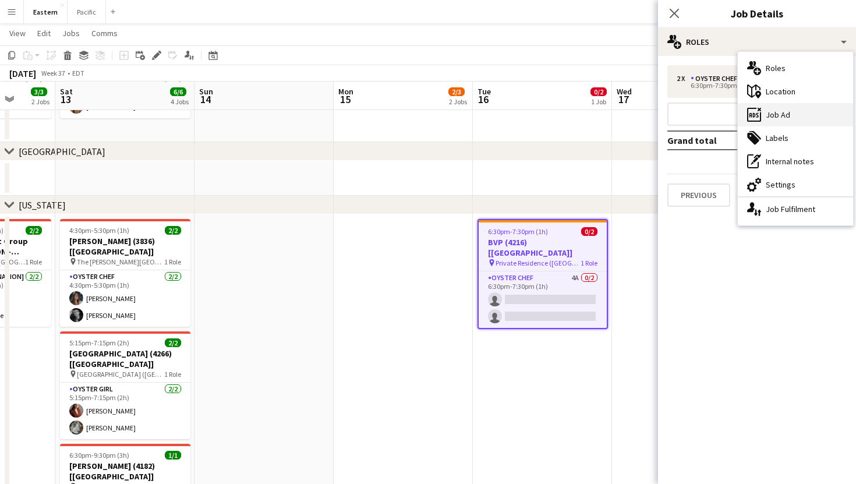
click at [795, 120] on div "ads-window Job Ad" at bounding box center [795, 114] width 115 height 23
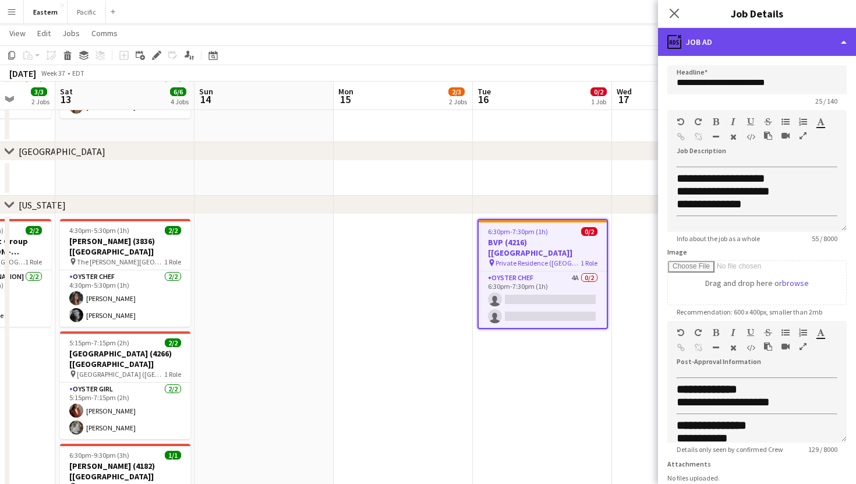
click at [721, 40] on div "ads-window Job Ad" at bounding box center [757, 42] width 198 height 28
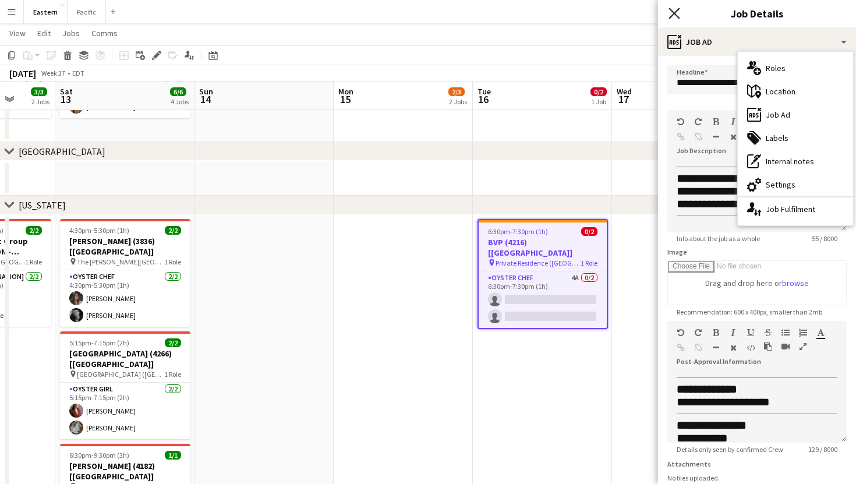
click at [677, 12] on icon "Close pop-in" at bounding box center [673, 13] width 11 height 11
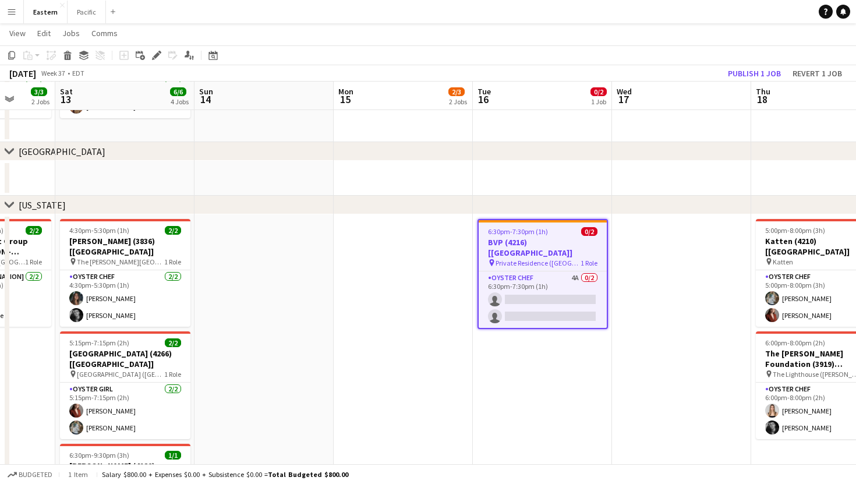
click at [607, 256] on app-date-cell "6:30pm-7:30pm (1h) 0/2 BVP (4216) [[GEOGRAPHIC_DATA]] pin Private Residence ([G…" at bounding box center [542, 480] width 139 height 532
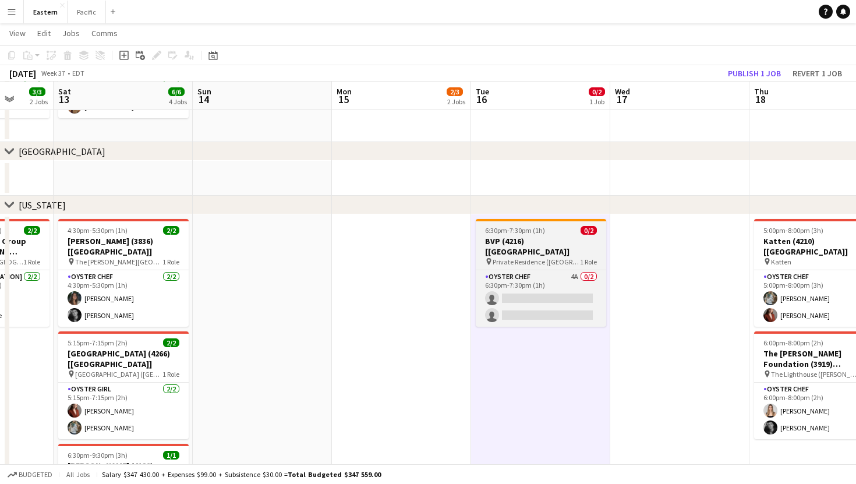
click at [573, 239] on h3 "BVP (4216) [[GEOGRAPHIC_DATA]]" at bounding box center [541, 246] width 130 height 21
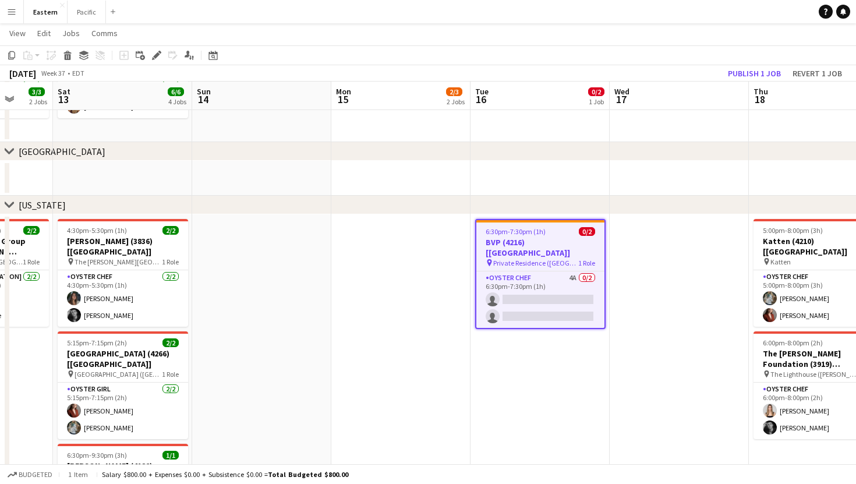
click at [573, 239] on h3 "BVP (4216) [[GEOGRAPHIC_DATA]]" at bounding box center [540, 247] width 128 height 21
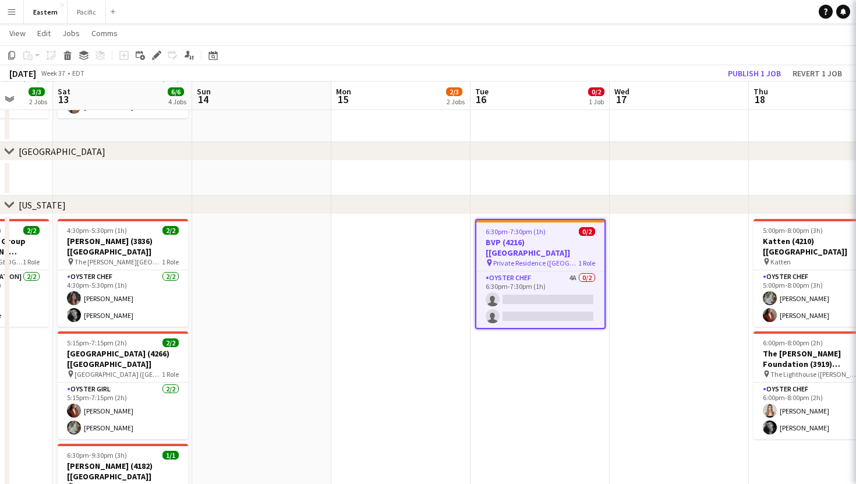
click at [573, 239] on h3 "BVP (4216) [[GEOGRAPHIC_DATA]]" at bounding box center [540, 247] width 128 height 21
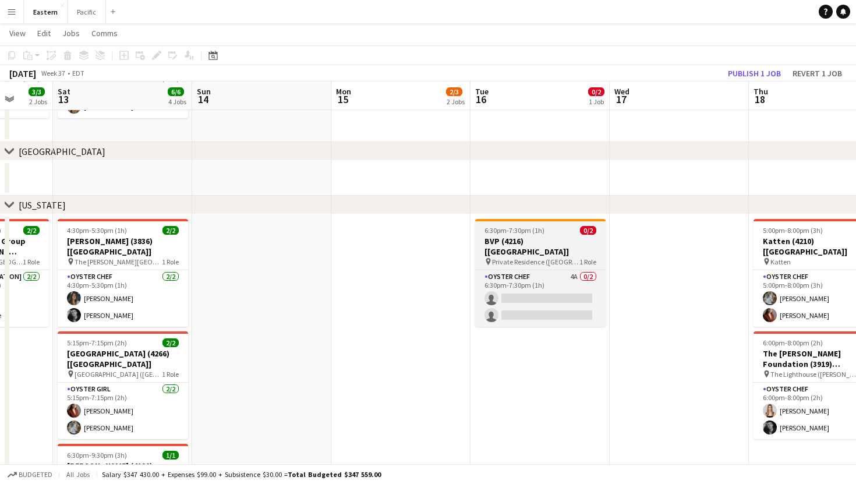
click at [561, 232] on div "6:30pm-7:30pm (1h) 0/2" at bounding box center [540, 230] width 130 height 9
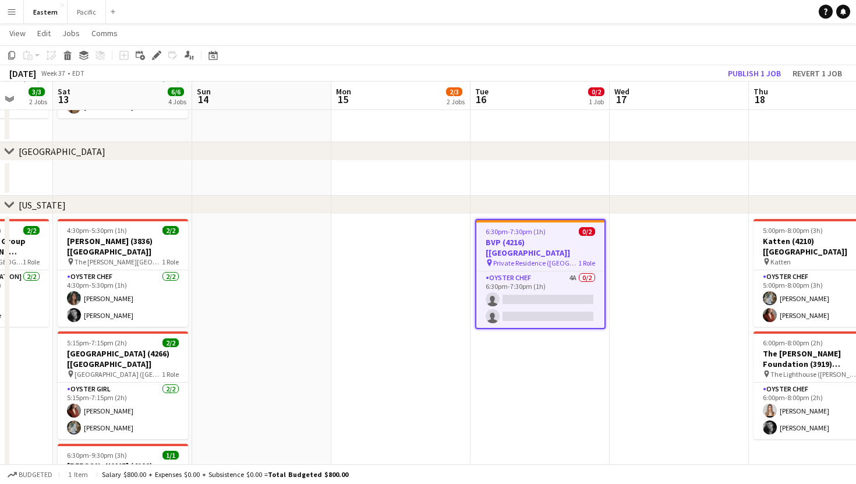
click at [561, 232] on div "6:30pm-7:30pm (1h) 0/2" at bounding box center [540, 231] width 128 height 9
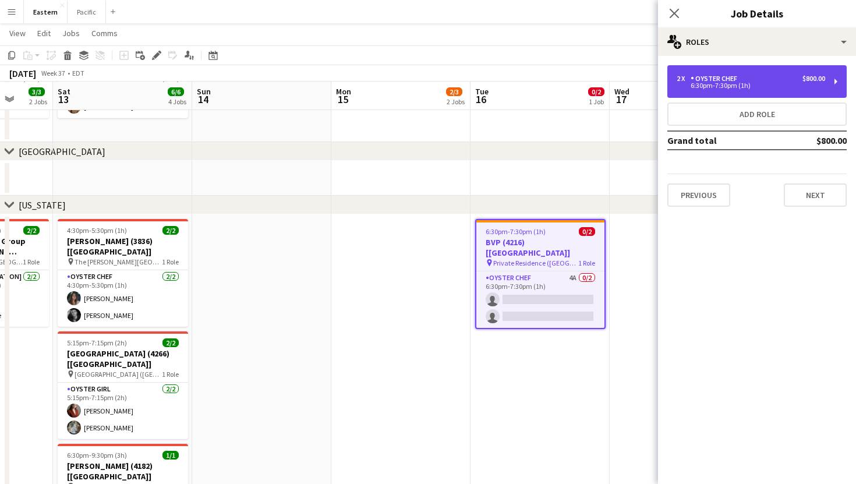
click at [765, 77] on div "2 x Oyster Chef $800.00" at bounding box center [751, 79] width 148 height 8
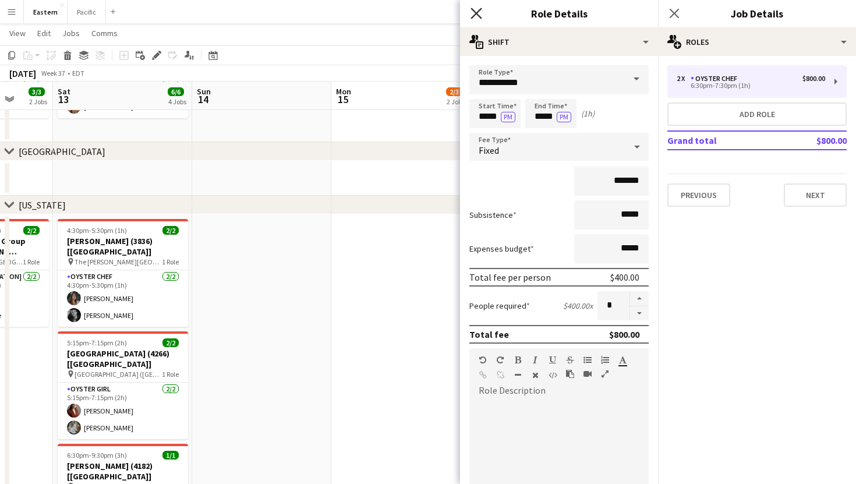
click at [475, 12] on icon at bounding box center [475, 13] width 11 height 11
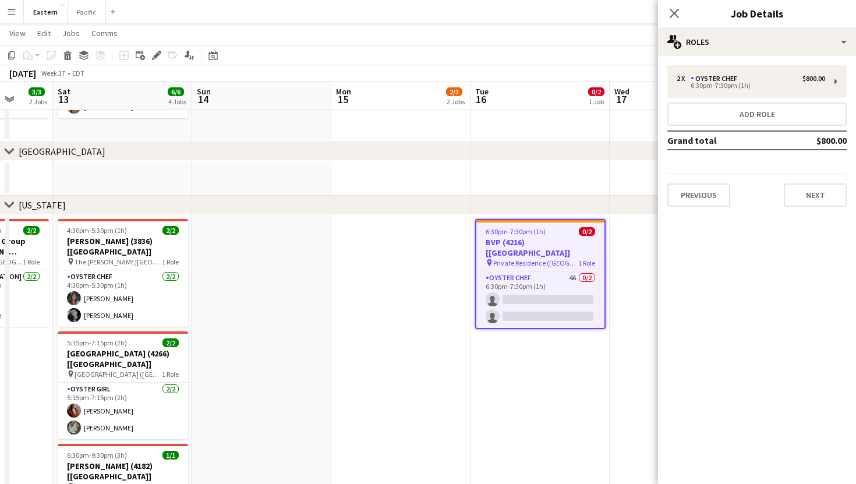
click at [676, 20] on div "Close pop-in" at bounding box center [674, 13] width 33 height 27
click at [674, 10] on icon "Close pop-in" at bounding box center [673, 13] width 11 height 11
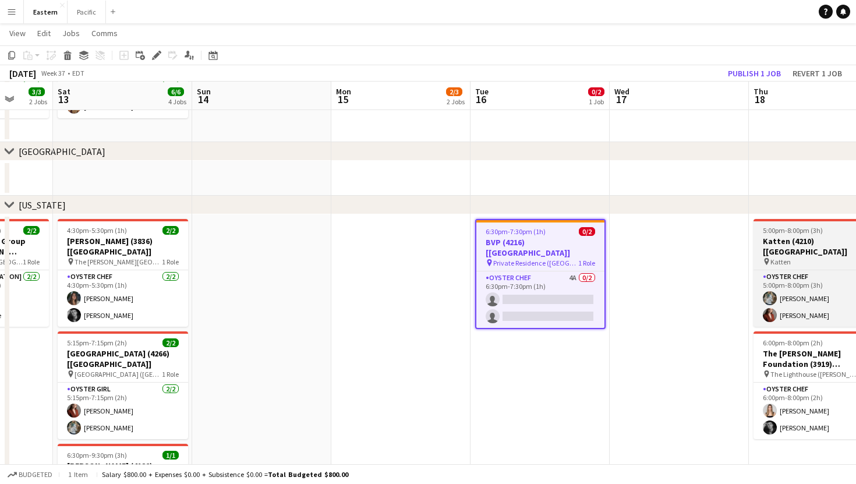
click at [779, 257] on span "Katten" at bounding box center [780, 261] width 20 height 9
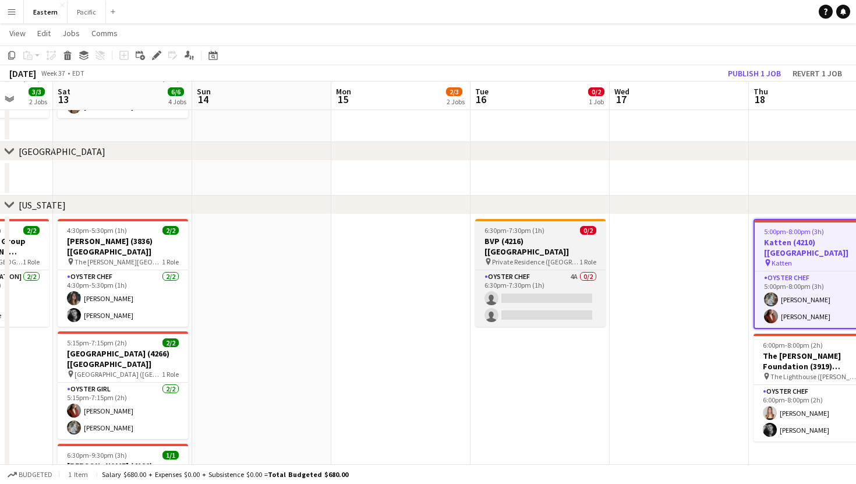
click at [546, 238] on h3 "BVP (4216) [[GEOGRAPHIC_DATA]]" at bounding box center [540, 246] width 130 height 21
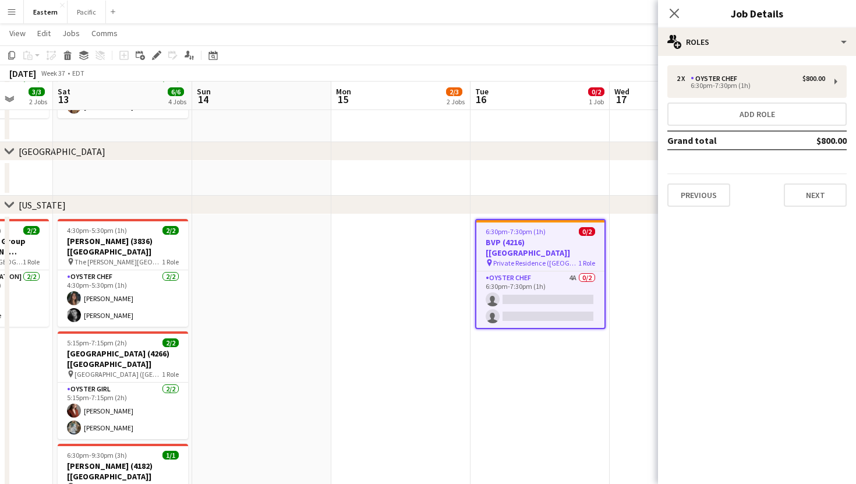
click at [773, 57] on div "2 x Oyster Chef $800.00 6:30pm-7:30pm (1h) Add role Grand total $800.00 Previou…" at bounding box center [757, 136] width 198 height 160
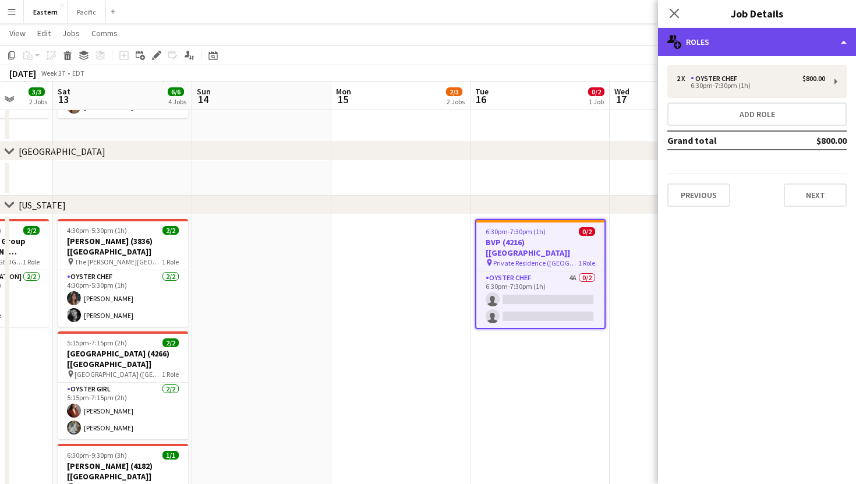
click at [791, 36] on div "multiple-users-add Roles" at bounding box center [757, 42] width 198 height 28
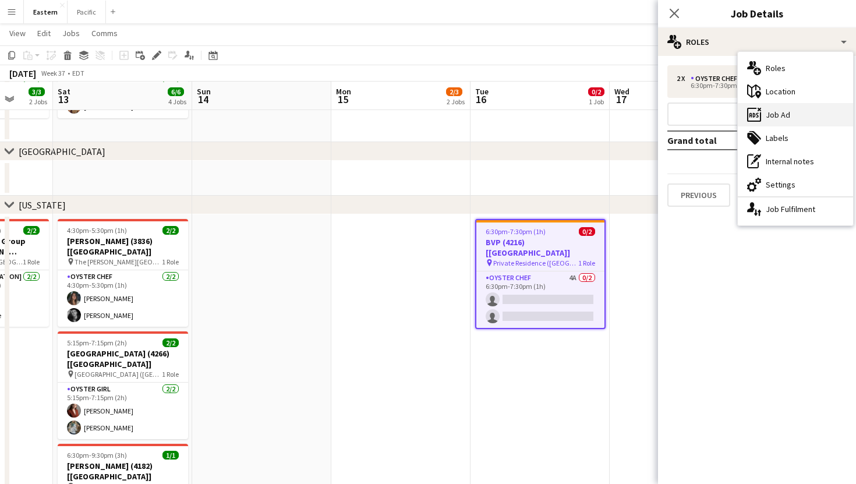
click at [771, 114] on div "ads-window Job Ad" at bounding box center [795, 114] width 115 height 23
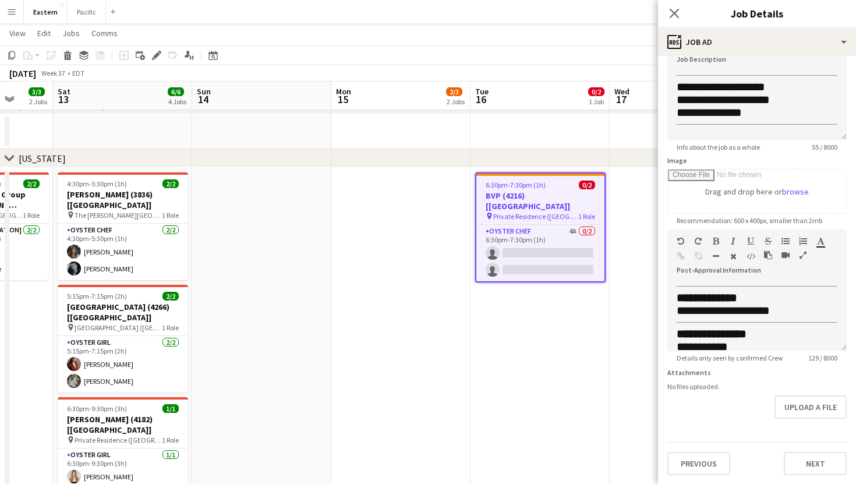
scroll to position [0, 0]
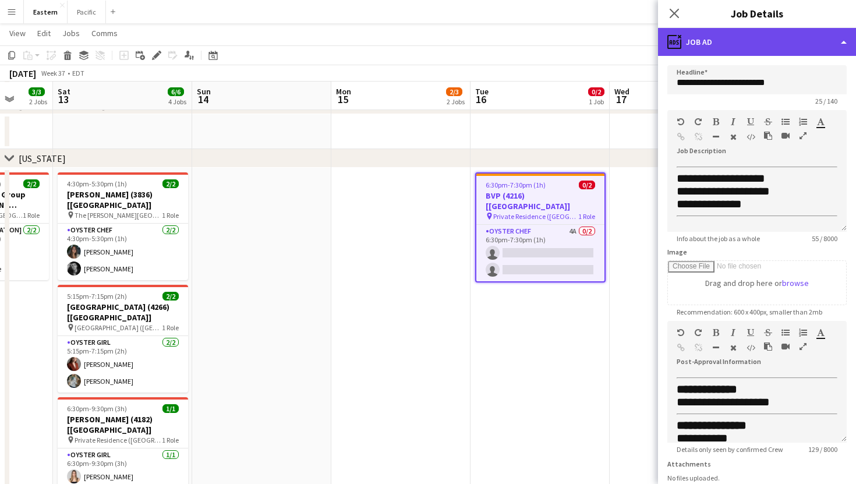
click at [716, 41] on div "ads-window Job Ad" at bounding box center [757, 42] width 198 height 28
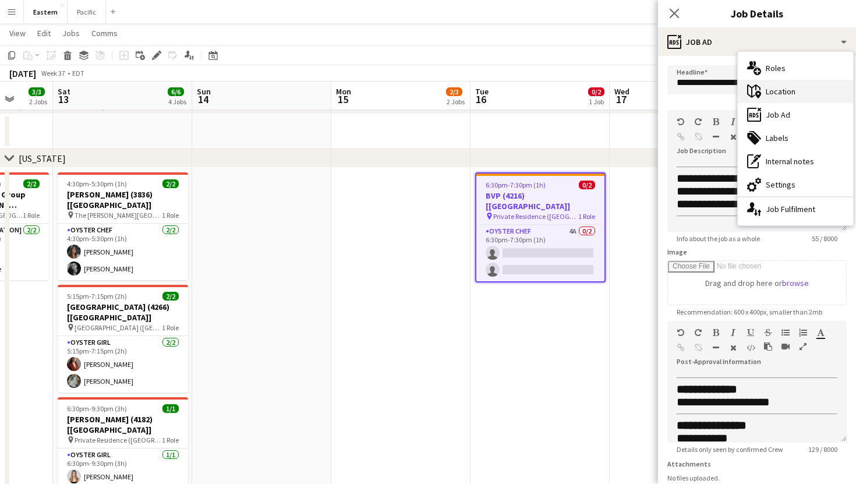
click at [783, 87] on div "maps-pin-1 Location" at bounding box center [795, 91] width 115 height 23
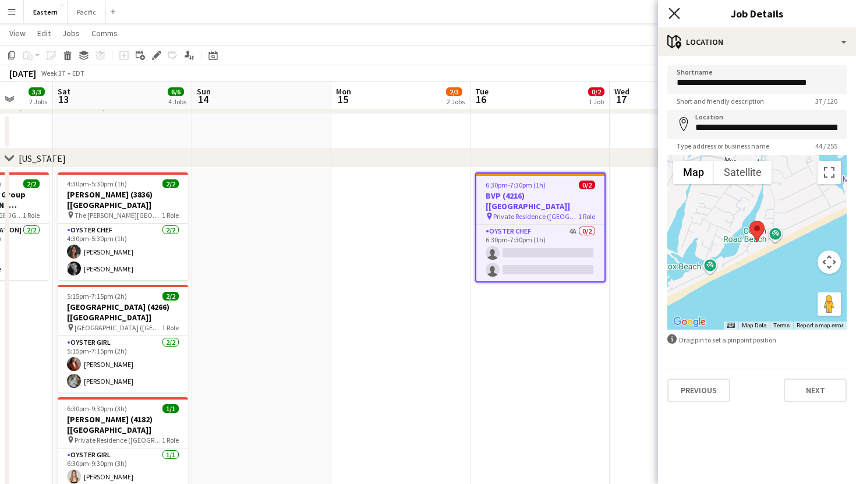
click at [671, 10] on icon at bounding box center [673, 13] width 11 height 11
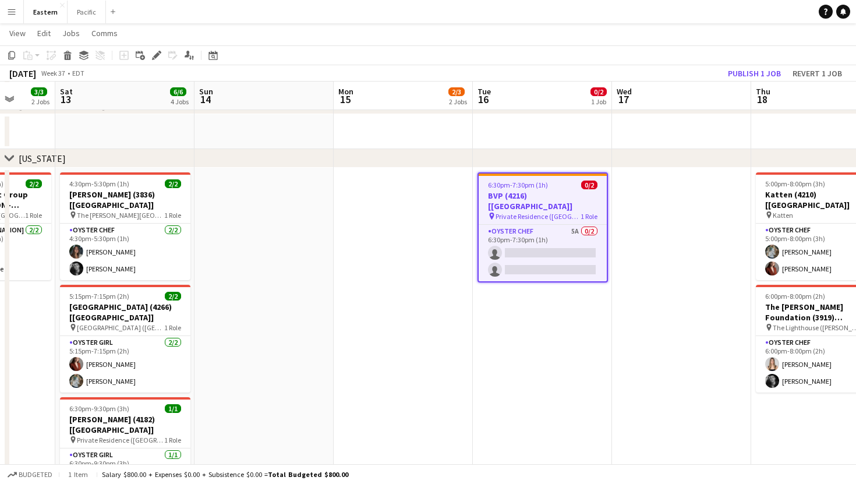
drag, startPoint x: 324, startPoint y: 266, endPoint x: 325, endPoint y: 201, distance: 64.1
click at [325, 203] on app-date-cell at bounding box center [263, 434] width 139 height 532
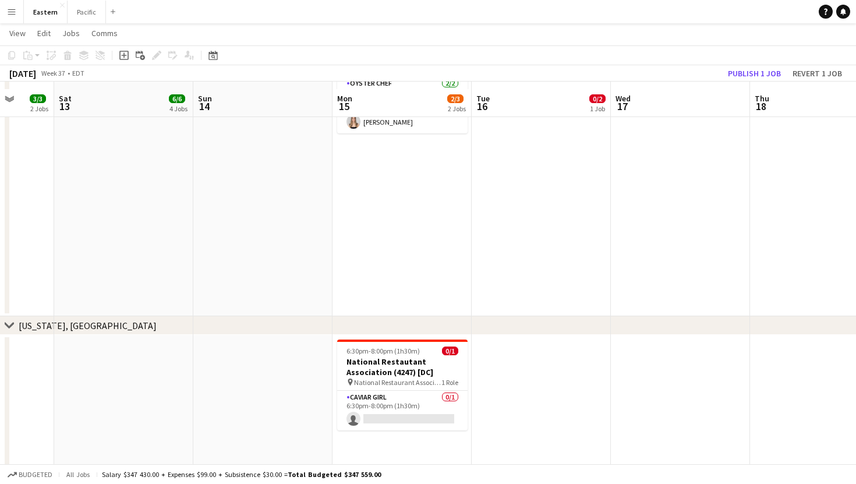
scroll to position [1155, 0]
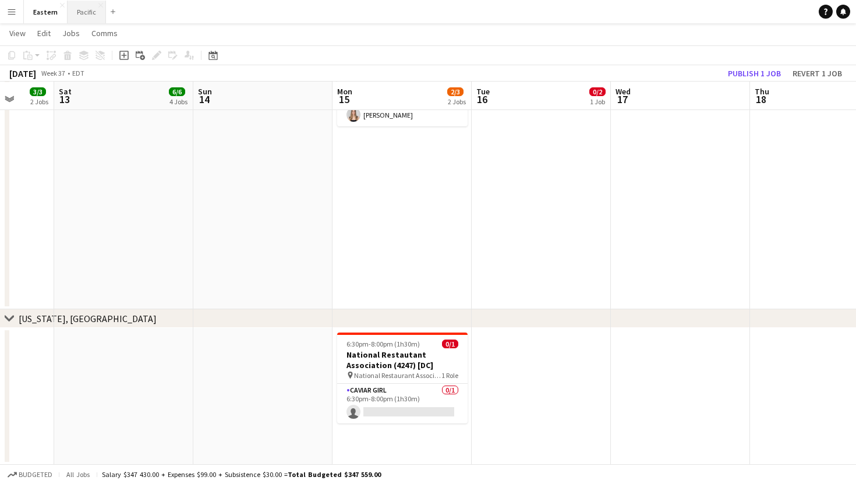
click at [79, 6] on button "Pacific Close" at bounding box center [87, 12] width 38 height 23
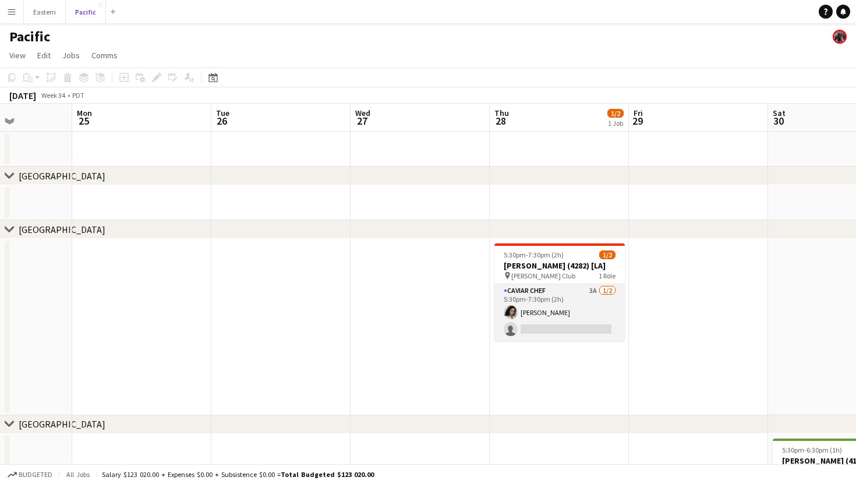
scroll to position [0, 487]
click at [572, 270] on h3 "[PERSON_NAME] (4282) [LA]" at bounding box center [556, 265] width 130 height 10
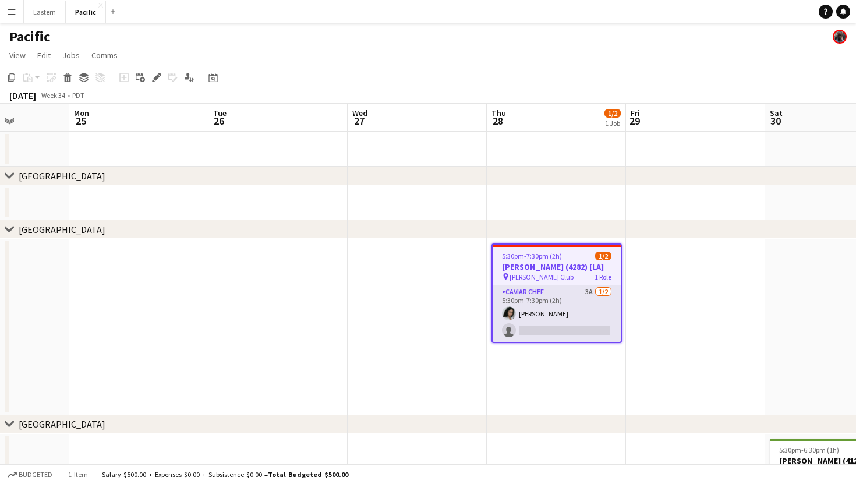
click at [583, 289] on app-card-role "Caviar Chef 3A [DATE] 5:30pm-7:30pm (2h) [PERSON_NAME] single-neutral-actions" at bounding box center [557, 313] width 128 height 56
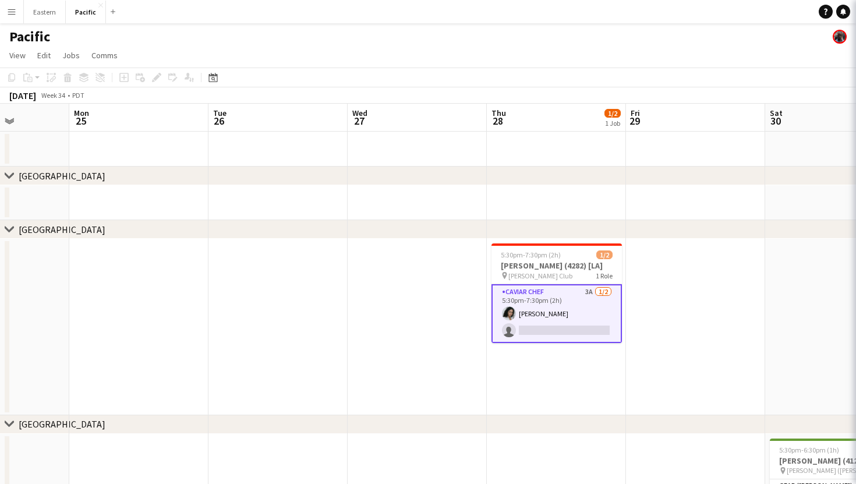
click at [583, 289] on app-card-role "Caviar Chef 3A [DATE] 5:30pm-7:30pm (2h) [PERSON_NAME] single-neutral-actions" at bounding box center [556, 313] width 130 height 59
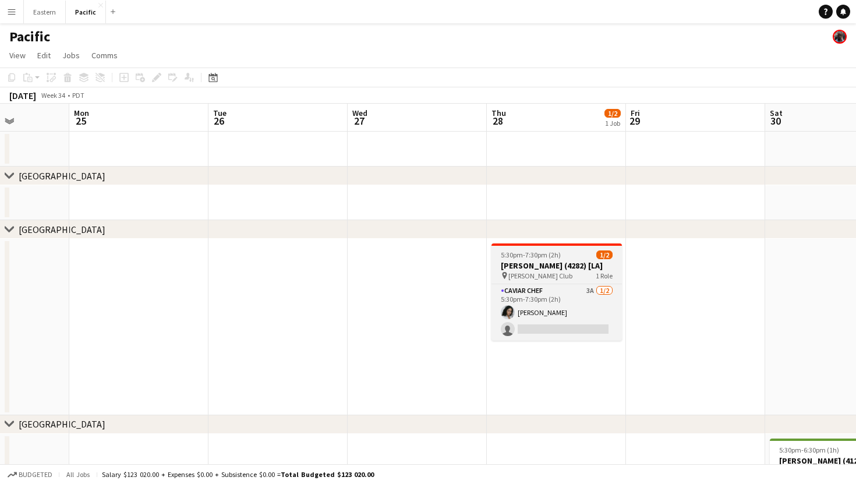
click at [589, 258] on div "5:30pm-7:30pm (2h) 1/2" at bounding box center [556, 254] width 130 height 9
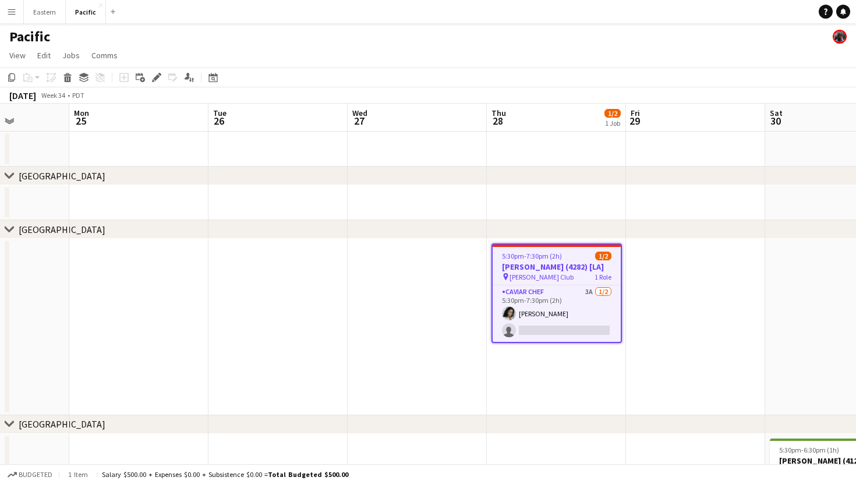
click at [589, 258] on div "5:30pm-7:30pm (2h) 1/2" at bounding box center [557, 256] width 128 height 9
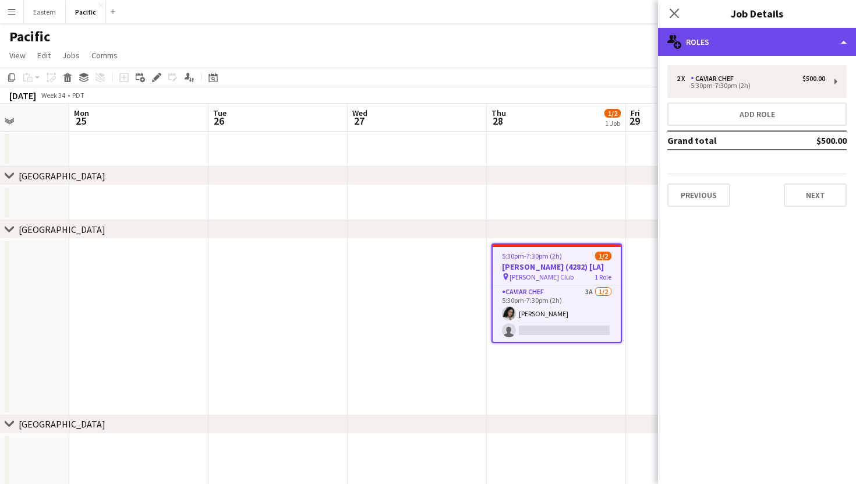
click at [778, 43] on div "multiple-users-add Roles" at bounding box center [757, 42] width 198 height 28
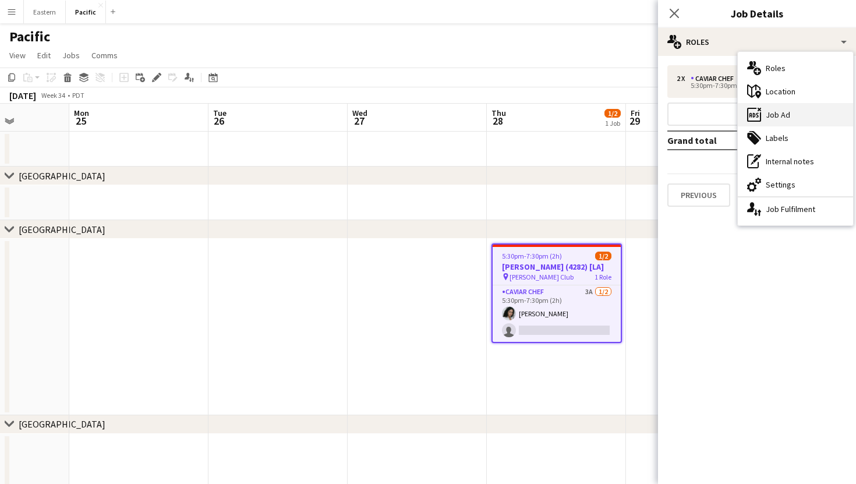
click at [792, 112] on div "ads-window Job Ad" at bounding box center [795, 114] width 115 height 23
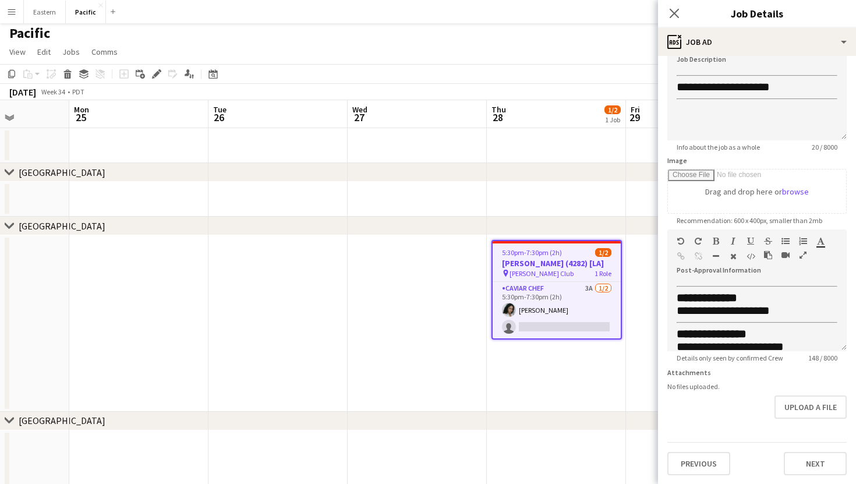
scroll to position [0, 0]
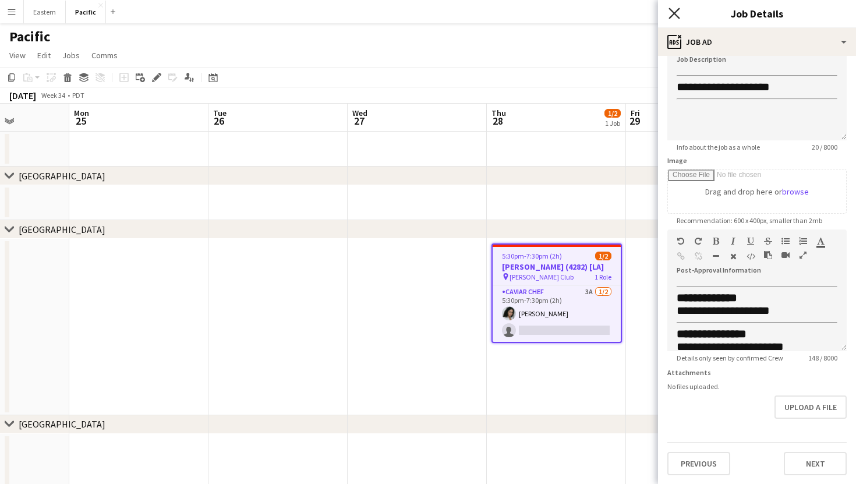
click at [675, 12] on icon at bounding box center [673, 13] width 11 height 11
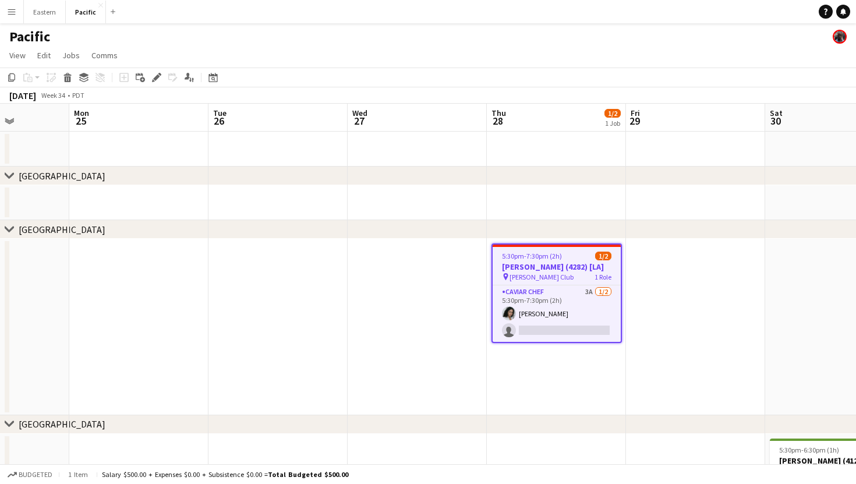
click at [553, 72] on app-toolbar "Copy Paste Paste Command V Paste with crew Command Shift V Paste linked Job [GE…" at bounding box center [428, 78] width 856 height 20
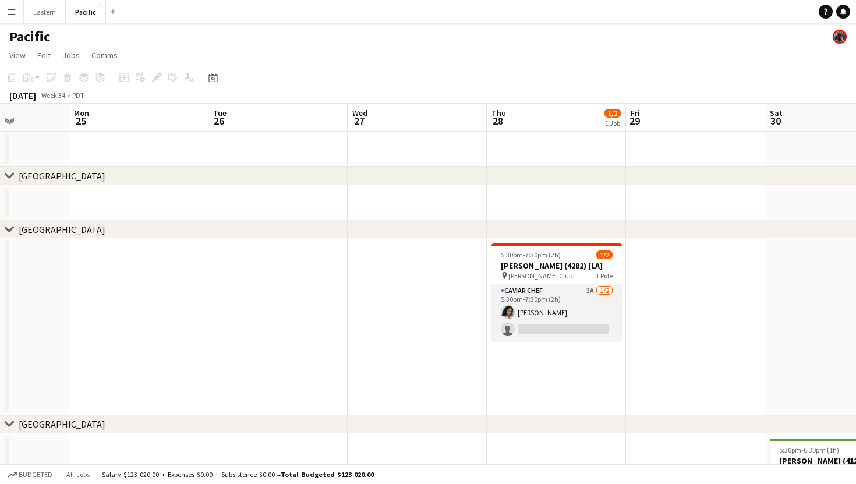
click at [571, 289] on app-card-role "Caviar Chef 3A [DATE] 5:30pm-7:30pm (2h) [PERSON_NAME] single-neutral-actions" at bounding box center [556, 312] width 130 height 56
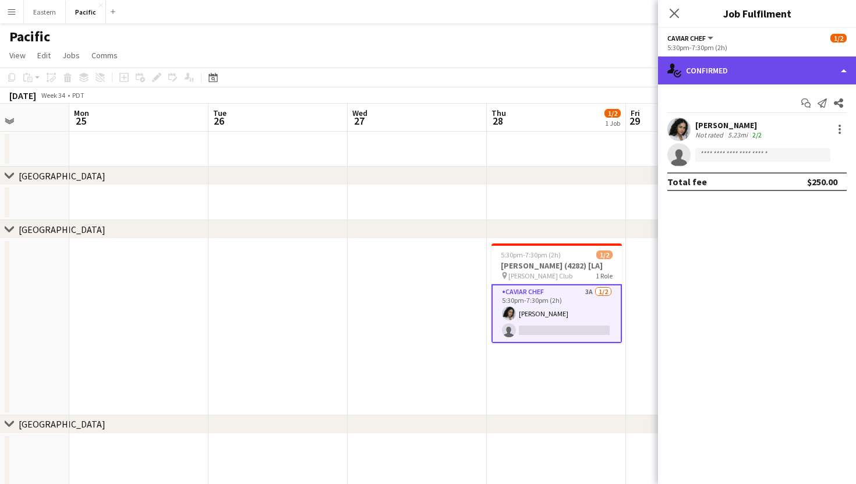
click at [706, 64] on div "single-neutral-actions-check-2 Confirmed" at bounding box center [757, 70] width 198 height 28
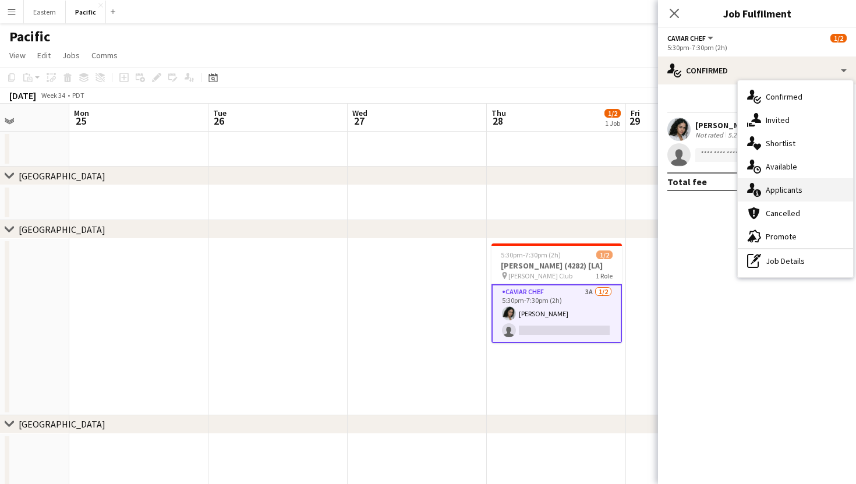
click at [802, 186] on div "single-neutral-actions-information Applicants" at bounding box center [795, 189] width 115 height 23
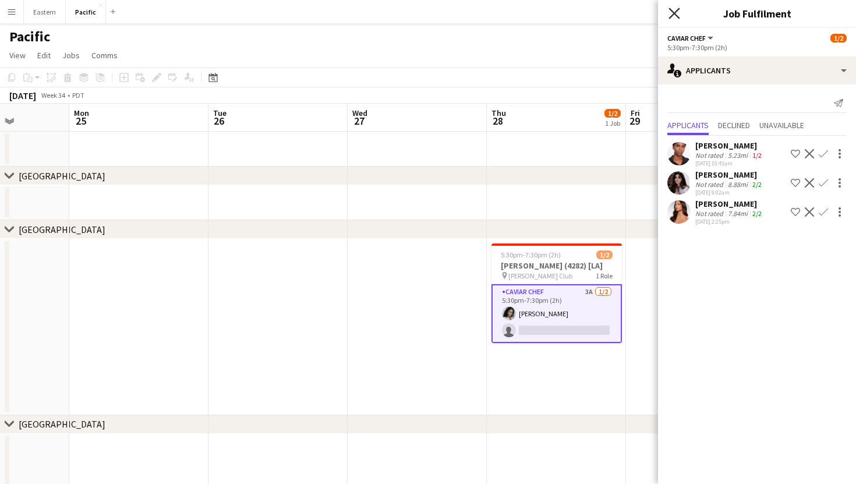
click at [677, 10] on icon at bounding box center [673, 13] width 11 height 11
